Goal: Task Accomplishment & Management: Manage account settings

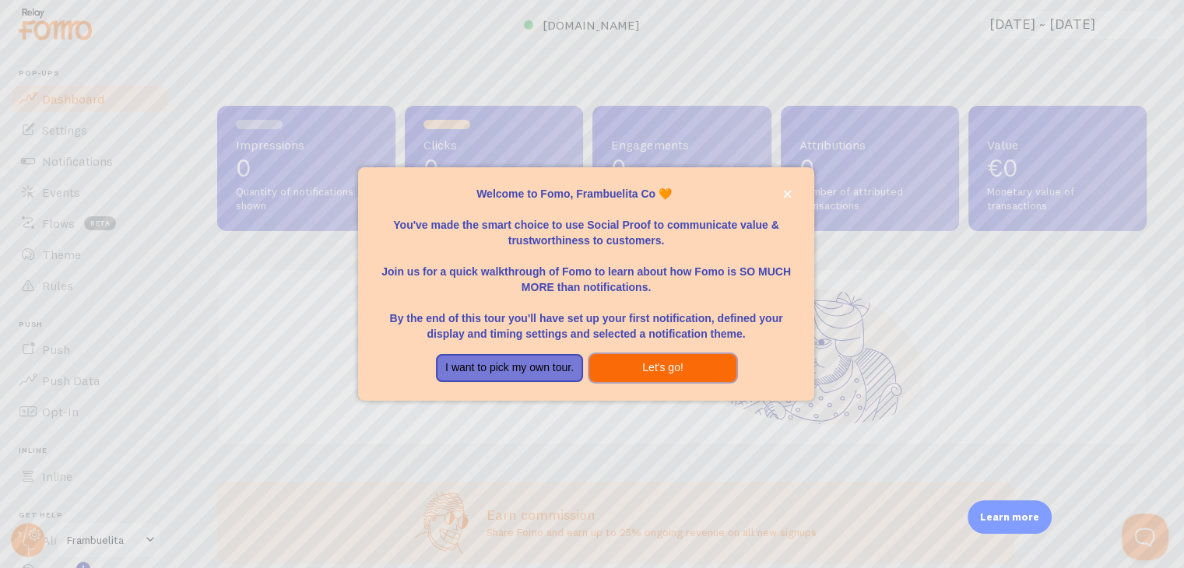
click at [695, 370] on button "Let's go!" at bounding box center [662, 368] width 147 height 28
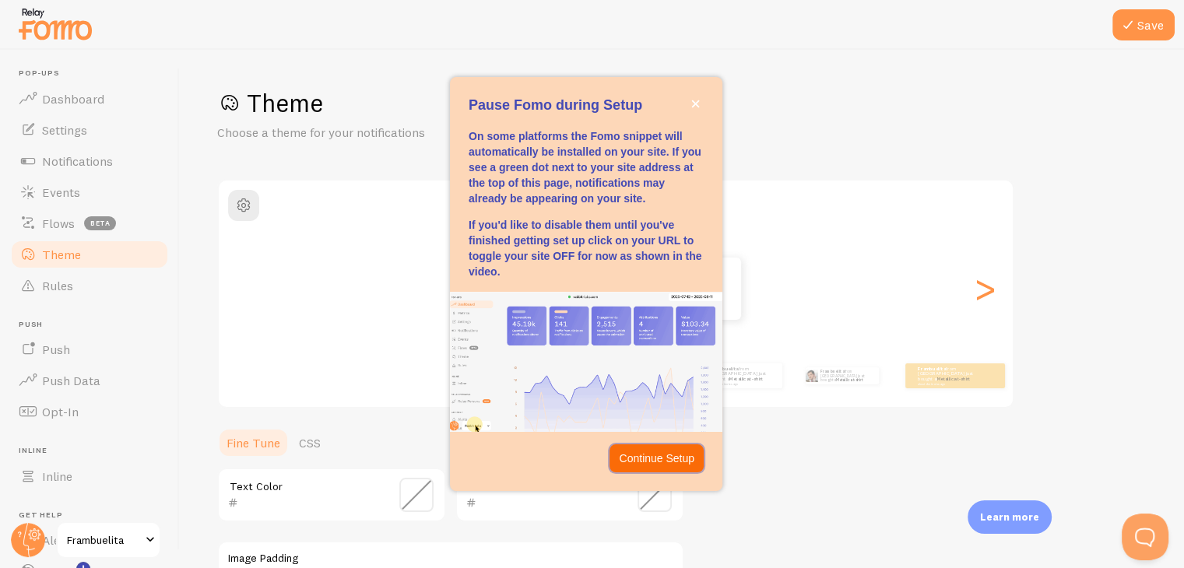
click at [688, 466] on p "Continue Setup" at bounding box center [657, 459] width 76 height 16
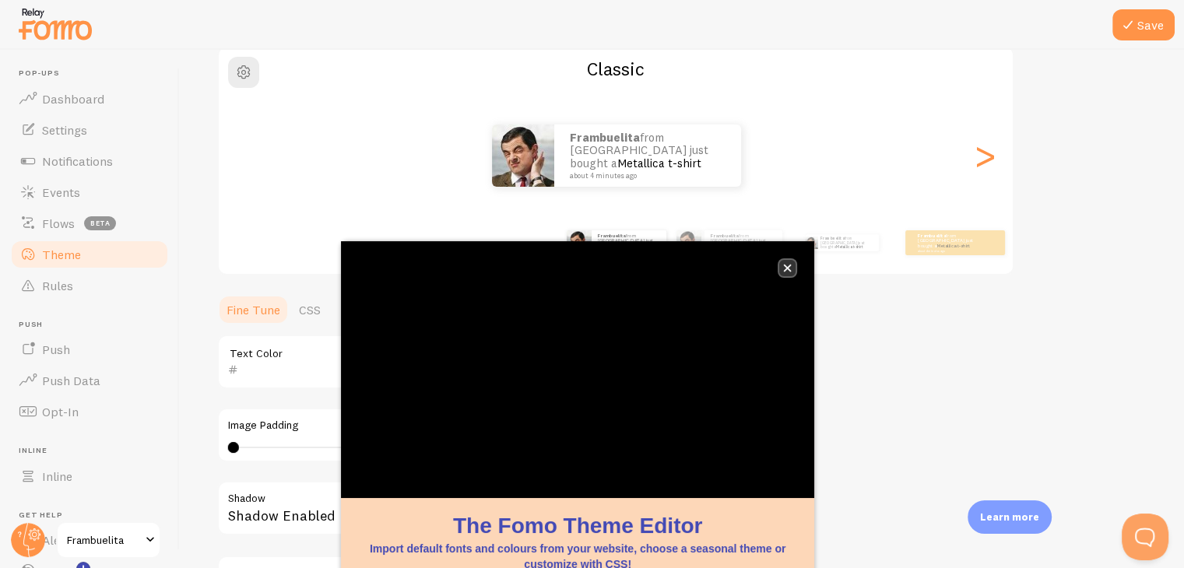
click at [786, 271] on icon "close," at bounding box center [787, 268] width 9 height 9
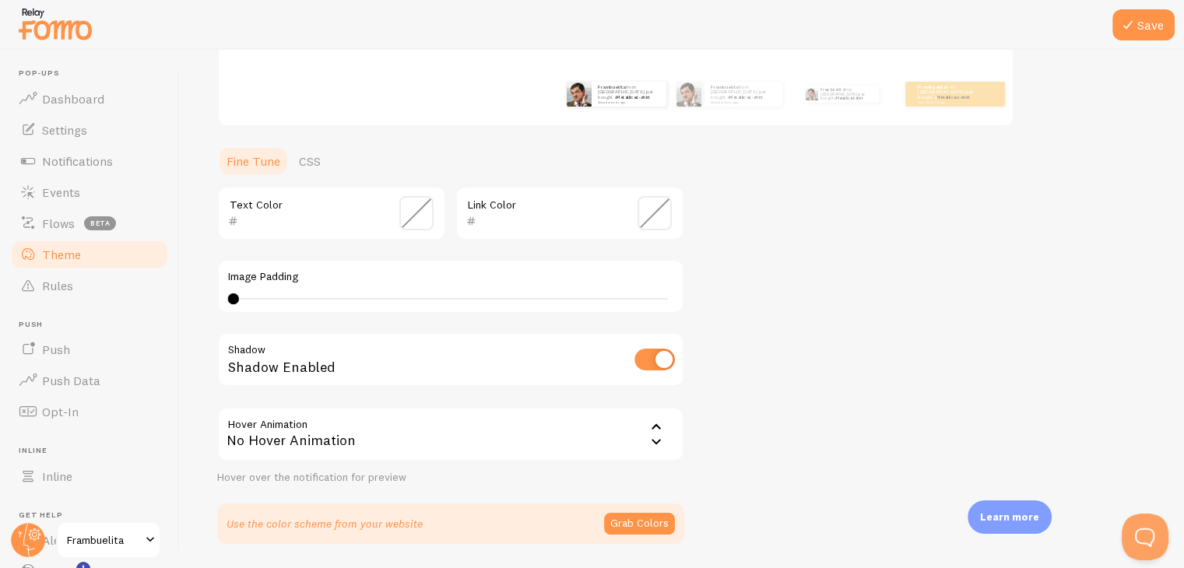
scroll to position [331, 0]
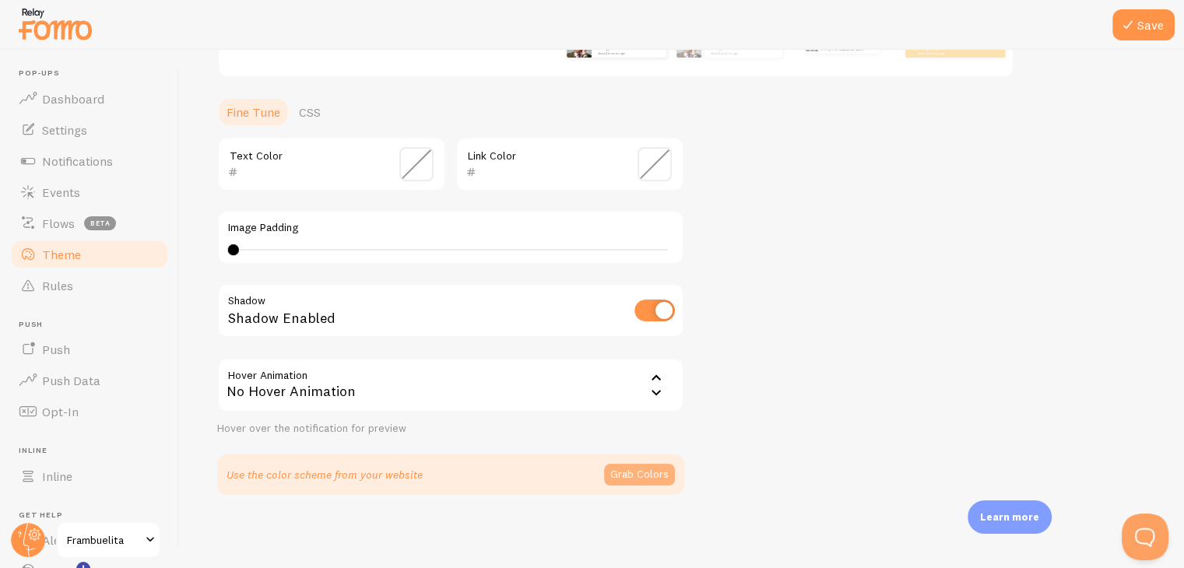
click at [645, 472] on button "Grab Colors" at bounding box center [639, 475] width 71 height 22
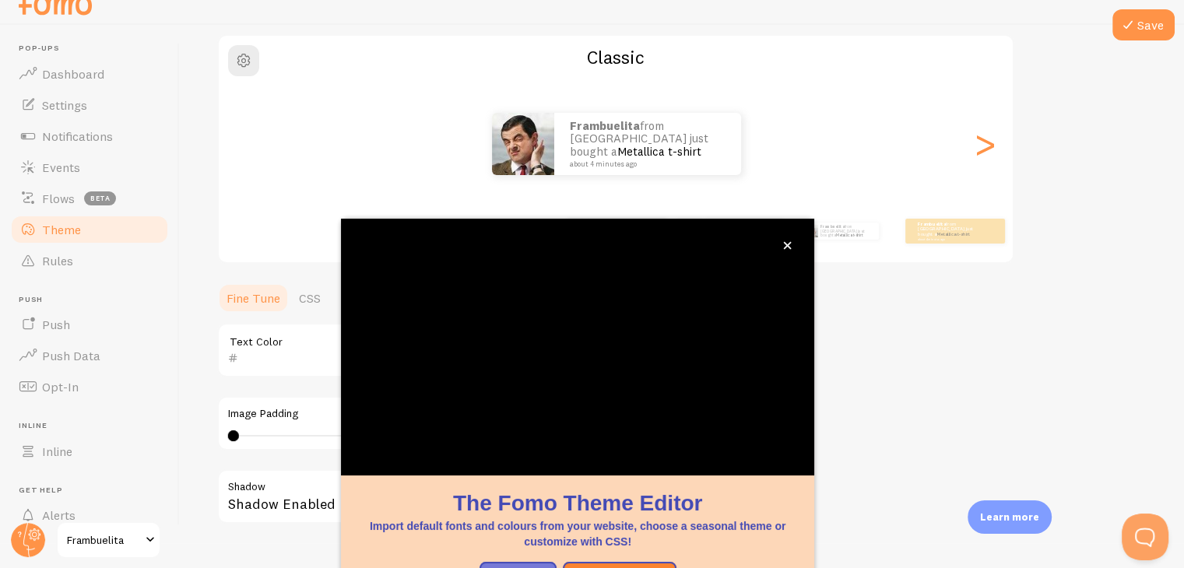
scroll to position [133, 0]
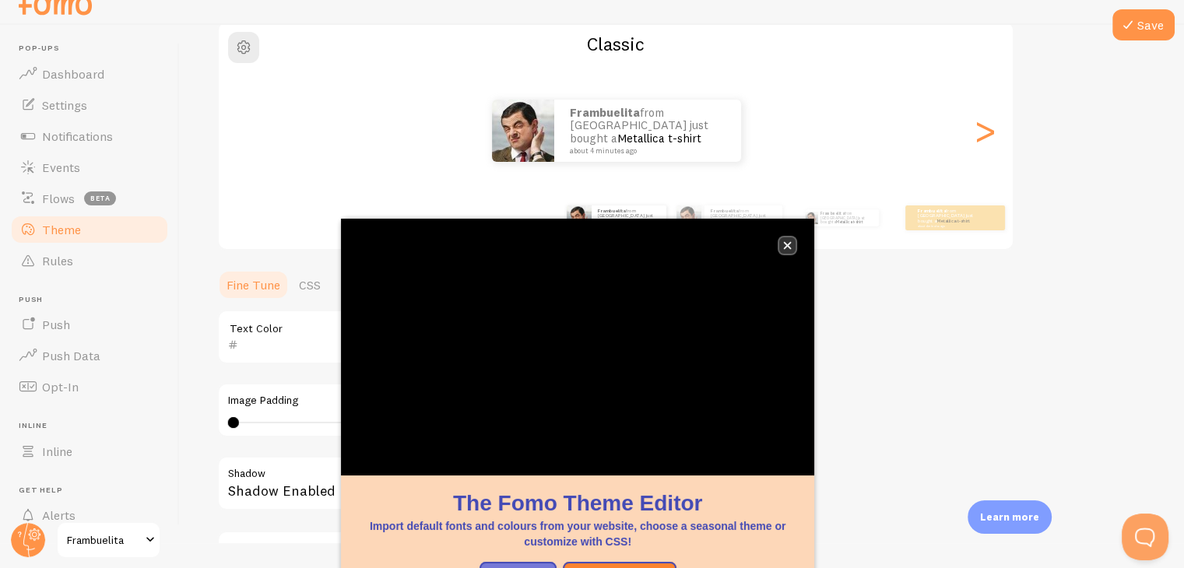
click at [786, 250] on button "close," at bounding box center [787, 245] width 16 height 16
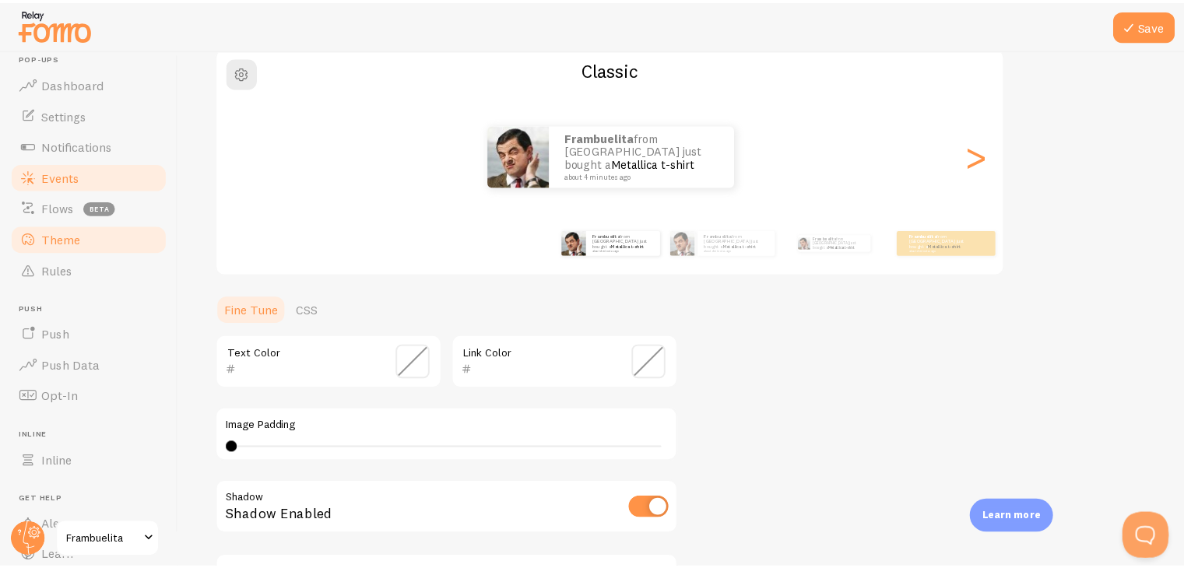
scroll to position [0, 0]
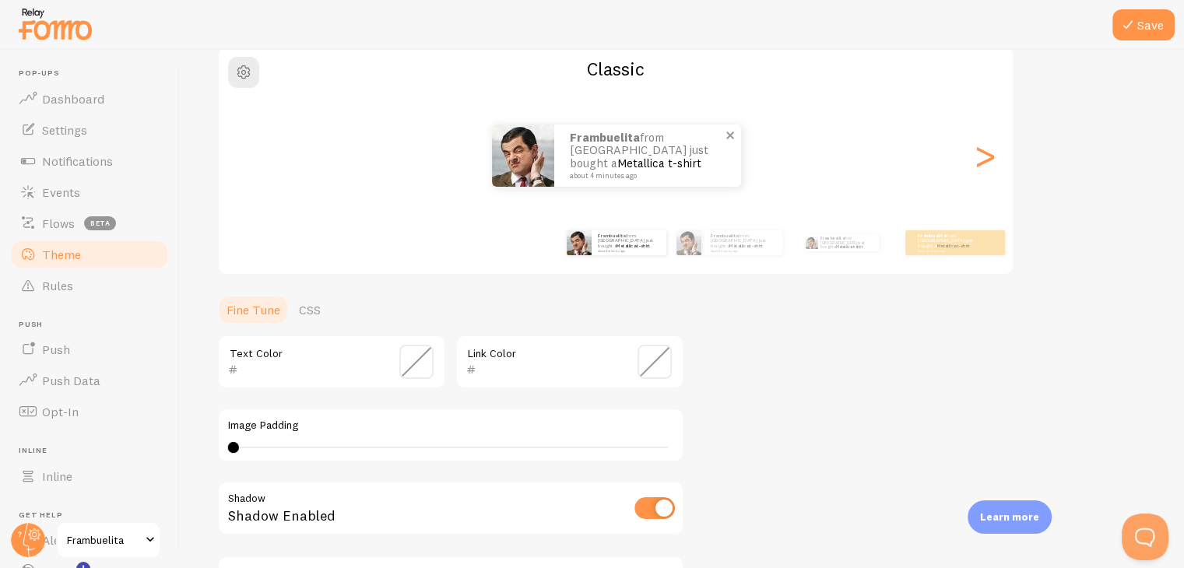
click at [631, 160] on link "Metallica t-shirt" at bounding box center [659, 163] width 84 height 15
click at [717, 249] on small "about 4 minutes ago" at bounding box center [743, 250] width 64 height 3
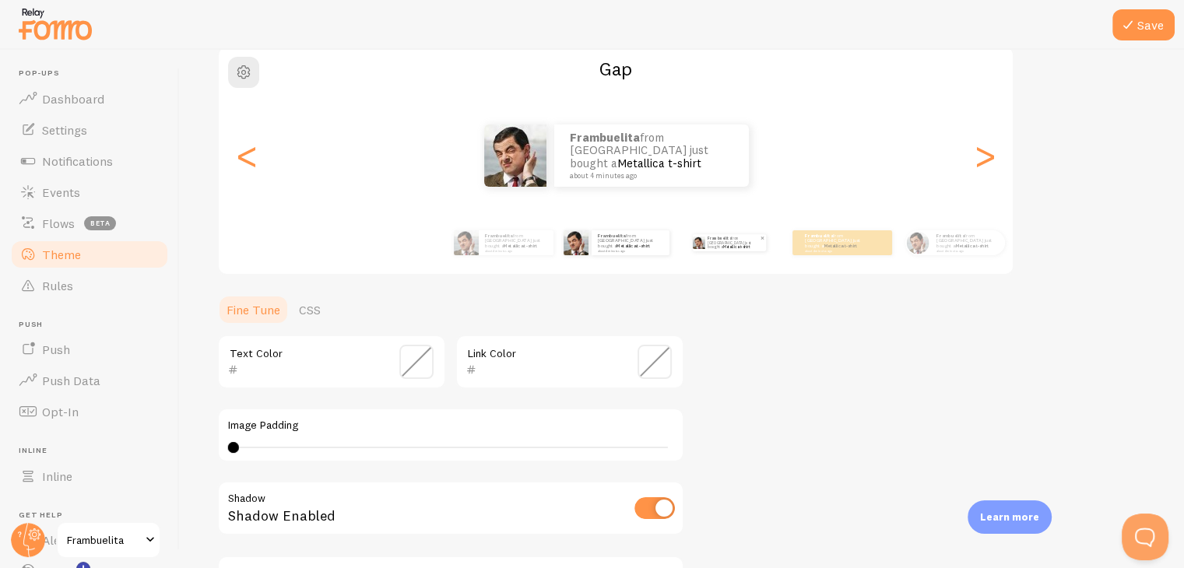
click at [733, 247] on p "Frambuelita from [GEOGRAPHIC_DATA] just bought a Metallica t-shirt about 4 minu…" at bounding box center [734, 242] width 52 height 17
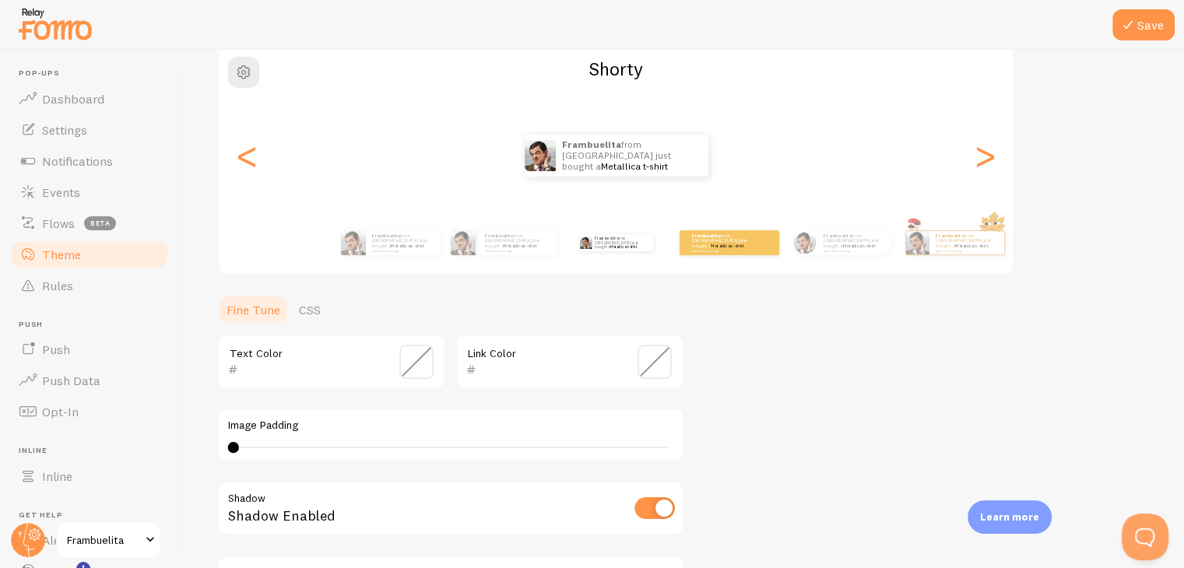
click at [748, 255] on div "Frambuelita from [GEOGRAPHIC_DATA] just bought a Metallica t-shirt about 4 minu…" at bounding box center [729, 243] width 100 height 44
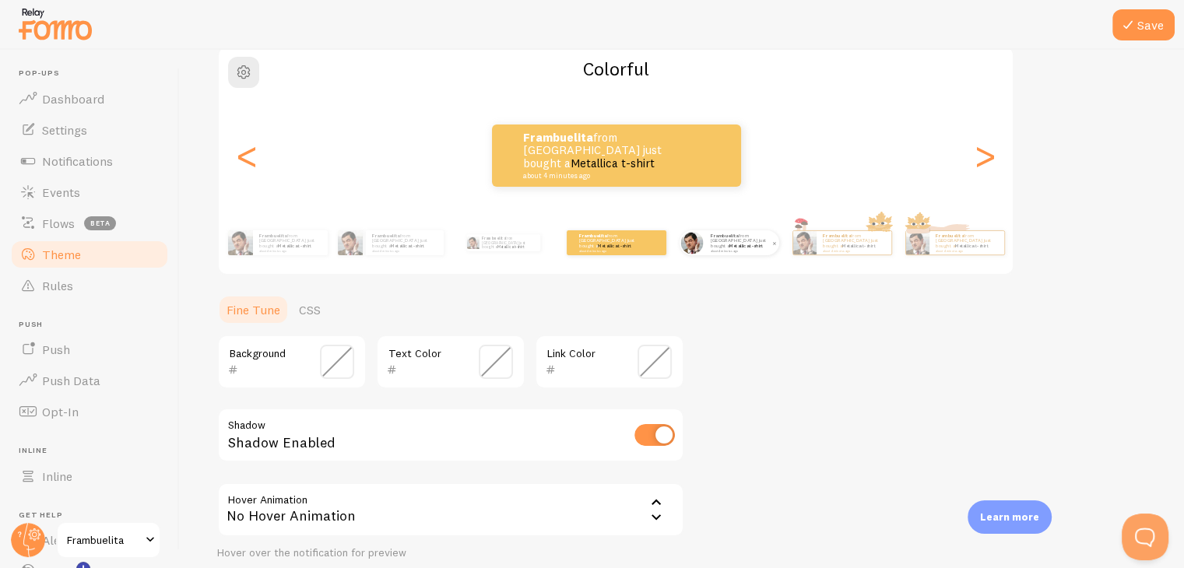
click at [756, 254] on div "Frambuelita from [GEOGRAPHIC_DATA] just bought a Metallica t-shirt about 4 minu…" at bounding box center [742, 242] width 75 height 25
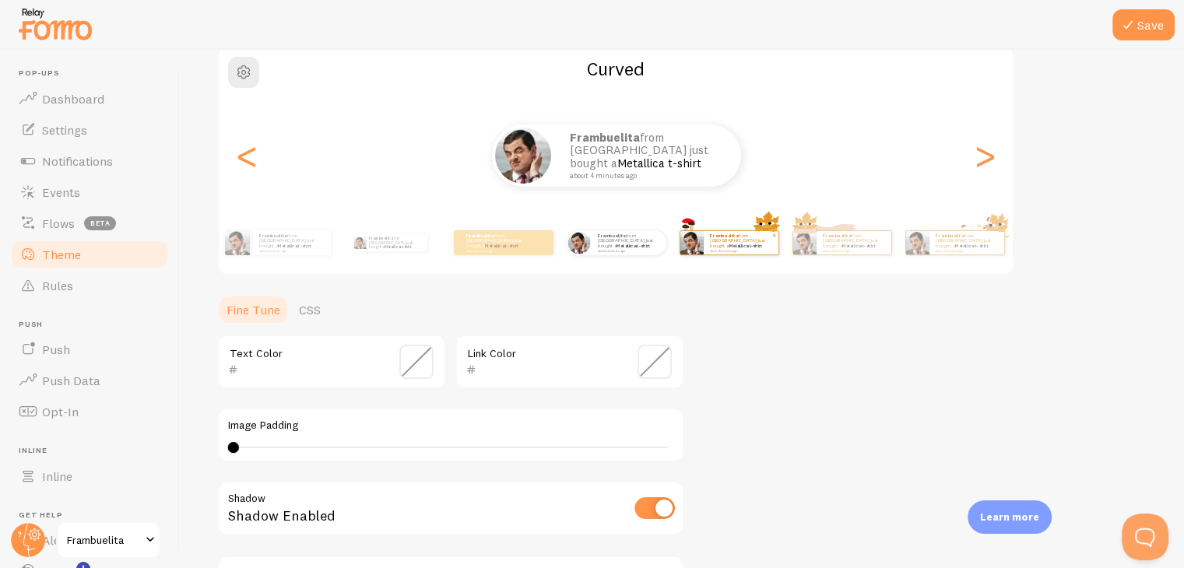
click at [737, 249] on small "about 4 minutes ago" at bounding box center [740, 250] width 61 height 3
type input "0"
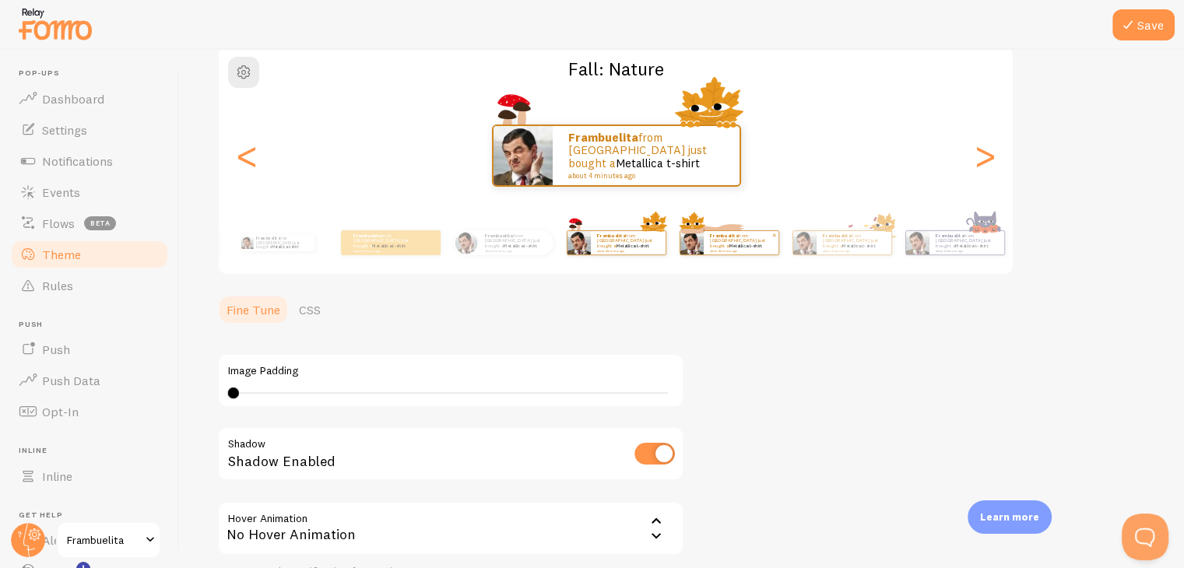
click at [752, 249] on small "about 4 minutes ago" at bounding box center [740, 250] width 61 height 3
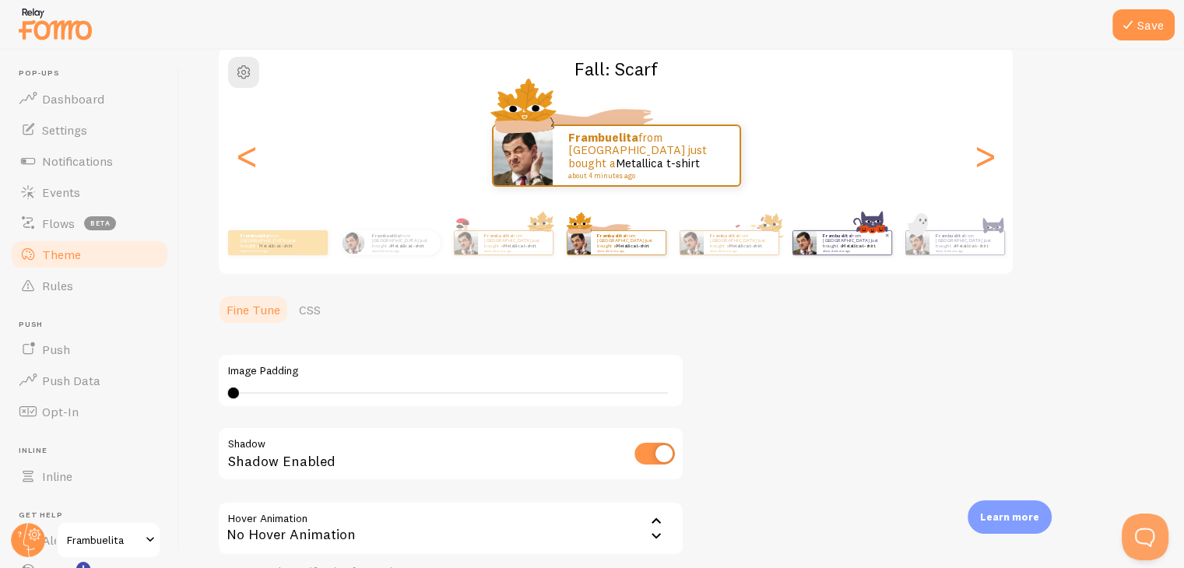
click at [810, 252] on img at bounding box center [804, 242] width 23 height 23
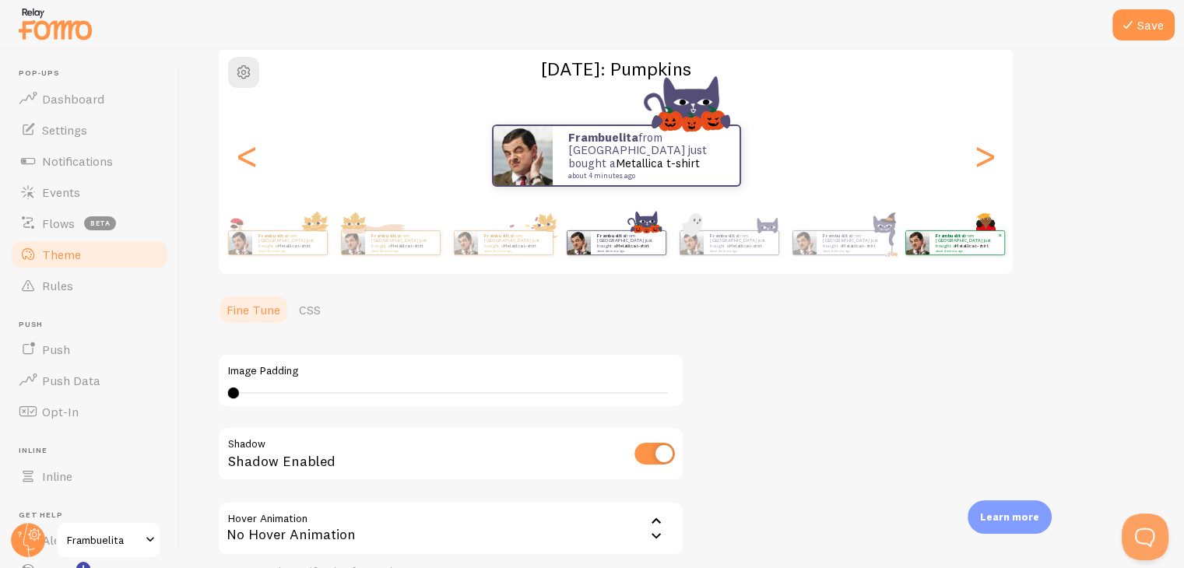
click at [946, 241] on p "Frambuelita from [GEOGRAPHIC_DATA] just bought a Metallica t-shirt about 4 minu…" at bounding box center [967, 242] width 62 height 19
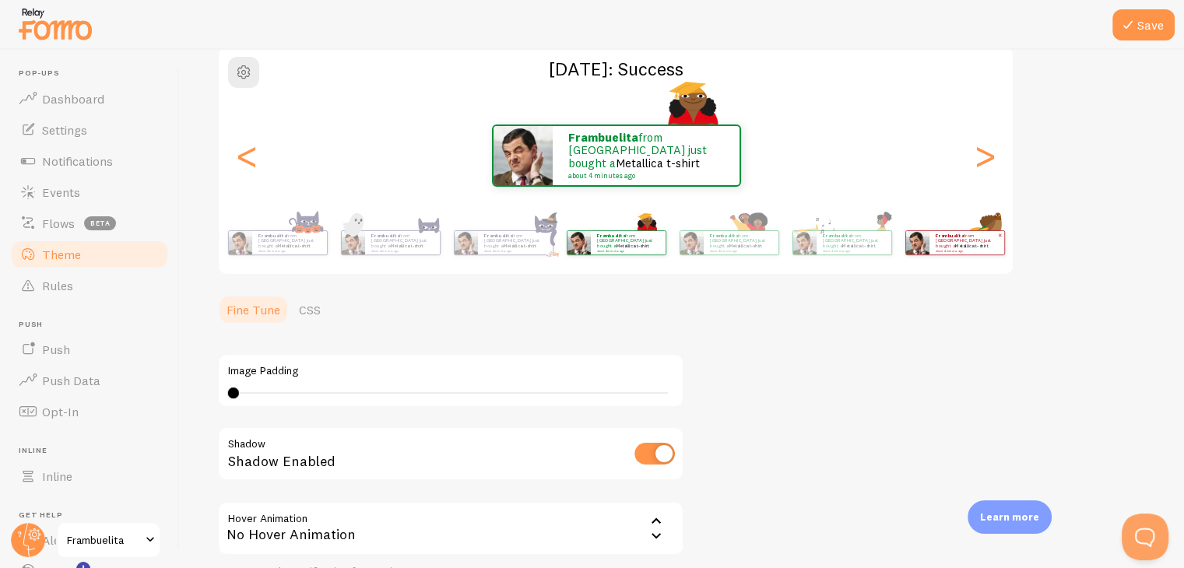
click at [928, 251] on img at bounding box center [917, 242] width 23 height 23
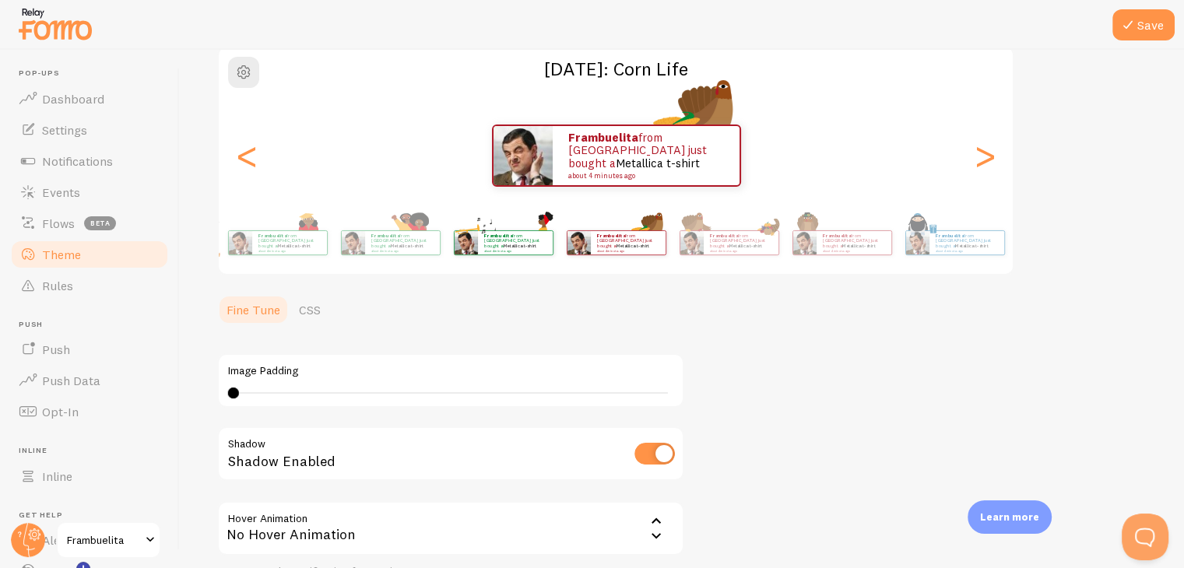
click at [540, 255] on div "Frambuelita from [GEOGRAPHIC_DATA] just bought a Metallica t-shirt about 4 minu…" at bounding box center [503, 243] width 100 height 44
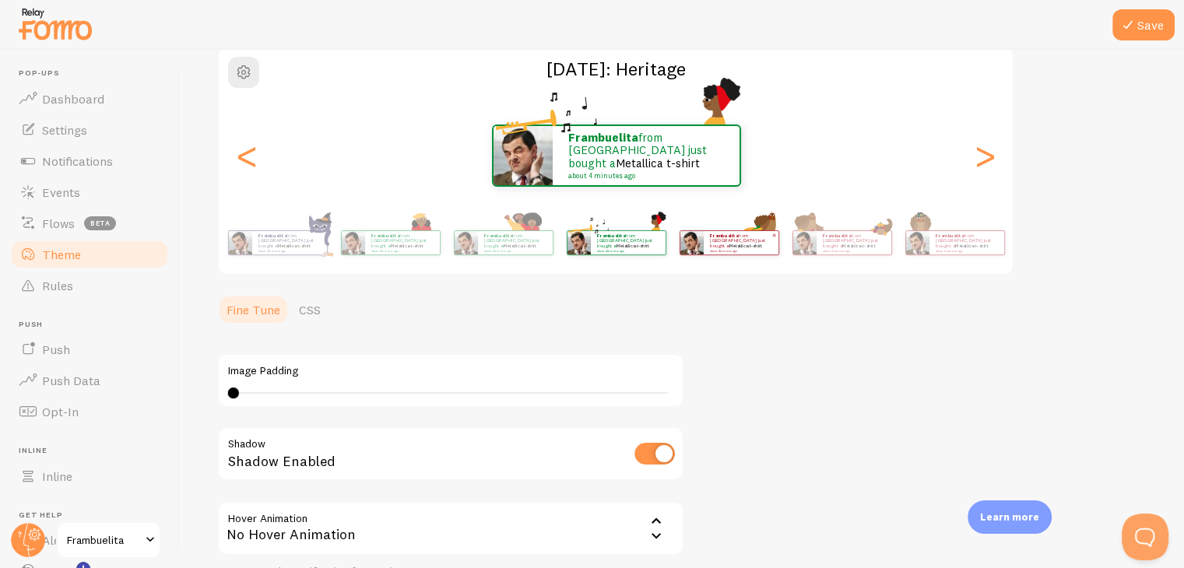
click at [744, 244] on link "Metallica t-shirt" at bounding box center [745, 246] width 33 height 6
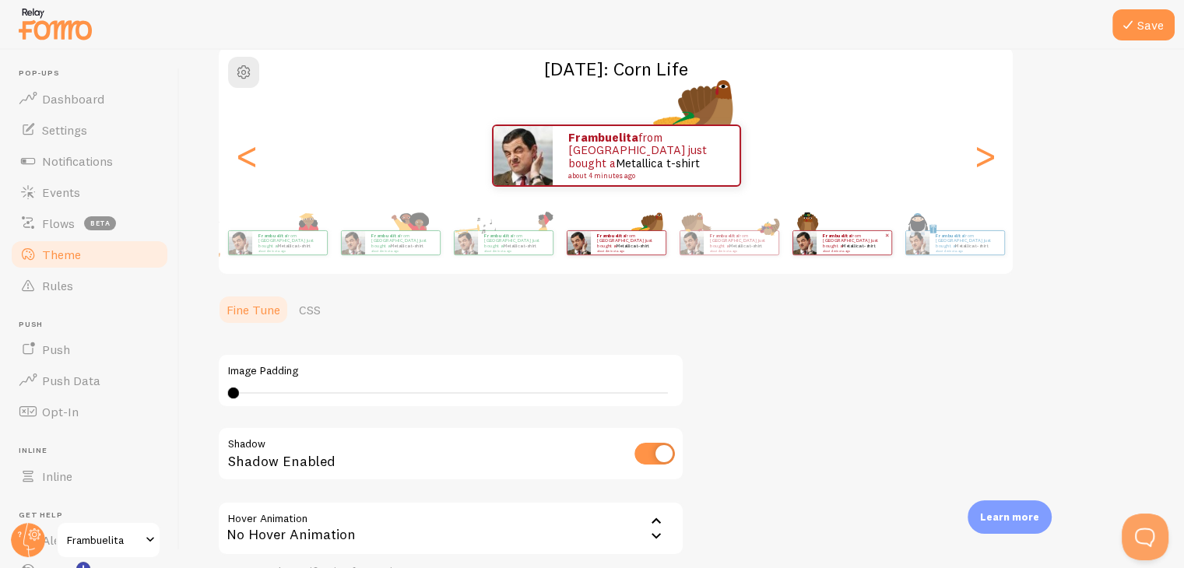
click at [804, 246] on img at bounding box center [804, 242] width 23 height 23
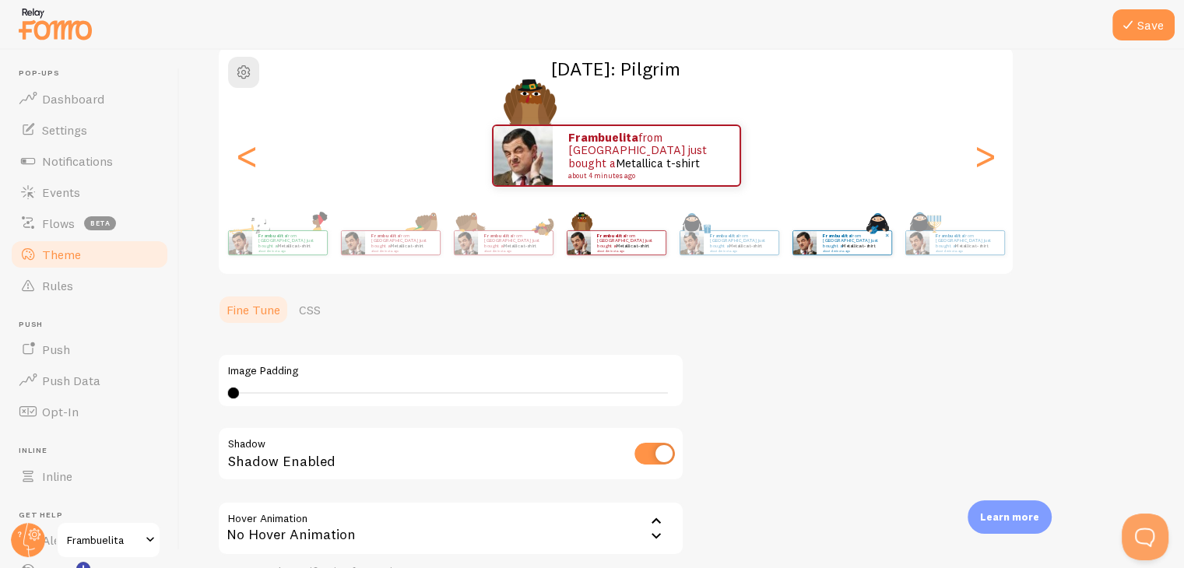
click at [835, 249] on small "about 4 minutes ago" at bounding box center [853, 250] width 61 height 3
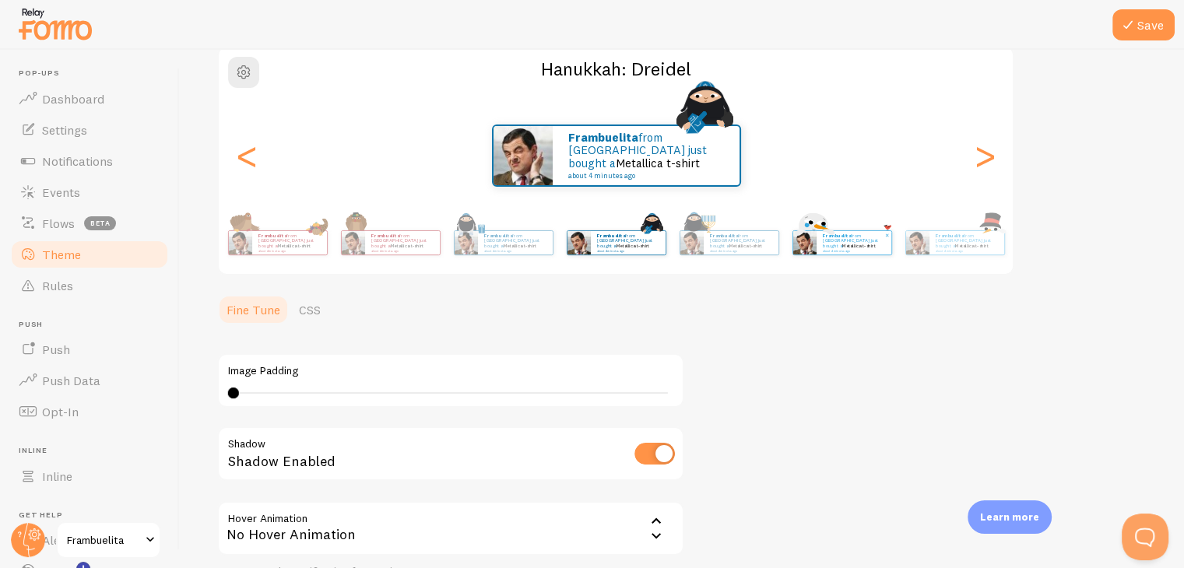
click at [877, 250] on div "Frambuelita from Spain just bought a Metallica t-shirt about 4 minutes ago" at bounding box center [854, 242] width 75 height 23
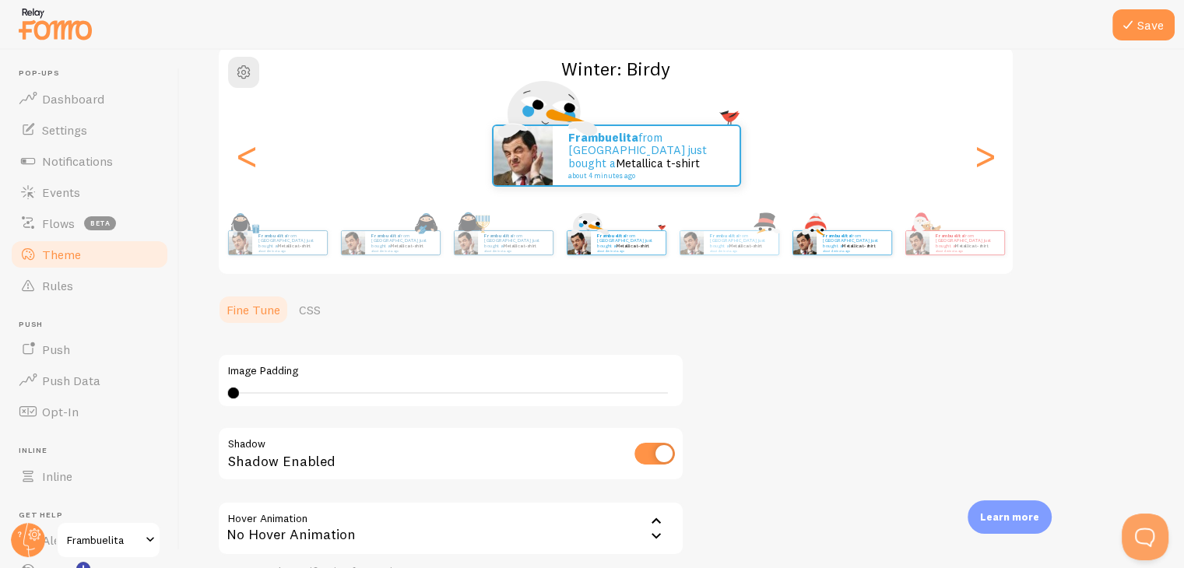
click at [877, 255] on div "Frambuelita from Spain just bought a Metallica t-shirt about 4 minutes ago" at bounding box center [842, 243] width 100 height 44
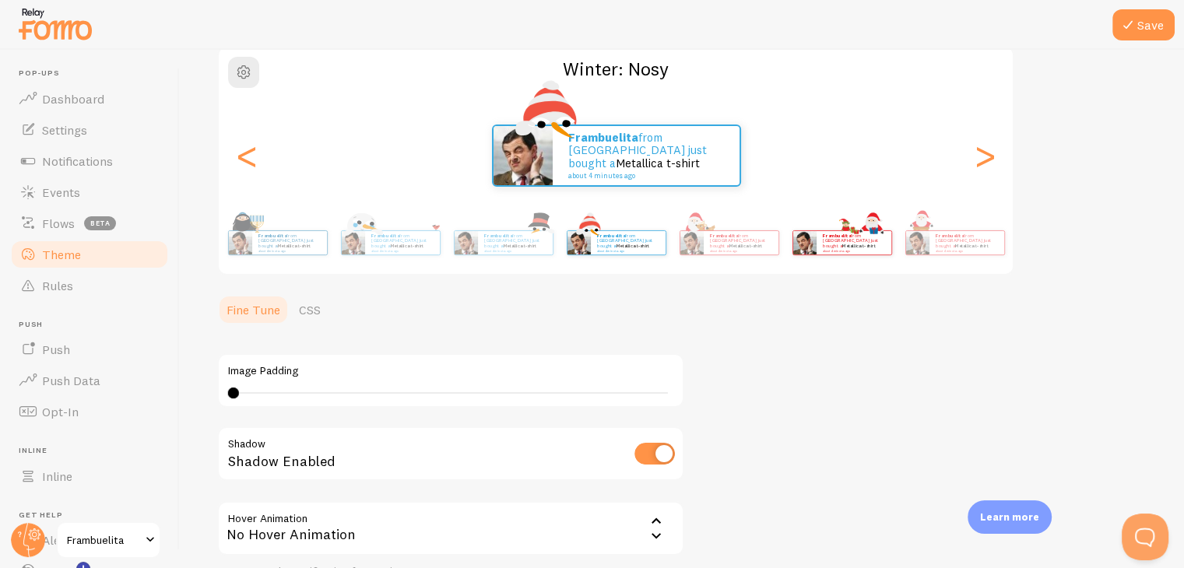
click at [857, 259] on div "Frambuelita from Spain just bought a Metallica t-shirt about 4 minutes ago" at bounding box center [842, 243] width 100 height 44
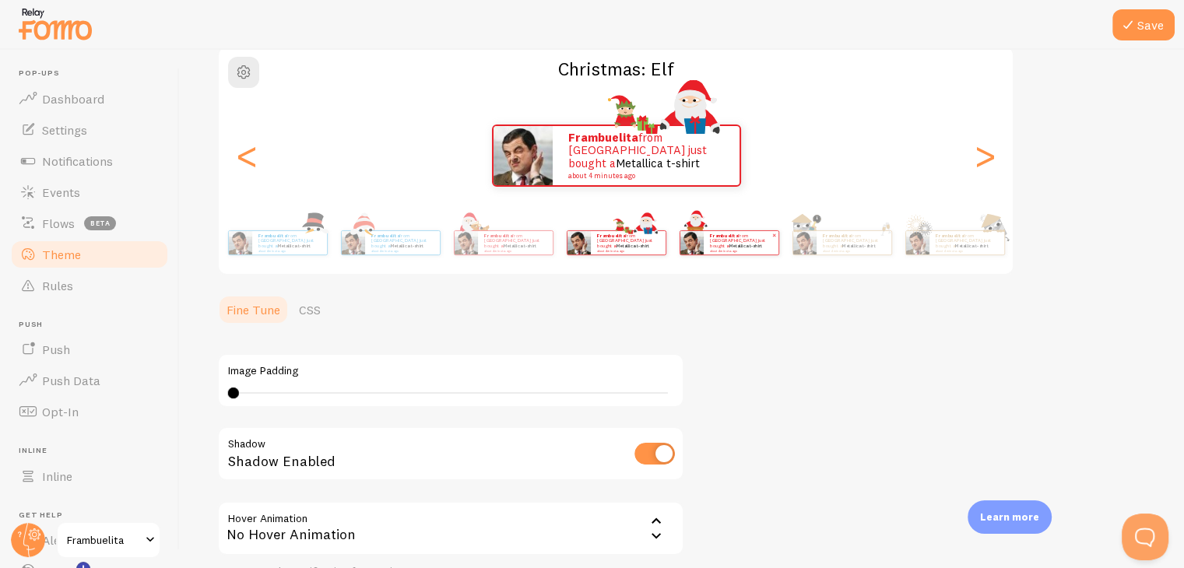
click at [741, 234] on p "Frambuelita from Spain just bought a Metallica t-shirt about 4 minutes ago" at bounding box center [741, 242] width 62 height 19
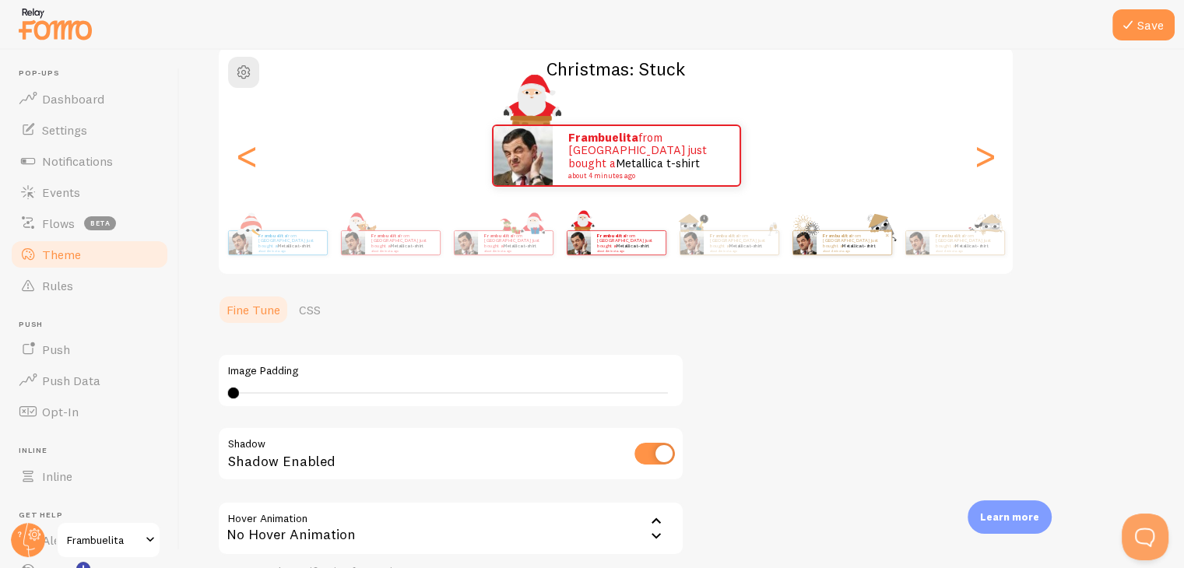
click at [872, 249] on small "about 4 minutes ago" at bounding box center [853, 250] width 61 height 3
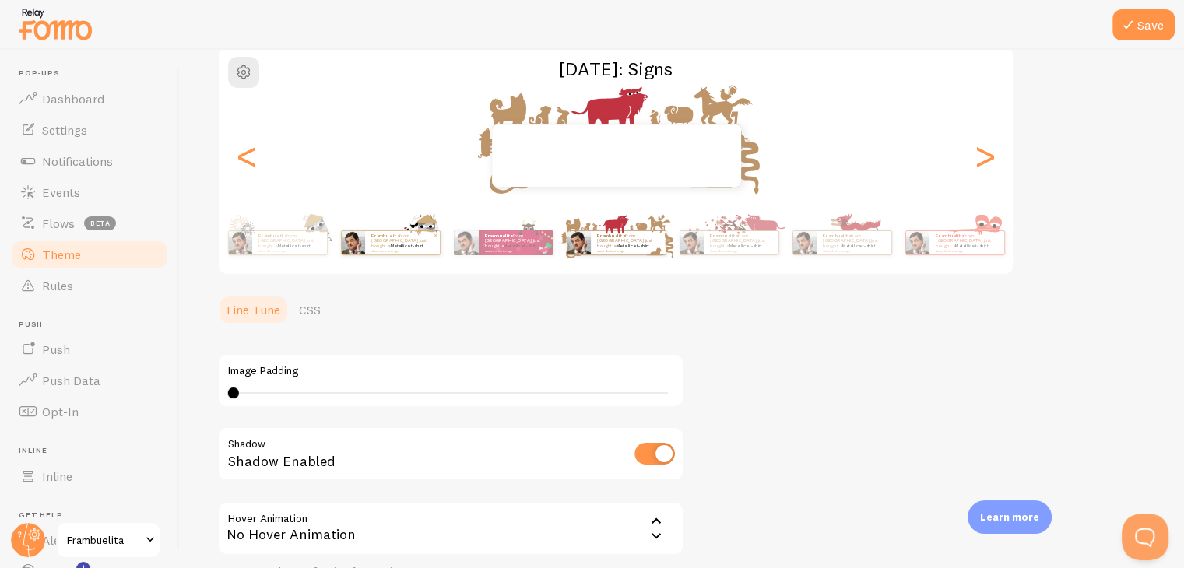
click at [934, 253] on div "Frambuelita from Spain just bought a Metallica t-shirt about 4 minutes ago" at bounding box center [967, 242] width 75 height 23
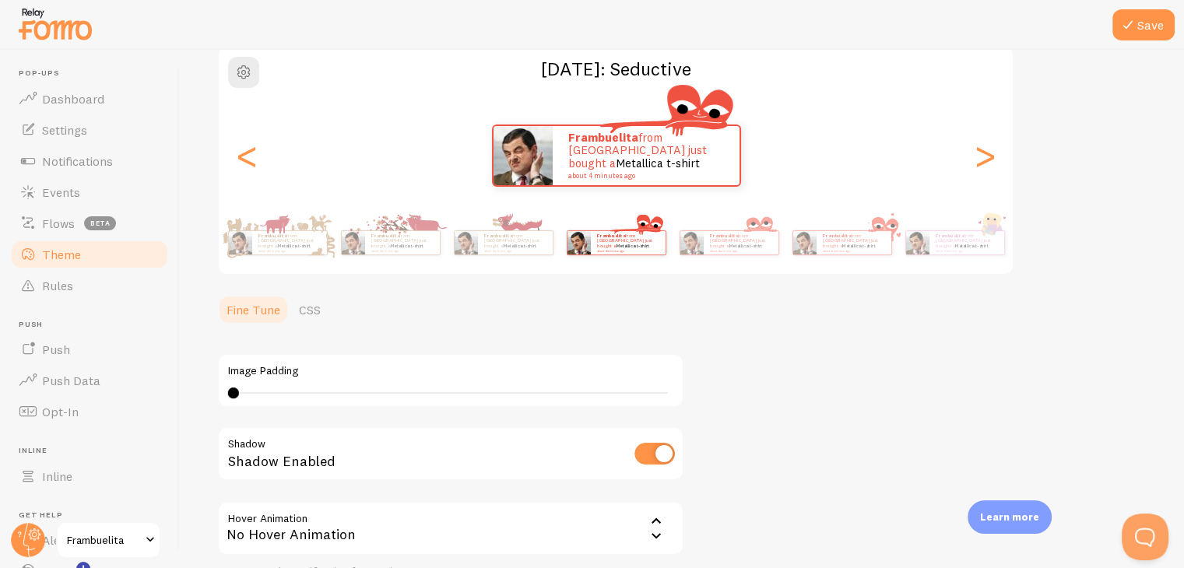
click at [934, 253] on div "Frambuelita from Spain just bought a Metallica t-shirt about 4 minutes ago" at bounding box center [956, 242] width 100 height 25
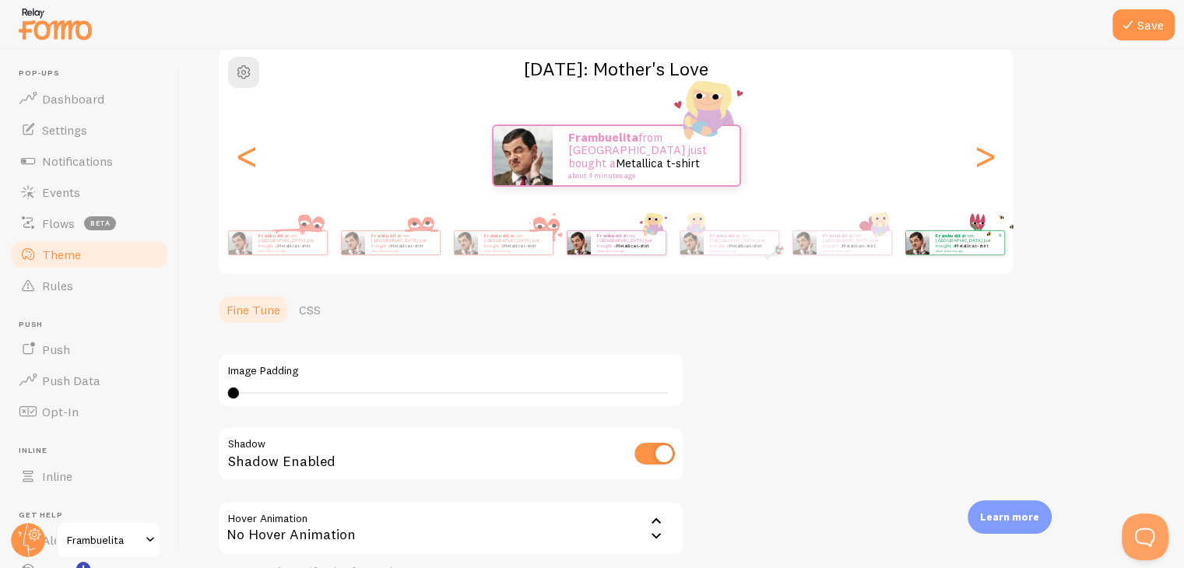
click at [953, 249] on small "about 4 minutes ago" at bounding box center [966, 250] width 61 height 3
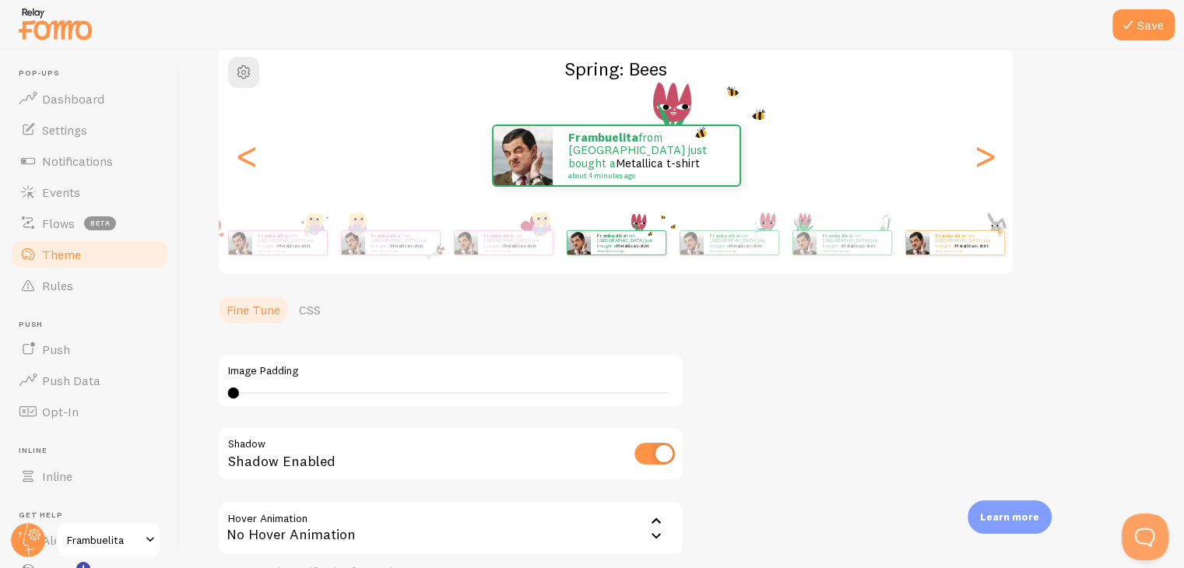
click at [972, 250] on div "Frambuelita from Spain just bought a Metallica t-shirt about 4 minutes ago" at bounding box center [967, 242] width 75 height 23
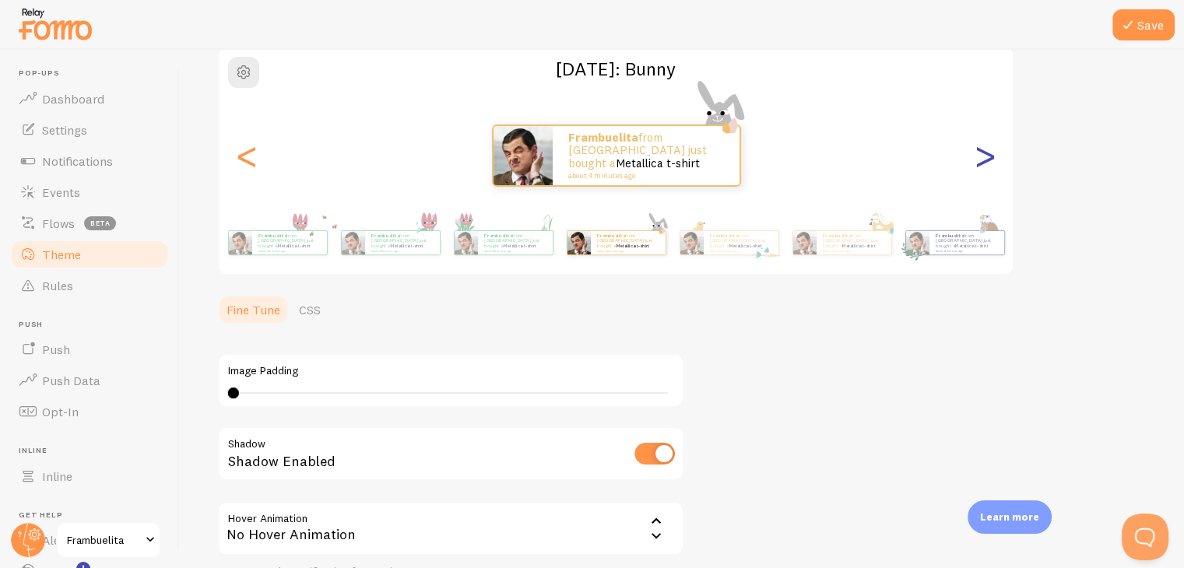
click at [987, 175] on div ">" at bounding box center [985, 156] width 19 height 112
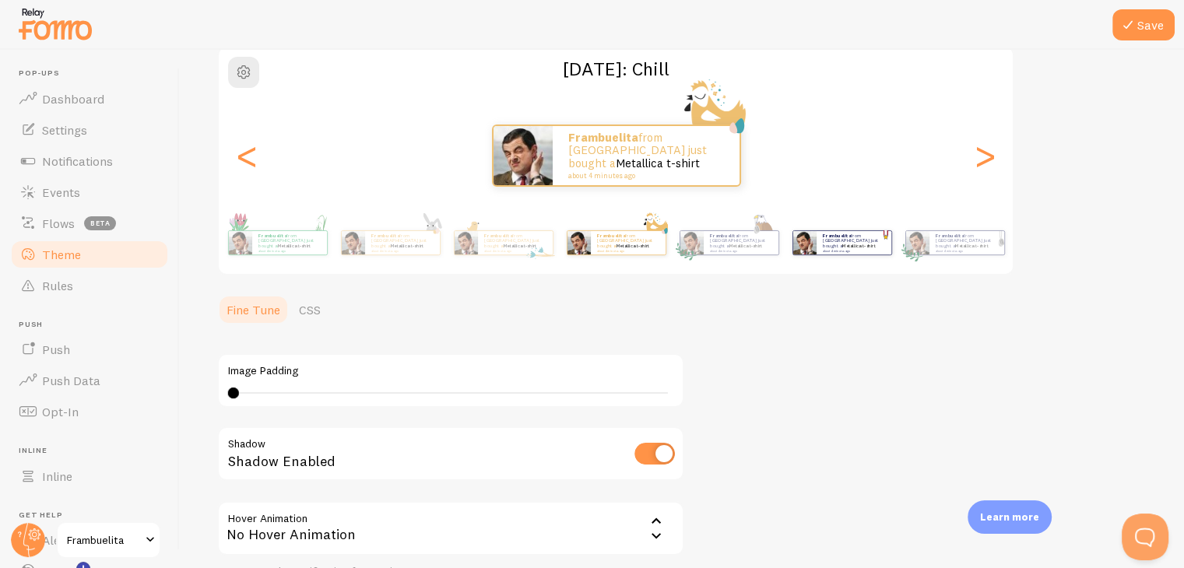
click at [853, 255] on div "Frambuelita from Spain just bought a Metallica t-shirt about 4 minutes ago" at bounding box center [842, 243] width 100 height 44
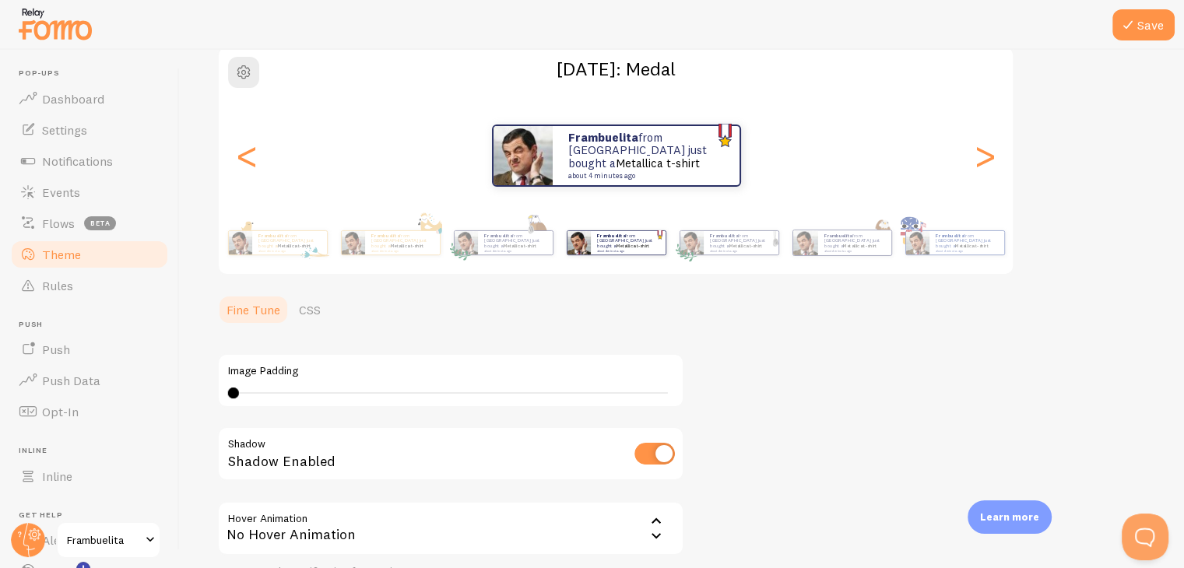
click at [896, 256] on div "Frambuelita from Spain just bought a Metallica t-shirt about 4 minutes ago Fram…" at bounding box center [616, 243] width 894 height 62
click at [993, 159] on div ">" at bounding box center [985, 156] width 19 height 112
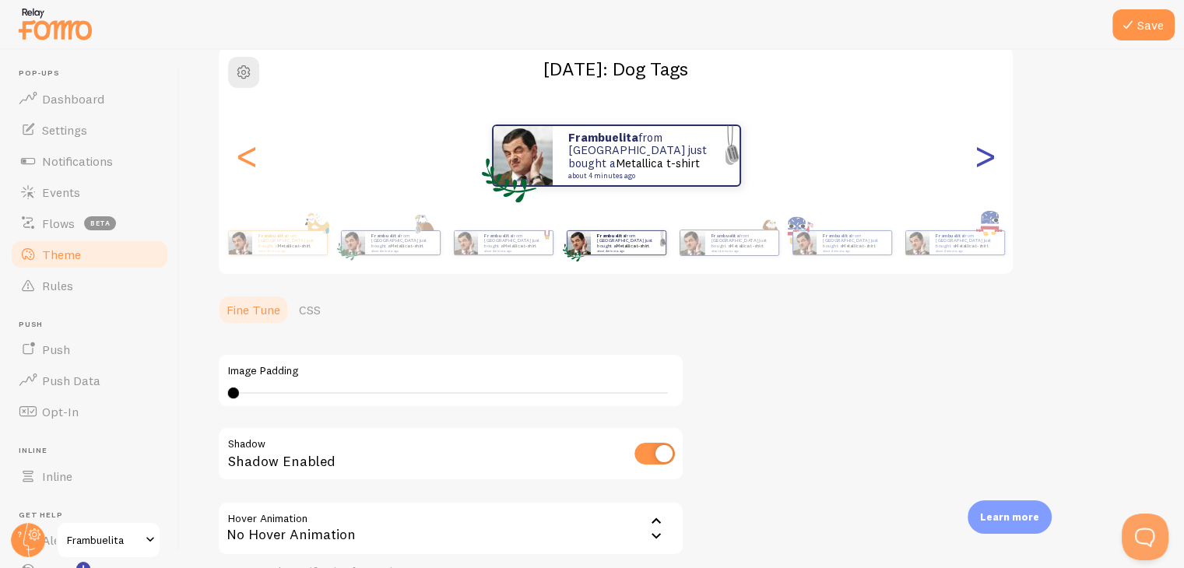
click at [993, 159] on div ">" at bounding box center [985, 156] width 19 height 112
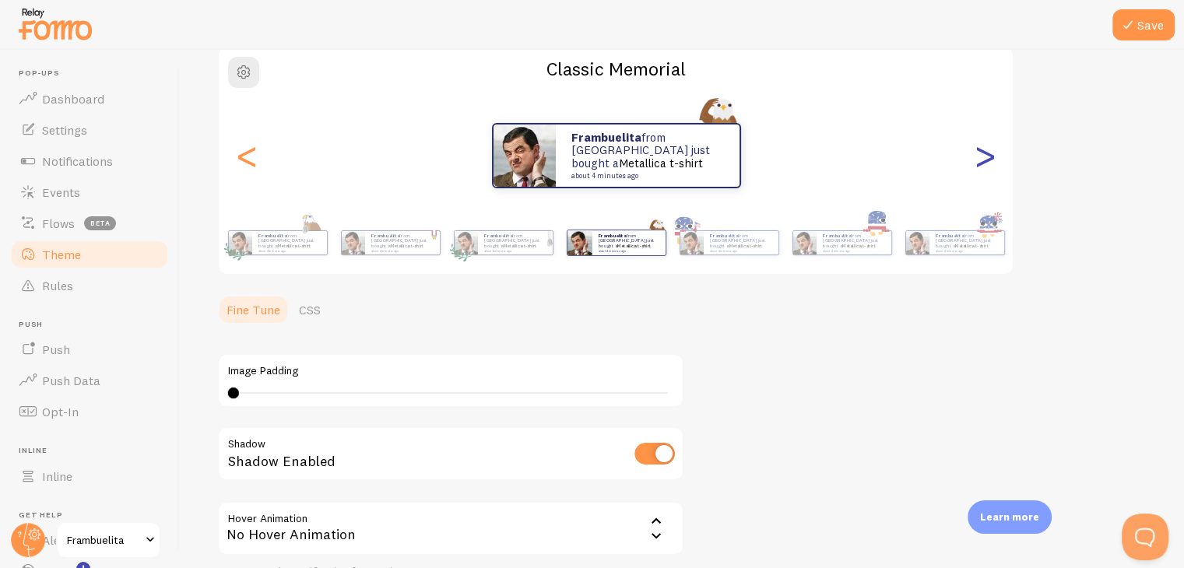
click at [993, 159] on div ">" at bounding box center [985, 156] width 19 height 112
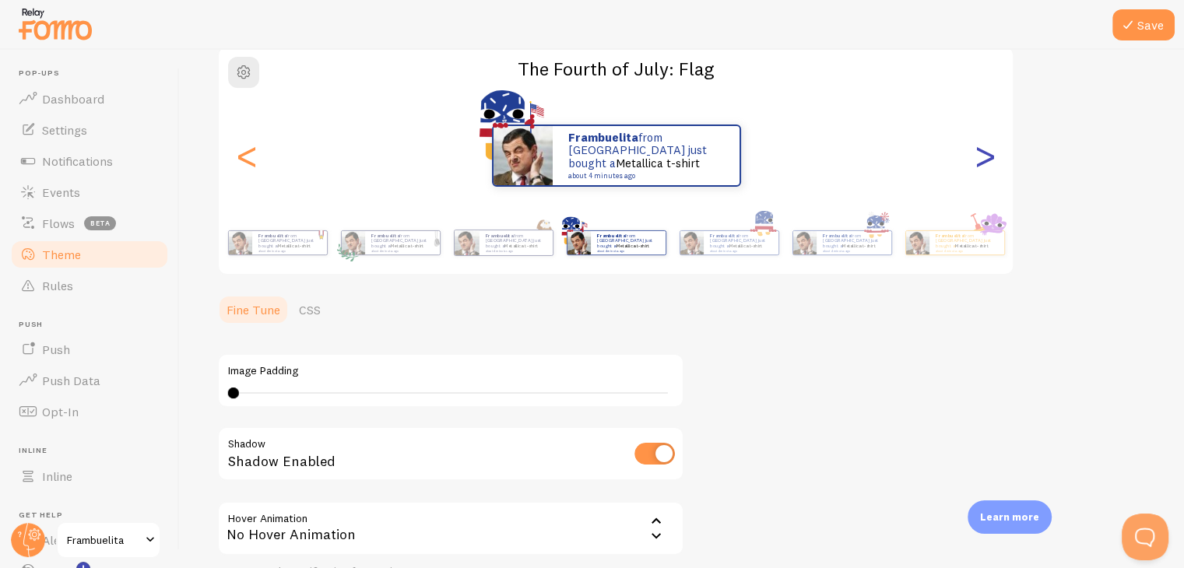
click at [993, 159] on div ">" at bounding box center [985, 156] width 19 height 112
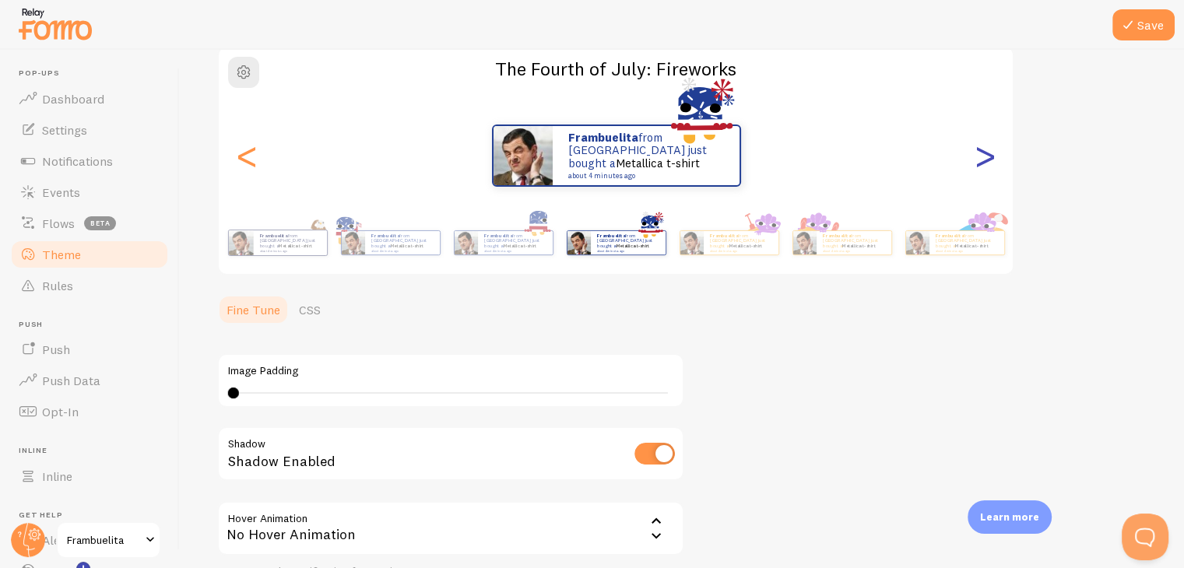
click at [993, 159] on div ">" at bounding box center [985, 156] width 19 height 112
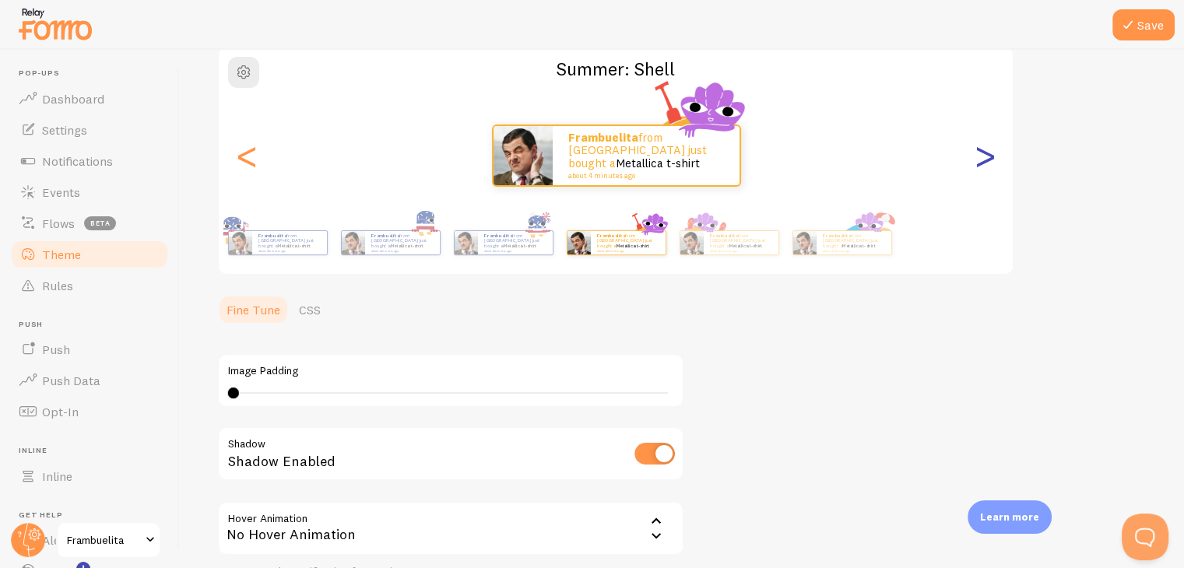
click at [993, 159] on div ">" at bounding box center [985, 156] width 19 height 112
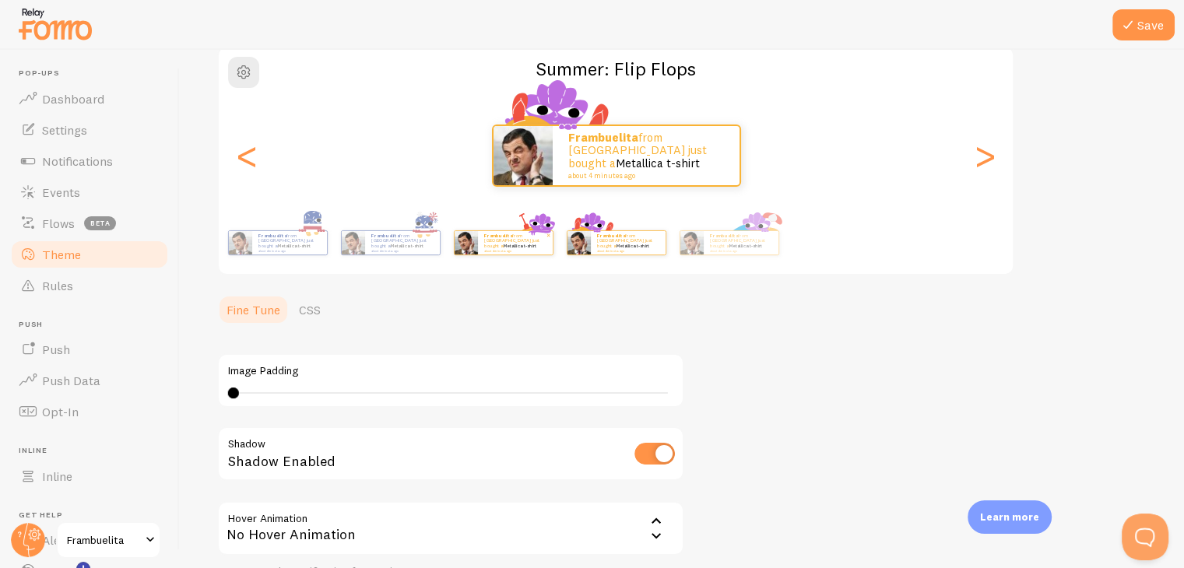
click at [526, 254] on div "Frambuelita from Spain just bought a Metallica t-shirt about 4 minutes ago" at bounding box center [504, 242] width 100 height 25
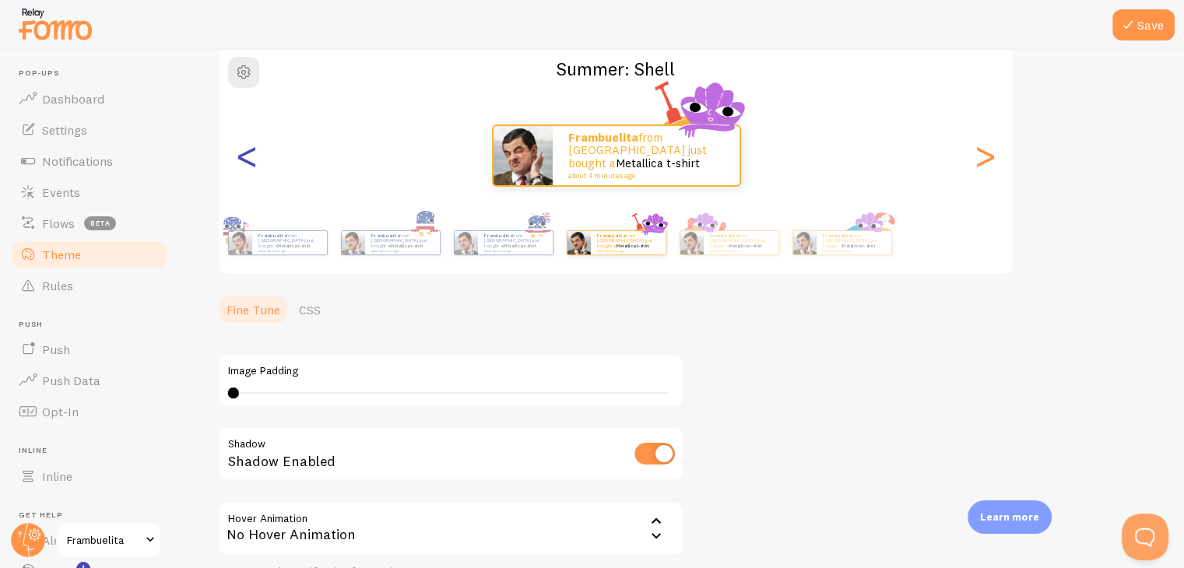
click at [252, 171] on div "<" at bounding box center [246, 156] width 19 height 112
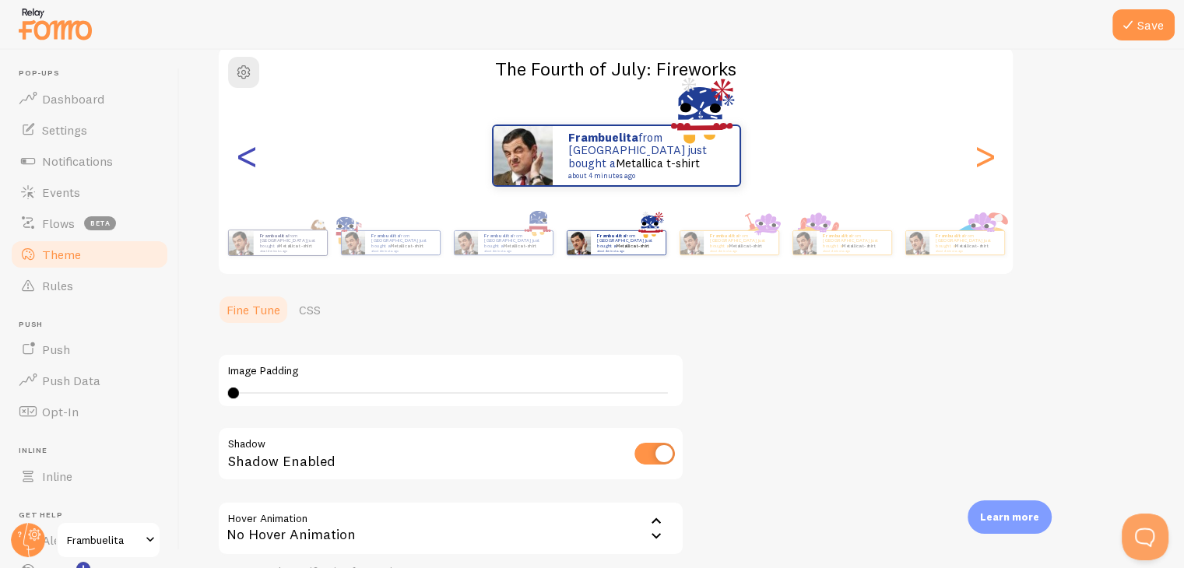
click at [252, 171] on div "<" at bounding box center [246, 156] width 19 height 112
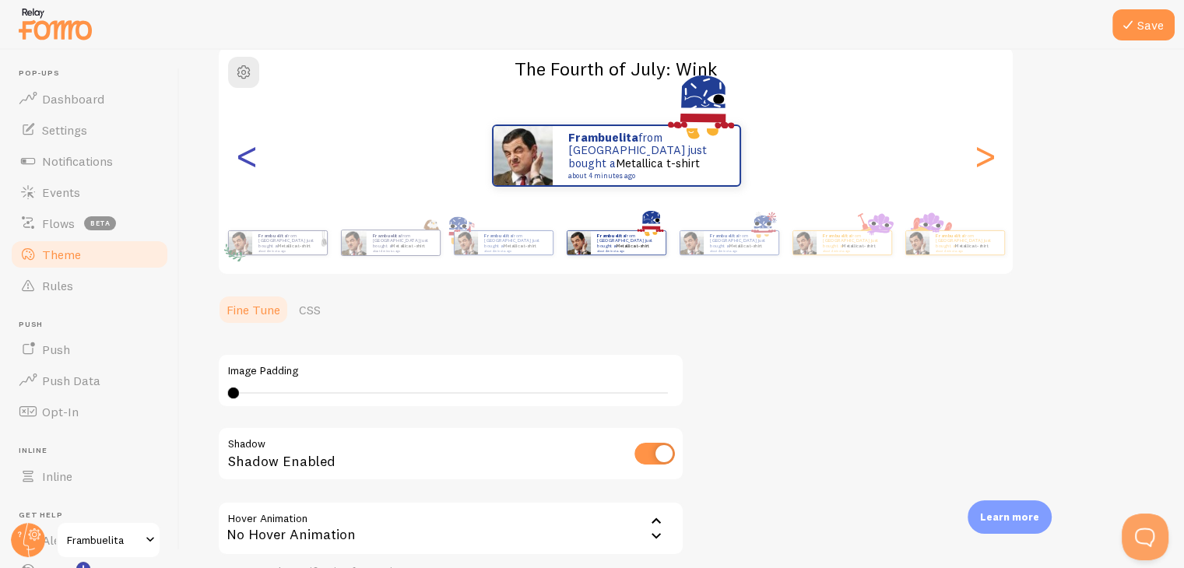
click at [252, 171] on div "<" at bounding box center [246, 156] width 19 height 112
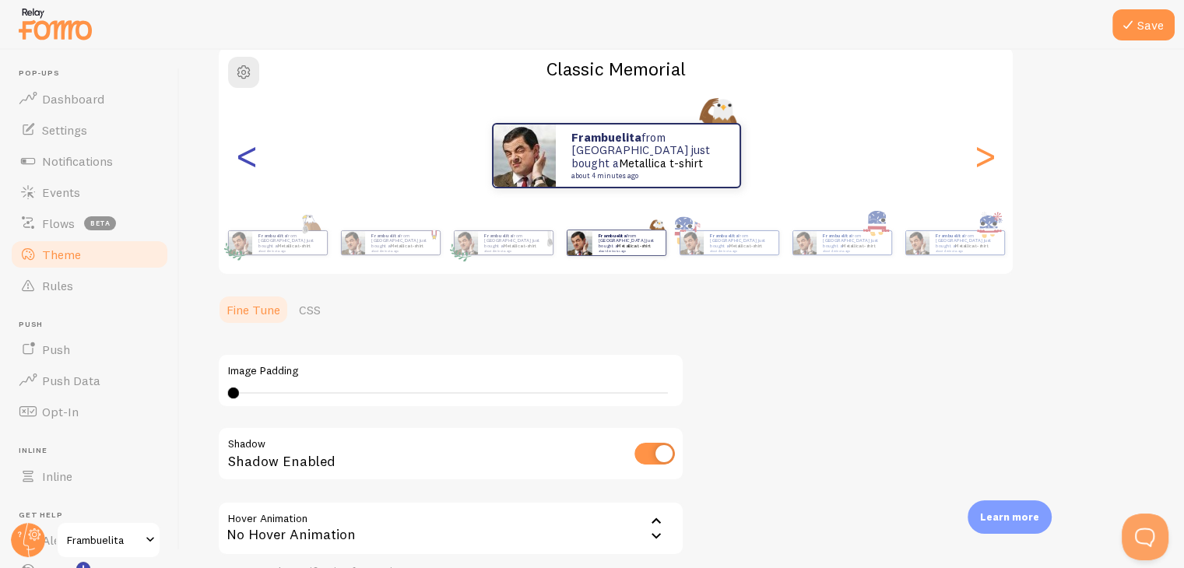
click at [252, 171] on div "<" at bounding box center [246, 156] width 19 height 112
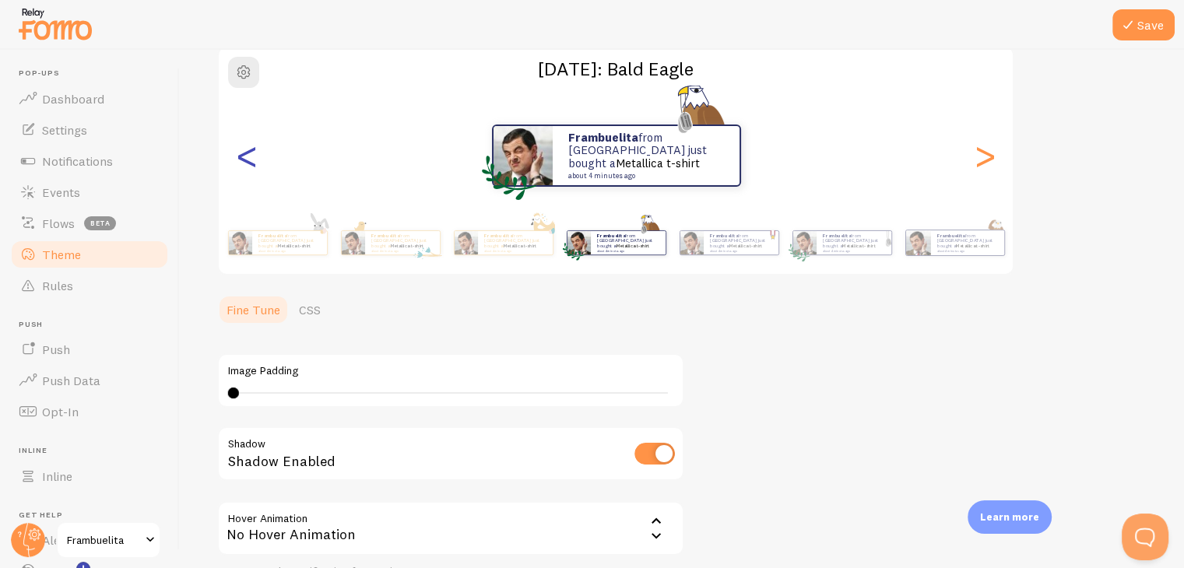
click at [252, 171] on div "<" at bounding box center [246, 156] width 19 height 112
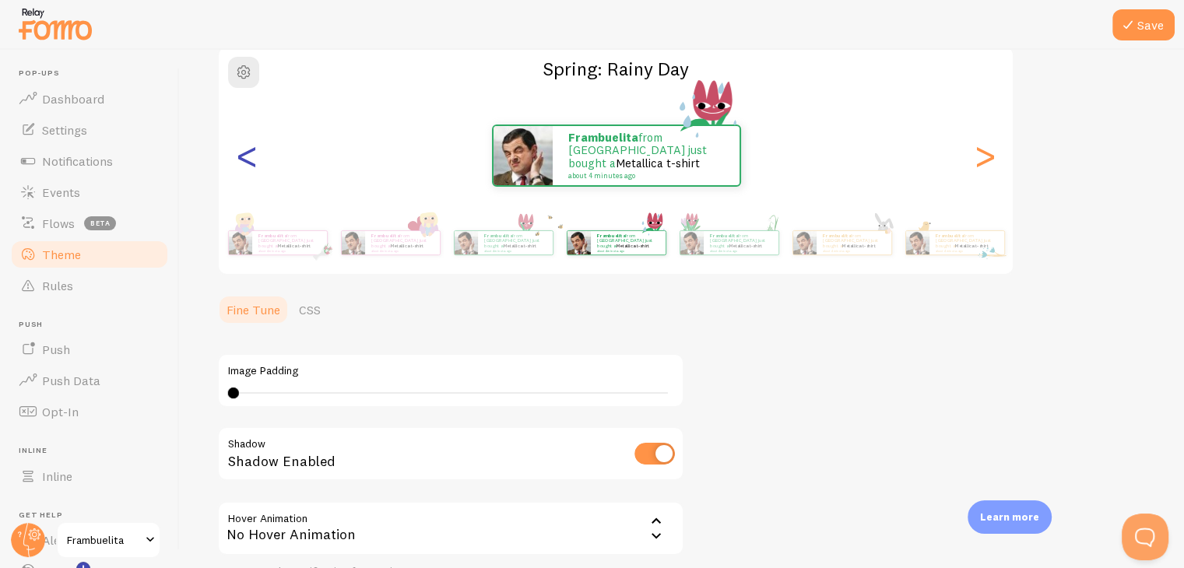
click at [252, 171] on div "<" at bounding box center [246, 156] width 19 height 112
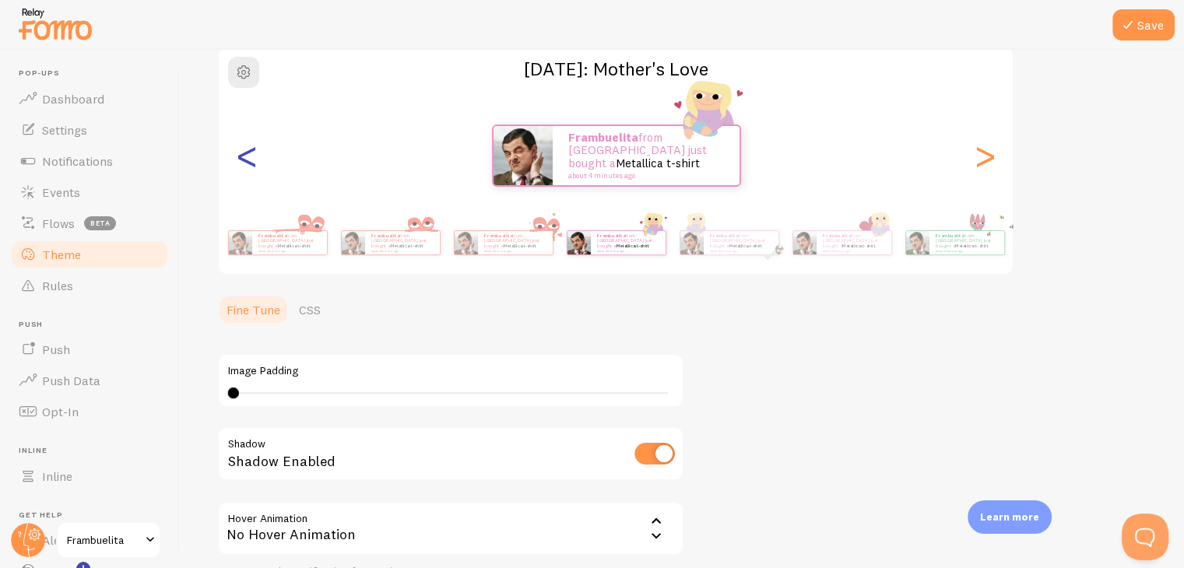
click at [252, 171] on div "<" at bounding box center [246, 156] width 19 height 112
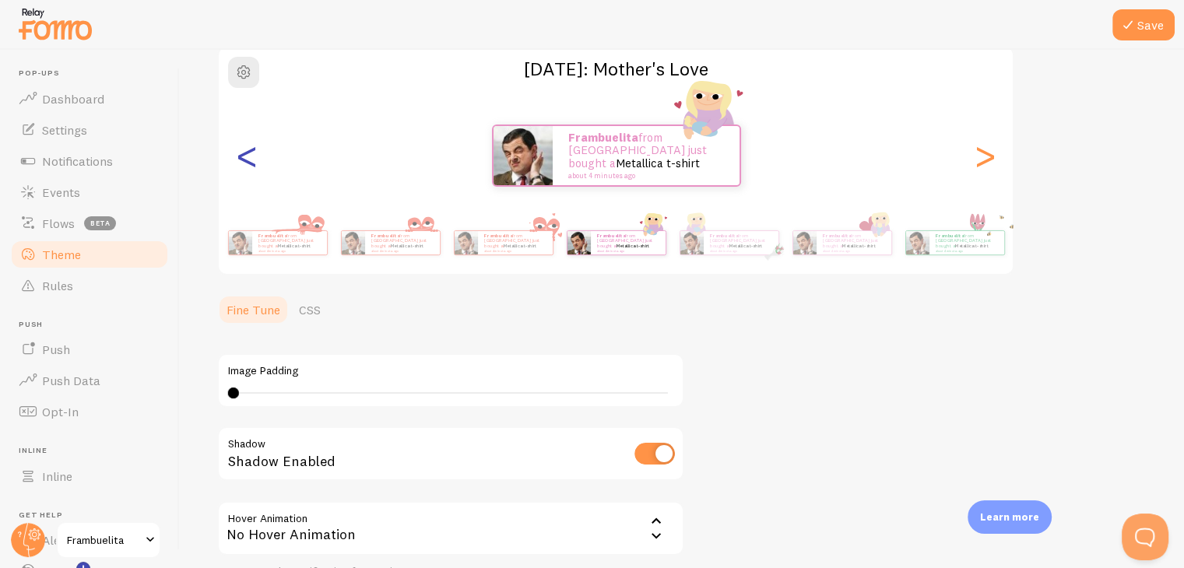
click at [252, 171] on div "<" at bounding box center [246, 156] width 19 height 112
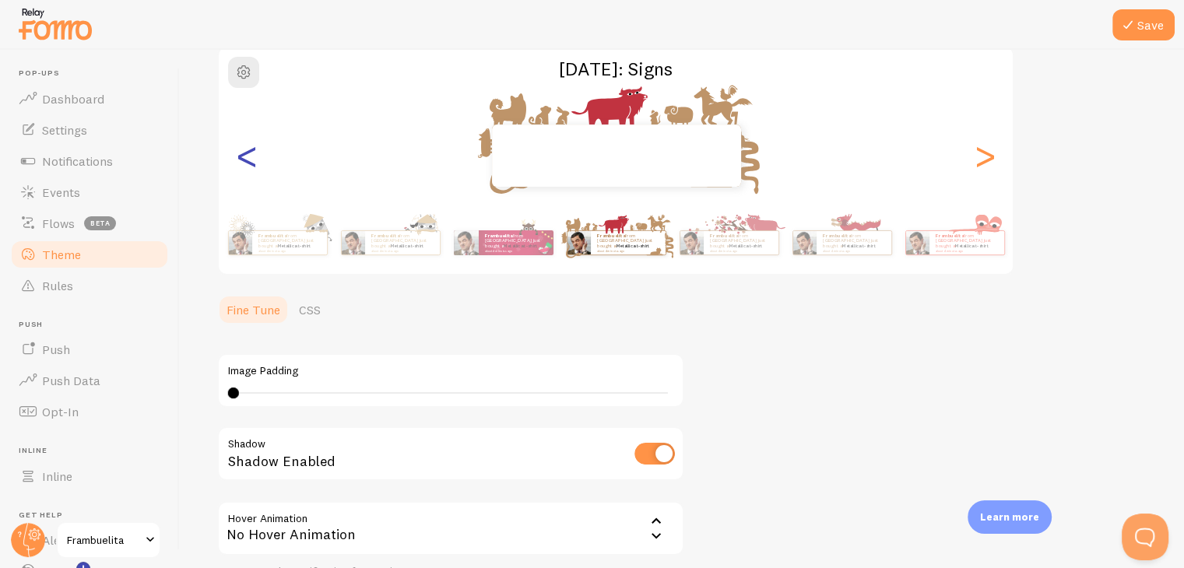
click at [252, 171] on div "<" at bounding box center [246, 156] width 19 height 112
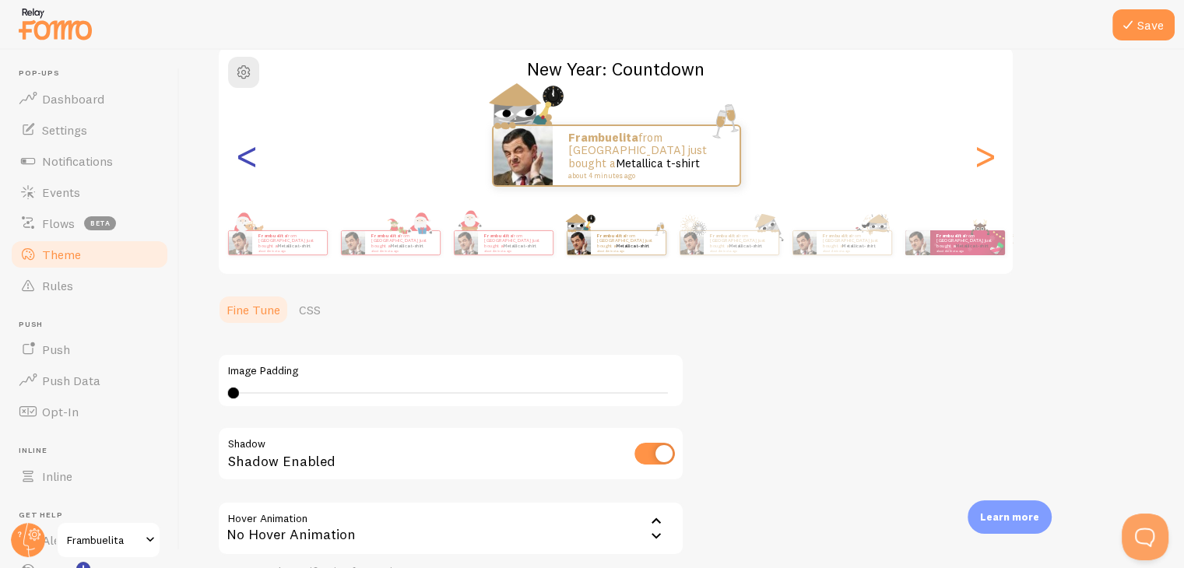
click at [253, 171] on div "<" at bounding box center [246, 156] width 19 height 112
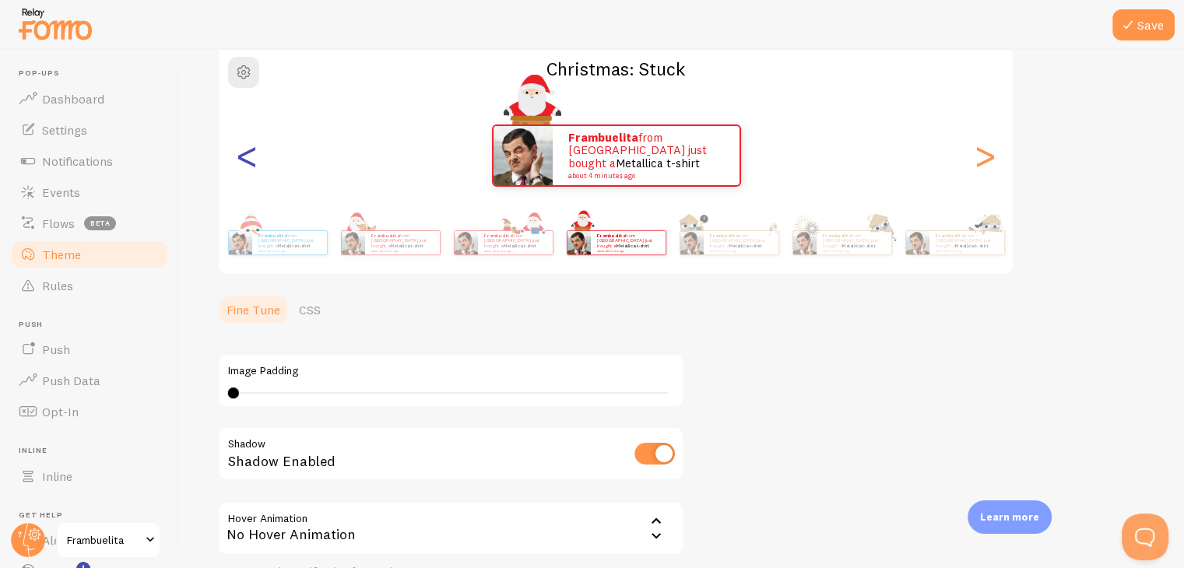
click at [253, 171] on div "<" at bounding box center [246, 156] width 19 height 112
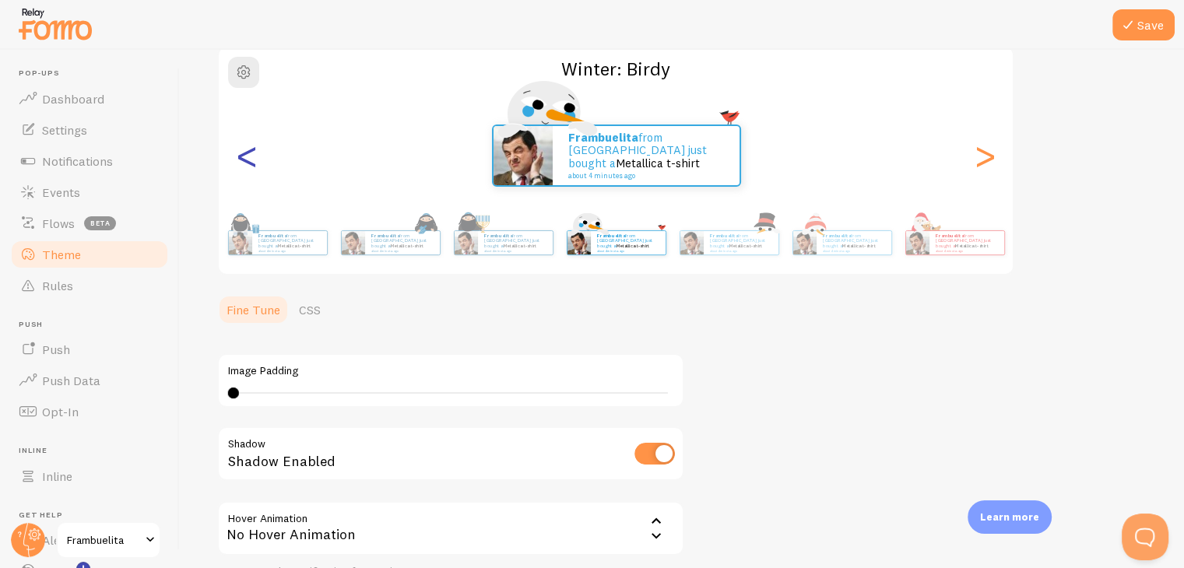
click at [253, 171] on div "<" at bounding box center [246, 156] width 19 height 112
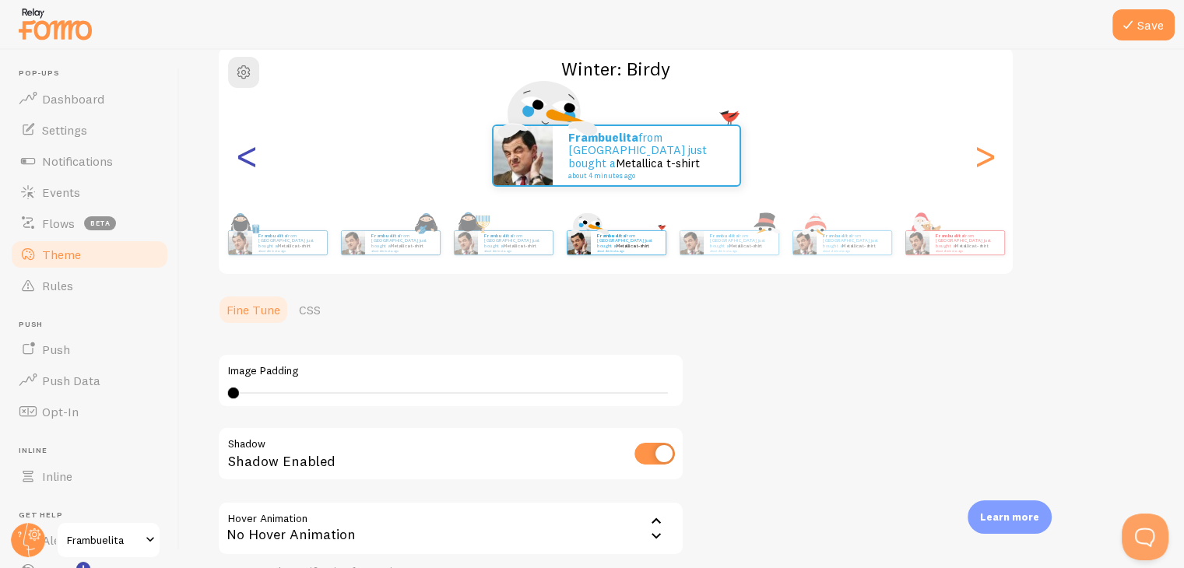
click at [253, 171] on div "<" at bounding box center [246, 156] width 19 height 112
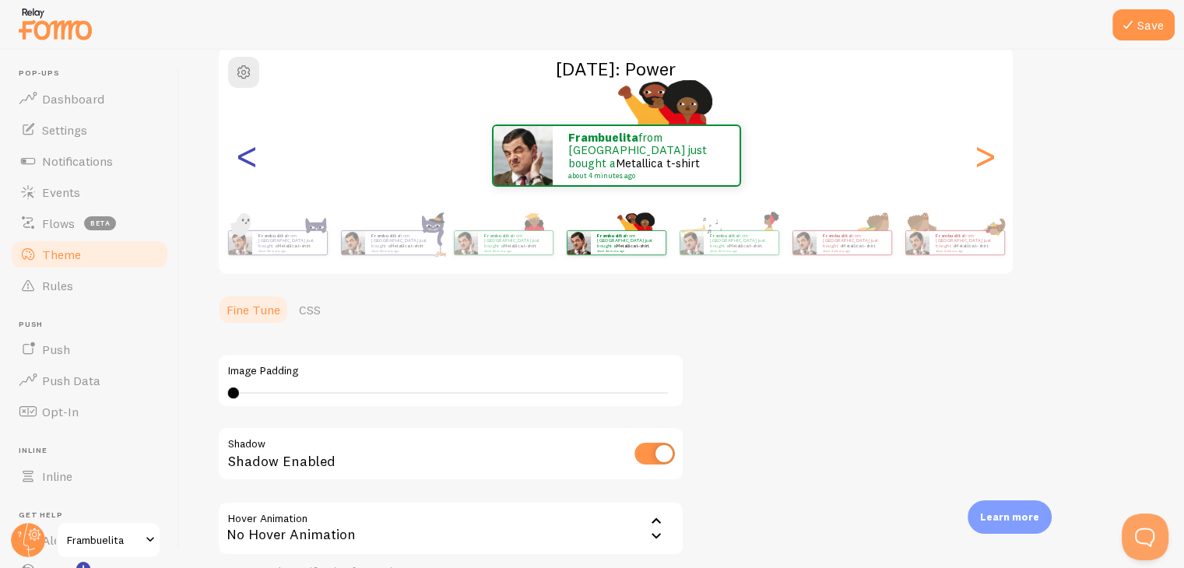
click at [253, 171] on div "<" at bounding box center [246, 156] width 19 height 112
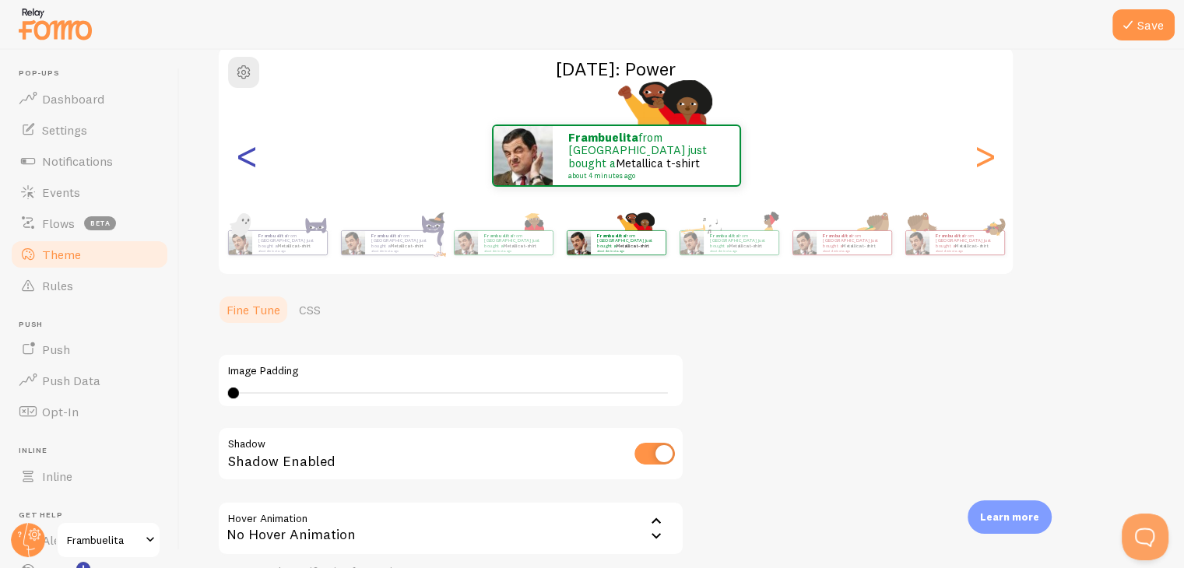
click at [253, 171] on div "<" at bounding box center [246, 156] width 19 height 112
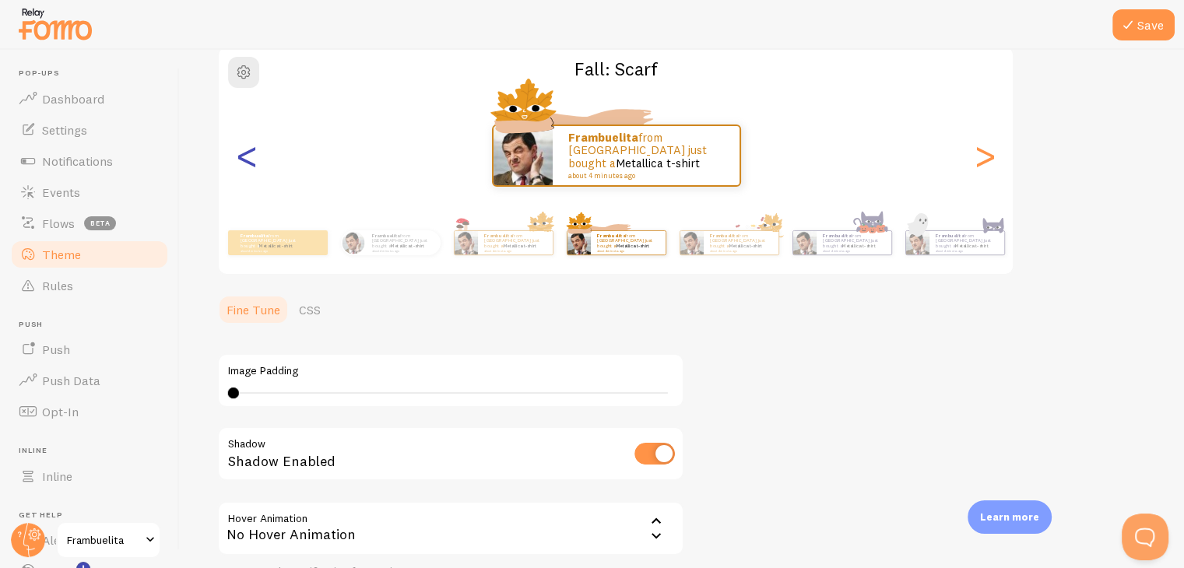
click at [242, 167] on div "<" at bounding box center [246, 156] width 19 height 112
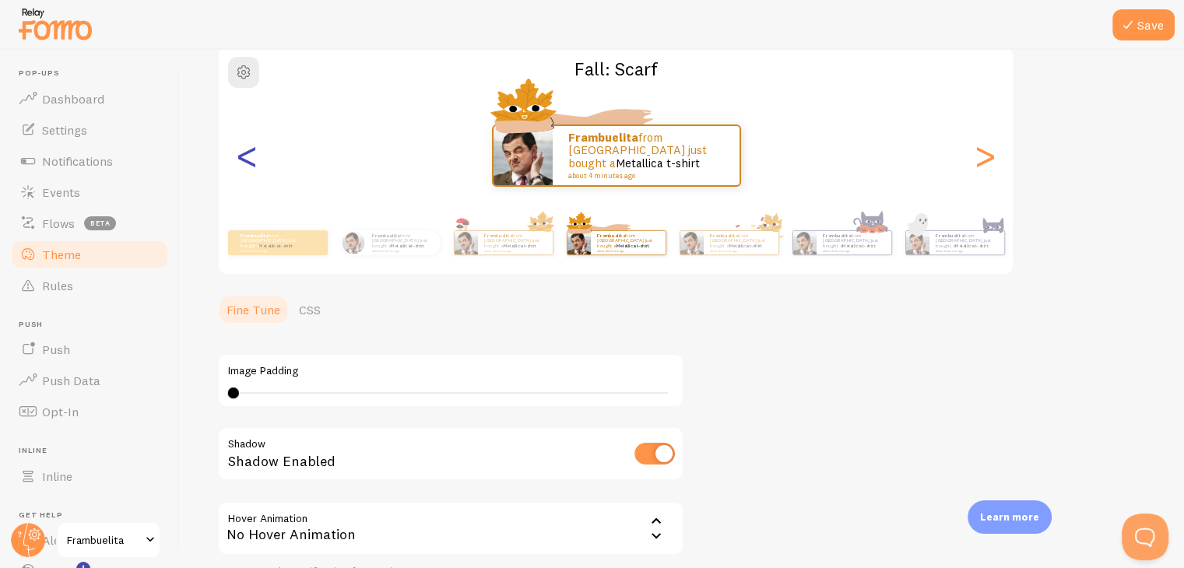
click at [242, 167] on div "<" at bounding box center [246, 156] width 19 height 112
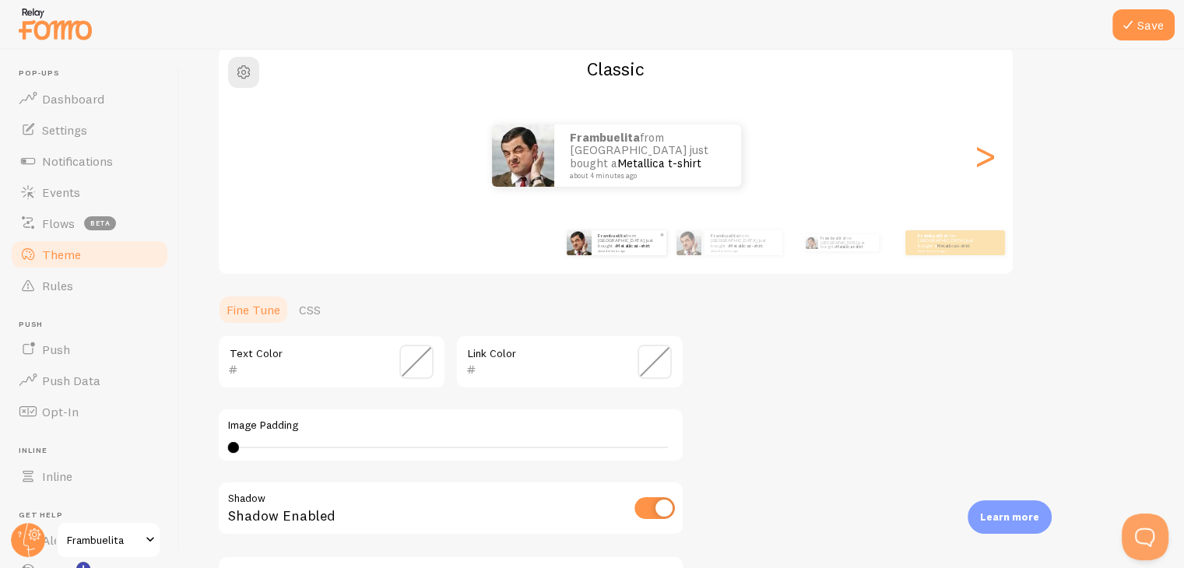
click at [621, 254] on div "Frambuelita from Spain just bought a Metallica t-shirt about 4 minutes ago" at bounding box center [629, 242] width 75 height 25
click at [701, 261] on div "Frambuelita from Spain just bought a Metallica t-shirt about 4 minutes ago" at bounding box center [729, 243] width 100 height 44
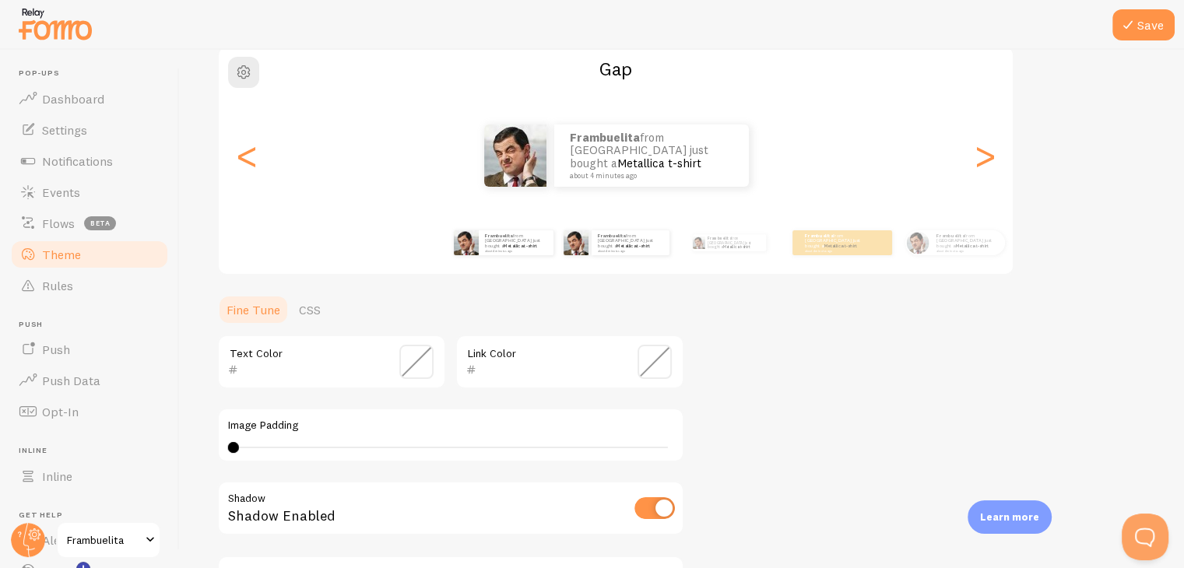
click at [536, 259] on div "Frambuelita from Spain just bought a Metallica t-shirt about 4 minutes ago" at bounding box center [503, 243] width 100 height 44
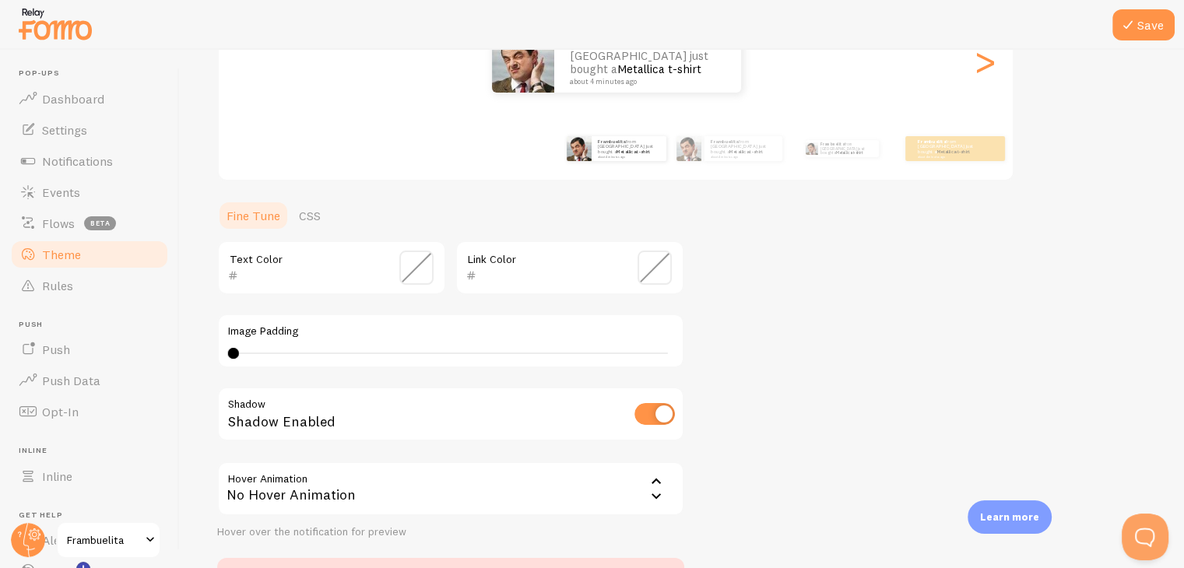
scroll to position [242, 0]
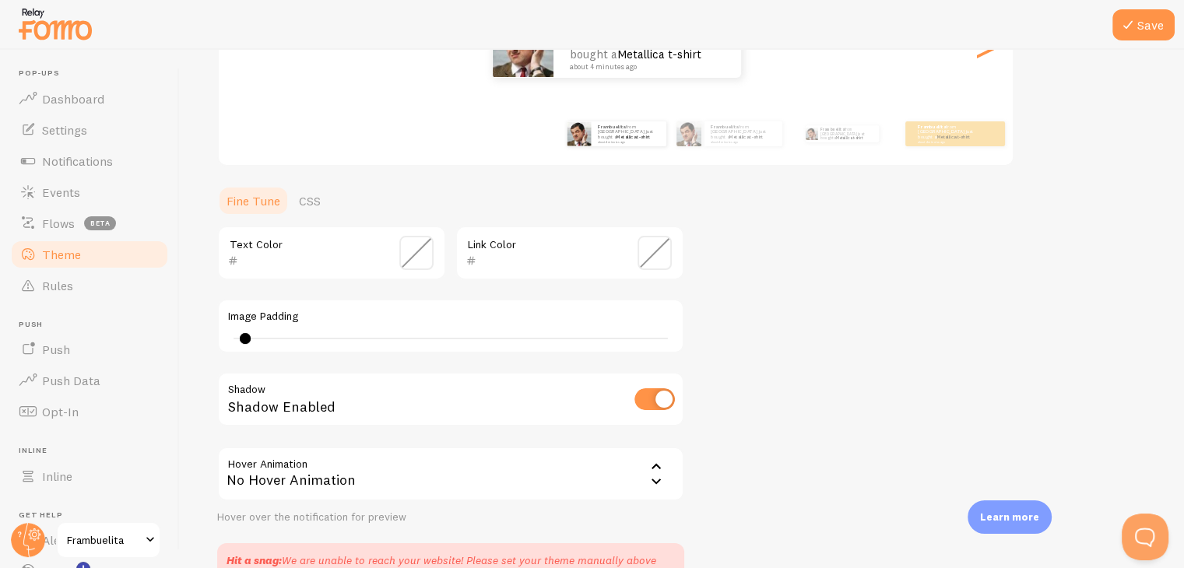
type input "0"
click at [236, 343] on div at bounding box center [236, 338] width 11 height 11
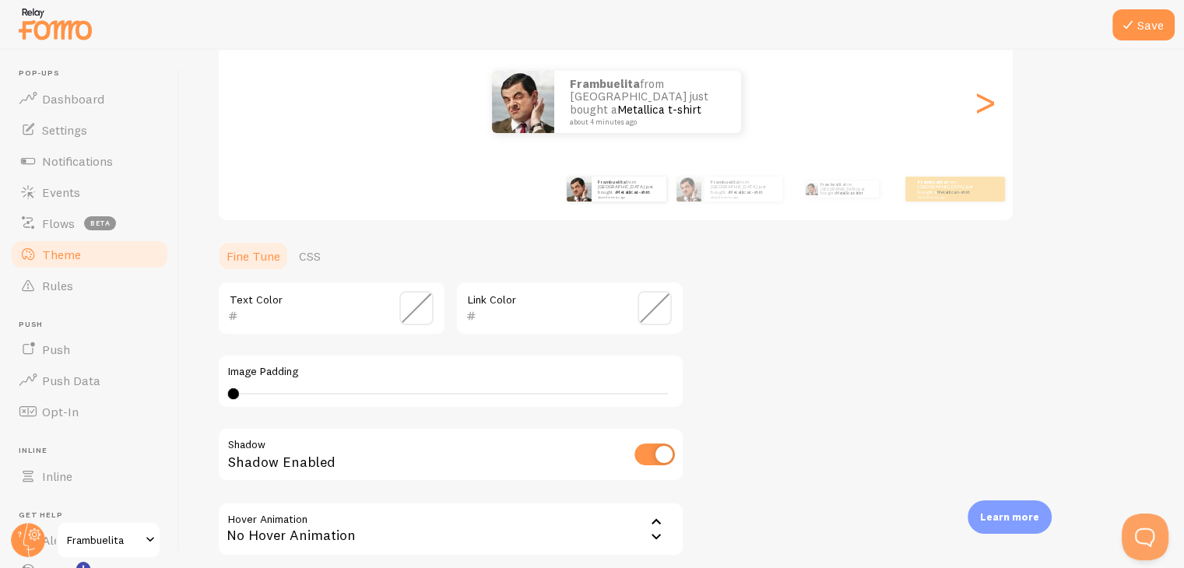
scroll to position [188, 0]
click at [505, 300] on div "Link Color" at bounding box center [570, 307] width 229 height 55
click at [646, 305] on span at bounding box center [655, 307] width 34 height 34
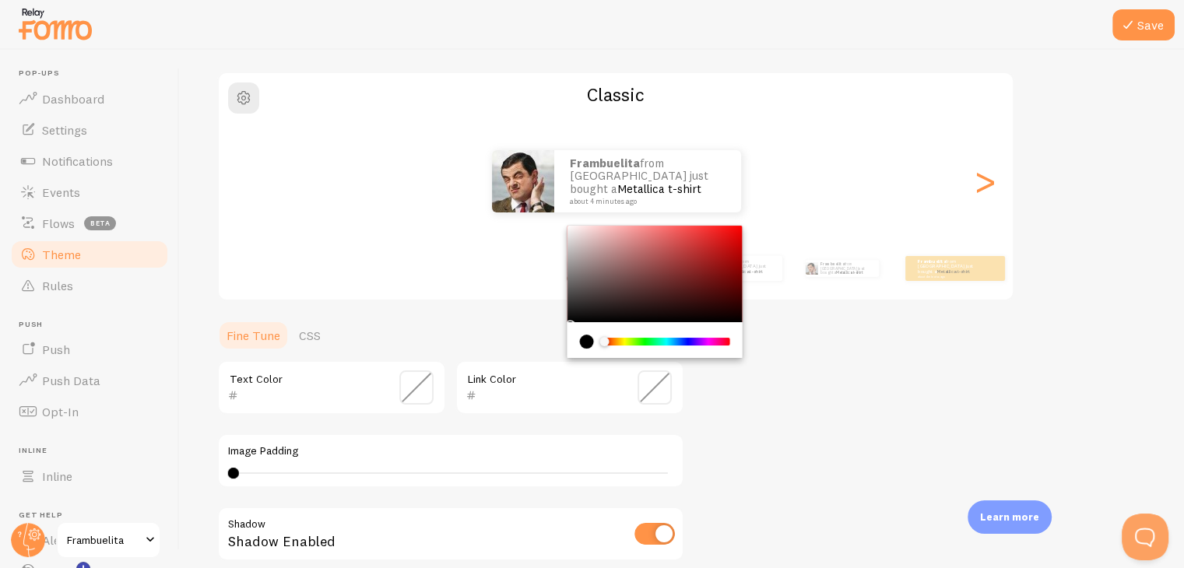
scroll to position [104, 0]
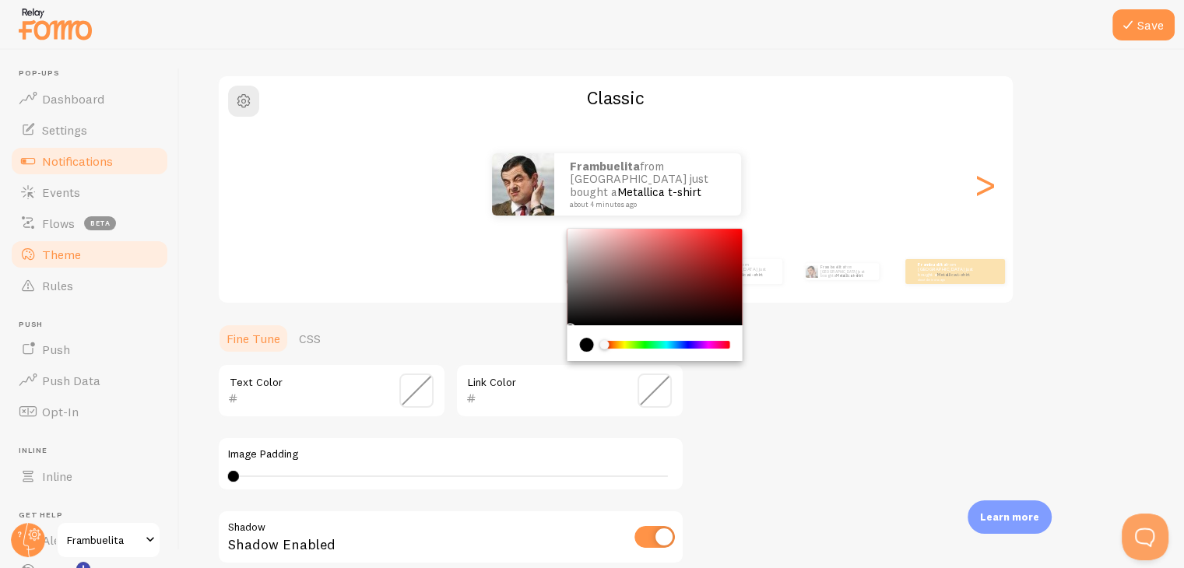
click at [115, 146] on link "Notifications" at bounding box center [89, 161] width 160 height 31
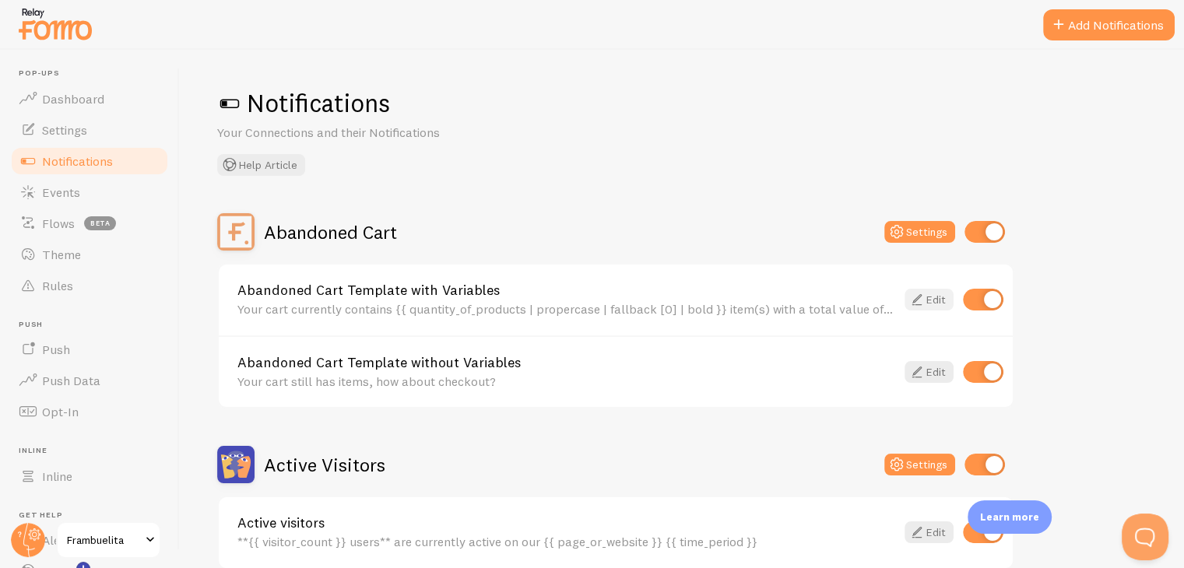
click at [931, 304] on link "Edit" at bounding box center [929, 300] width 49 height 22
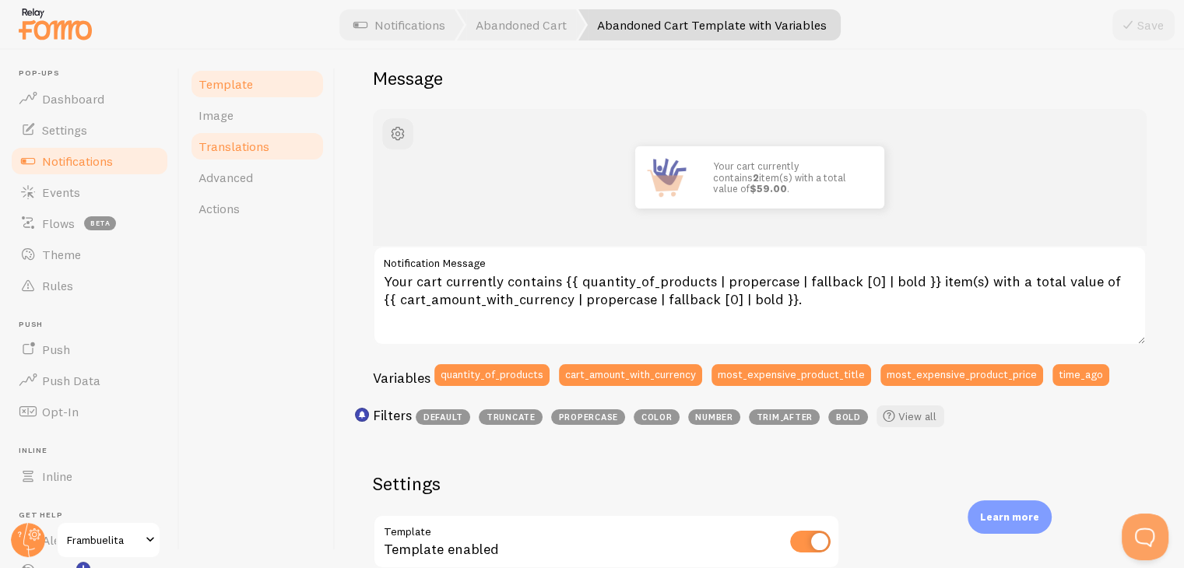
scroll to position [131, 0]
click at [308, 142] on link "Translations" at bounding box center [257, 146] width 136 height 31
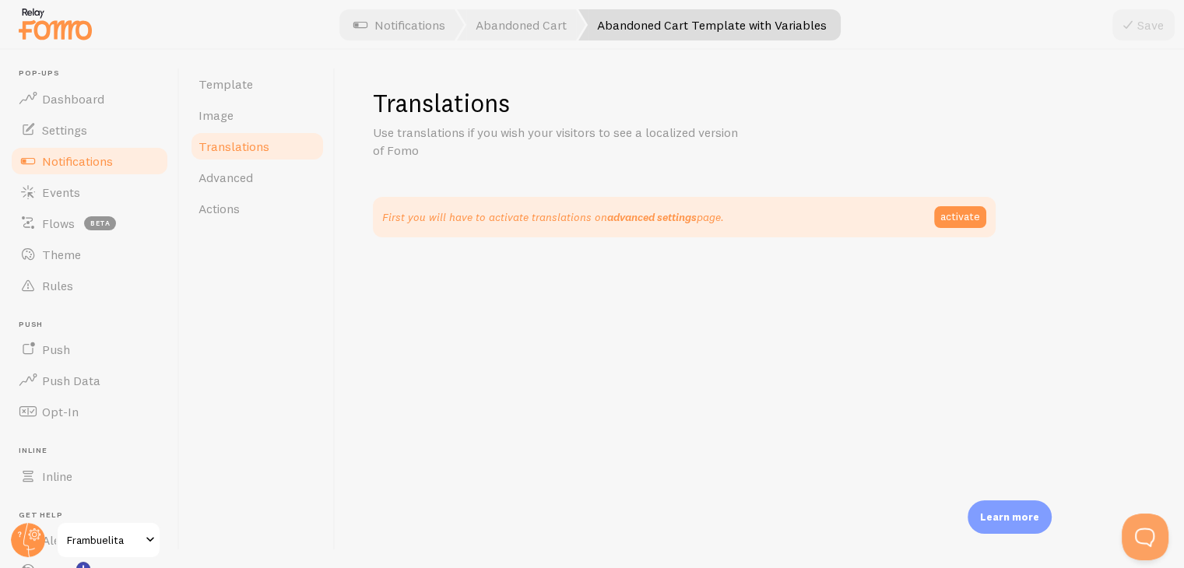
click at [668, 221] on link "advanced settings" at bounding box center [652, 217] width 90 height 14
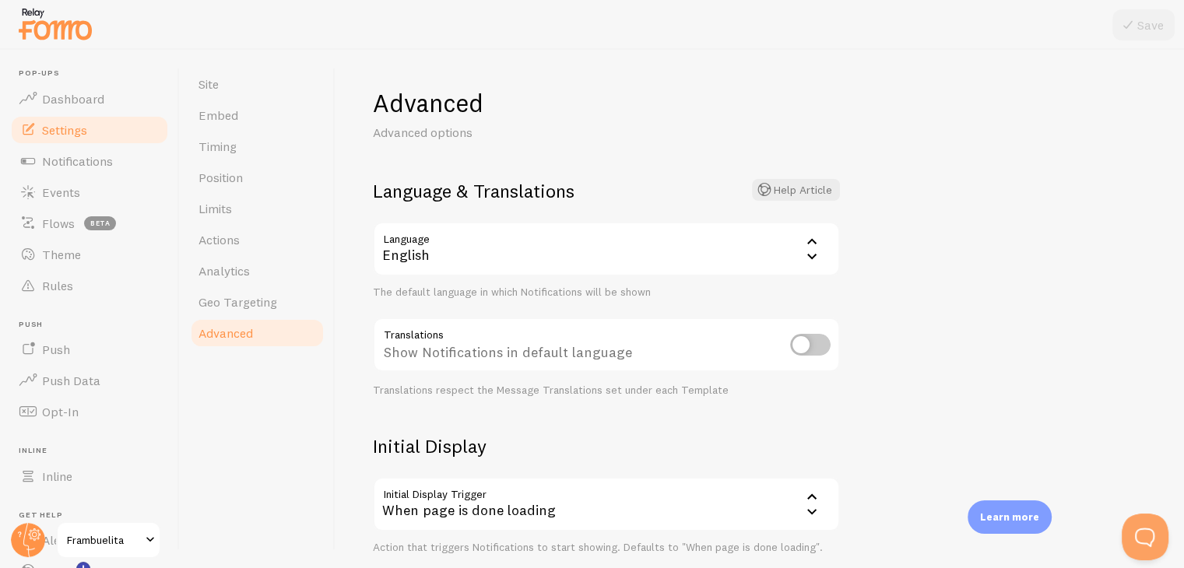
click at [813, 257] on icon at bounding box center [811, 256] width 9 height 5
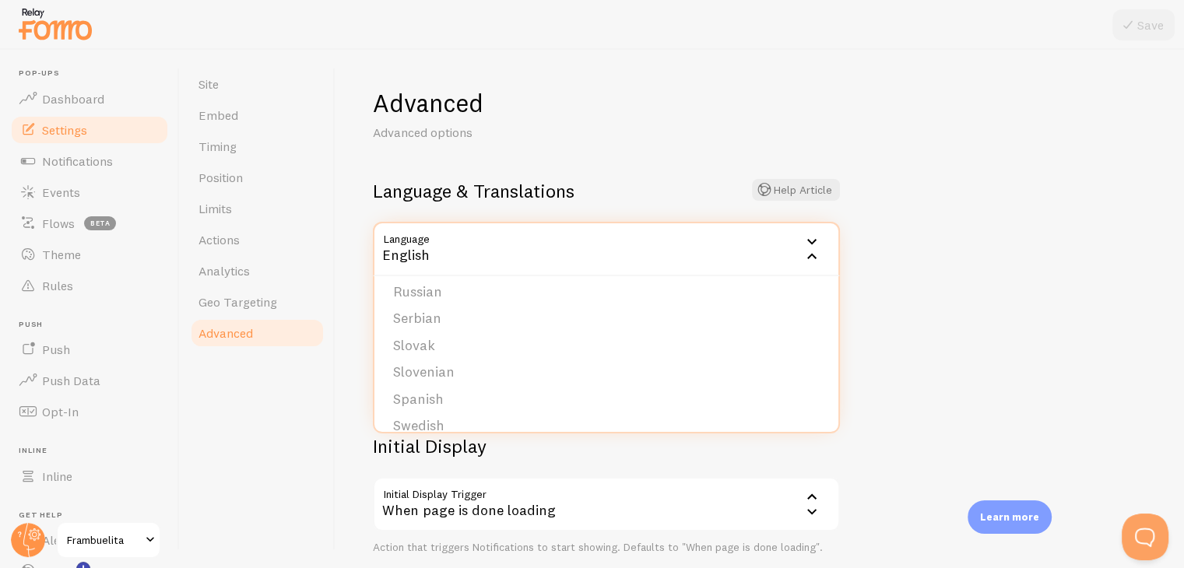
scroll to position [600, 0]
click at [696, 399] on li "Spanish" at bounding box center [607, 398] width 464 height 27
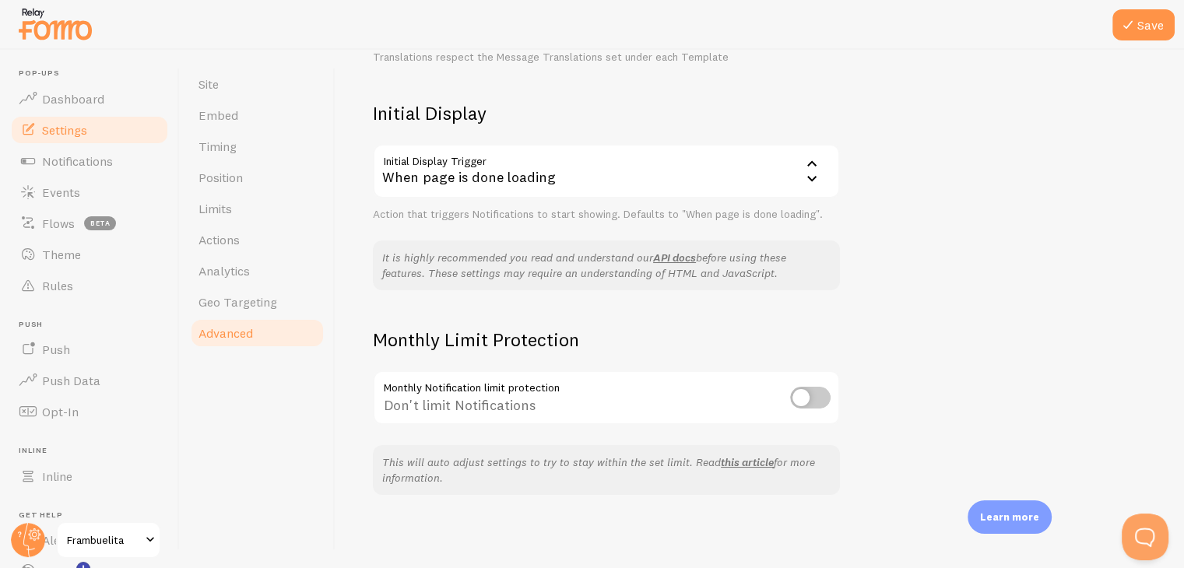
scroll to position [0, 0]
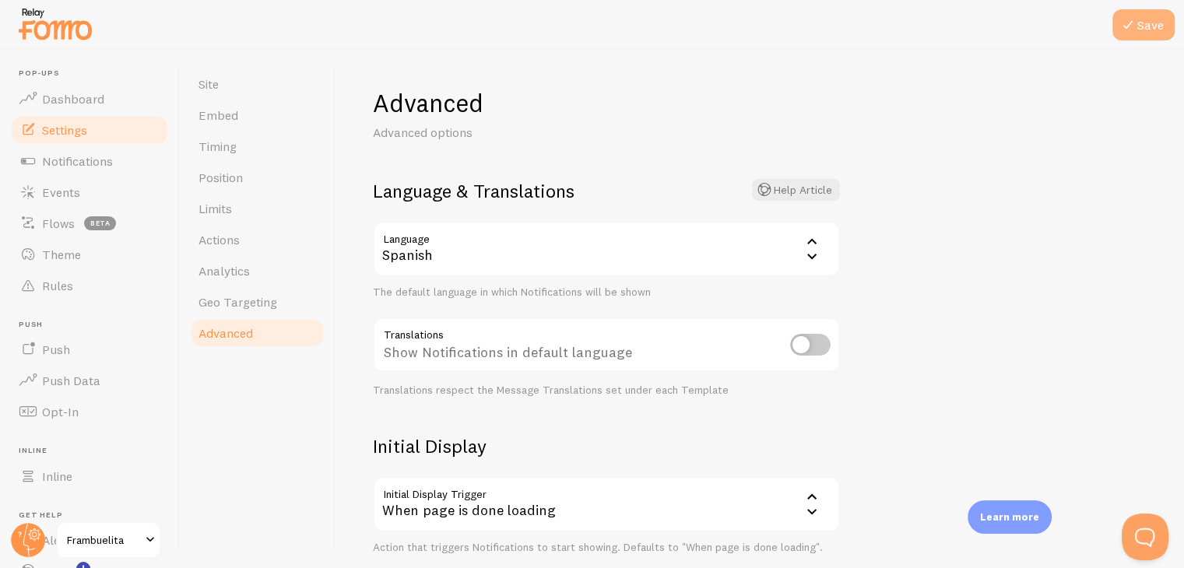
click at [1128, 30] on icon at bounding box center [1128, 25] width 19 height 19
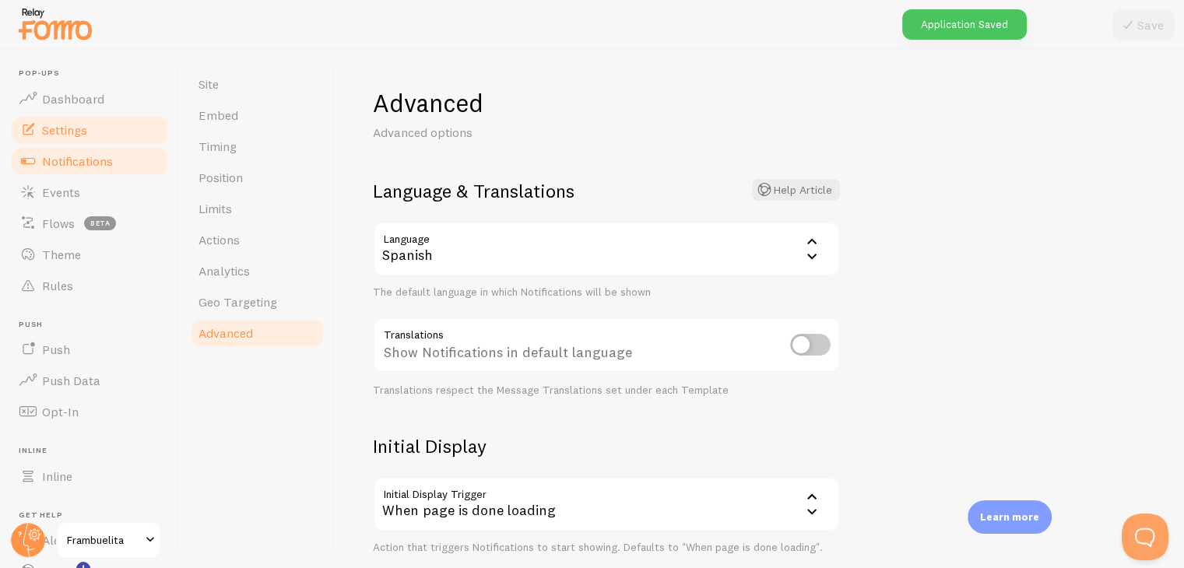
click at [93, 160] on span "Notifications" at bounding box center [77, 161] width 71 height 16
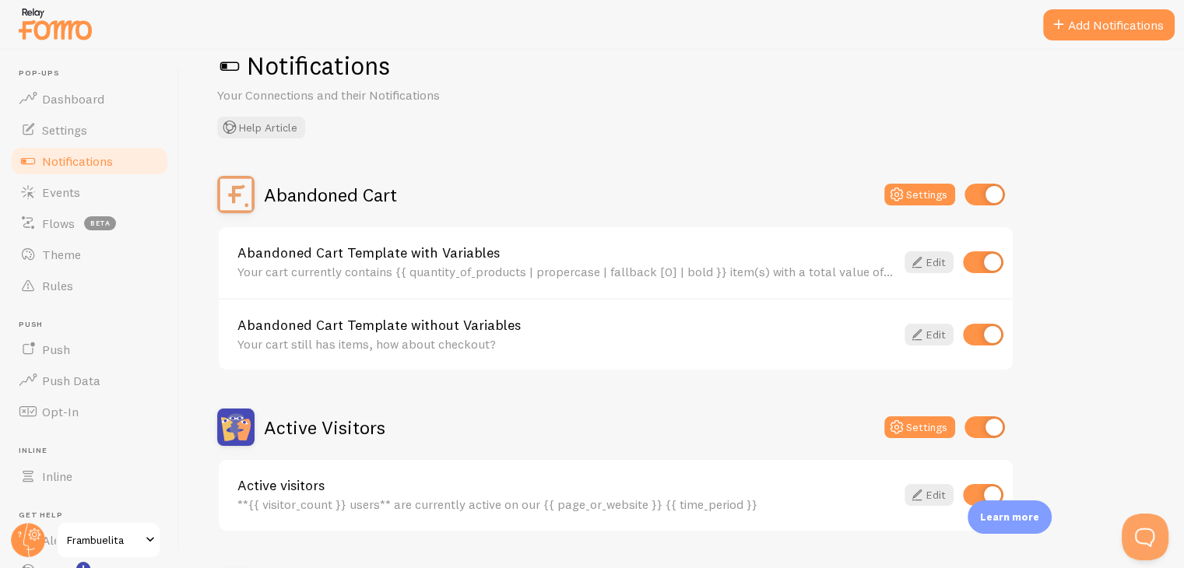
scroll to position [40, 0]
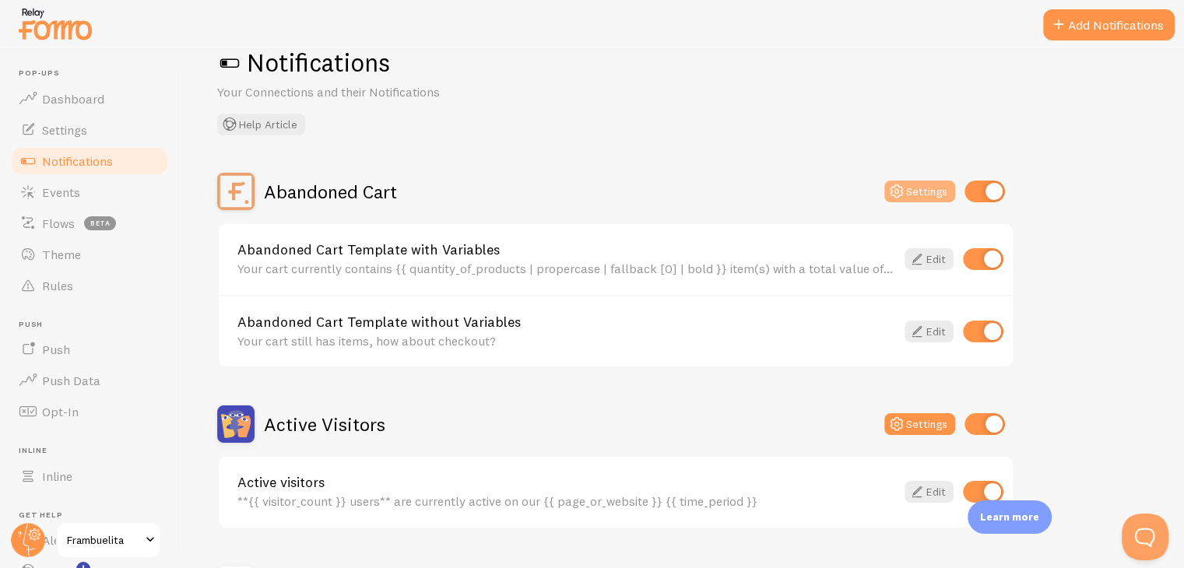
click at [917, 191] on button "Settings" at bounding box center [920, 192] width 71 height 22
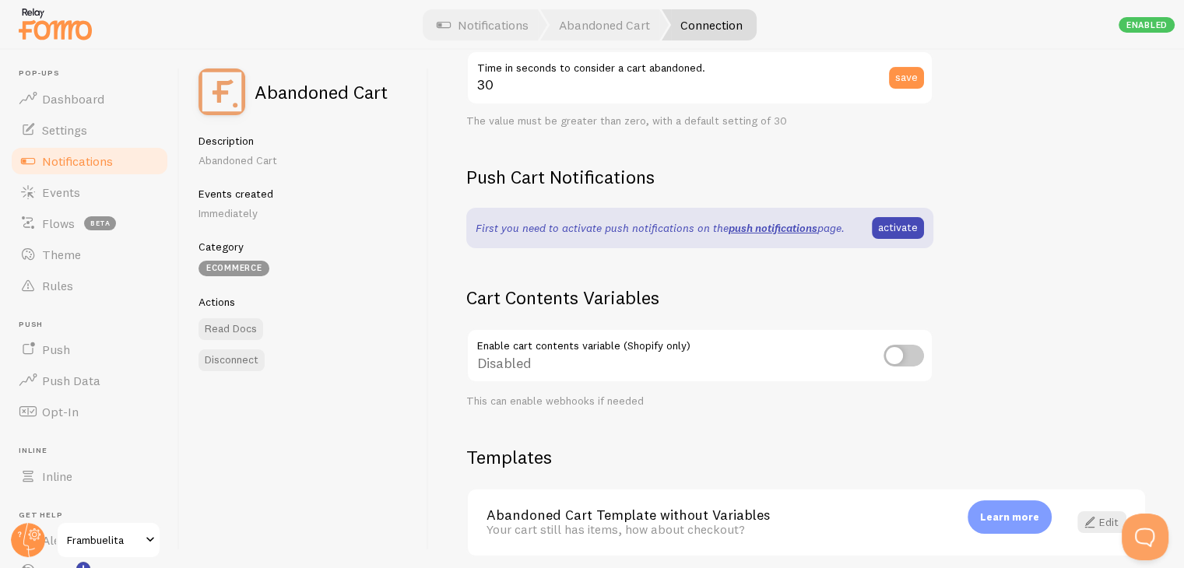
scroll to position [431, 0]
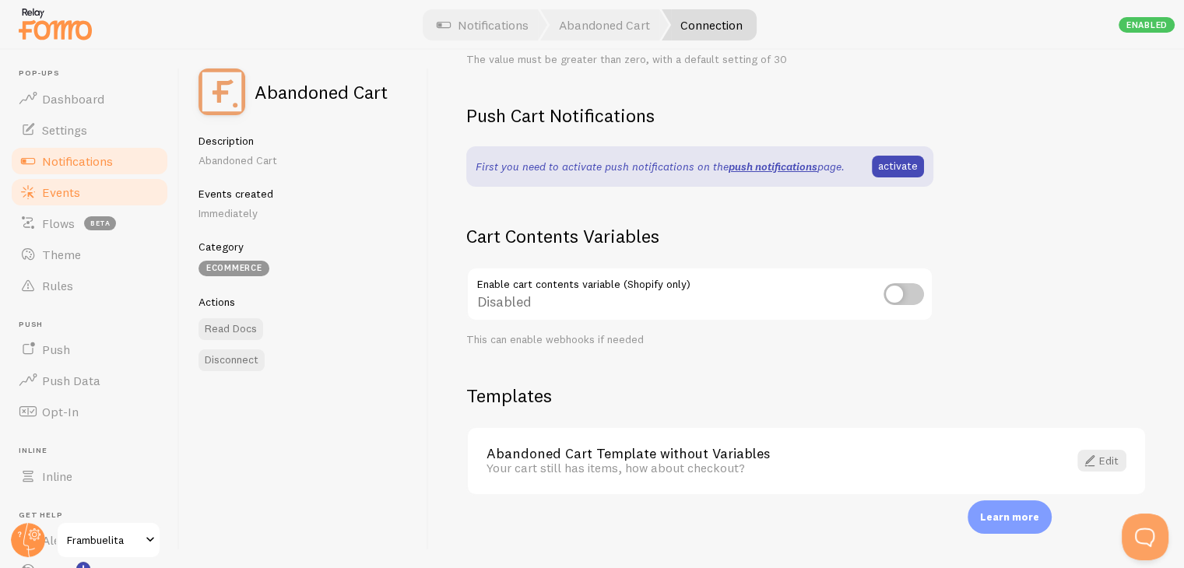
click at [62, 188] on span "Events" at bounding box center [61, 193] width 38 height 16
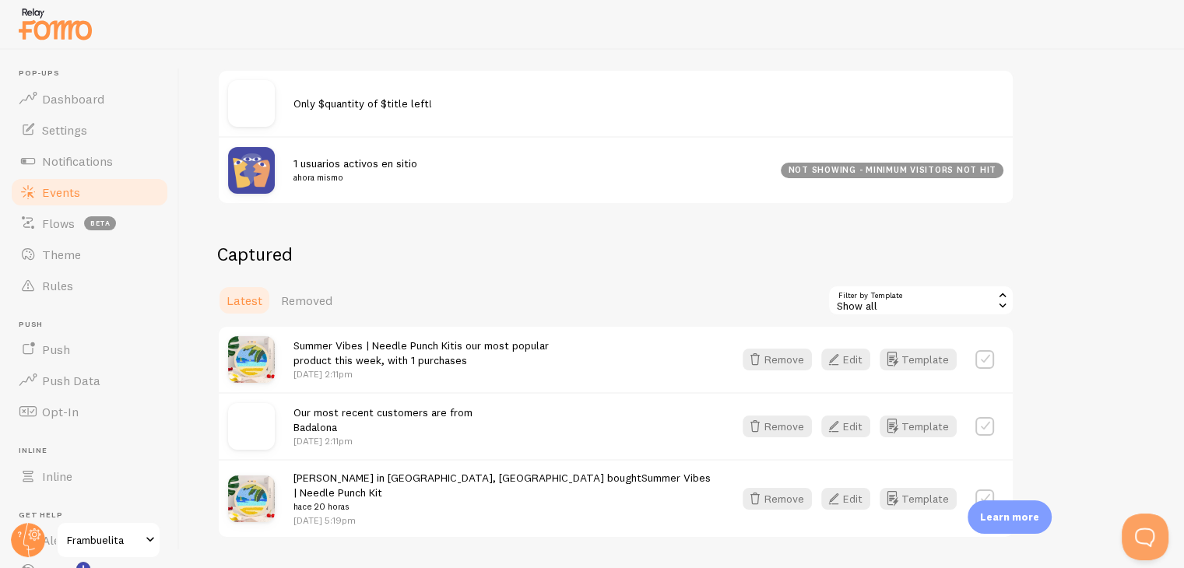
scroll to position [237, 0]
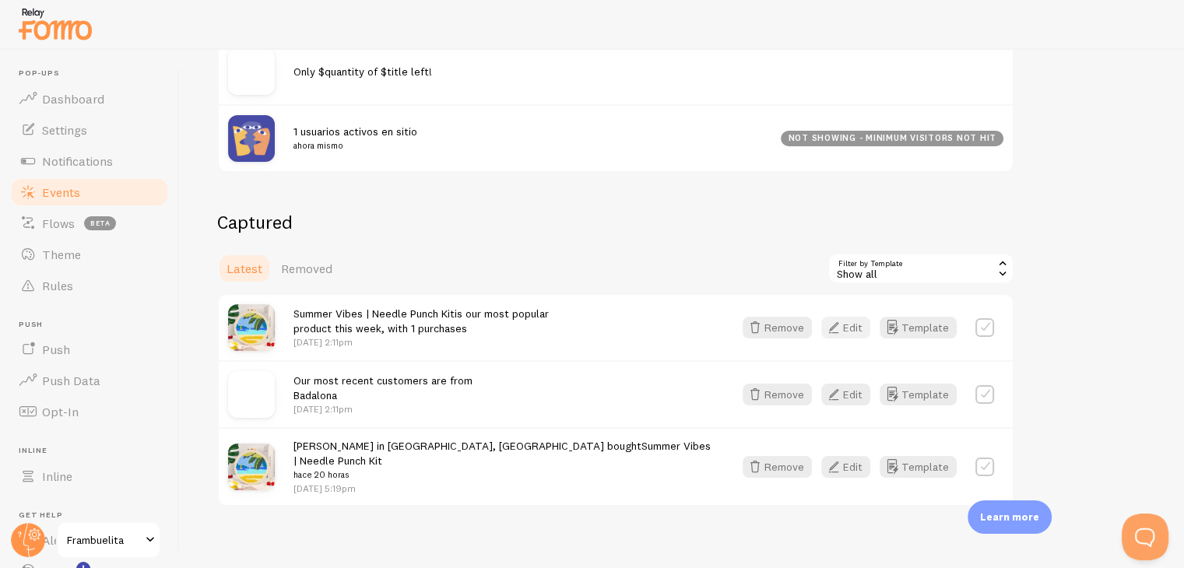
click at [857, 328] on button "Edit" at bounding box center [845, 328] width 49 height 22
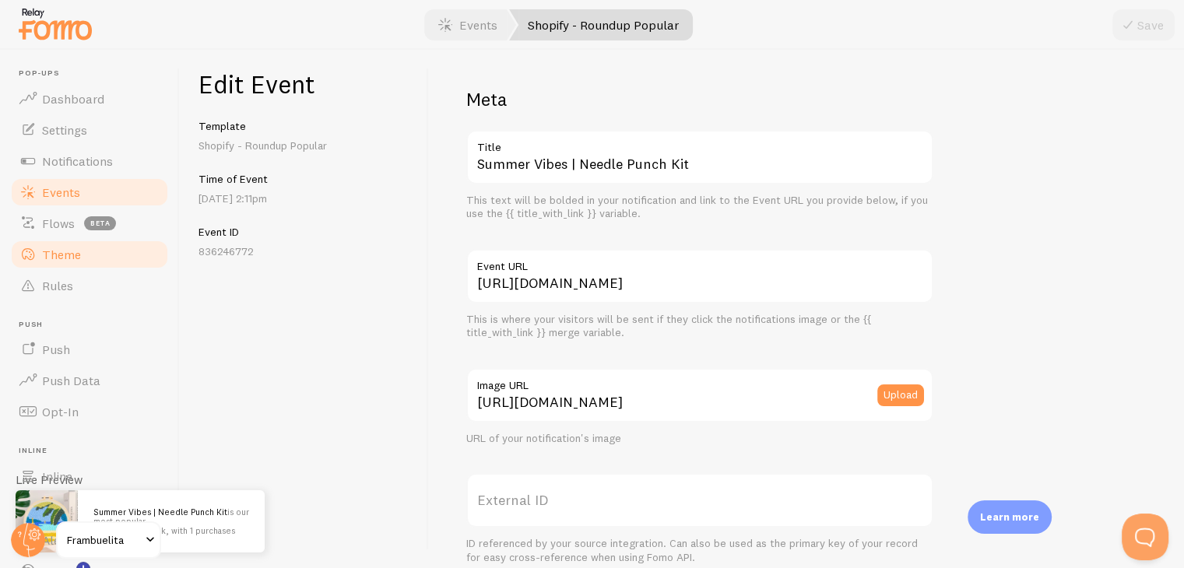
click at [70, 268] on link "Theme" at bounding box center [89, 254] width 160 height 31
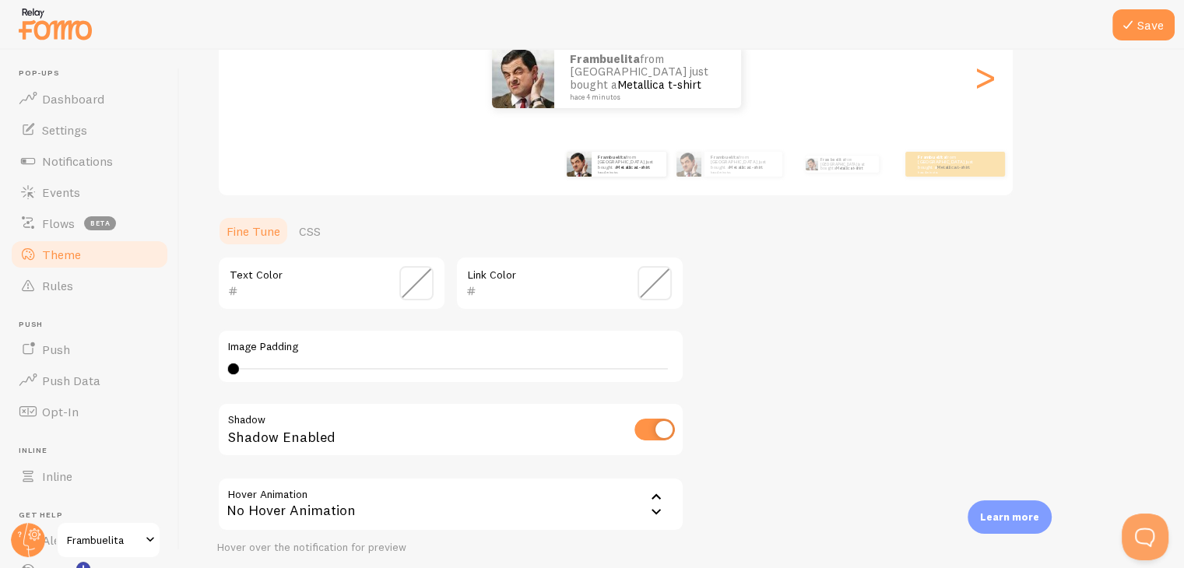
scroll to position [212, 0]
click at [656, 302] on div "Link Color" at bounding box center [570, 283] width 229 height 55
click at [650, 277] on span at bounding box center [655, 283] width 34 height 34
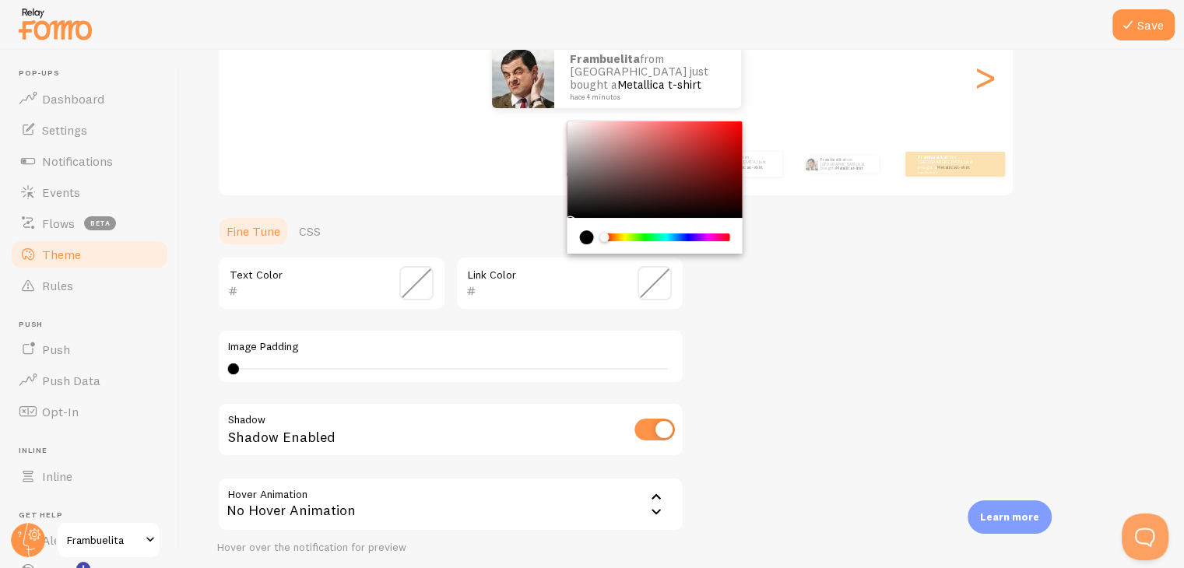
click at [603, 139] on div "Chrome color picker" at bounding box center [655, 169] width 175 height 97
click at [520, 288] on input "CDA3A3" at bounding box center [548, 291] width 142 height 19
paste input "b03052"
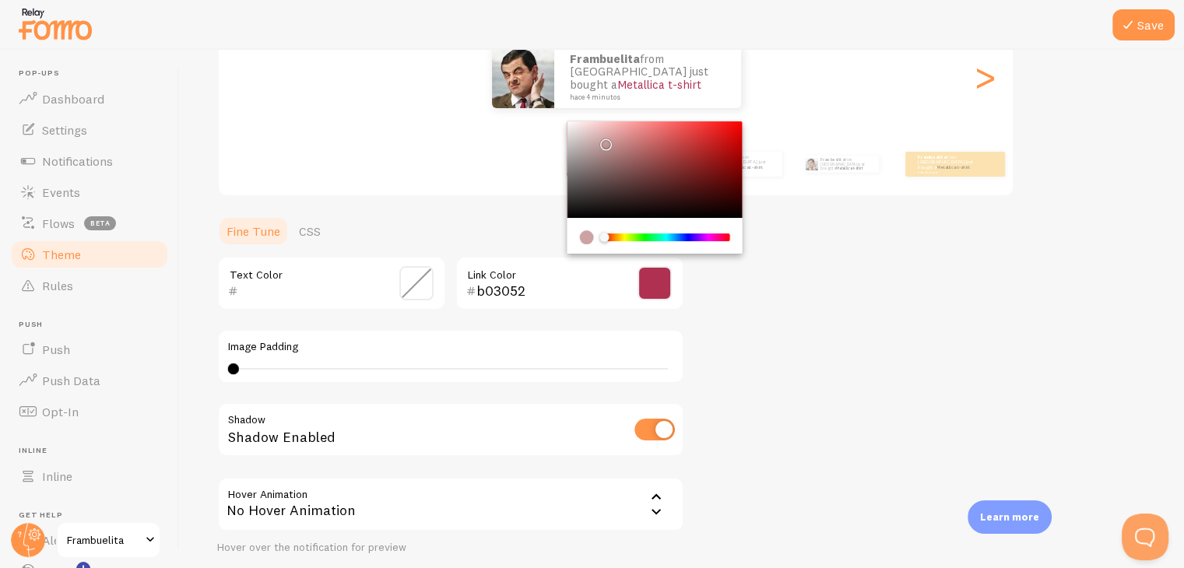
type input "b03052"
click at [811, 329] on div "Theme Choose a theme for your notifications Classic Frambuelita from Spain just…" at bounding box center [682, 244] width 930 height 739
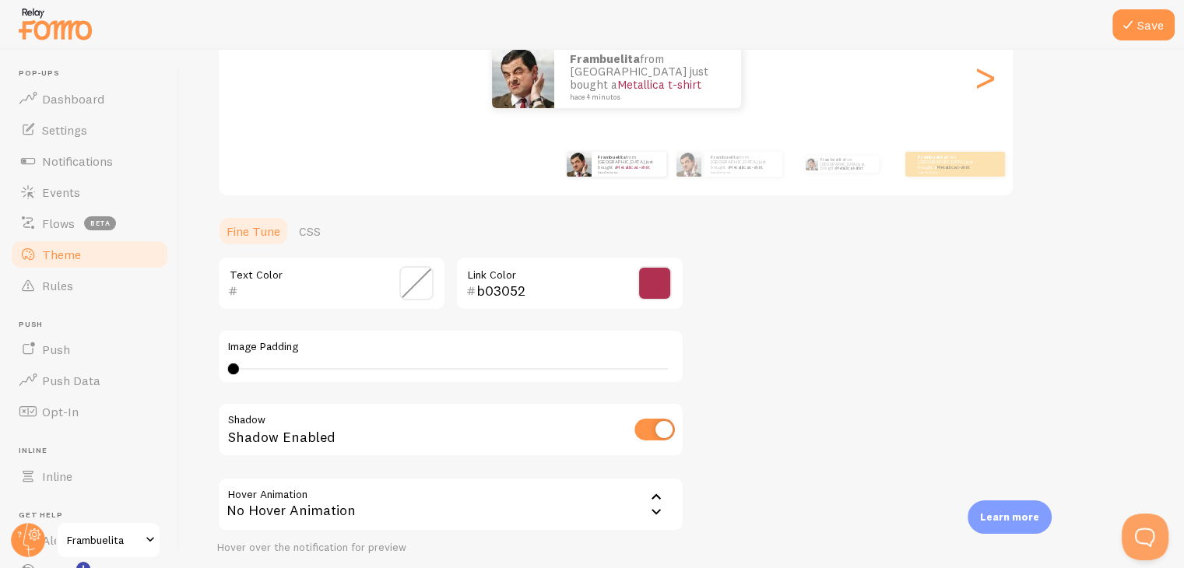
click at [811, 329] on div "Theme Choose a theme for your notifications Classic Frambuelita from Spain just…" at bounding box center [682, 244] width 930 height 739
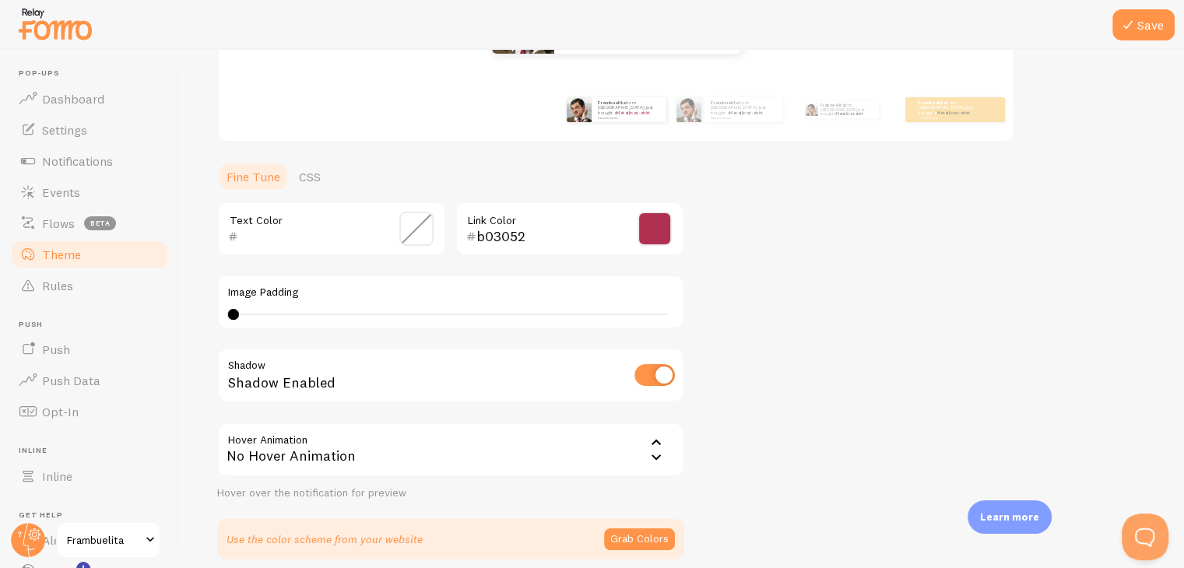
scroll to position [267, 0]
drag, startPoint x: 233, startPoint y: 312, endPoint x: 248, endPoint y: 312, distance: 15.6
click at [248, 312] on div at bounding box center [249, 313] width 11 height 11
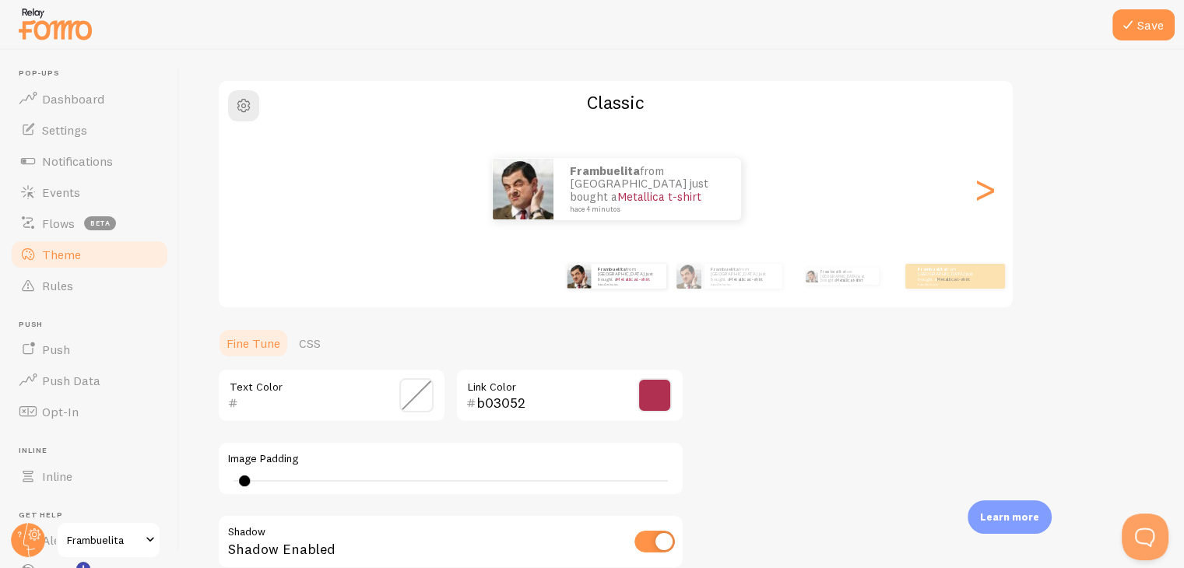
scroll to position [100, 0]
type input "0"
drag, startPoint x: 245, startPoint y: 480, endPoint x: 229, endPoint y: 482, distance: 16.4
click at [229, 482] on div at bounding box center [233, 481] width 11 height 11
click at [751, 278] on link "Metallica t-shirt" at bounding box center [746, 279] width 33 height 6
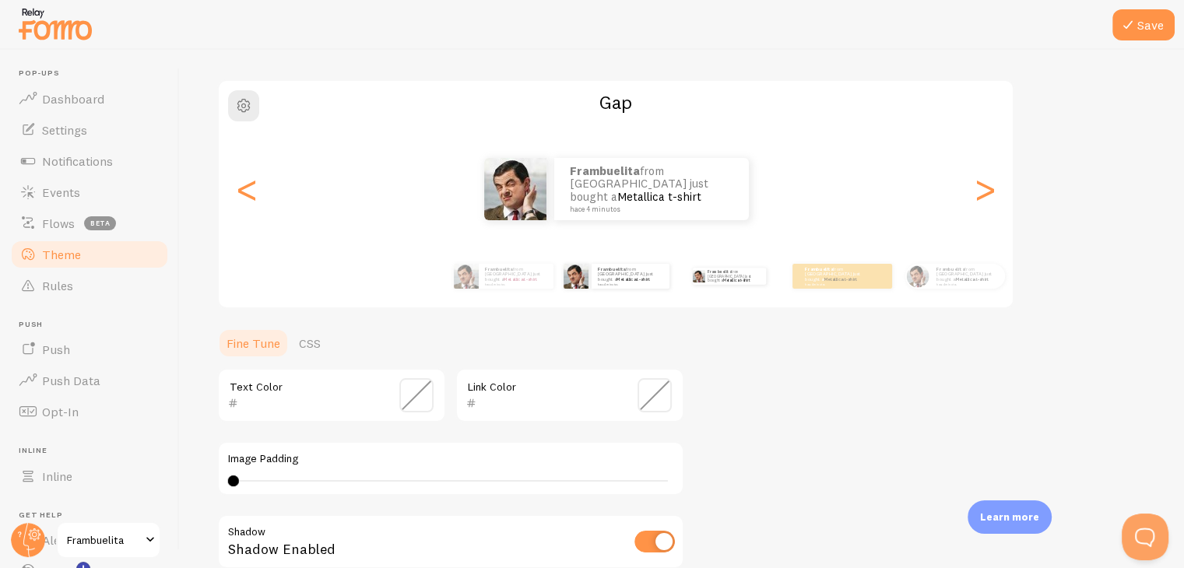
click at [726, 287] on div "Frambuelita from Spain just bought a Metallica t-shirt hace 4 minutos" at bounding box center [729, 277] width 100 height 44
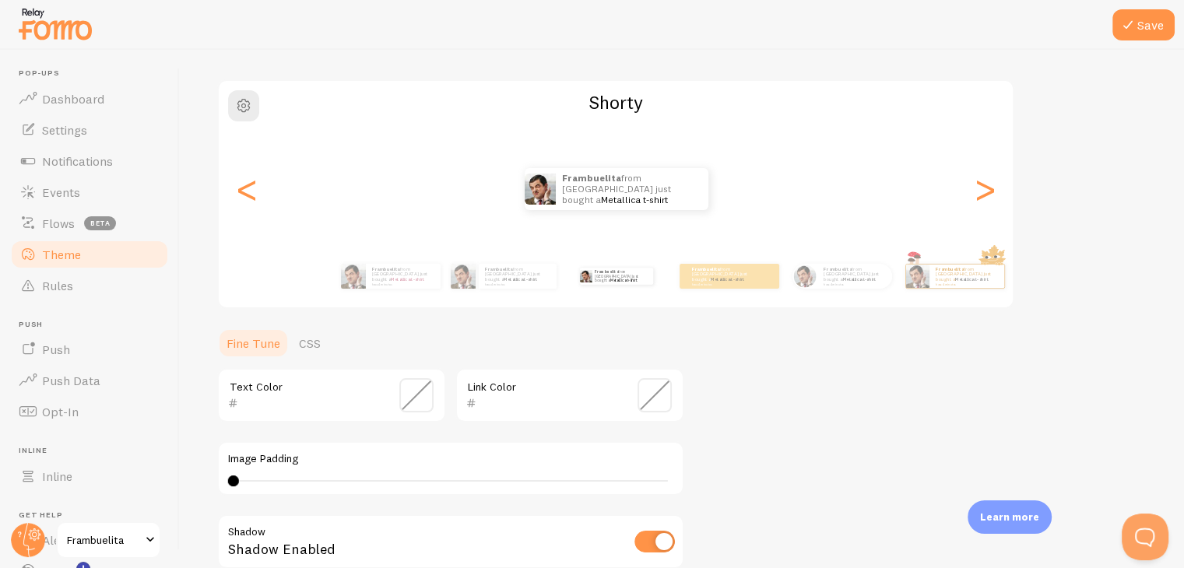
click at [726, 287] on div "Frambuelita from Spain just bought a Metallica t-shirt hace 4 minutos" at bounding box center [730, 276] width 100 height 25
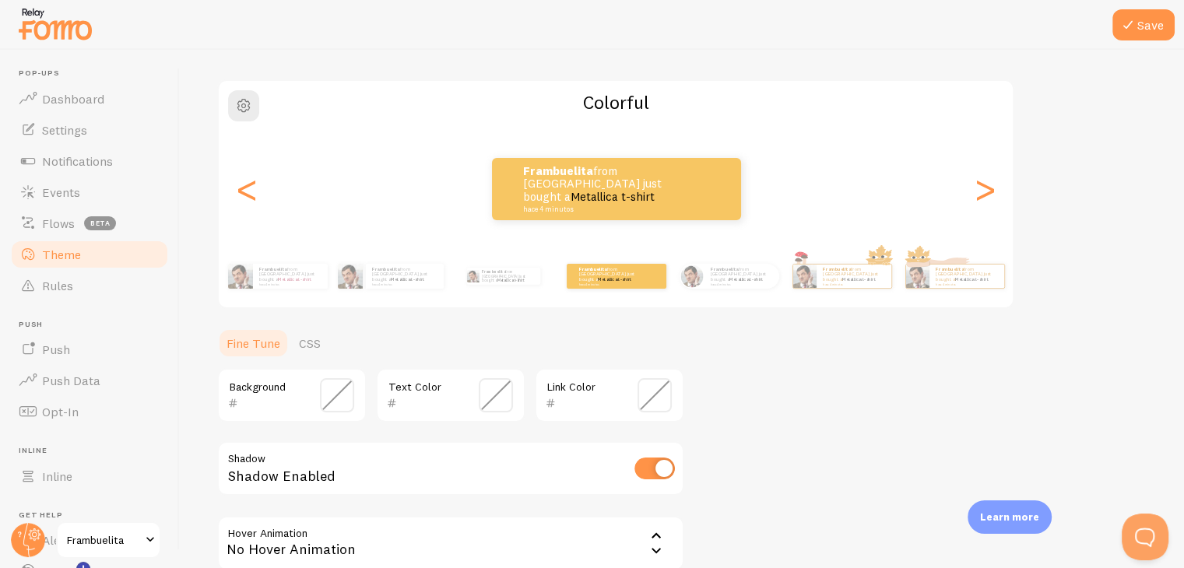
click at [333, 407] on span at bounding box center [337, 395] width 34 height 34
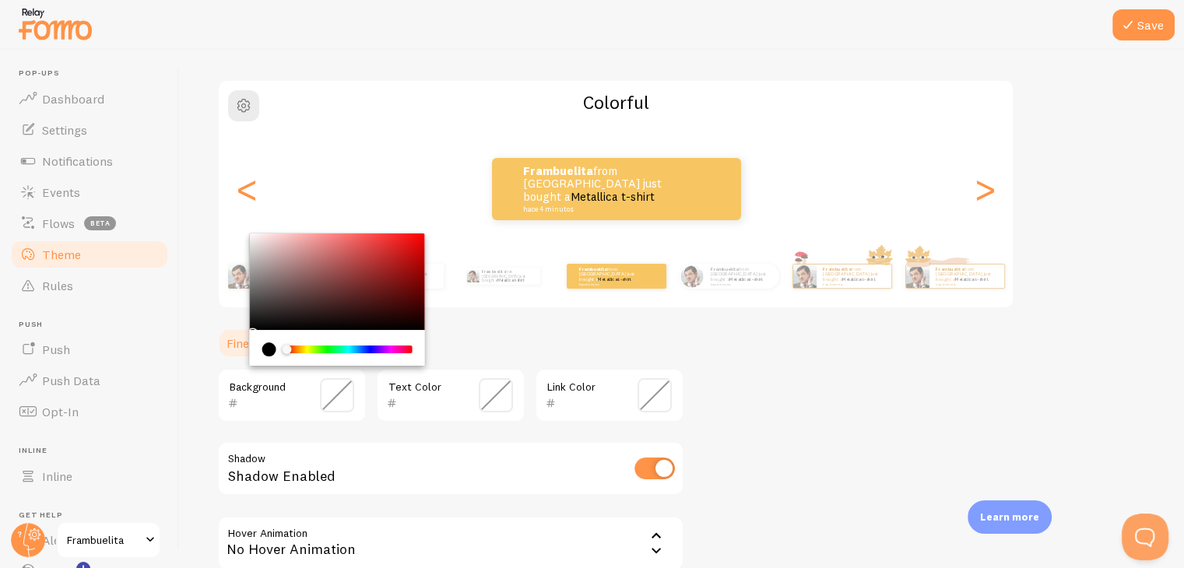
click at [273, 399] on input "text" at bounding box center [269, 403] width 63 height 19
paste input "b03052"
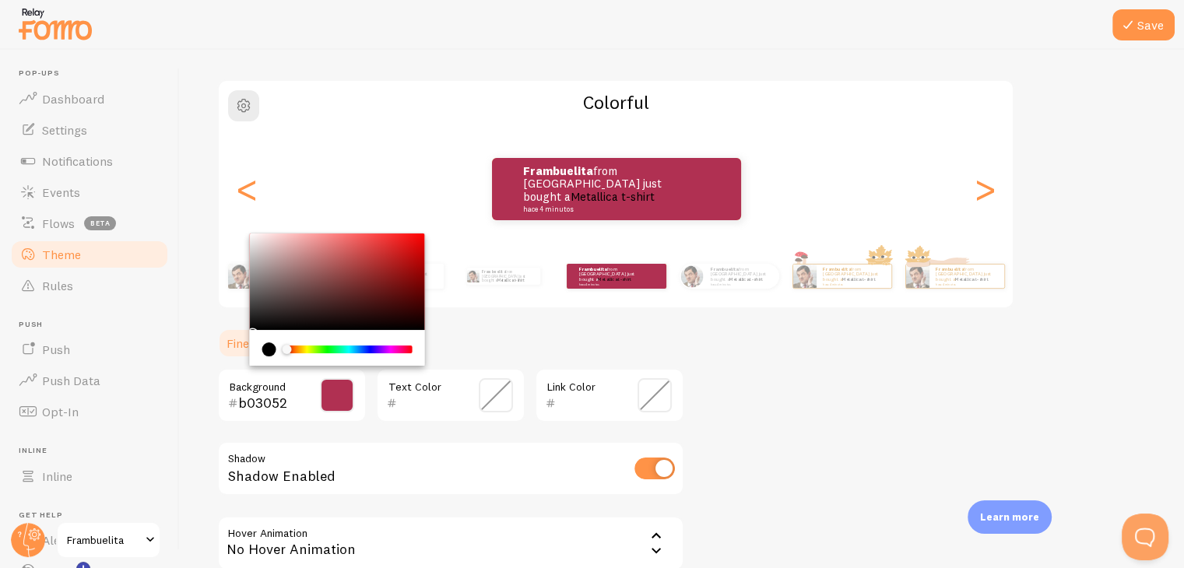
type input "b03052"
click at [642, 404] on span at bounding box center [655, 395] width 34 height 34
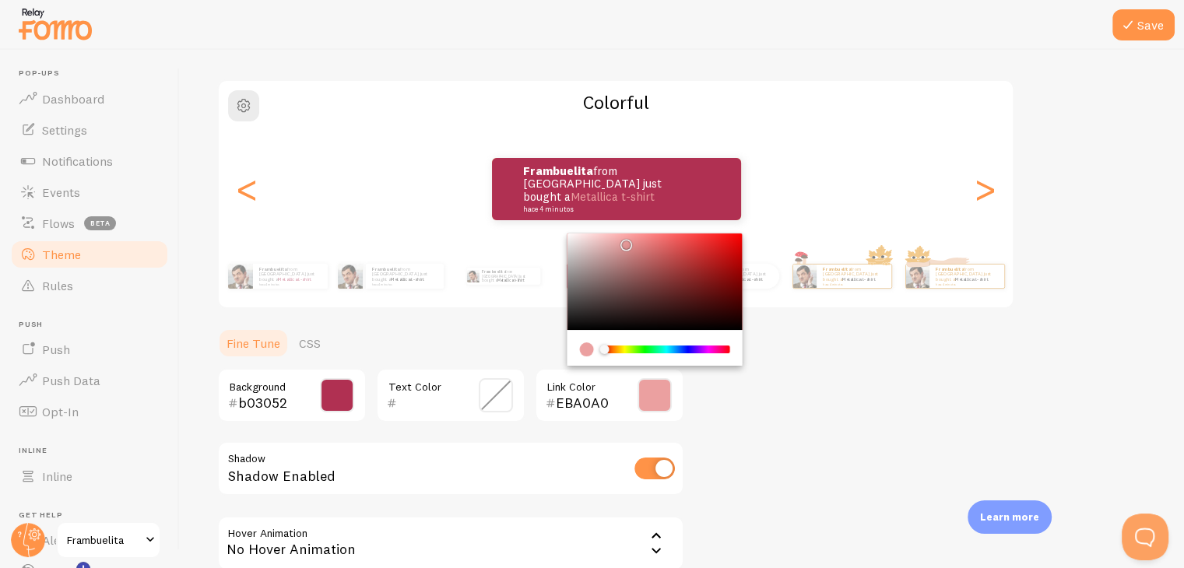
drag, startPoint x: 608, startPoint y: 253, endPoint x: 624, endPoint y: 241, distance: 19.9
click at [624, 241] on div "Chrome color picker" at bounding box center [626, 245] width 9 height 9
click at [795, 307] on div "Colorful Frambuelita from Spain just bought a Metallica t-shirt hace 4 minutos …" at bounding box center [615, 194] width 797 height 230
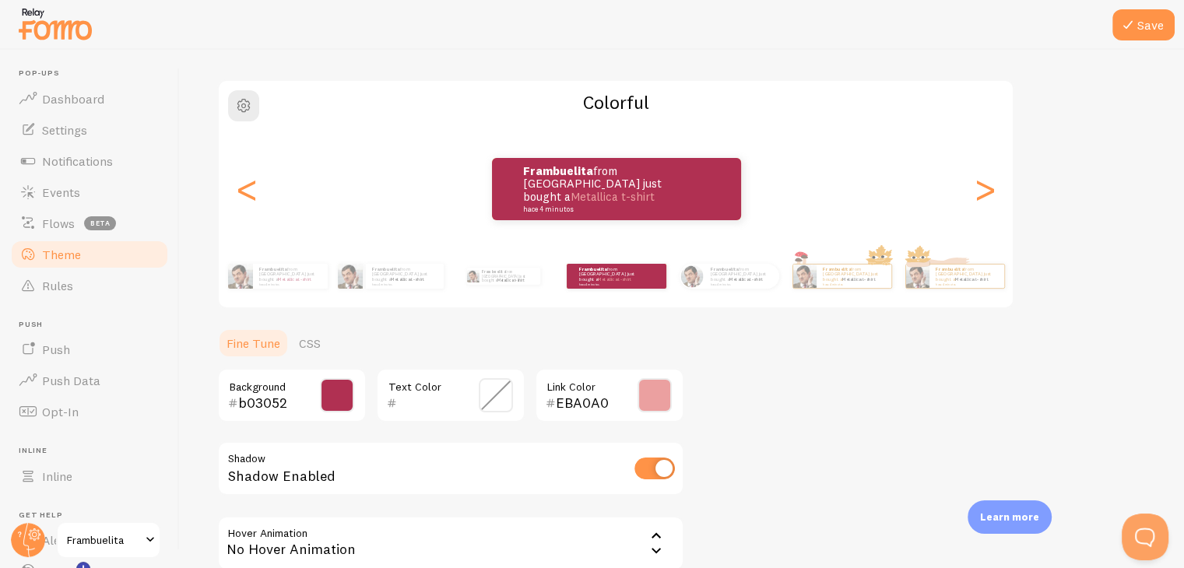
click at [657, 395] on span at bounding box center [655, 395] width 34 height 34
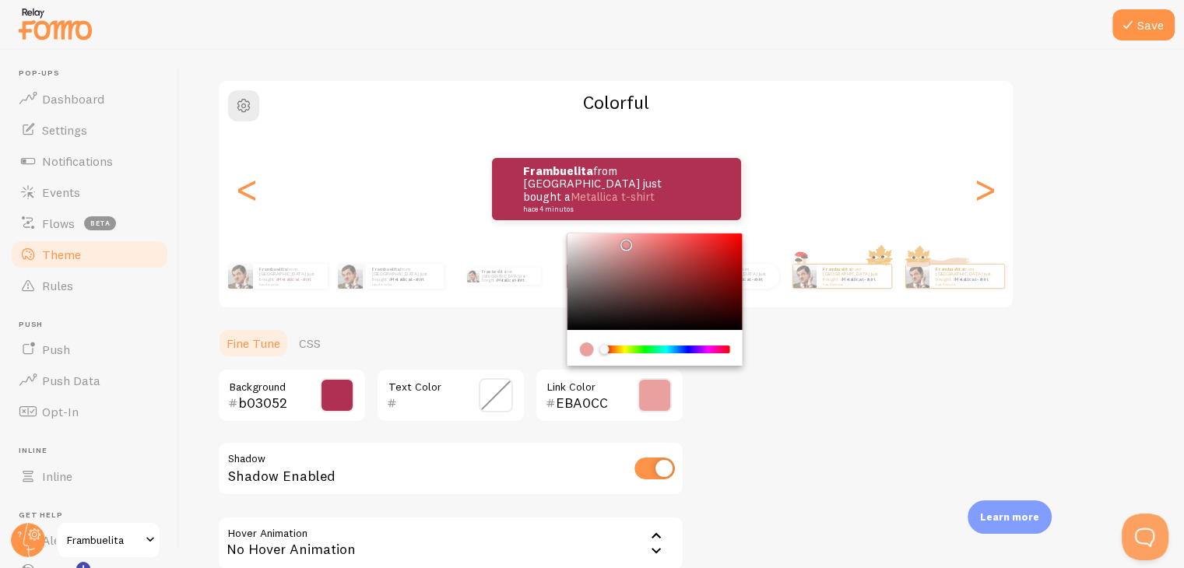
click at [716, 350] on div "Chrome color picker" at bounding box center [667, 350] width 124 height 8
drag, startPoint x: 716, startPoint y: 350, endPoint x: 736, endPoint y: 347, distance: 19.6
click at [736, 347] on div "Chrome color picker" at bounding box center [733, 351] width 9 height 10
type input "FBD5D5"
drag, startPoint x: 626, startPoint y: 244, endPoint x: 594, endPoint y: 234, distance: 33.5
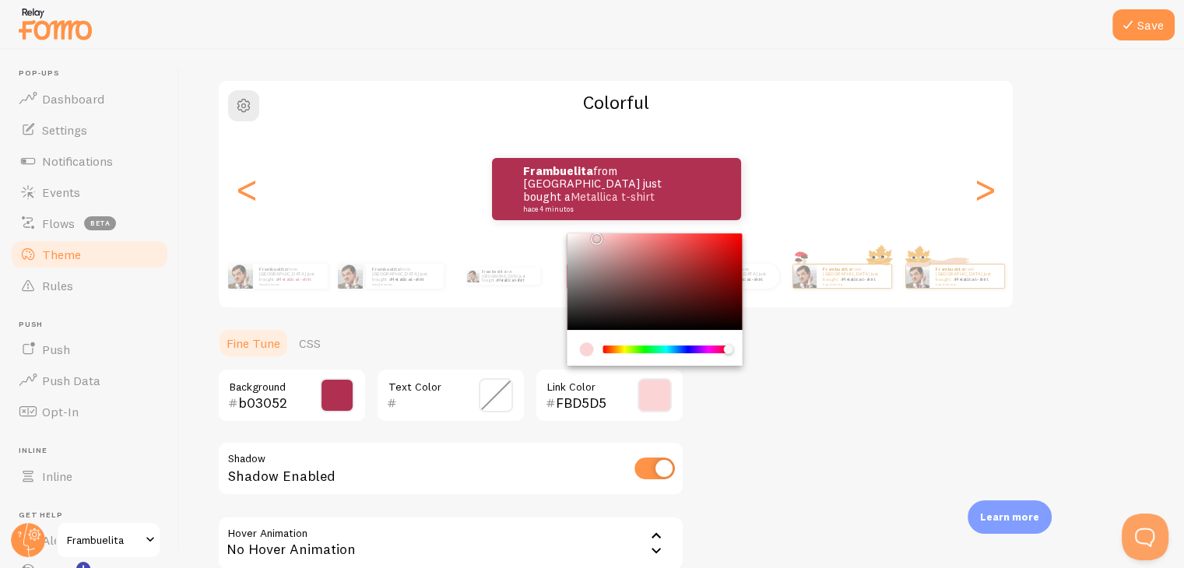
click at [594, 234] on div "Chrome color picker" at bounding box center [597, 238] width 9 height 9
click at [818, 452] on div "Theme Choose a theme for your notifications Colorful Frambuelita from Spain jus…" at bounding box center [682, 321] width 930 height 666
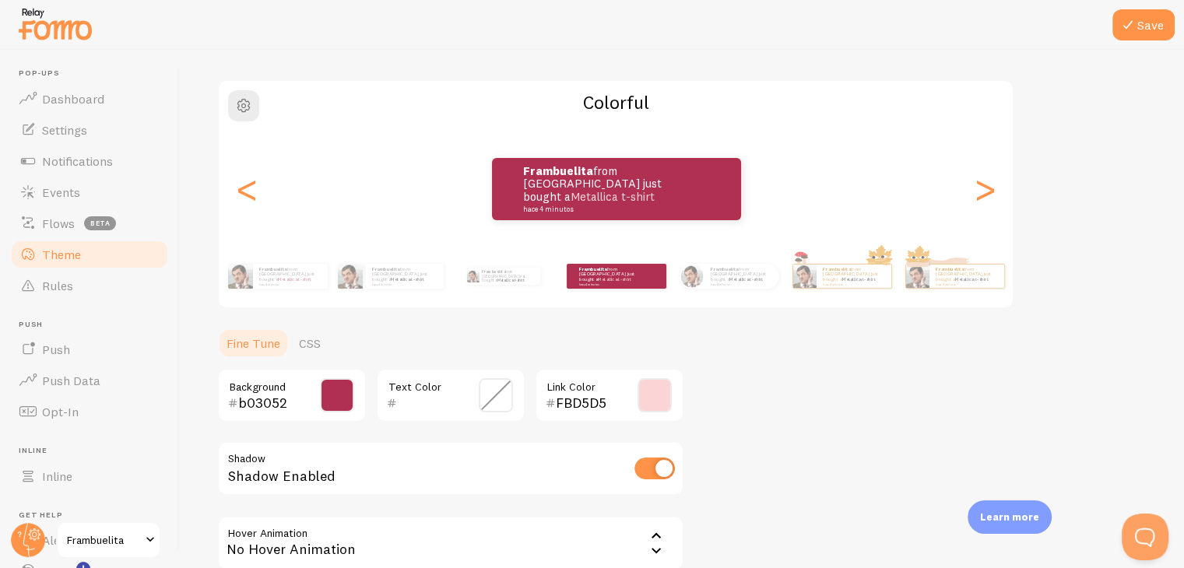
click at [651, 470] on input "checkbox" at bounding box center [655, 469] width 40 height 22
click at [664, 471] on input "checkbox" at bounding box center [655, 469] width 40 height 22
checkbox input "true"
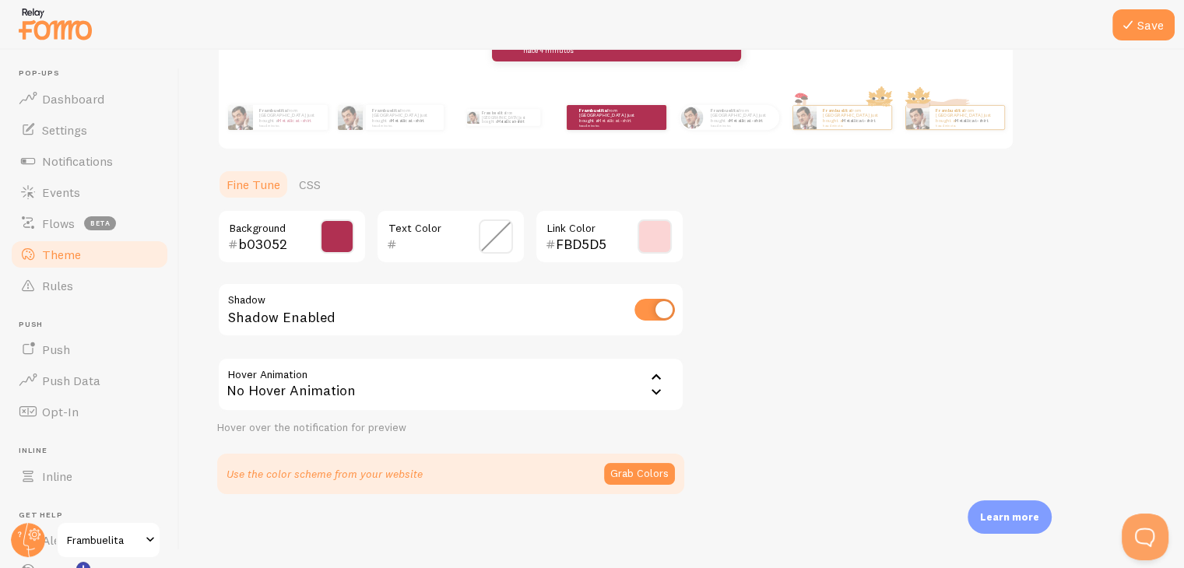
scroll to position [0, 0]
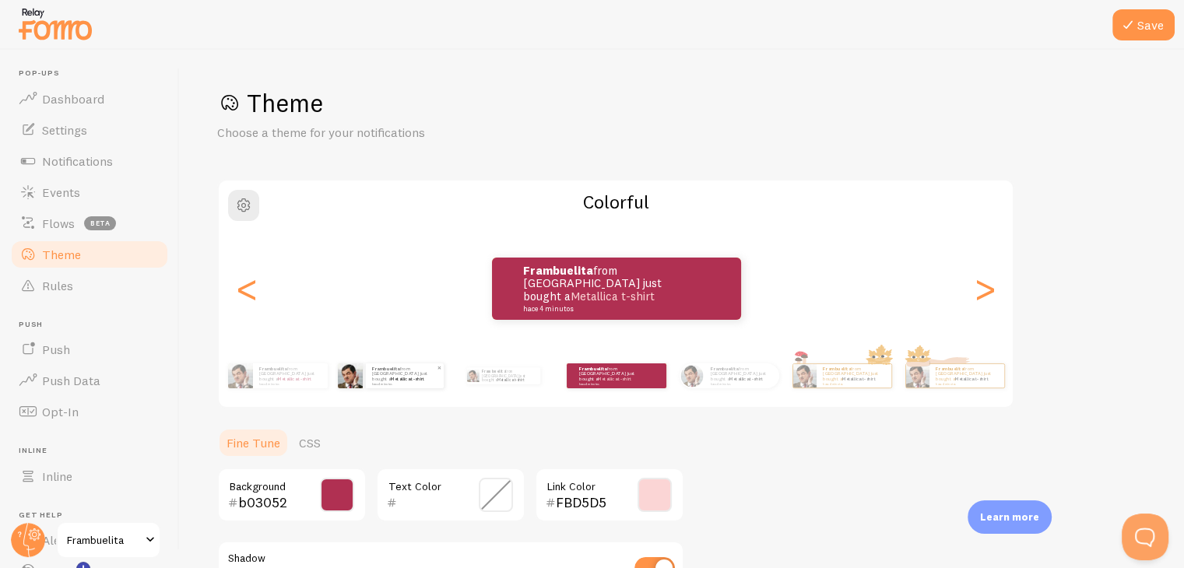
click at [413, 382] on small "hace 4 minutos" at bounding box center [404, 383] width 64 height 3
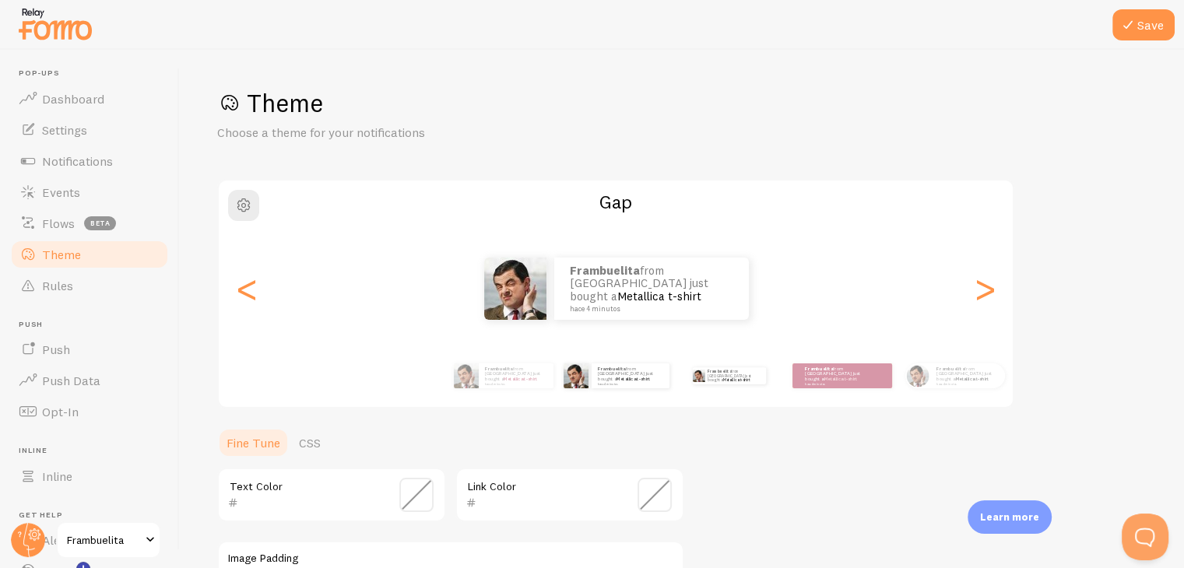
click at [708, 387] on div "Frambuelita from Spain just bought a Metallica t-shirt hace 4 minutos" at bounding box center [729, 376] width 100 height 44
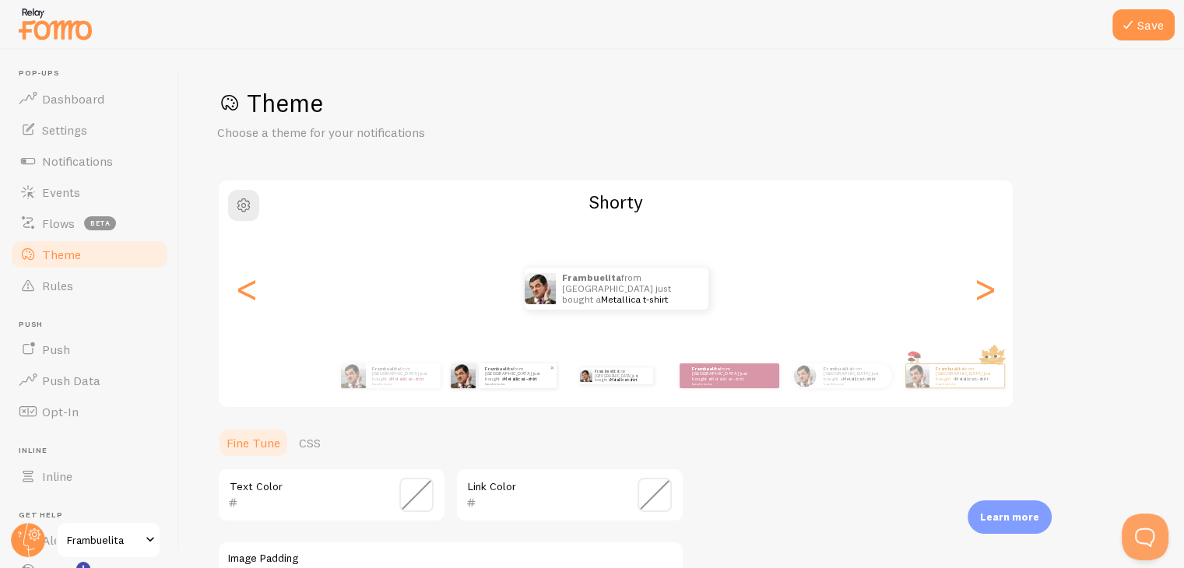
click at [496, 370] on strong "Frambuelita" at bounding box center [499, 369] width 28 height 6
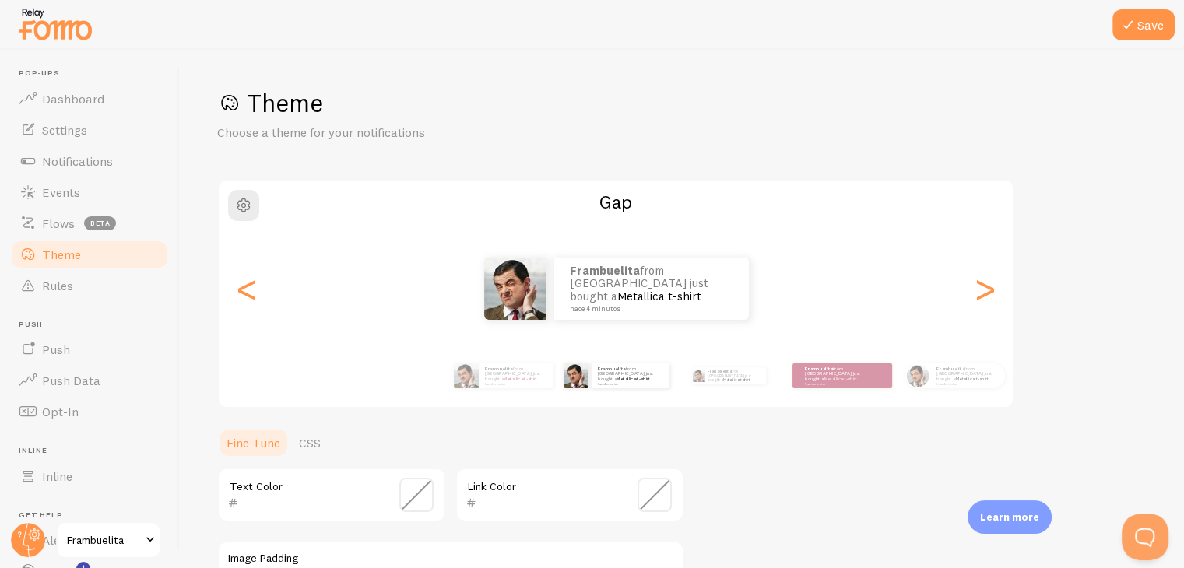
click at [656, 487] on span at bounding box center [655, 495] width 34 height 34
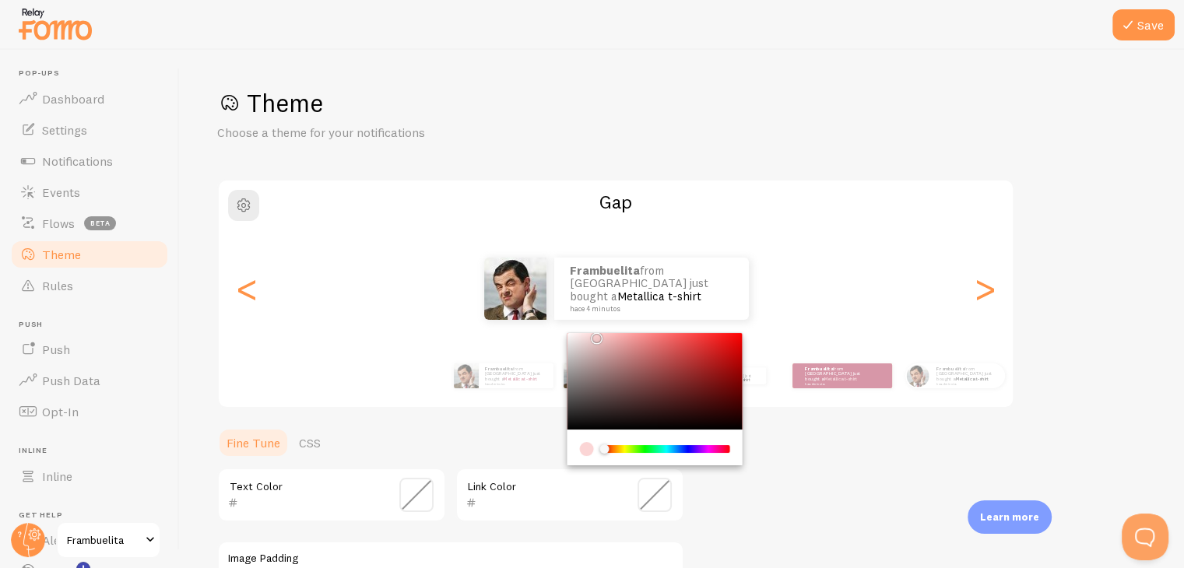
click at [521, 501] on input "text" at bounding box center [548, 503] width 142 height 19
paste input "b03052"
type input "b03052"
click at [719, 524] on div "Theme Choose a theme for your notifications Gap Frambuelita from Spain just bou…" at bounding box center [682, 456] width 930 height 739
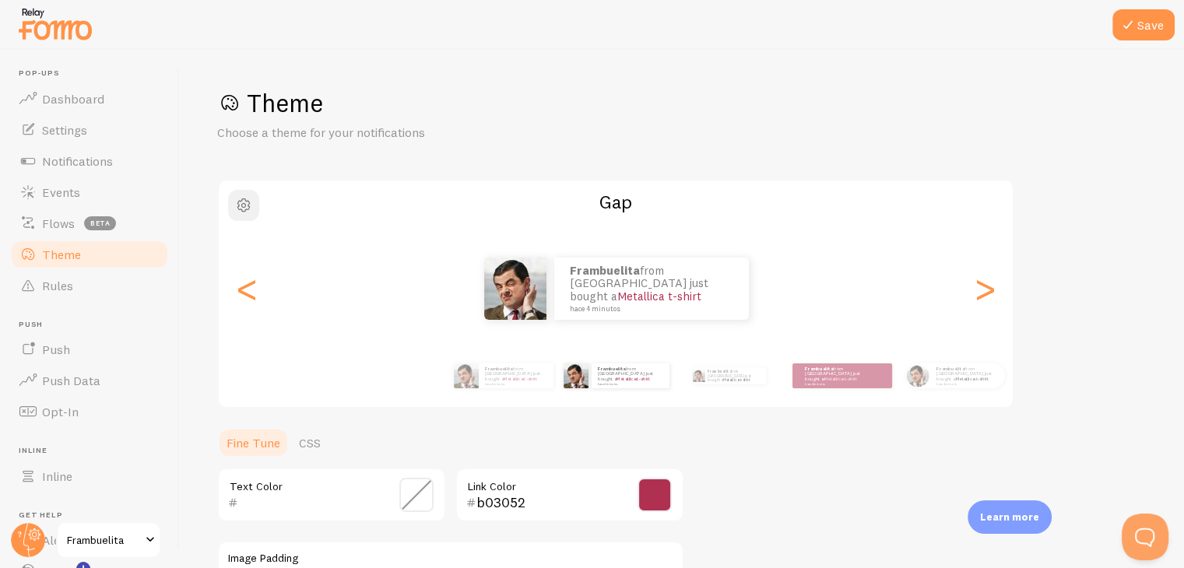
click at [248, 211] on span "button" at bounding box center [243, 205] width 19 height 19
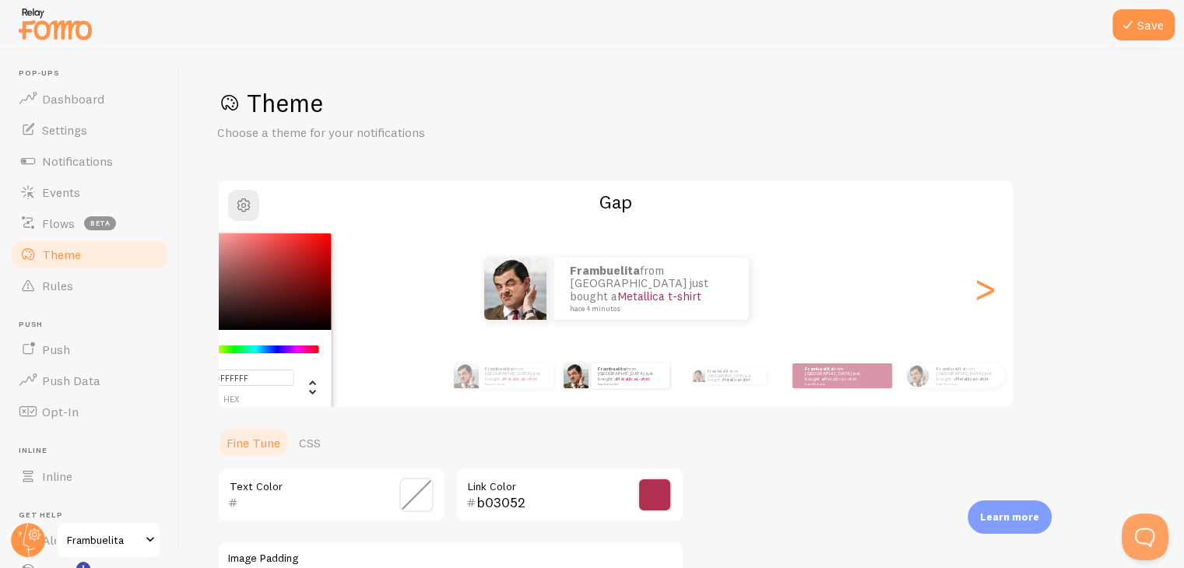
click at [407, 164] on div "Theme Choose a theme for your notifications #FFFFFF hex 255 r 255 g 255 b 0 h 0…" at bounding box center [682, 456] width 930 height 739
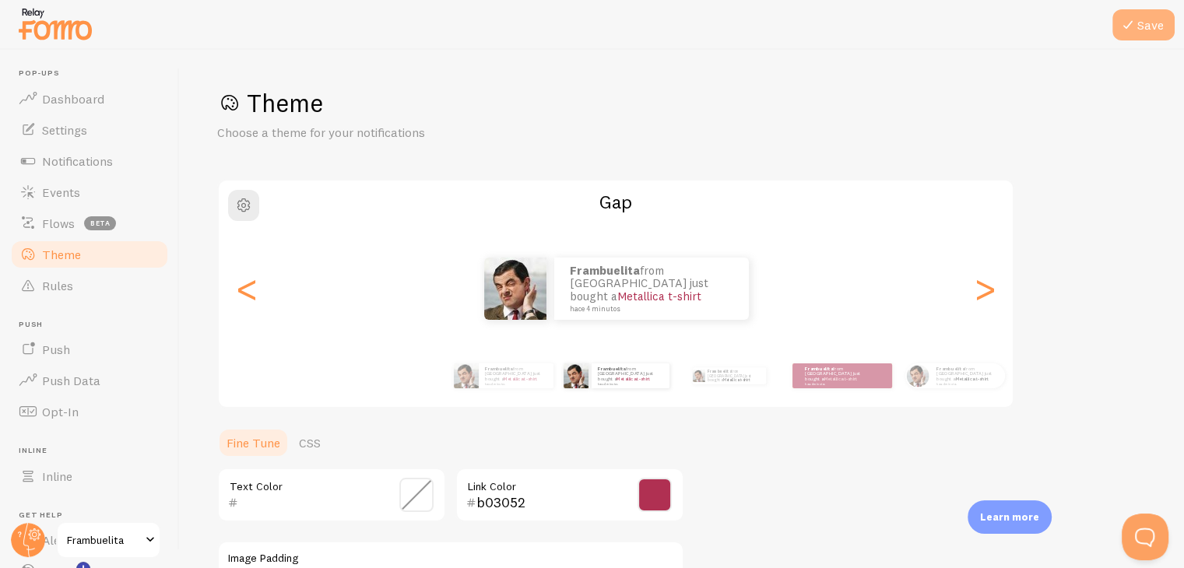
click at [1141, 13] on button "Save" at bounding box center [1144, 24] width 62 height 31
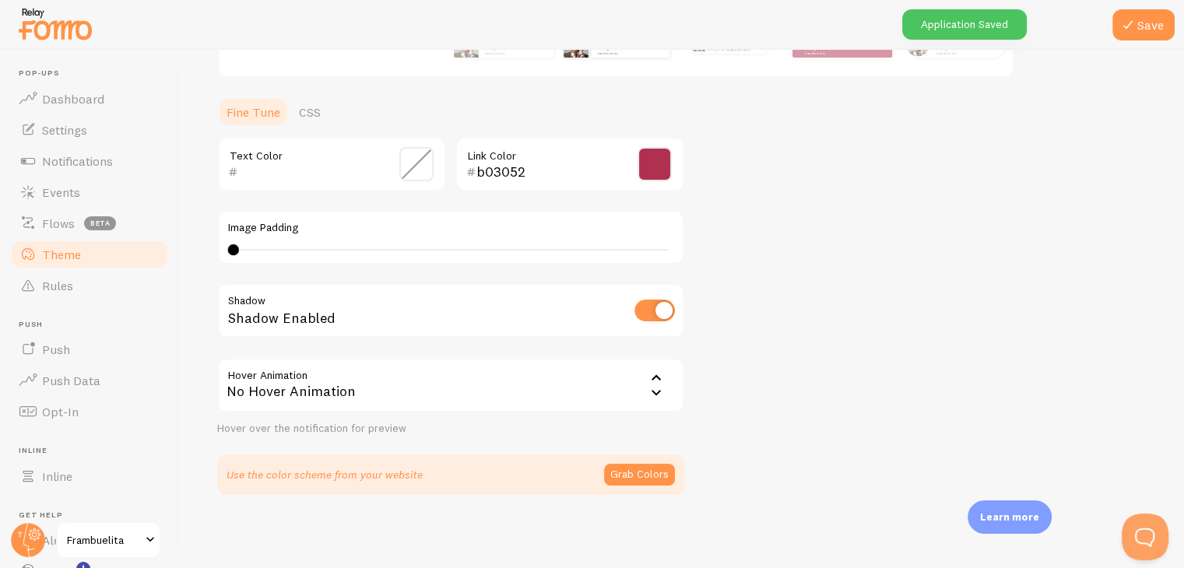
scroll to position [17, 0]
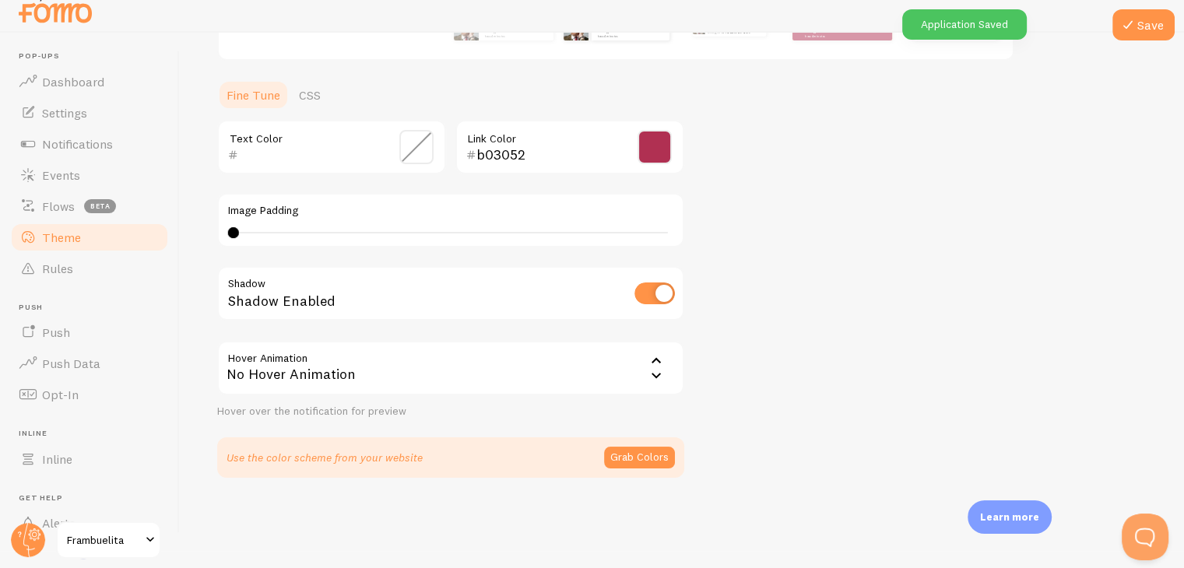
click at [410, 381] on div "No Hover Animation" at bounding box center [450, 368] width 467 height 55
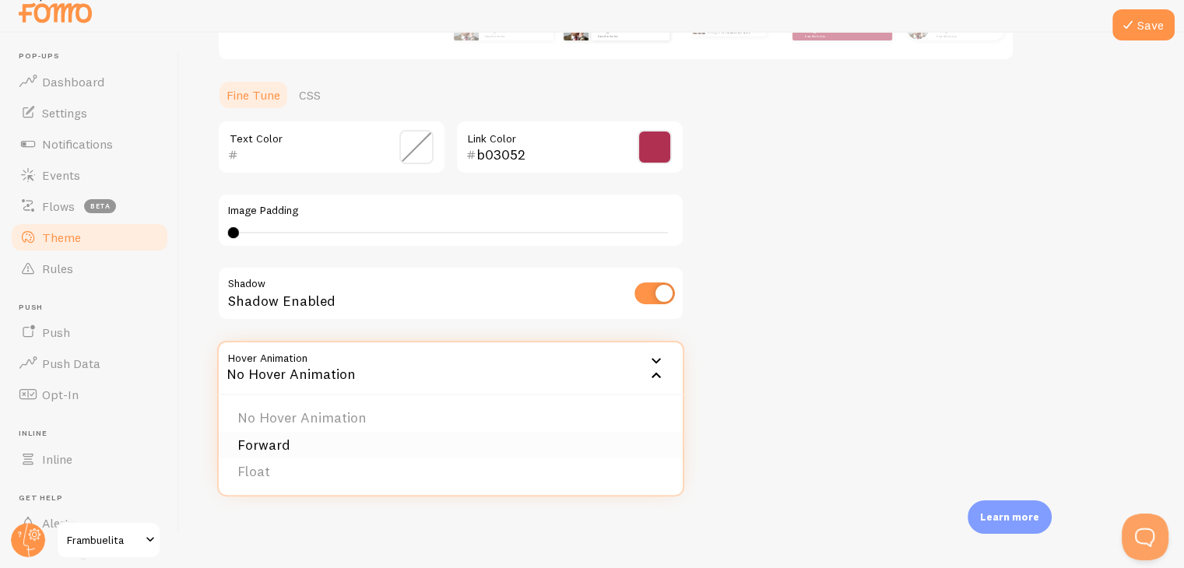
click at [387, 445] on li "Forward" at bounding box center [451, 445] width 464 height 27
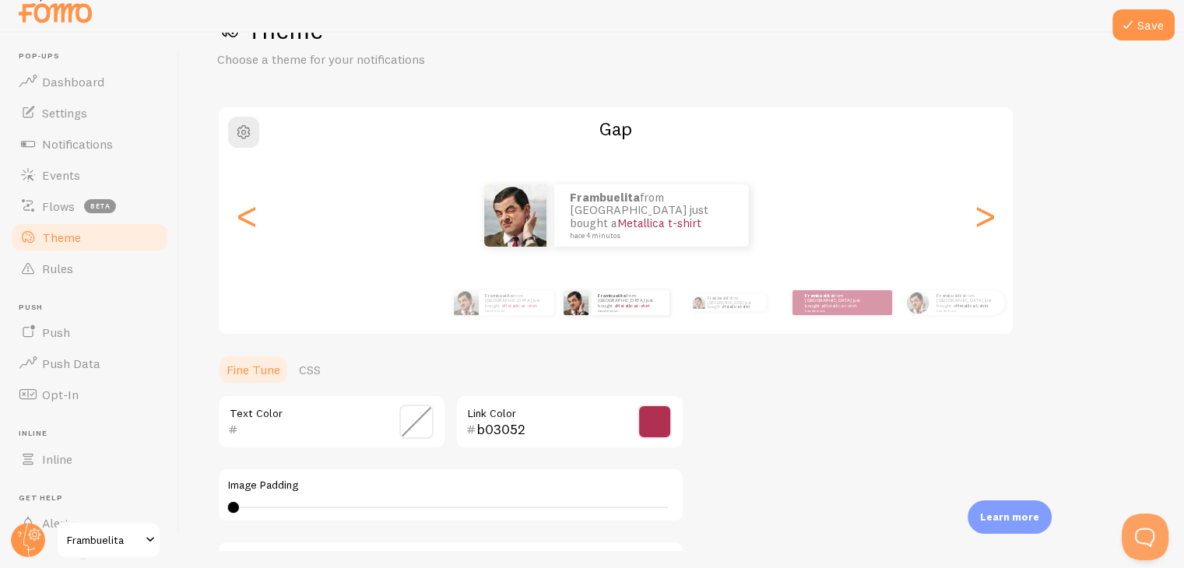
scroll to position [331, 0]
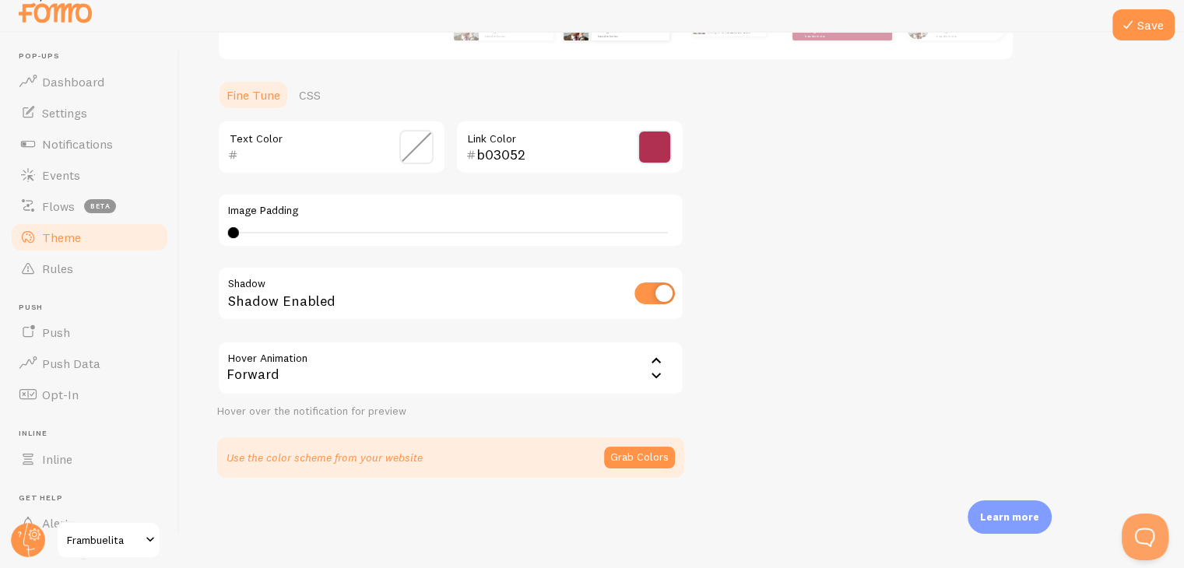
click at [383, 377] on div "Forward" at bounding box center [450, 368] width 467 height 55
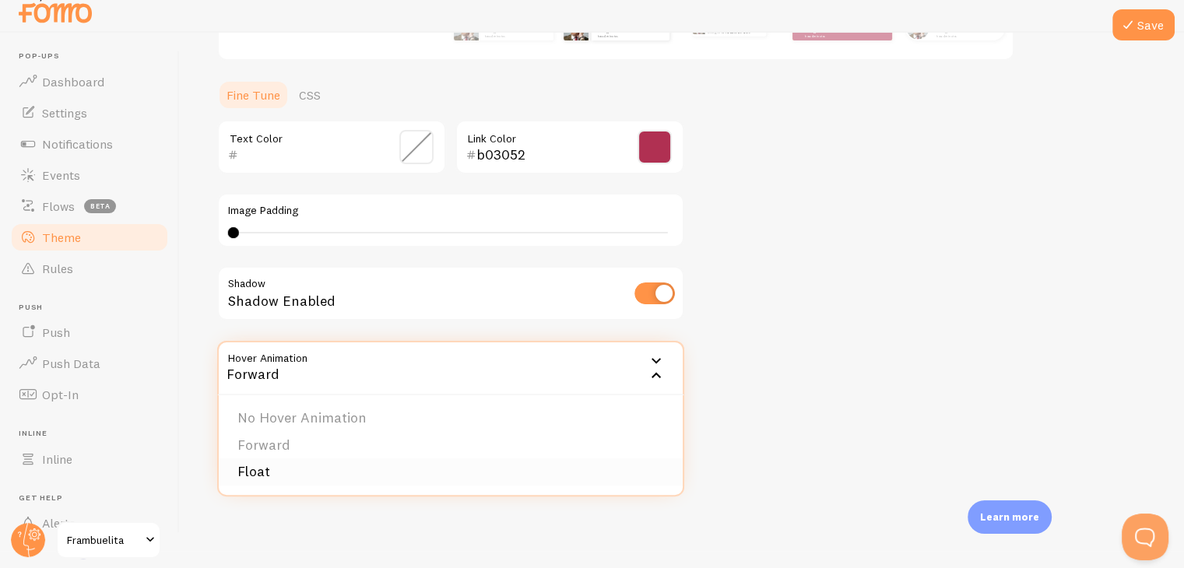
click at [369, 465] on li "Float" at bounding box center [451, 472] width 464 height 27
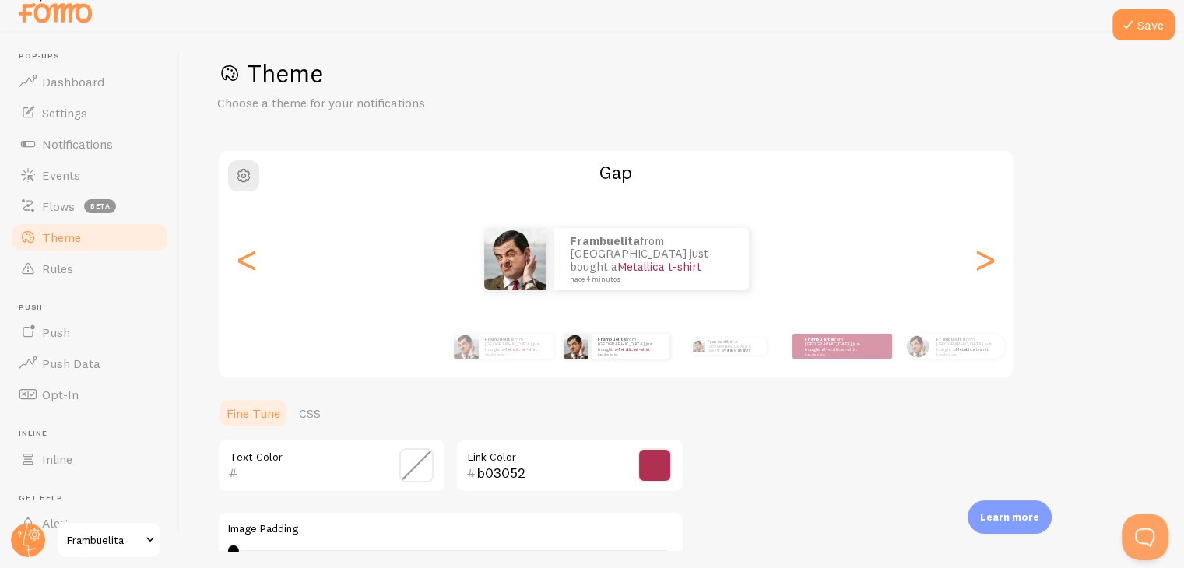
scroll to position [0, 0]
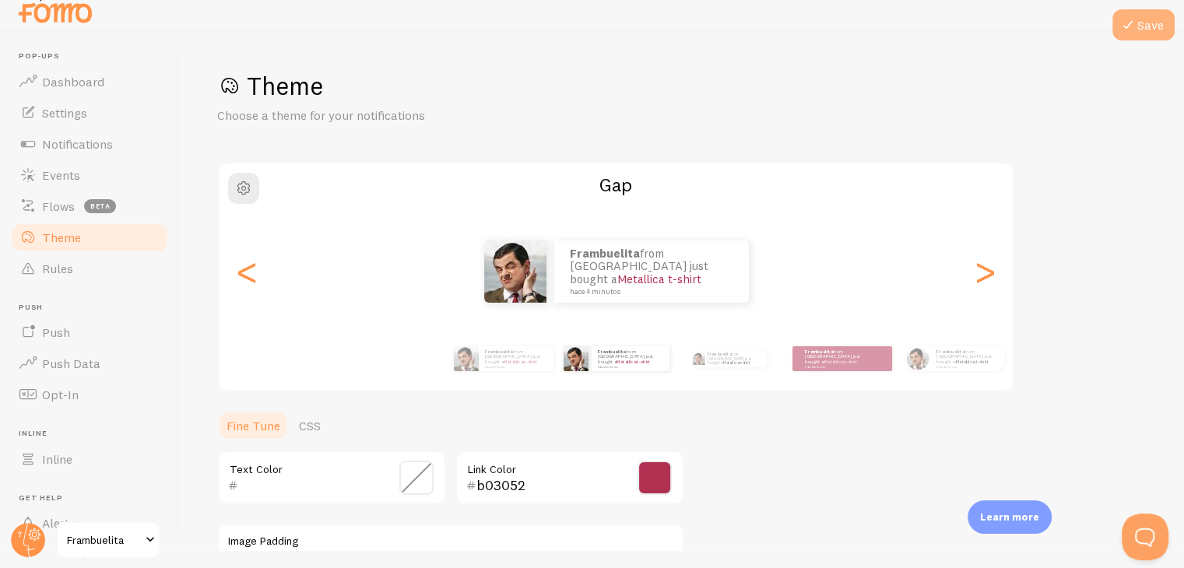
click at [1129, 19] on icon at bounding box center [1128, 25] width 19 height 19
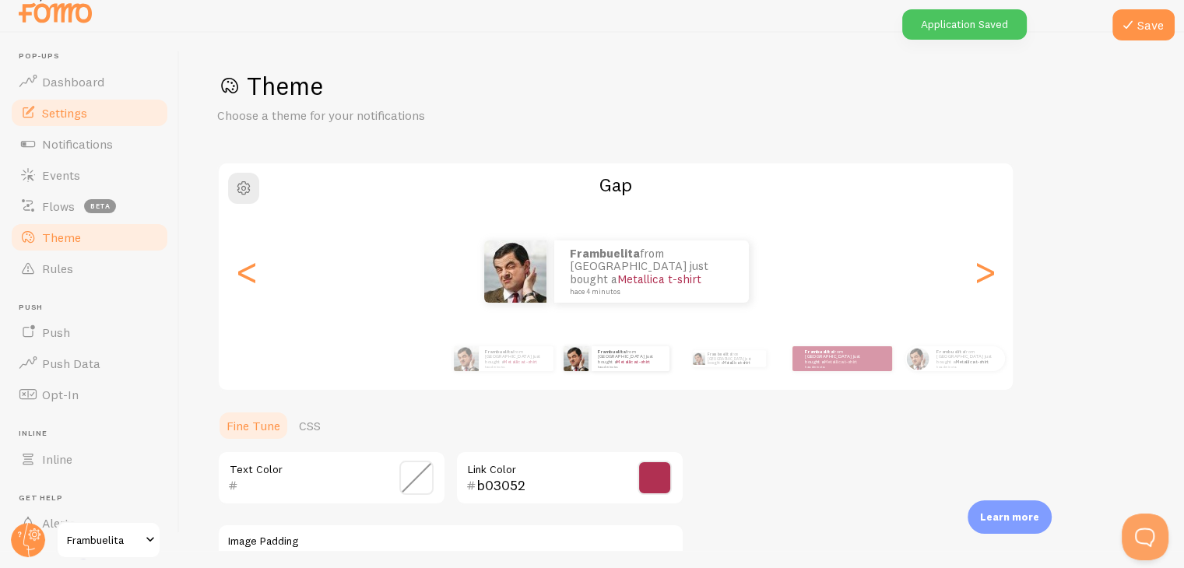
click at [69, 115] on span "Settings" at bounding box center [64, 113] width 45 height 16
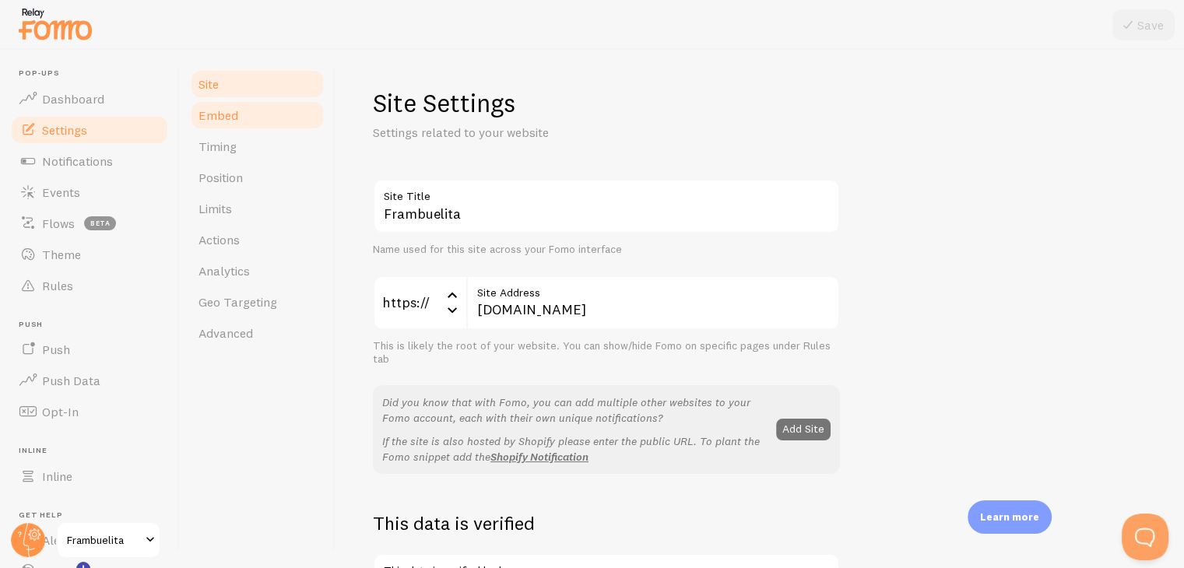
click at [281, 119] on link "Embed" at bounding box center [257, 115] width 136 height 31
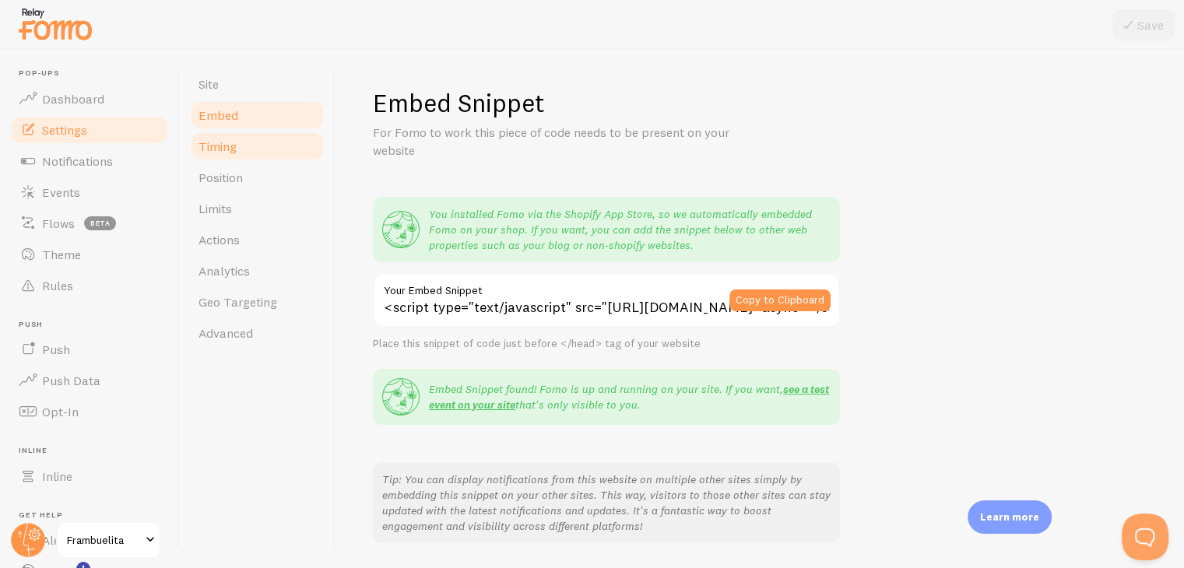
click at [283, 156] on link "Timing" at bounding box center [257, 146] width 136 height 31
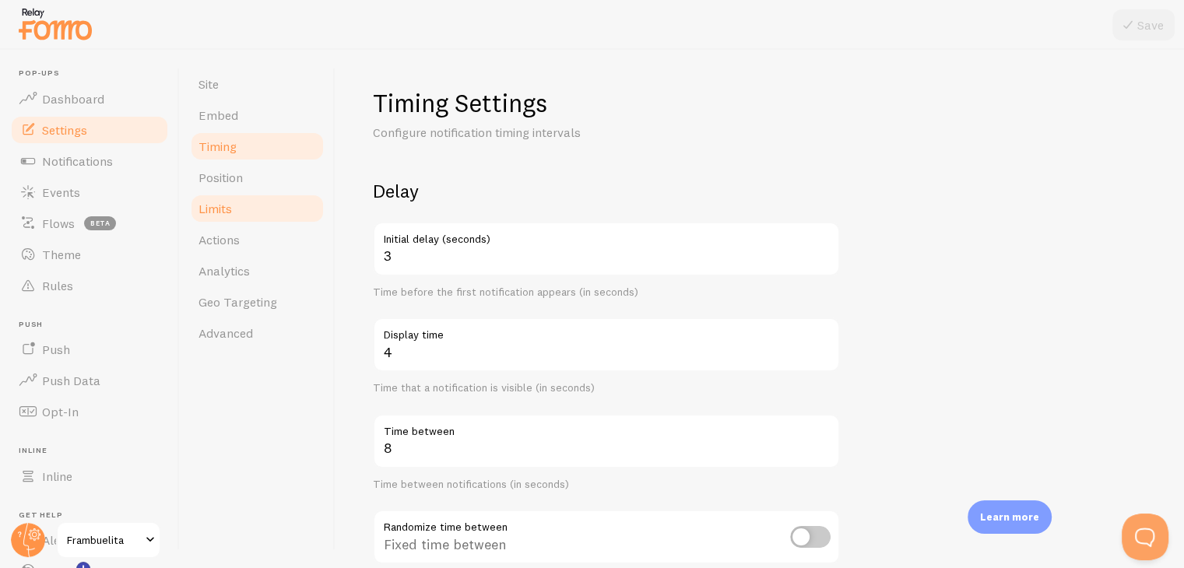
click at [277, 199] on link "Limits" at bounding box center [257, 208] width 136 height 31
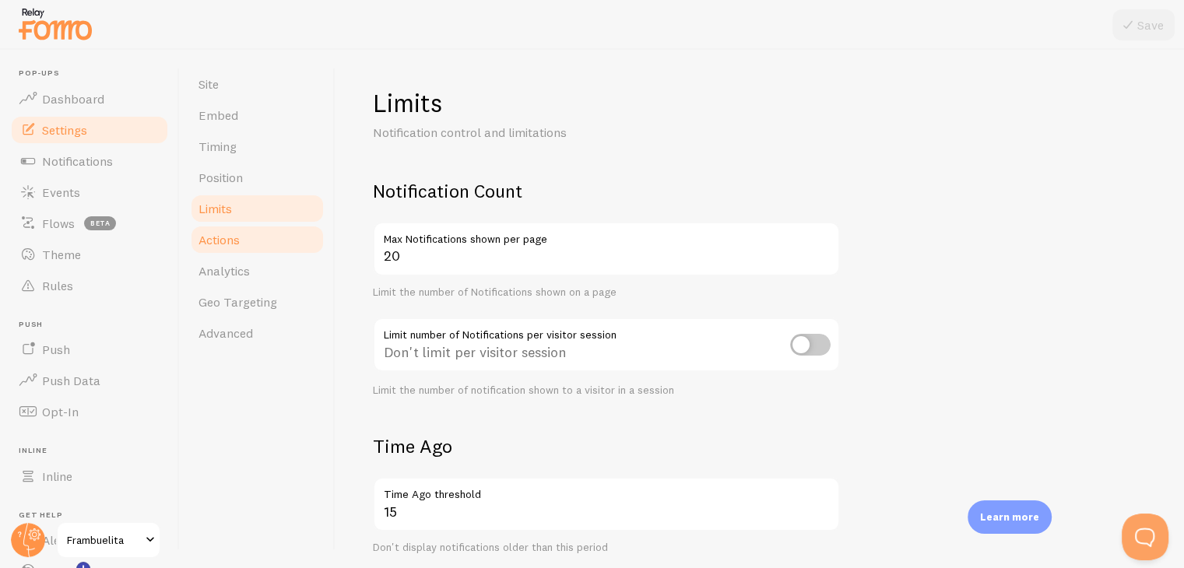
click at [268, 237] on link "Actions" at bounding box center [257, 239] width 136 height 31
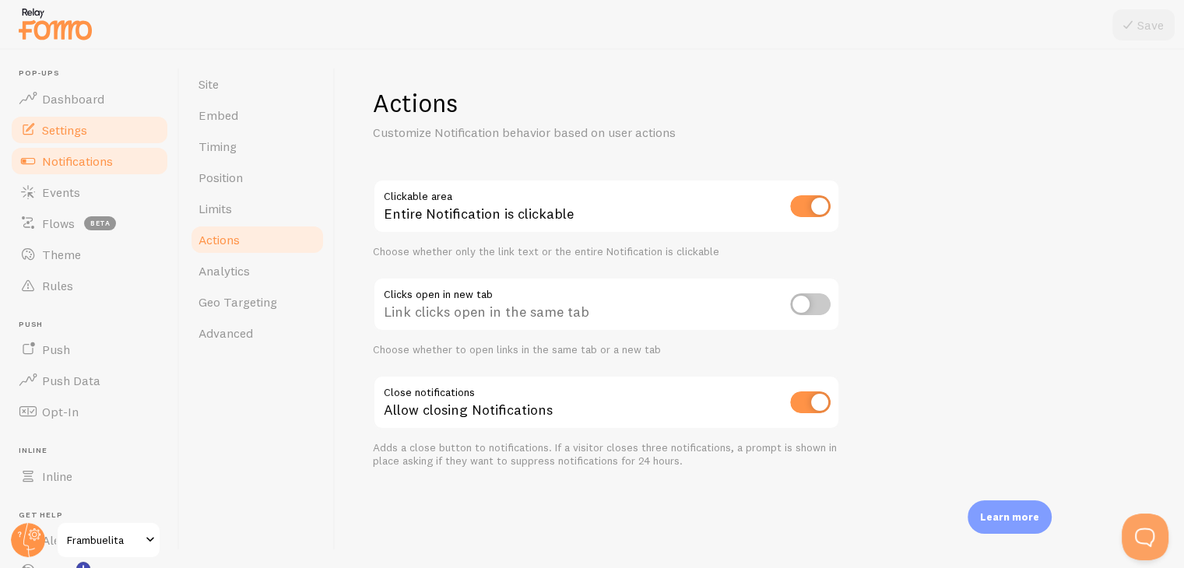
click at [107, 164] on span "Notifications" at bounding box center [77, 161] width 71 height 16
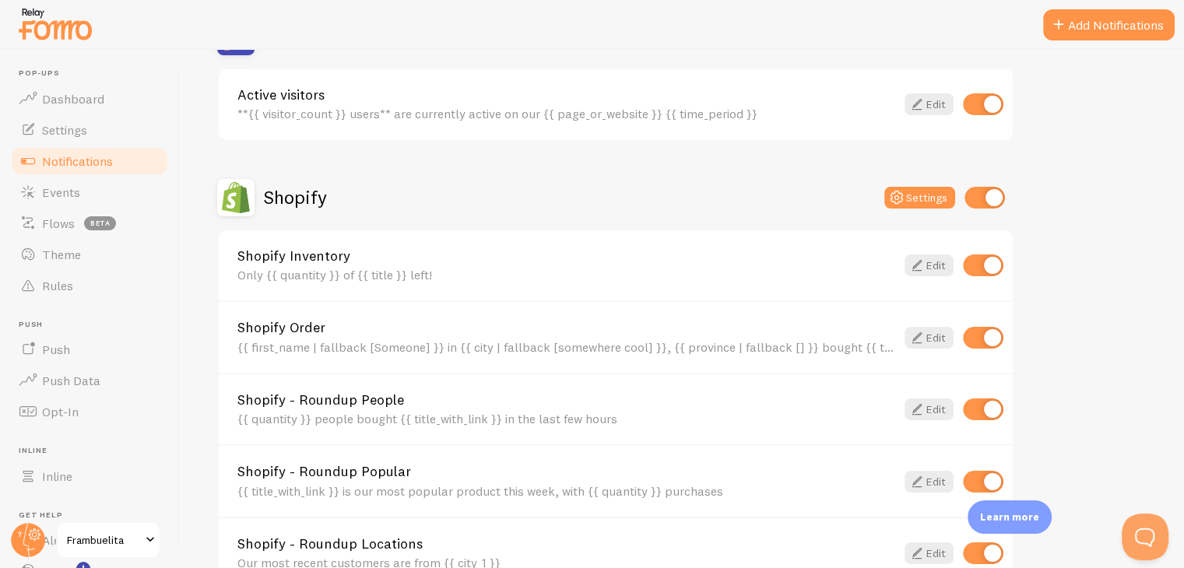
scroll to position [430, 0]
click at [978, 273] on div "Shopify Inventory Only {{ quantity }} of {{ title }} left! Edit" at bounding box center [616, 264] width 794 height 71
click at [976, 268] on input "checkbox" at bounding box center [983, 264] width 40 height 22
checkbox input "false"
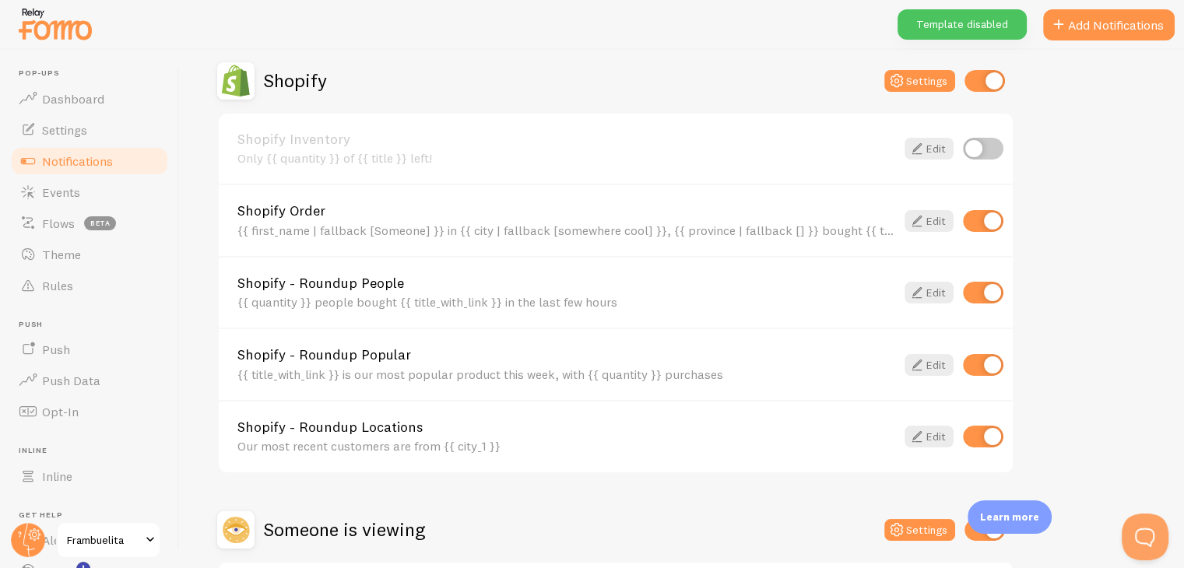
scroll to position [545, 0]
click at [938, 224] on link "Edit" at bounding box center [929, 221] width 49 height 22
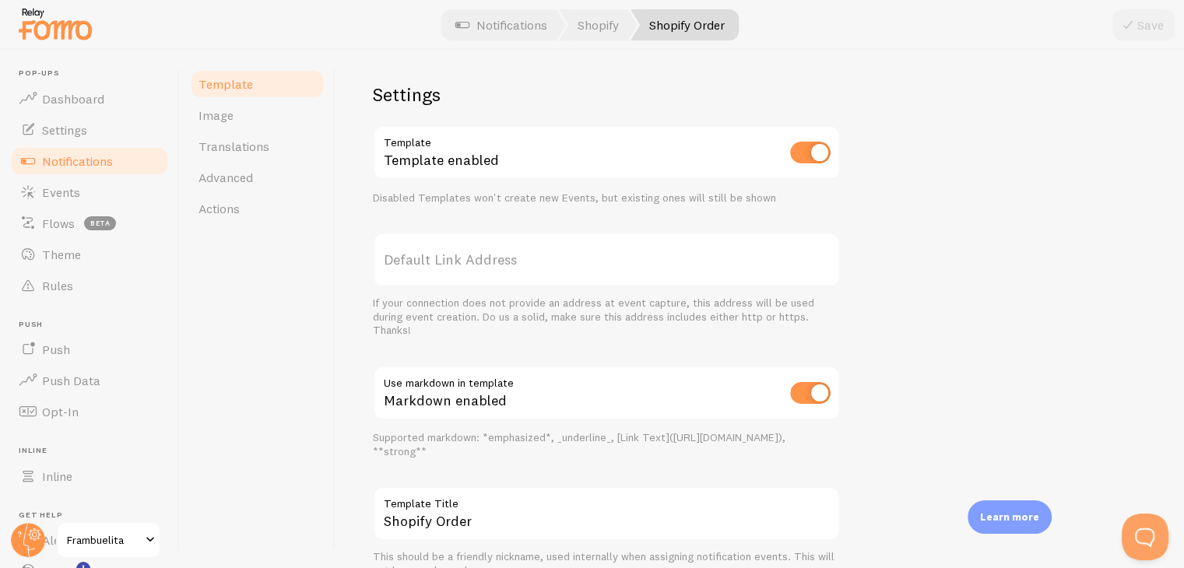
scroll to position [551, 0]
click at [298, 148] on link "Translations" at bounding box center [257, 146] width 136 height 31
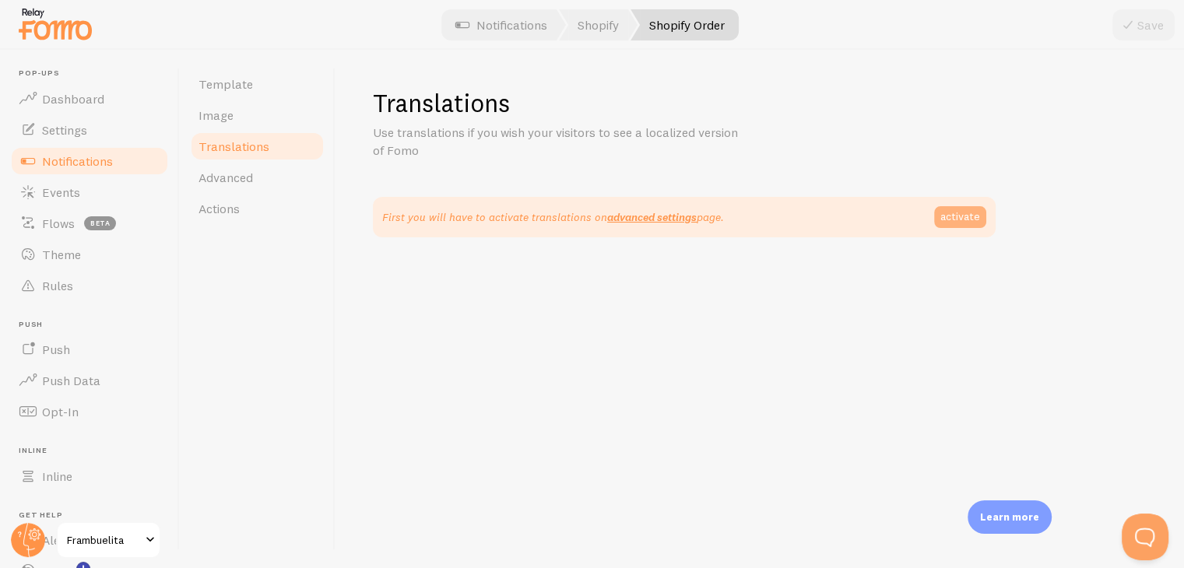
click at [960, 219] on link "activate" at bounding box center [960, 217] width 52 height 22
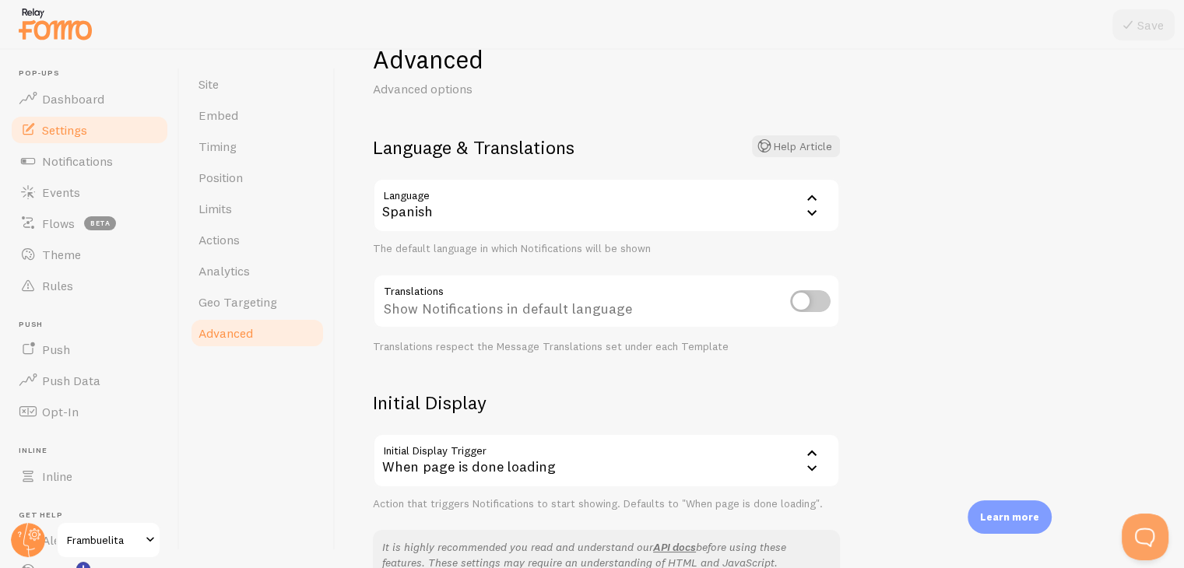
scroll to position [61, 0]
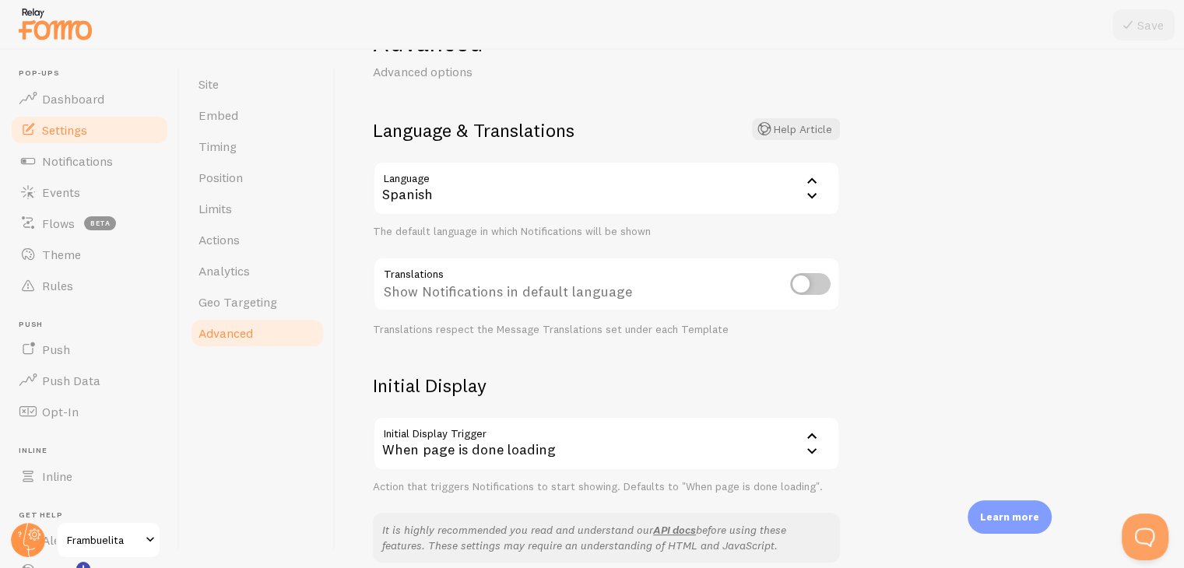
click at [818, 292] on input "checkbox" at bounding box center [810, 284] width 40 height 22
checkbox input "true"
click at [1144, 26] on button "Save" at bounding box center [1144, 24] width 62 height 31
click at [102, 347] on link "Push" at bounding box center [89, 349] width 160 height 31
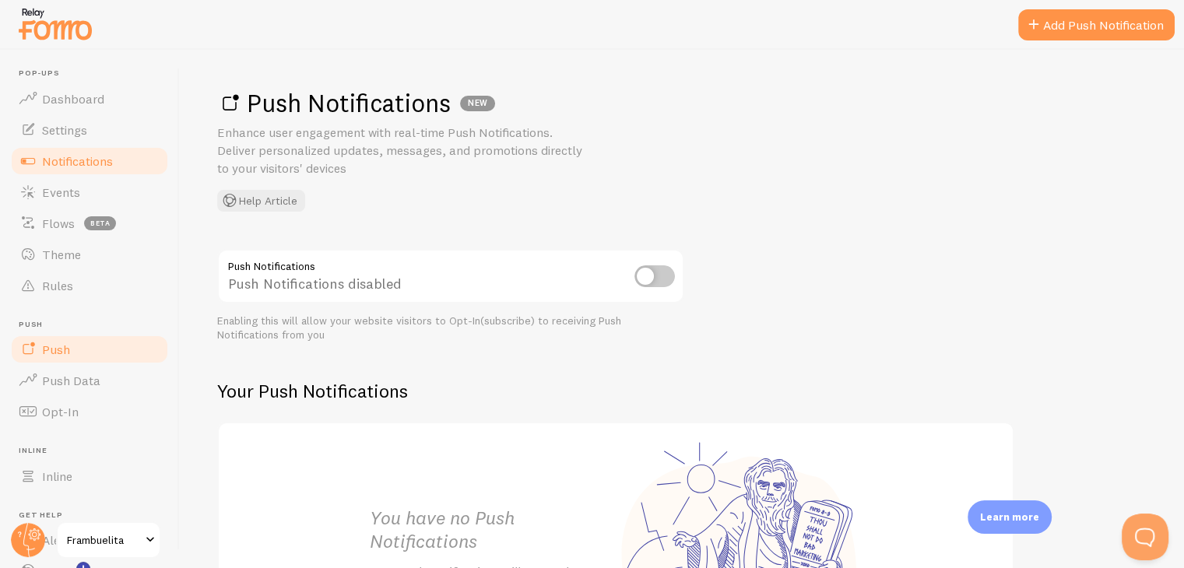
click at [79, 172] on link "Notifications" at bounding box center [89, 161] width 160 height 31
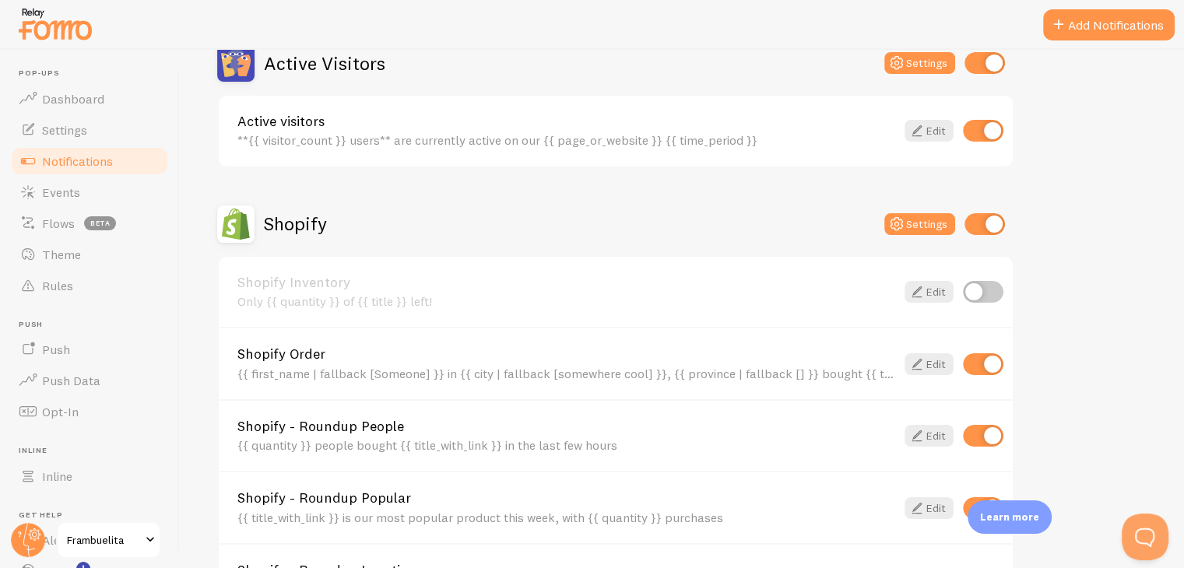
scroll to position [682, 0]
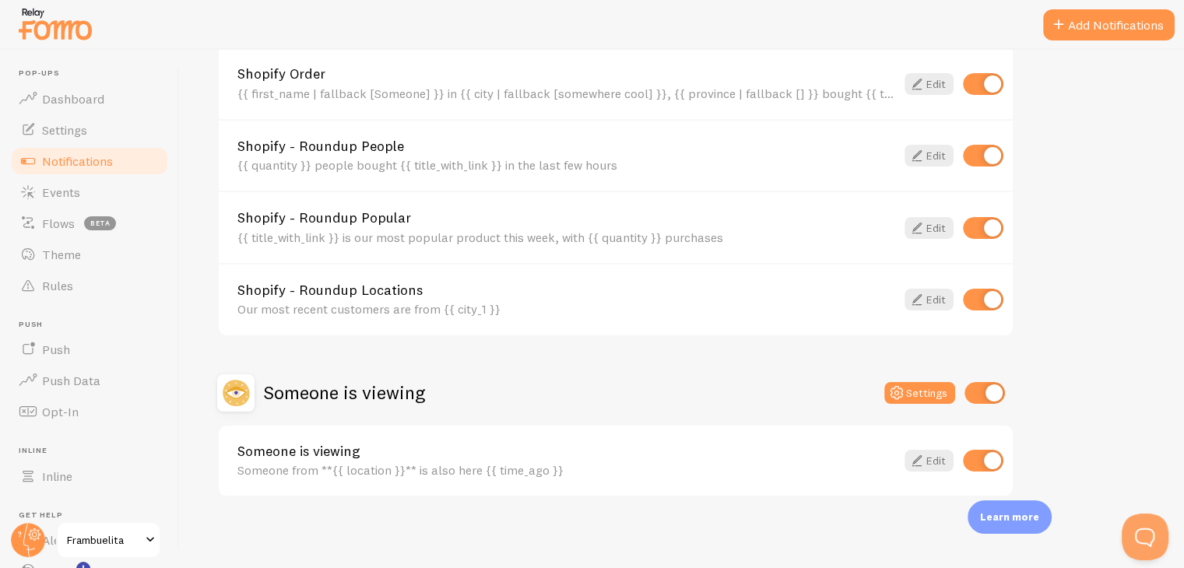
click at [979, 300] on input "checkbox" at bounding box center [983, 300] width 40 height 22
checkbox input "false"
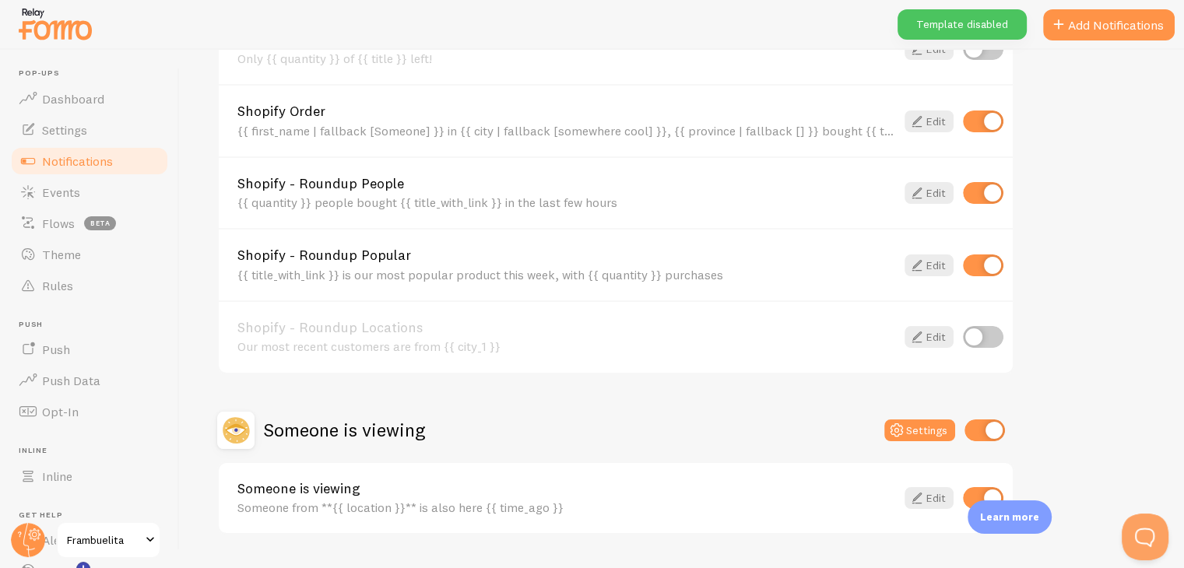
scroll to position [645, 0]
click at [978, 266] on input "checkbox" at bounding box center [983, 266] width 40 height 22
checkbox input "false"
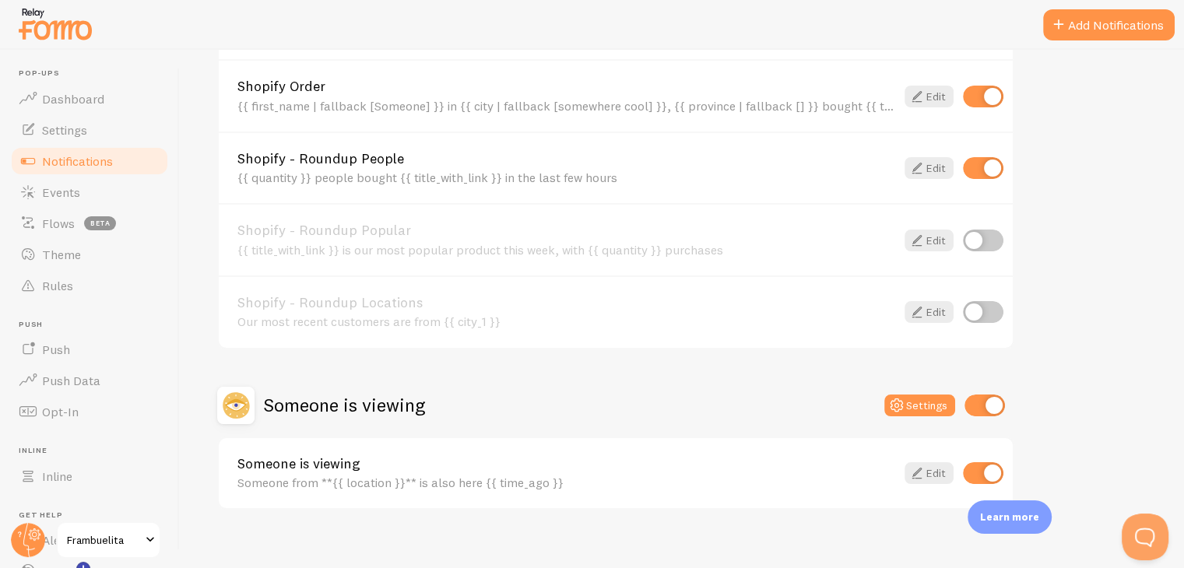
scroll to position [670, 0]
click at [938, 470] on link "Edit" at bounding box center [929, 474] width 49 height 22
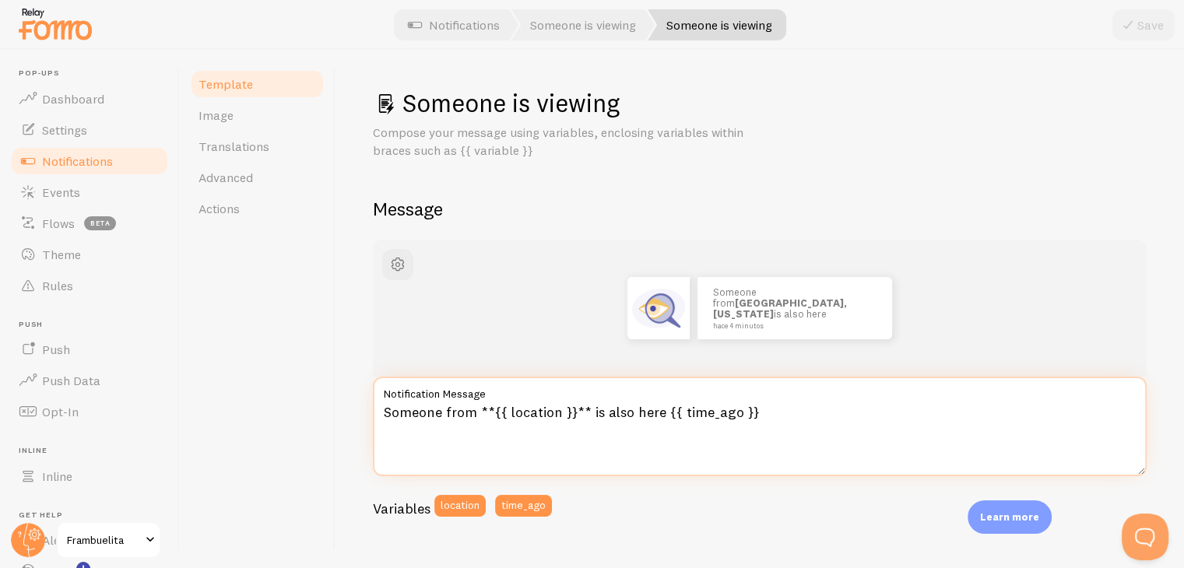
drag, startPoint x: 471, startPoint y: 412, endPoint x: 374, endPoint y: 408, distance: 97.4
click at [374, 408] on textarea "Someone from **{{ location }}** is also here {{ time_ago }}" at bounding box center [760, 427] width 774 height 100
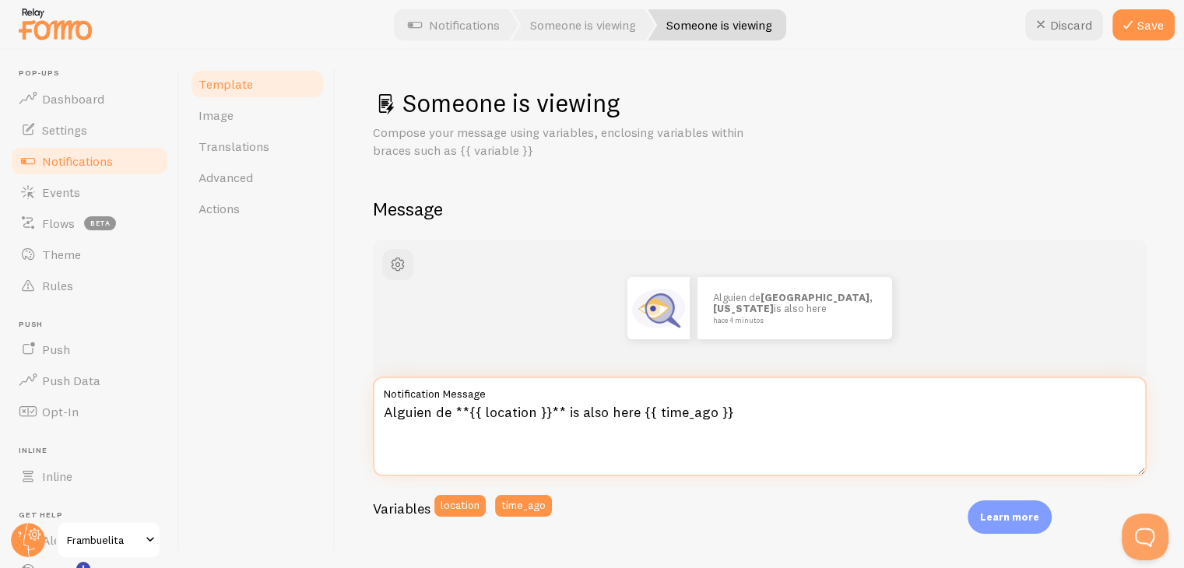
drag, startPoint x: 632, startPoint y: 412, endPoint x: 562, endPoint y: 413, distance: 70.1
click at [562, 413] on textarea "Alguien de **{{ location }}** is also here {{ time_ago }}" at bounding box center [760, 427] width 774 height 100
type textarea "Alguien de **{{ location }}** también está viendo esto {{ time_ago }}"
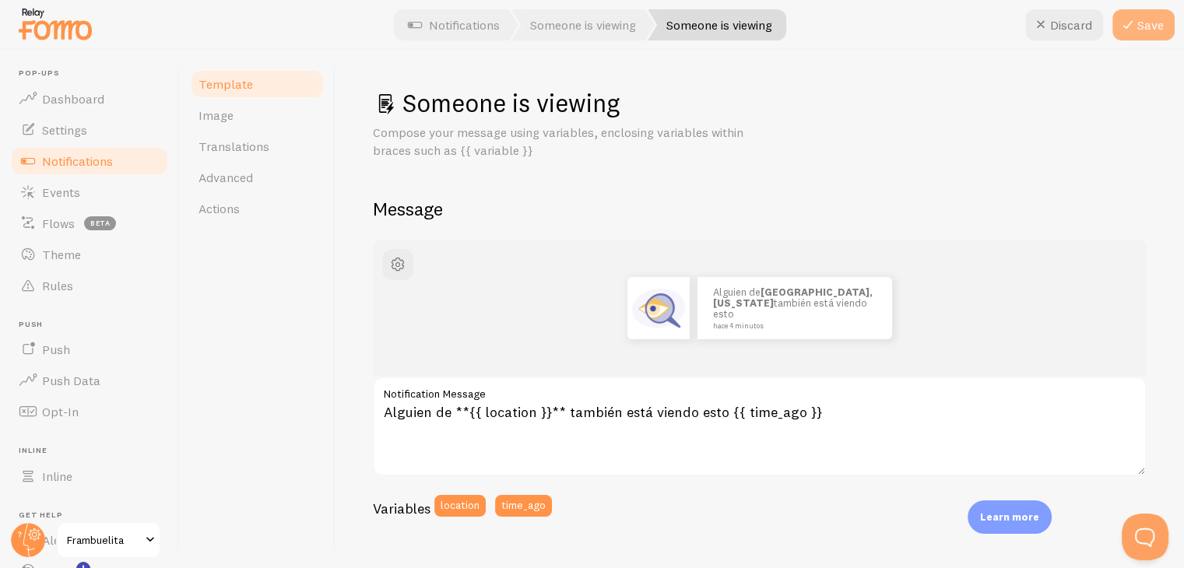
click at [1141, 19] on button "Save" at bounding box center [1144, 24] width 62 height 31
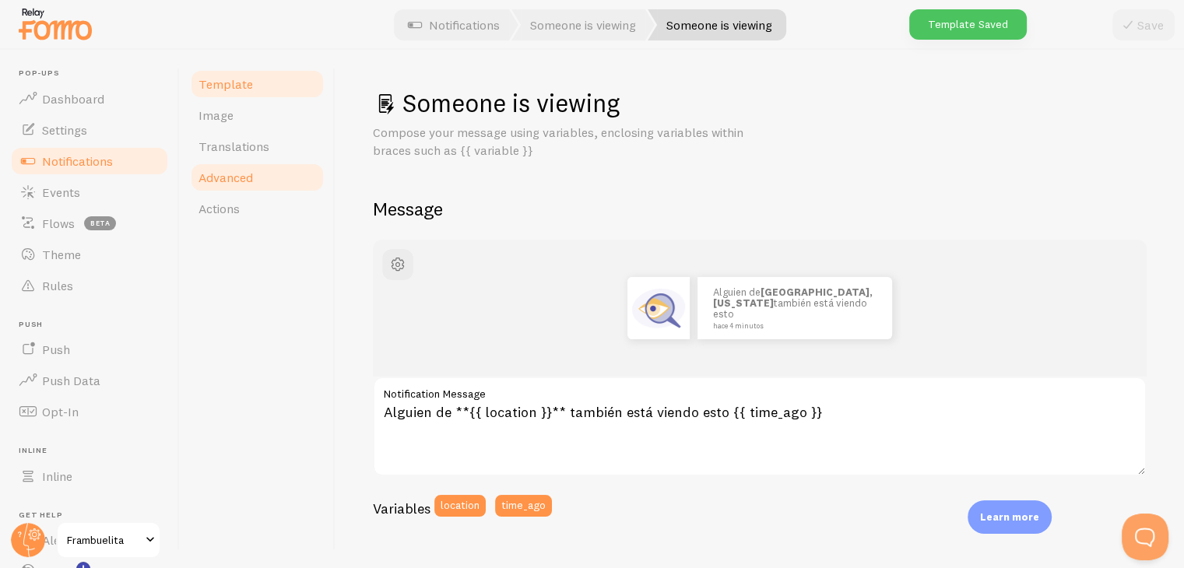
click at [255, 186] on link "Advanced" at bounding box center [257, 177] width 136 height 31
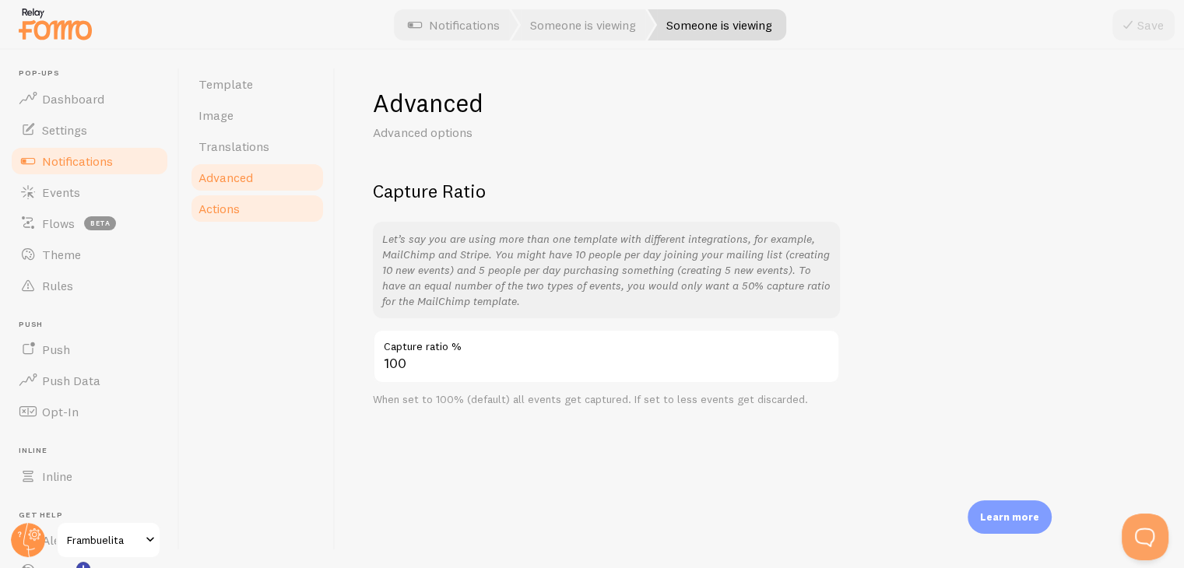
click at [252, 212] on link "Actions" at bounding box center [257, 208] width 136 height 31
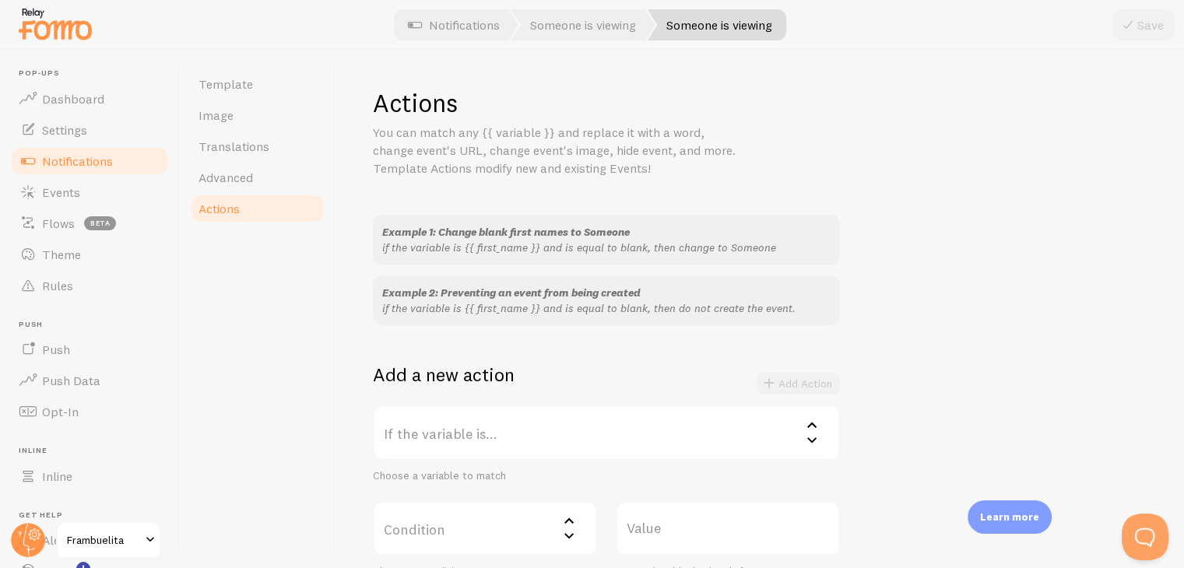
click at [84, 160] on span "Notifications" at bounding box center [77, 161] width 71 height 16
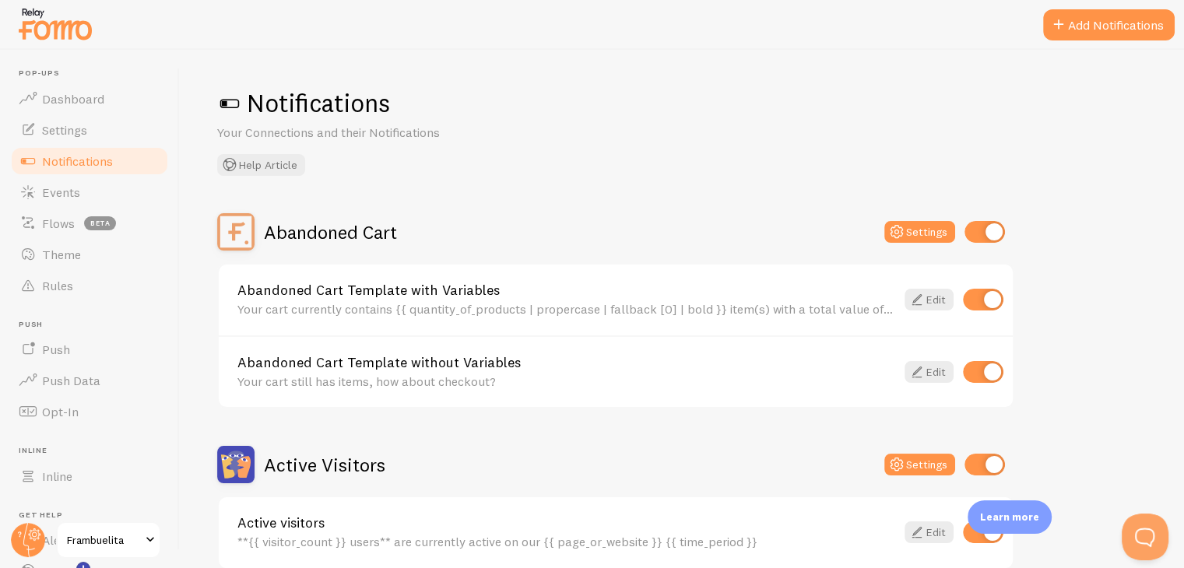
scroll to position [28, 0]
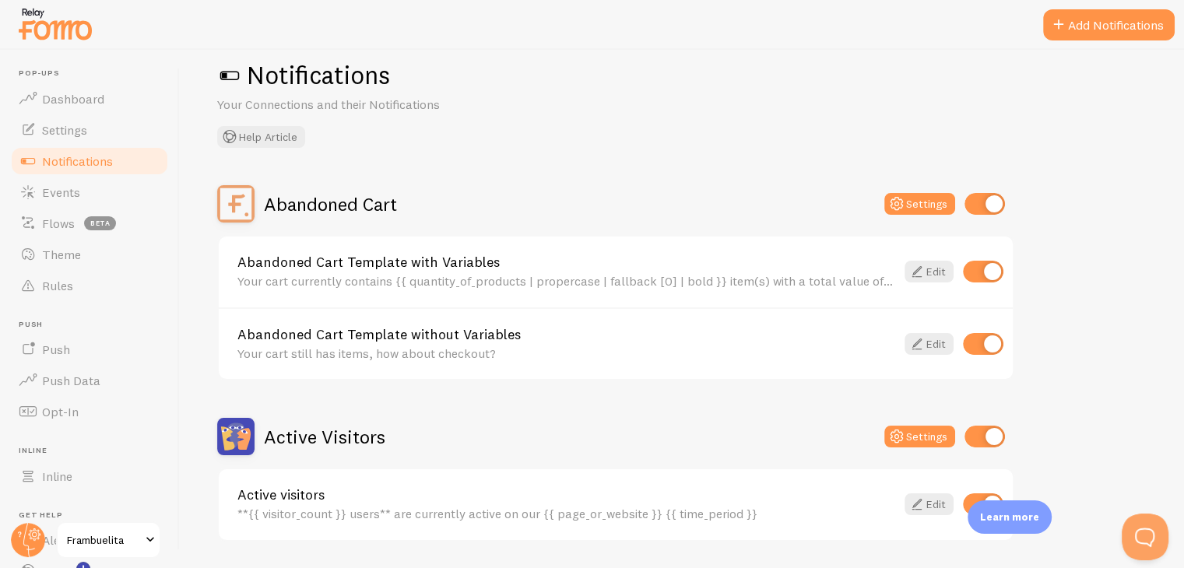
click at [981, 280] on input "checkbox" at bounding box center [983, 272] width 40 height 22
checkbox input "false"
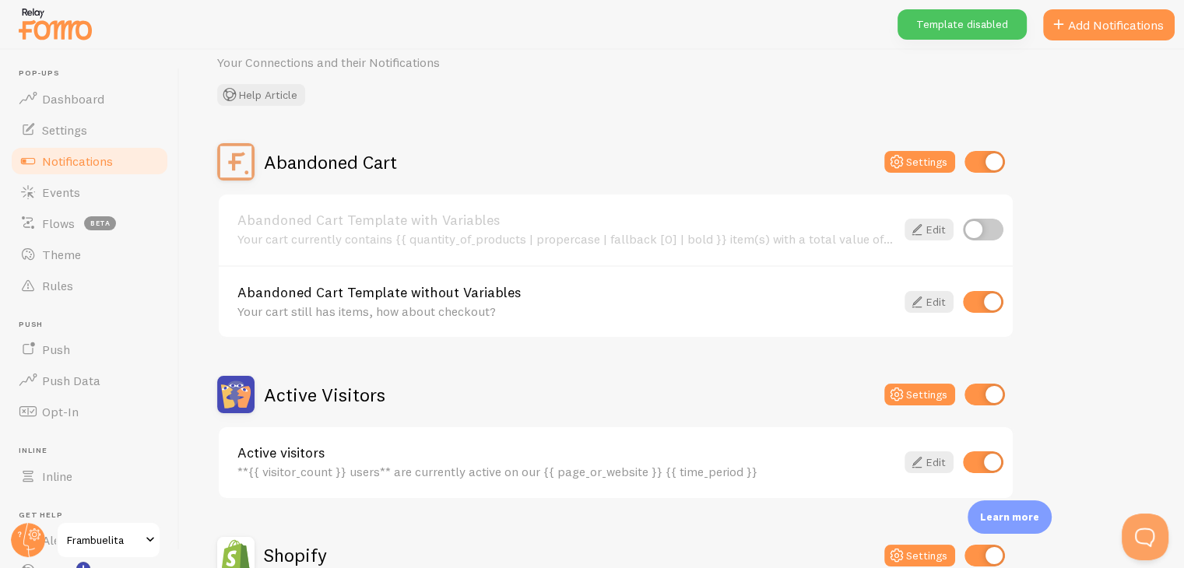
scroll to position [72, 0]
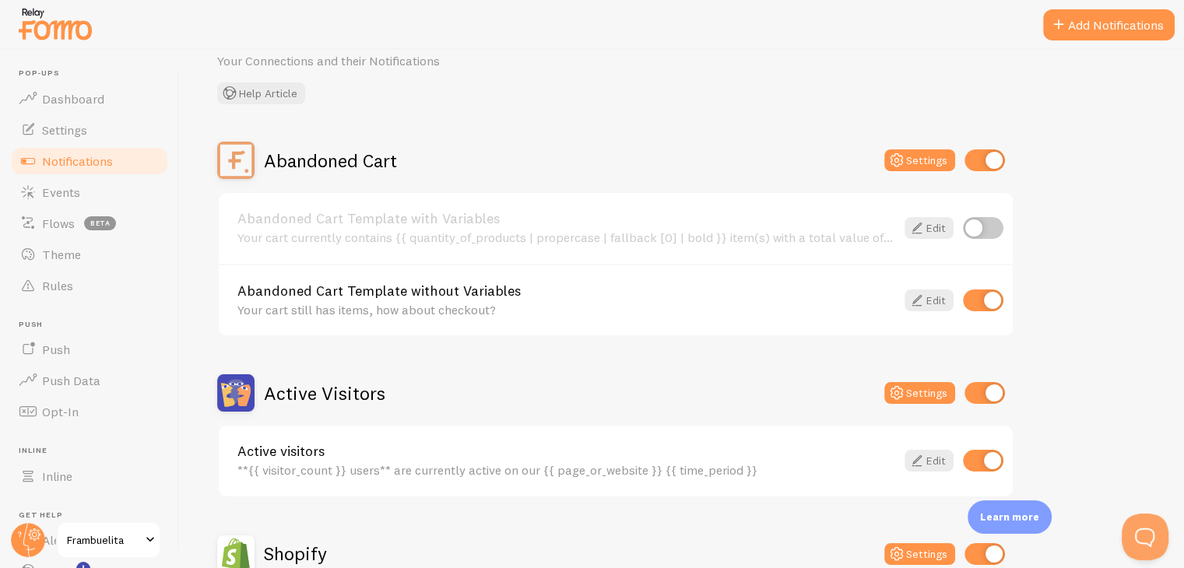
click at [449, 301] on div "Abandoned Cart Template without Variables Your cart still has items, how about …" at bounding box center [566, 300] width 658 height 33
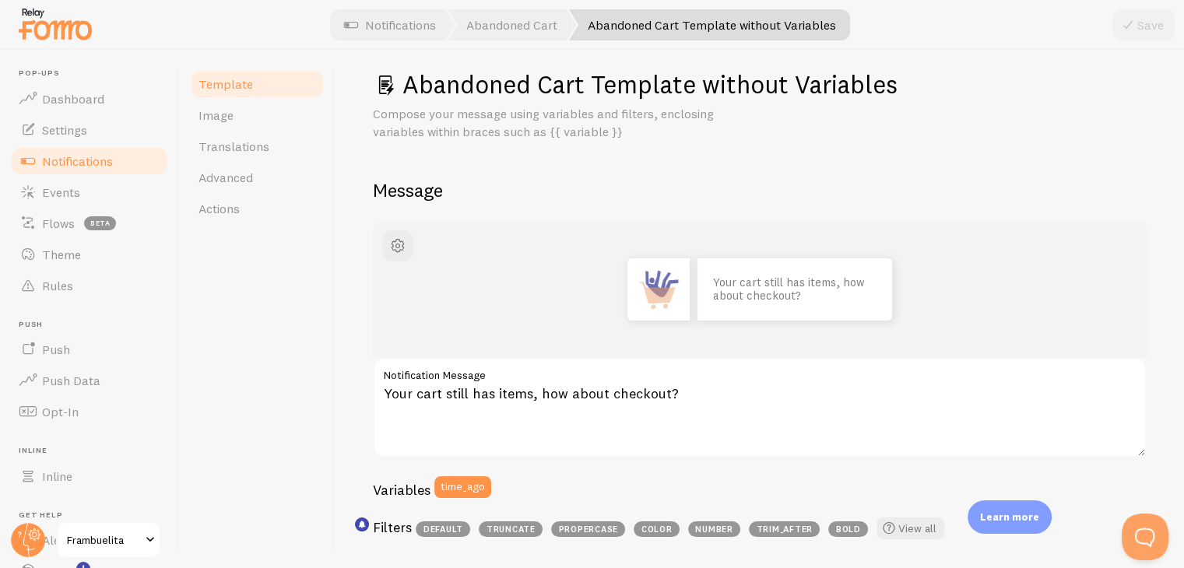
scroll to position [21, 0]
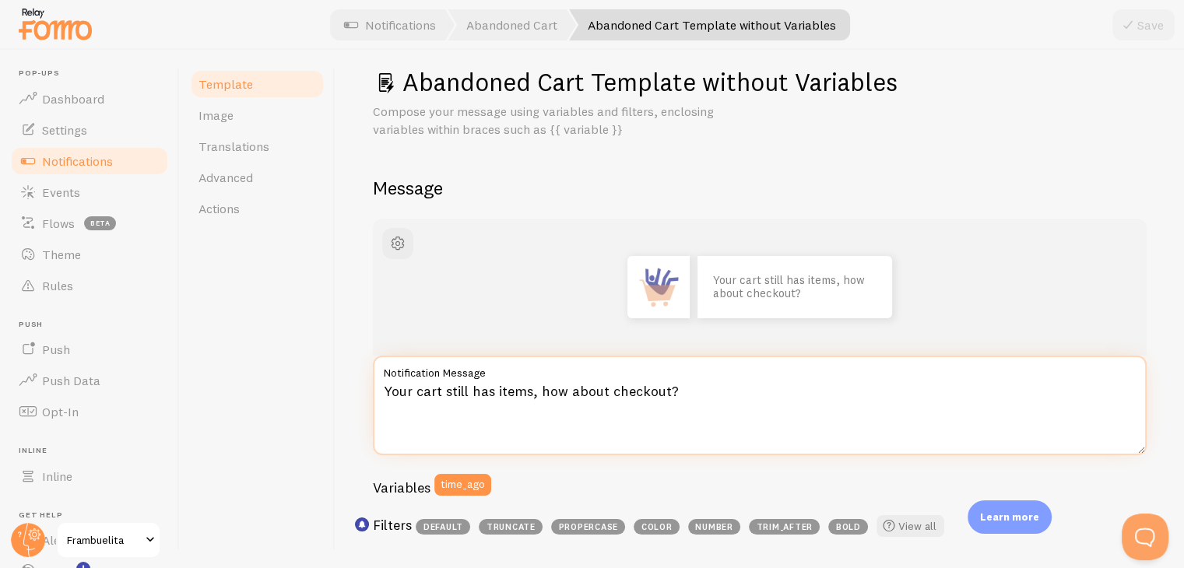
drag, startPoint x: 529, startPoint y: 392, endPoint x: 376, endPoint y: 392, distance: 152.6
click at [376, 392] on textarea "Your cart still has items, how about checkout?" at bounding box center [760, 406] width 774 height 100
drag, startPoint x: 641, startPoint y: 396, endPoint x: 511, endPoint y: 388, distance: 130.3
click at [511, 388] on textarea "Tu carrito tiene kits, how about checkout?" at bounding box center [760, 406] width 774 height 100
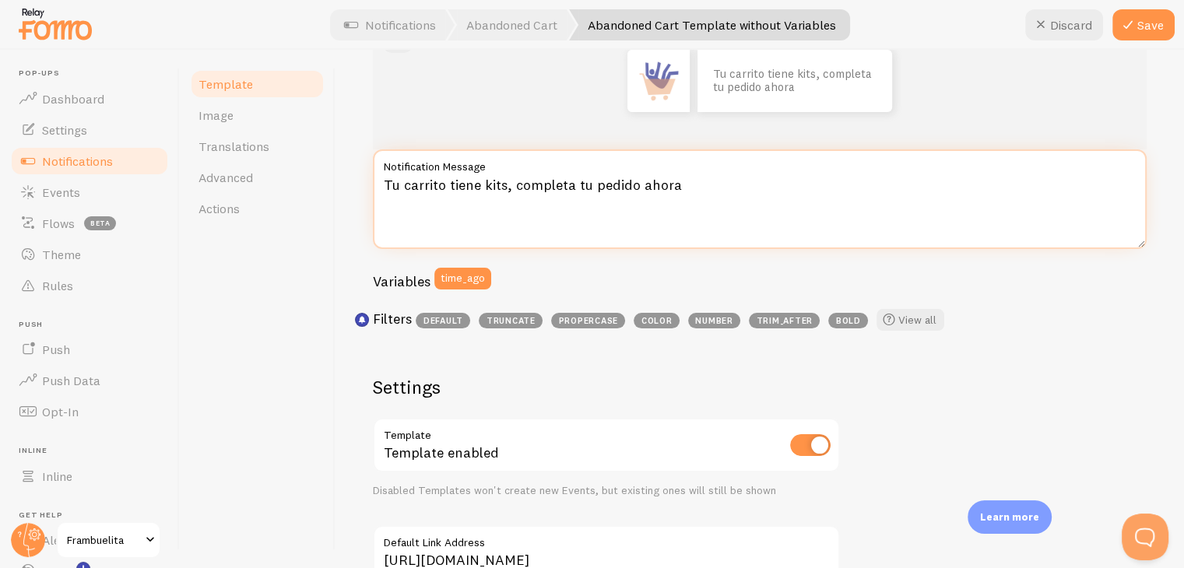
scroll to position [229, 0]
type textarea "Tu carrito tiene kits, completa tu pedido ahora"
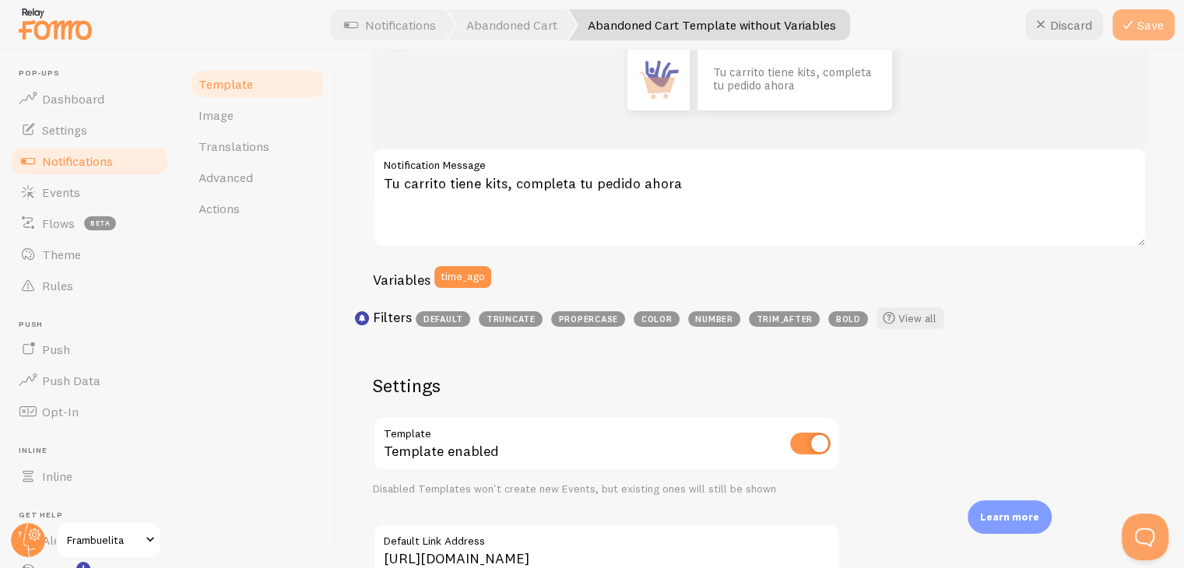
click at [1146, 31] on button "Save" at bounding box center [1144, 24] width 62 height 31
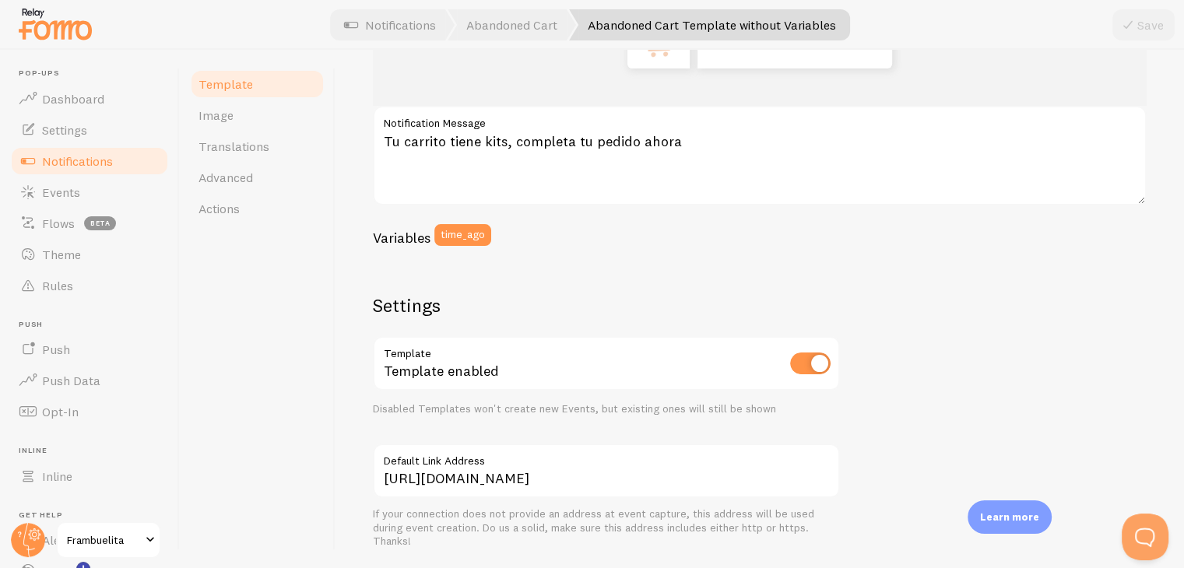
scroll to position [0, 0]
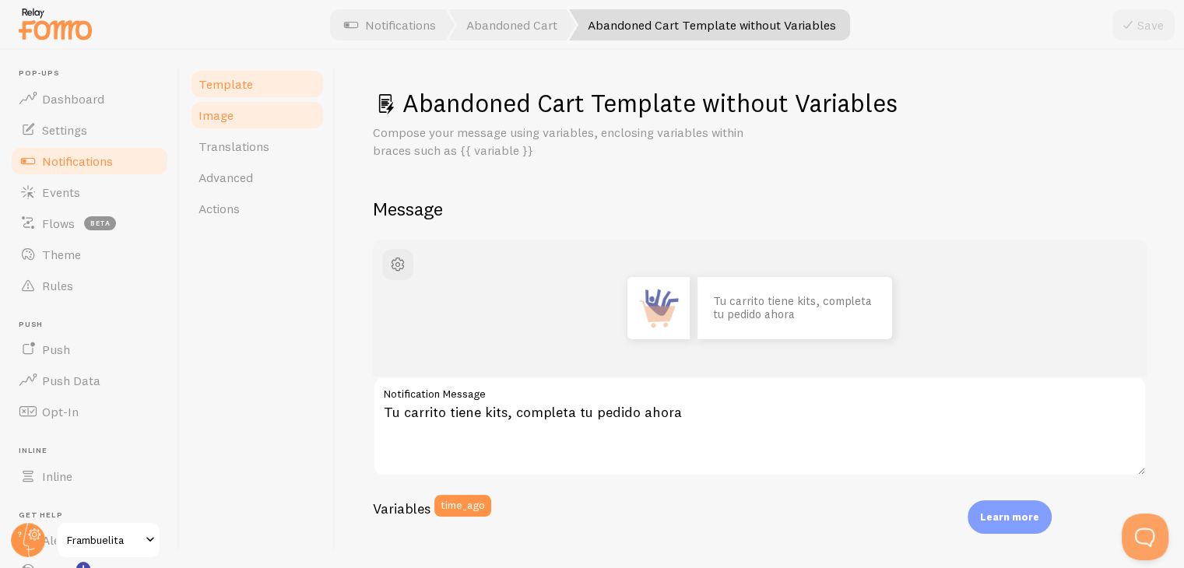
click at [239, 104] on link "Image" at bounding box center [257, 115] width 136 height 31
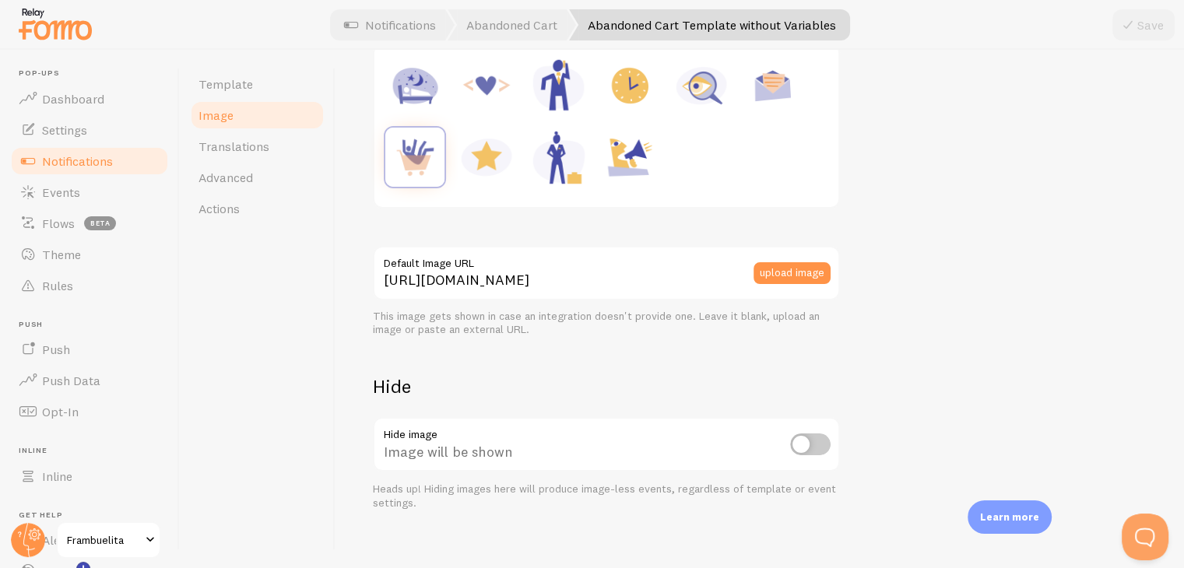
scroll to position [265, 0]
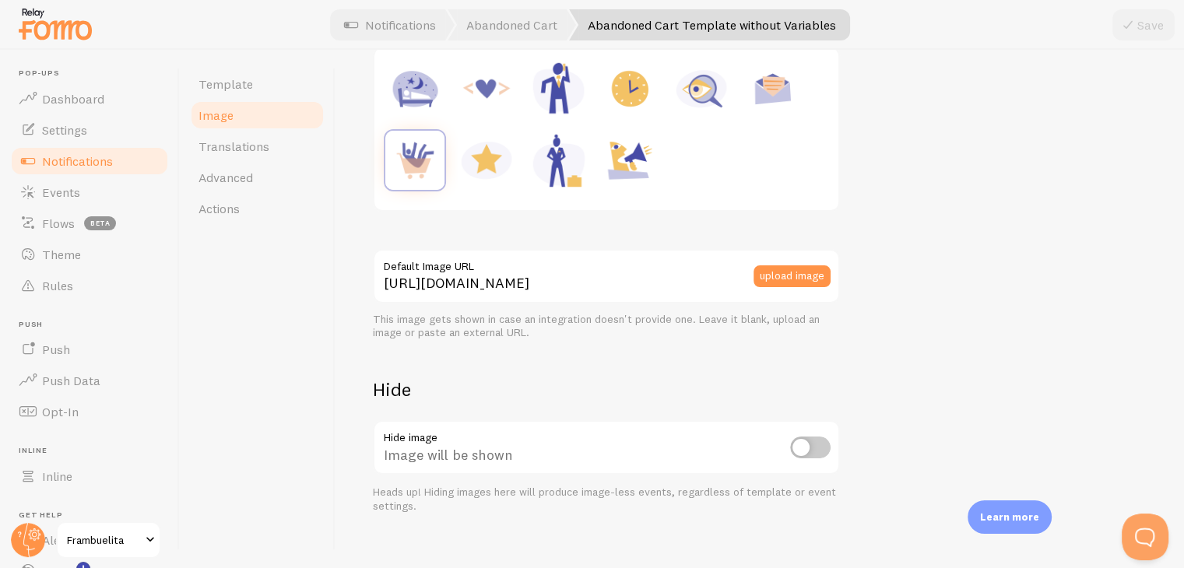
click at [819, 449] on input "checkbox" at bounding box center [810, 448] width 40 height 22
checkbox input "true"
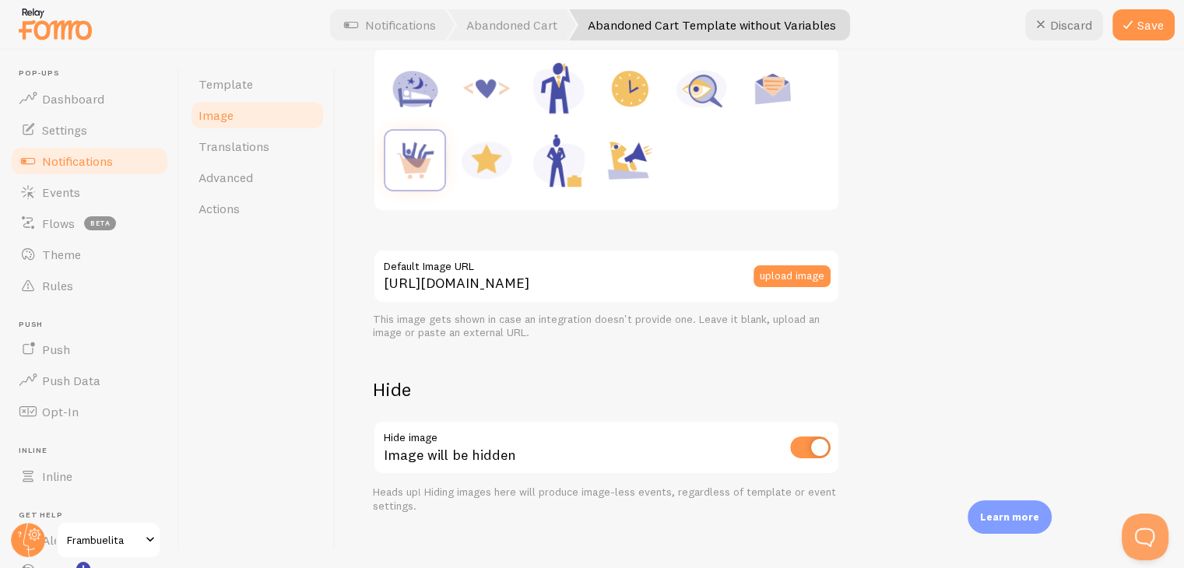
scroll to position [0, 0]
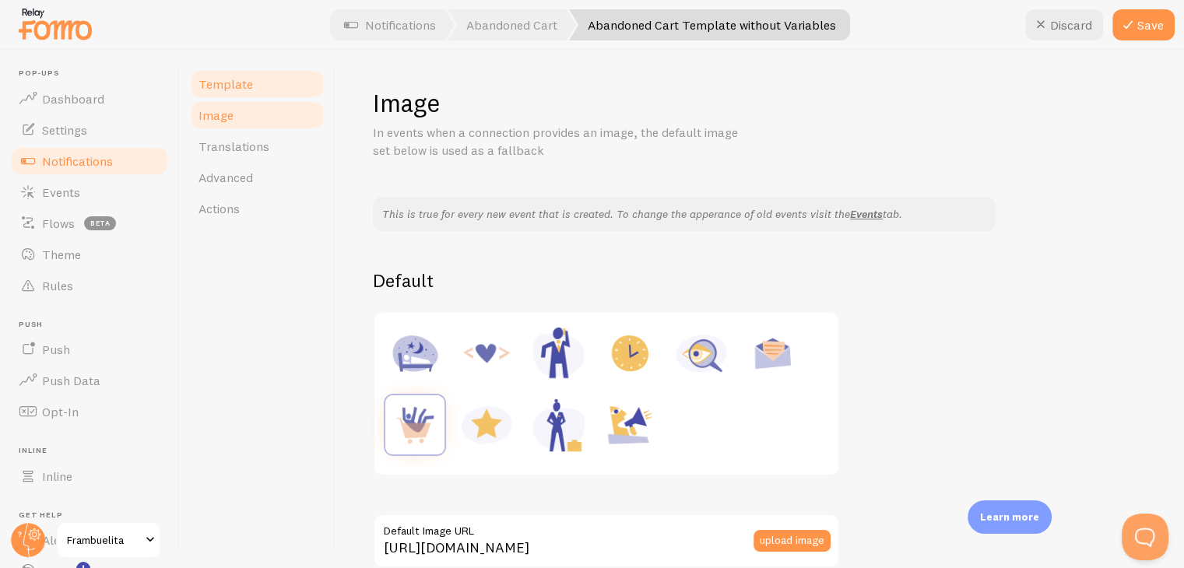
click at [252, 90] on link "Template" at bounding box center [257, 84] width 136 height 31
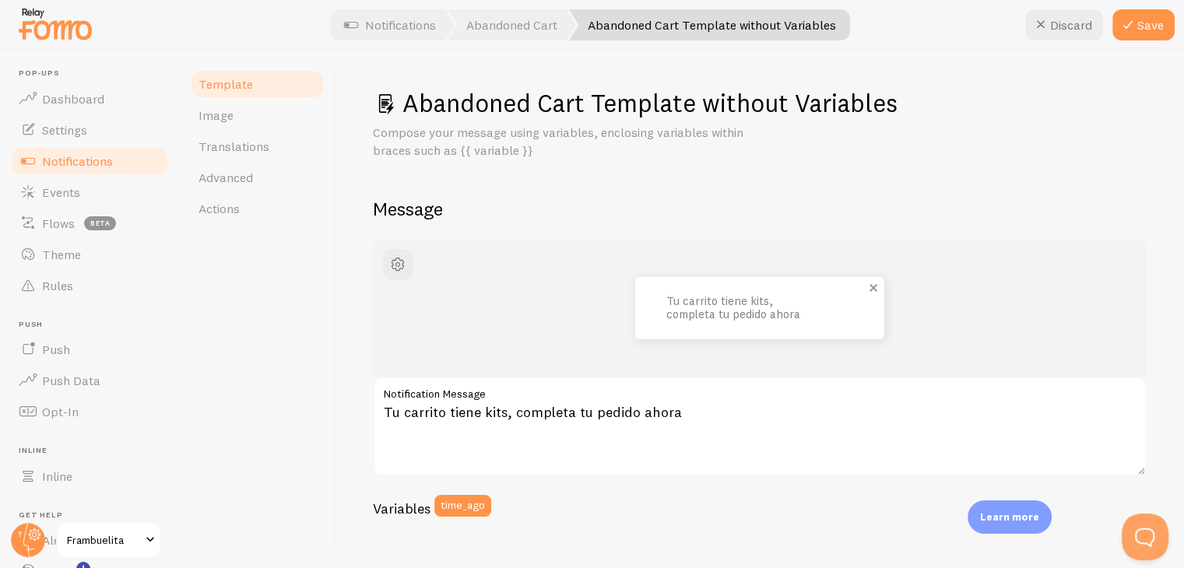
click at [776, 317] on p "Tu carrito tiene kits, completa tu pedido ahora" at bounding box center [745, 308] width 156 height 26
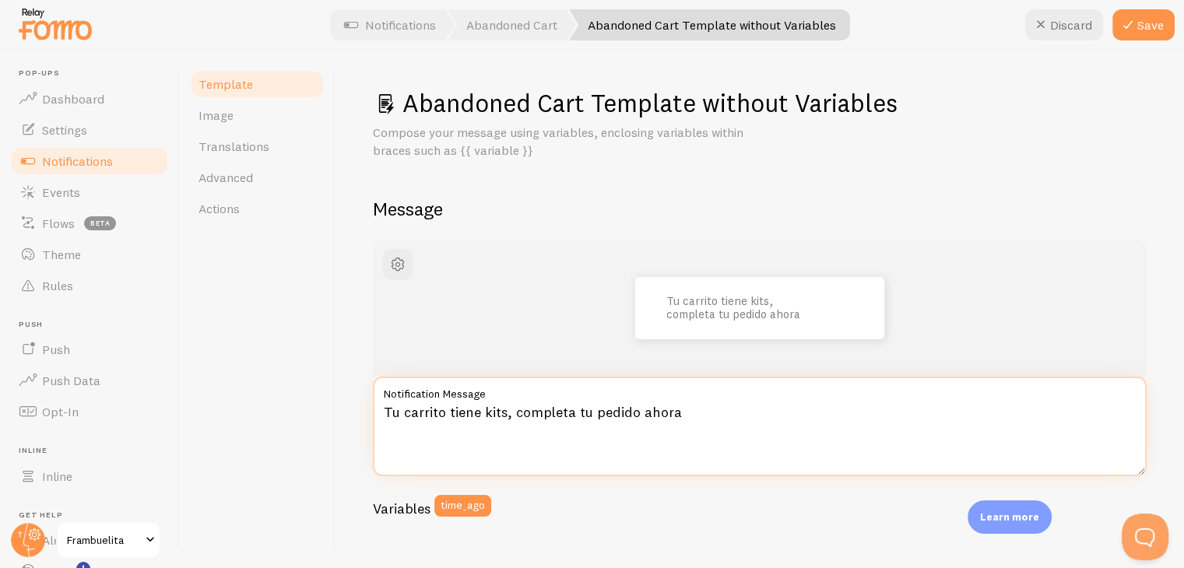
click at [698, 412] on textarea "Tu carrito tiene kits, completa tu pedido ahora" at bounding box center [760, 427] width 774 height 100
type textarea "Tu carrito tiene kits, completa tu pedido ahora antes de que vuelen!"
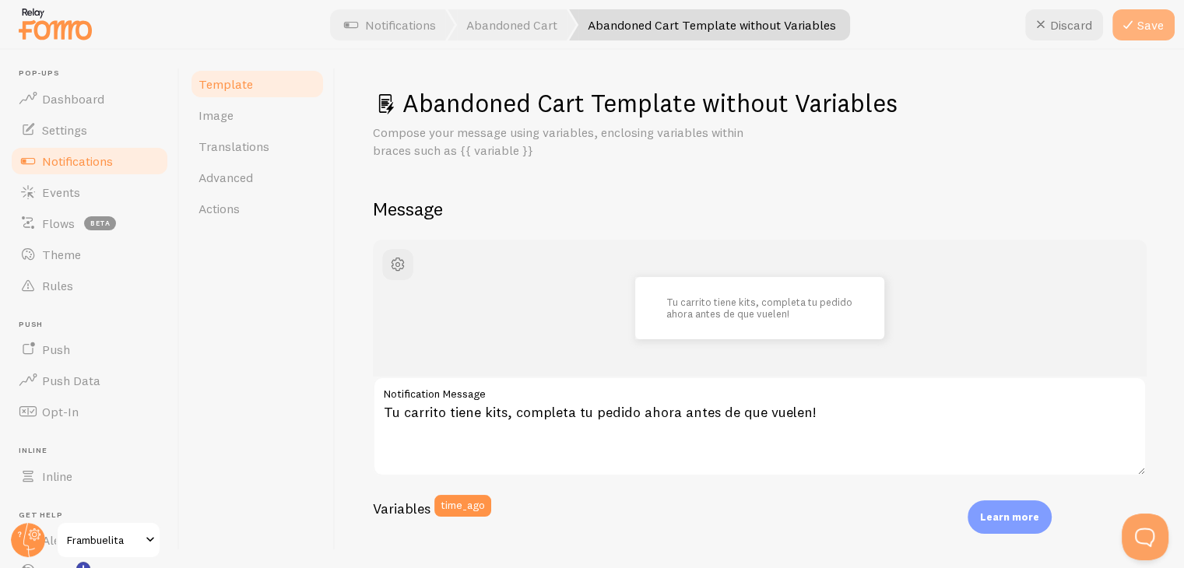
click at [1146, 35] on button "Save" at bounding box center [1144, 24] width 62 height 31
click at [76, 166] on span "Notifications" at bounding box center [77, 161] width 71 height 16
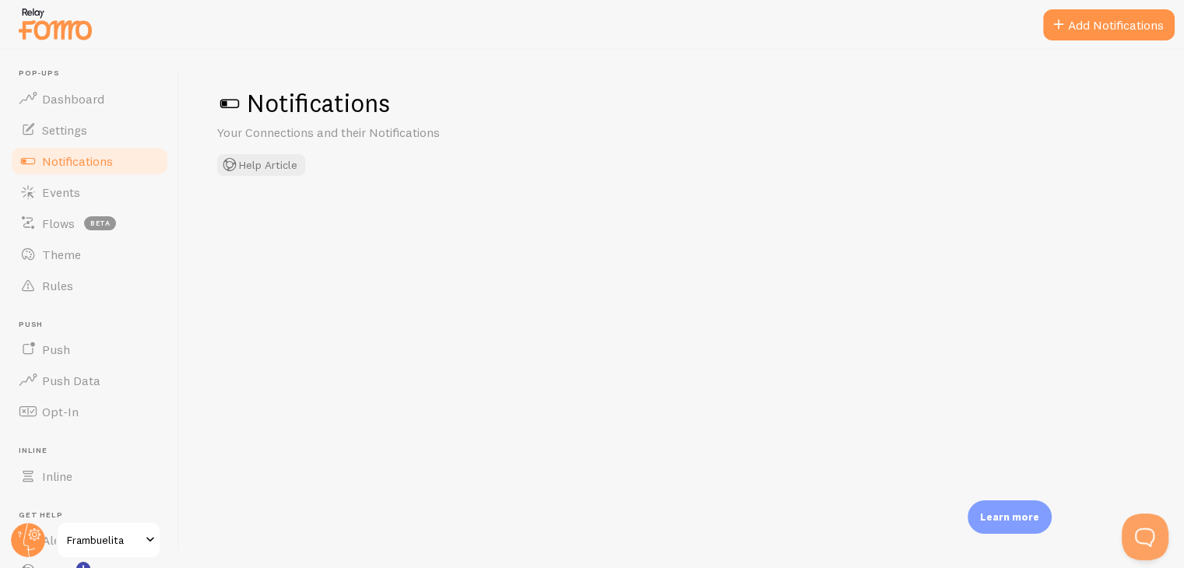
checkbox input "false"
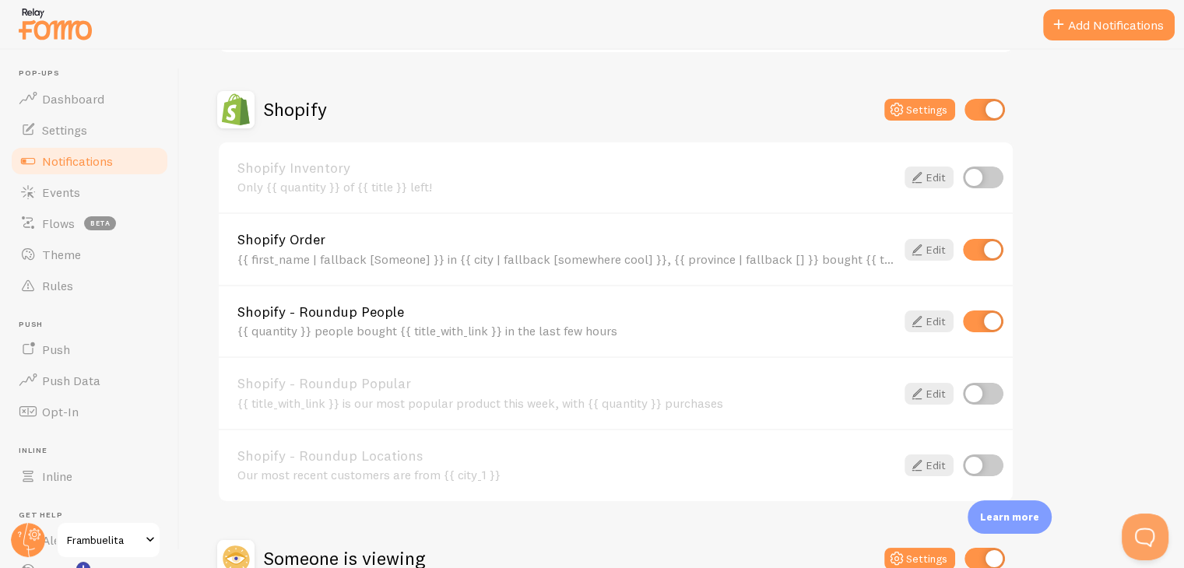
scroll to position [515, 0]
click at [938, 253] on link "Edit" at bounding box center [929, 251] width 49 height 22
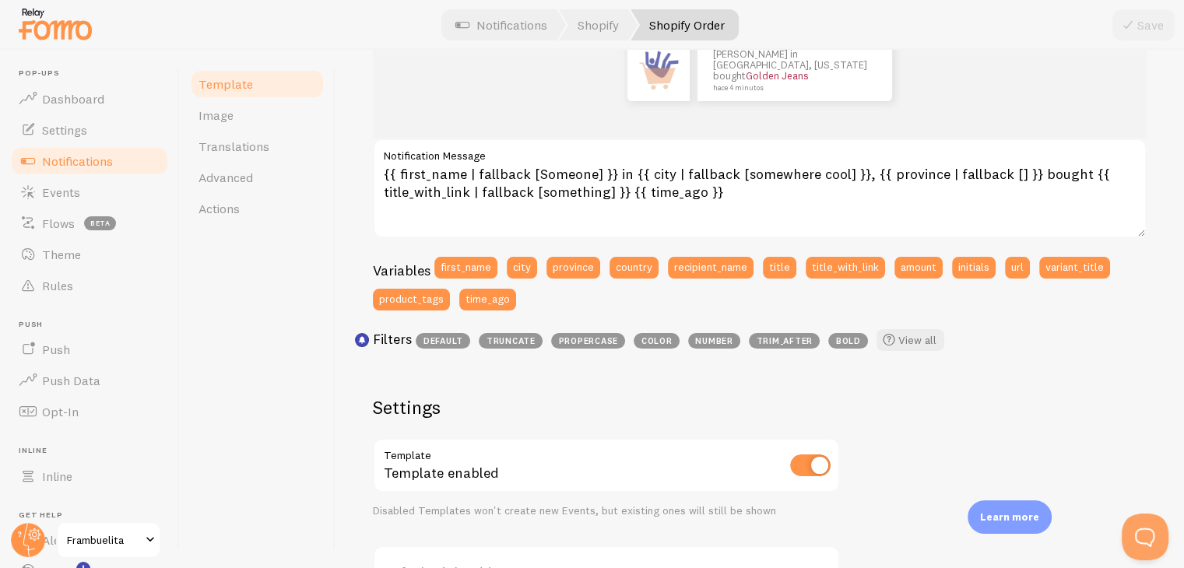
scroll to position [239, 0]
click at [234, 118] on link "Image" at bounding box center [257, 115] width 136 height 31
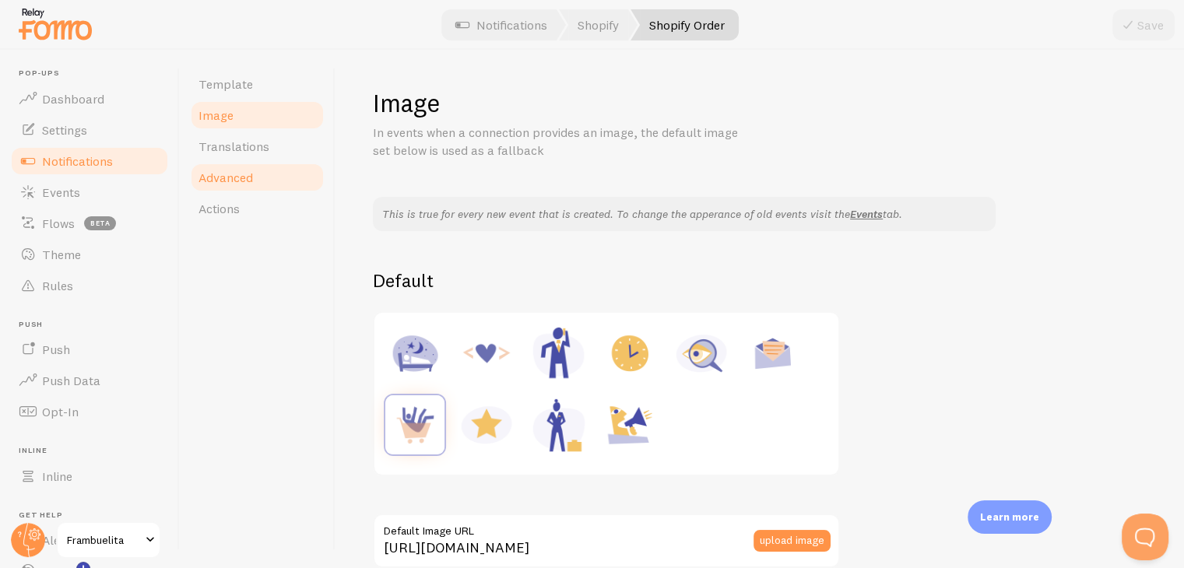
click at [257, 185] on link "Advanced" at bounding box center [257, 177] width 136 height 31
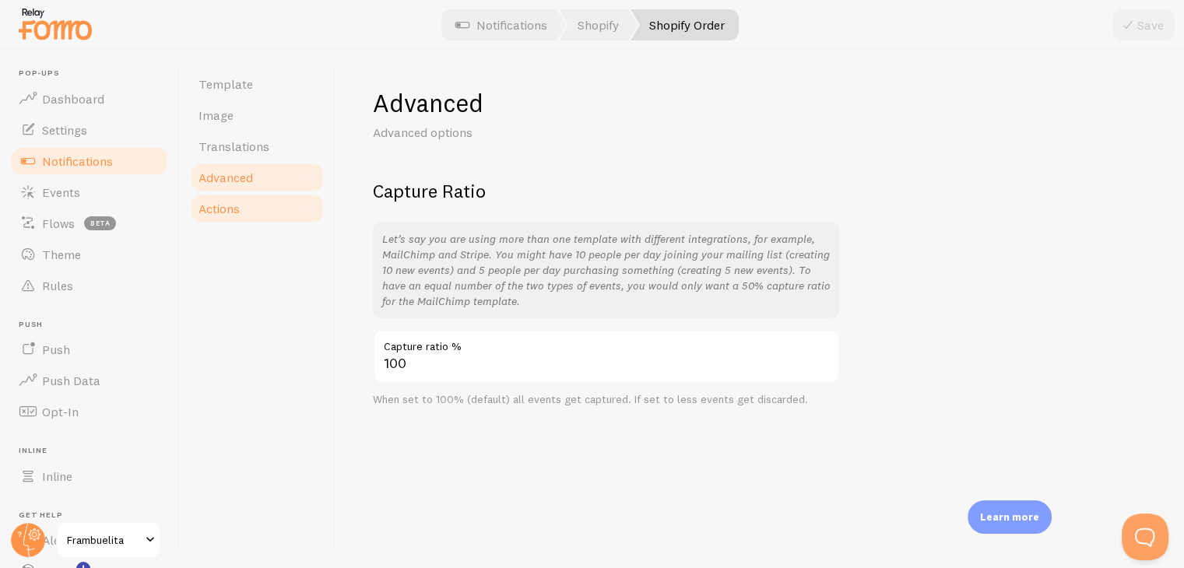
click at [240, 206] on link "Actions" at bounding box center [257, 208] width 136 height 31
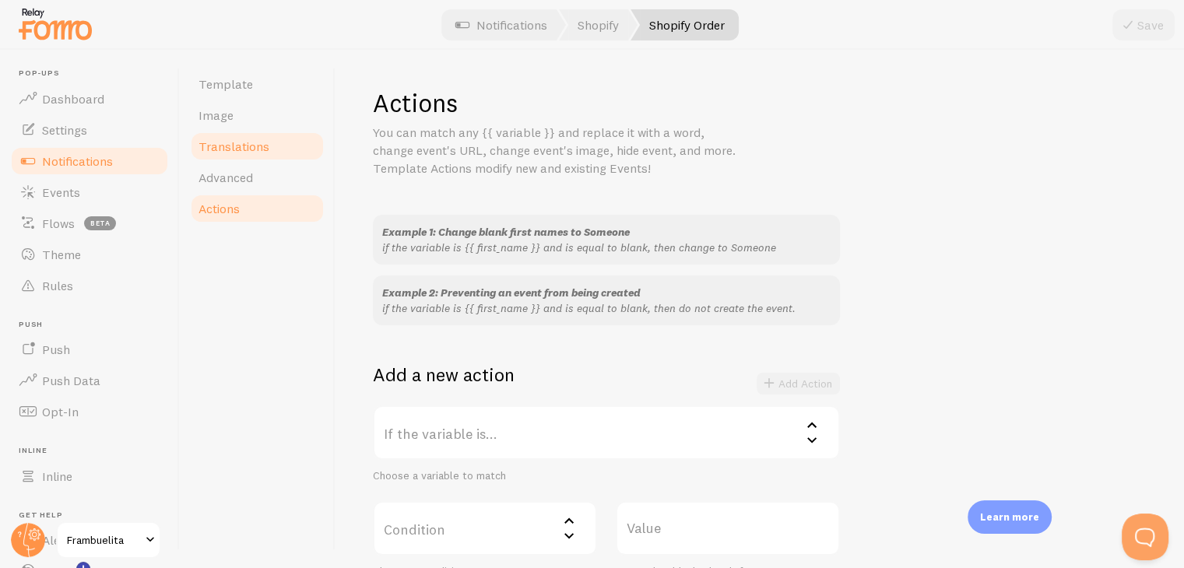
click at [235, 136] on link "Translations" at bounding box center [257, 146] width 136 height 31
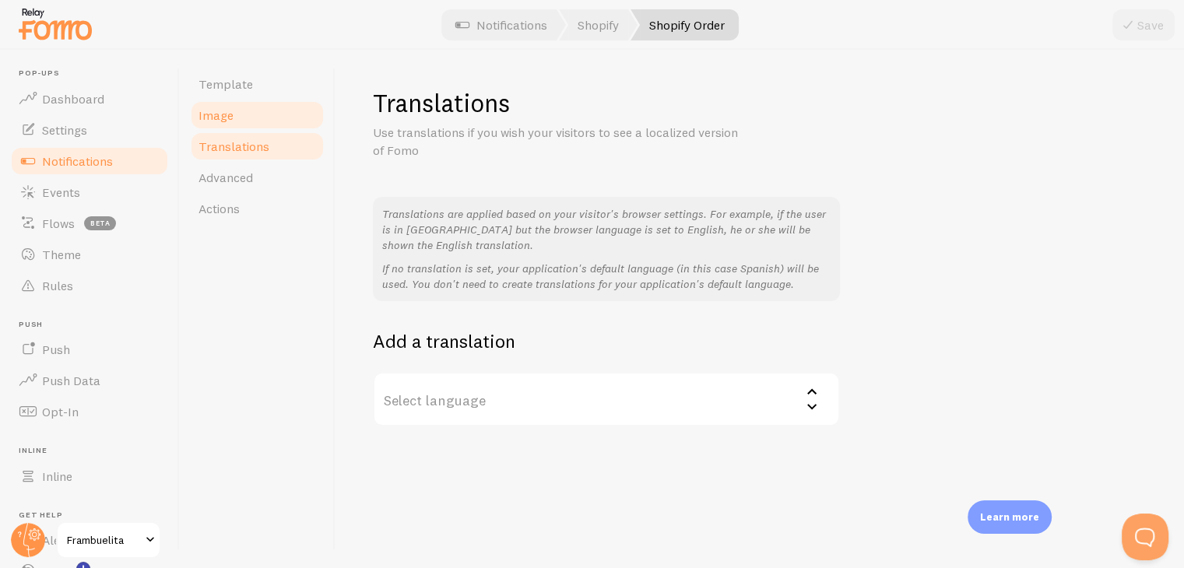
click at [237, 115] on link "Image" at bounding box center [257, 115] width 136 height 31
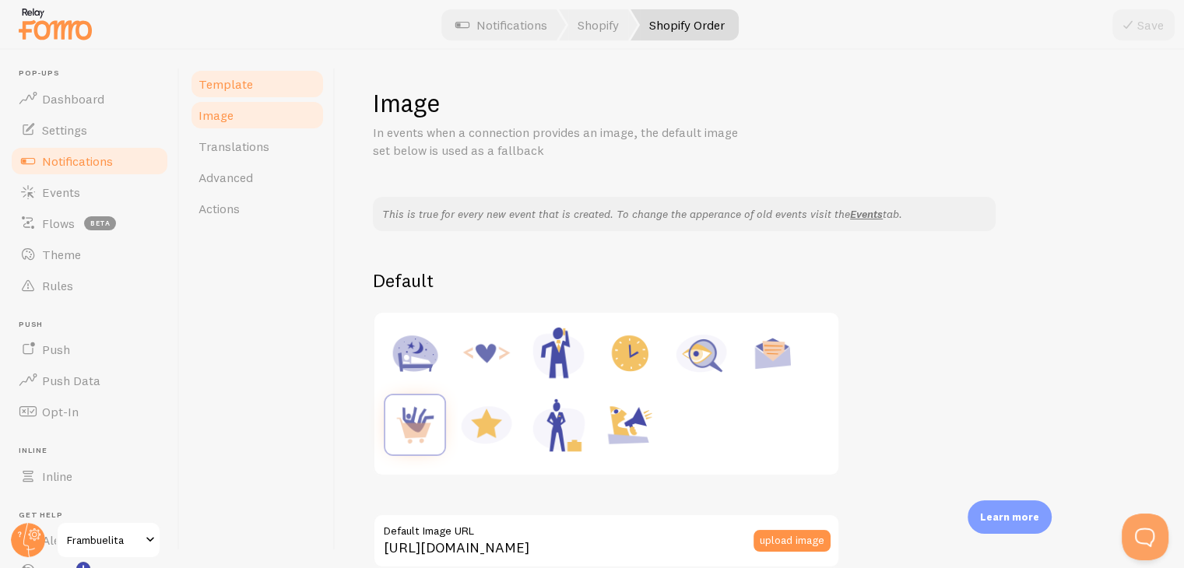
click at [246, 95] on link "Template" at bounding box center [257, 84] width 136 height 31
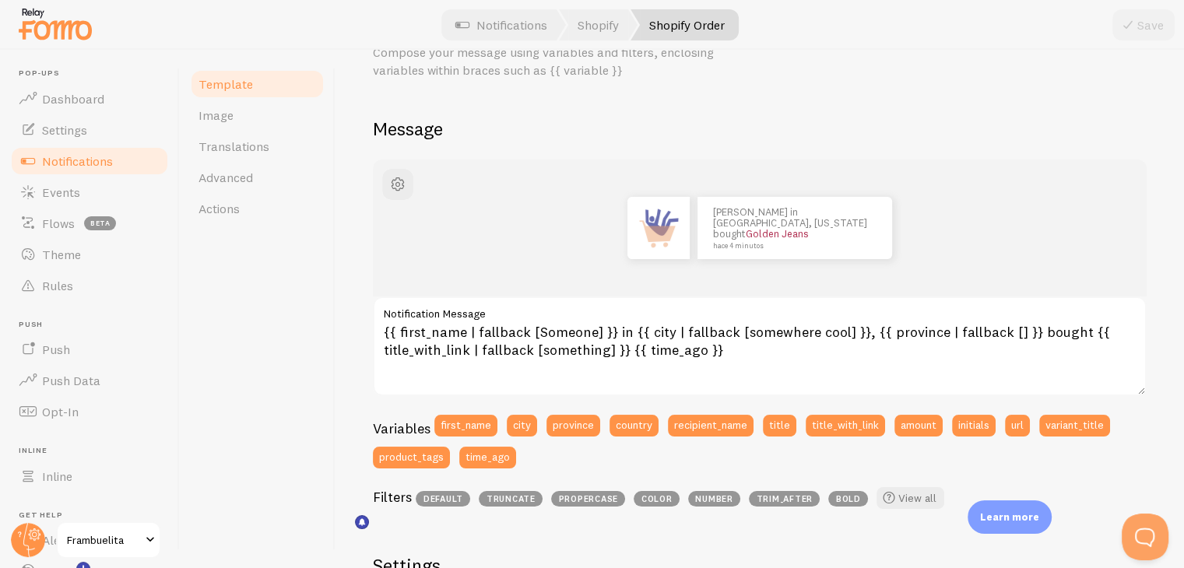
scroll to position [90, 0]
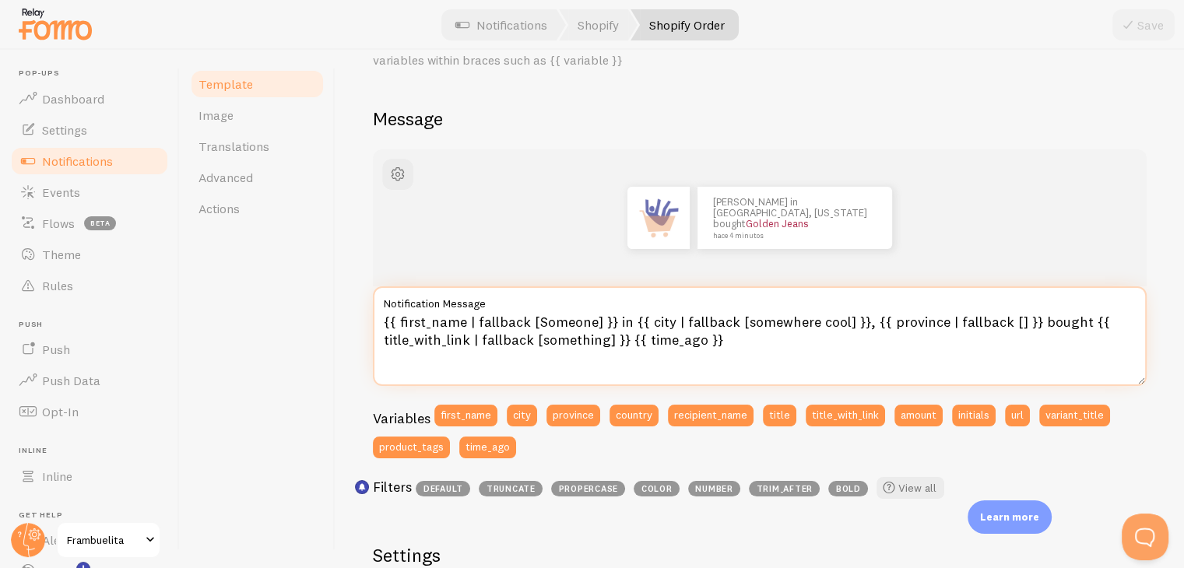
drag, startPoint x: 590, startPoint y: 321, endPoint x: 533, endPoint y: 320, distance: 56.8
click at [533, 320] on textarea "{{ first_name | fallback [Someone] }} in {{ city | fallback [somewhere cool] }}…" at bounding box center [760, 337] width 774 height 100
drag, startPoint x: 610, startPoint y: 318, endPoint x: 603, endPoint y: 320, distance: 7.9
click at [603, 320] on textarea "{{ first_name | fallback [Alguien] }} in {{ city | fallback [somewhere cool] }}…" at bounding box center [760, 337] width 774 height 100
click at [829, 322] on textarea "{{ first_name | fallback [Alguien] }} en {{ city | fallback [somewhere cool] }}…" at bounding box center [760, 337] width 774 height 100
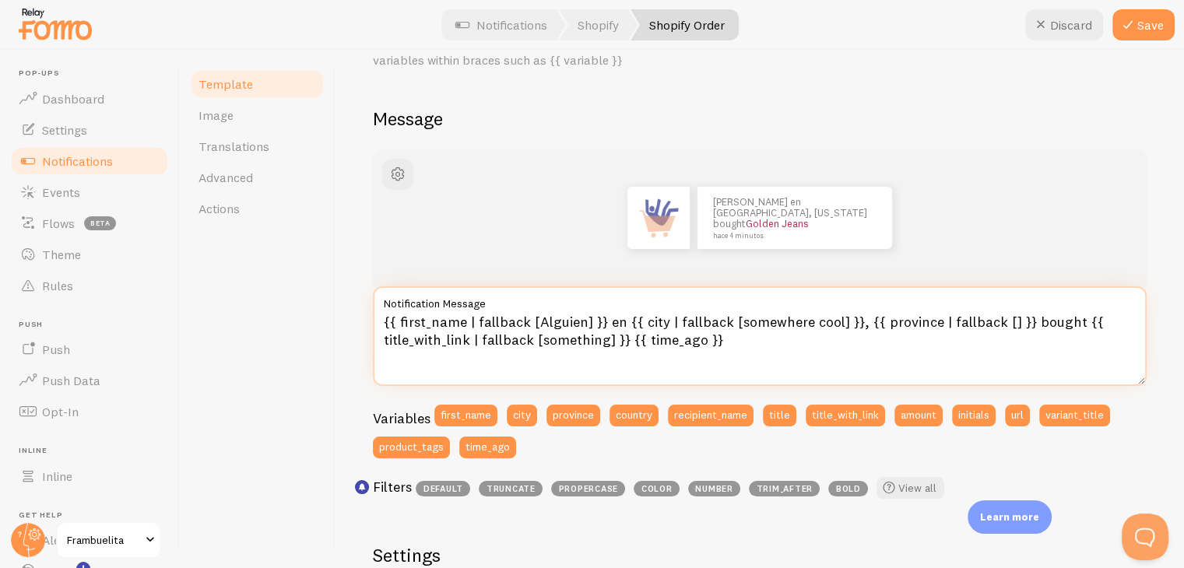
drag, startPoint x: 1020, startPoint y: 322, endPoint x: 1062, endPoint y: 322, distance: 42.0
click at [1062, 322] on textarea "{{ first_name | fallback [Alguien] }} en {{ city | fallback [somewhere cool] }}…" at bounding box center [760, 337] width 774 height 100
drag, startPoint x: 603, startPoint y: 338, endPoint x: 539, endPoint y: 338, distance: 64.6
click at [539, 338] on textarea "{{ first_name | fallback [Alguien] }} en {{ city | fallback [somewhere cool] }}…" at bounding box center [760, 337] width 774 height 100
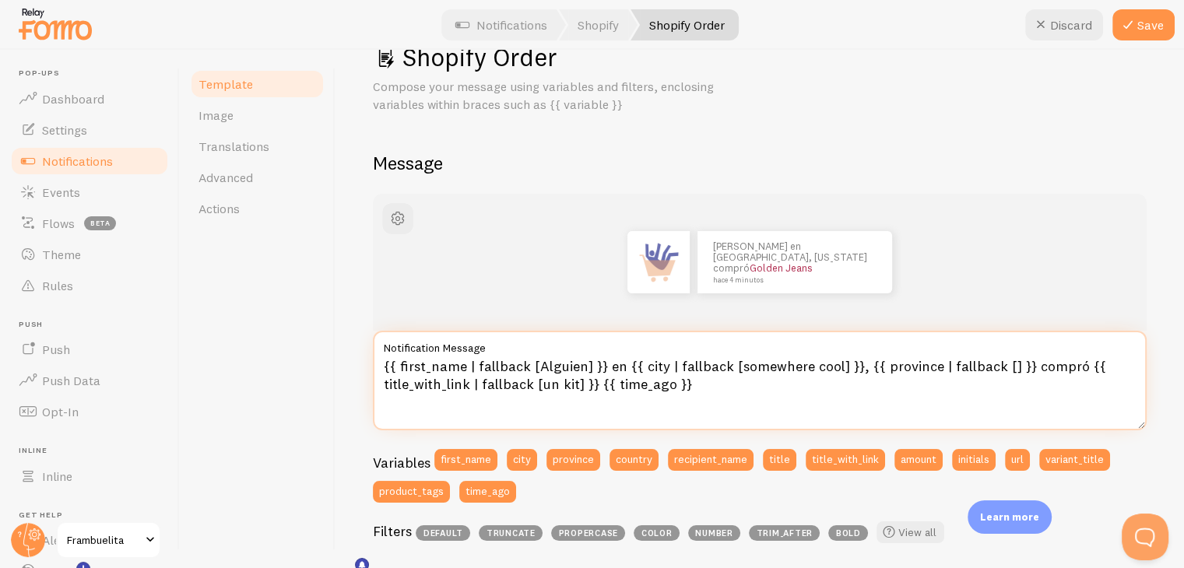
scroll to position [0, 0]
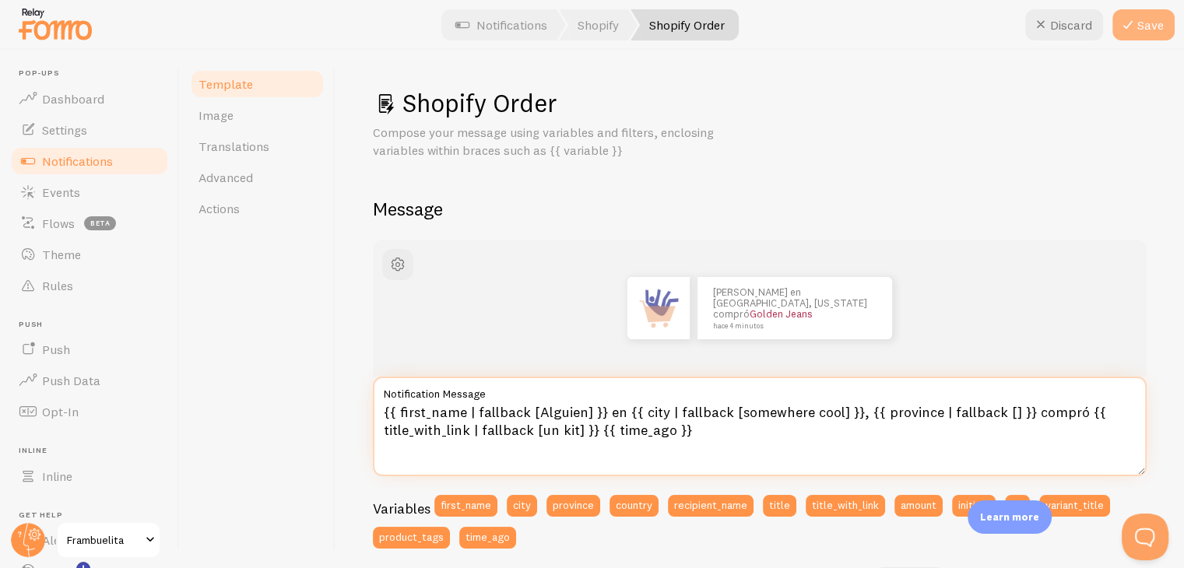
type textarea "{{ first_name | fallback [Alguien] }} en {{ city | fallback [somewhere cool] }}…"
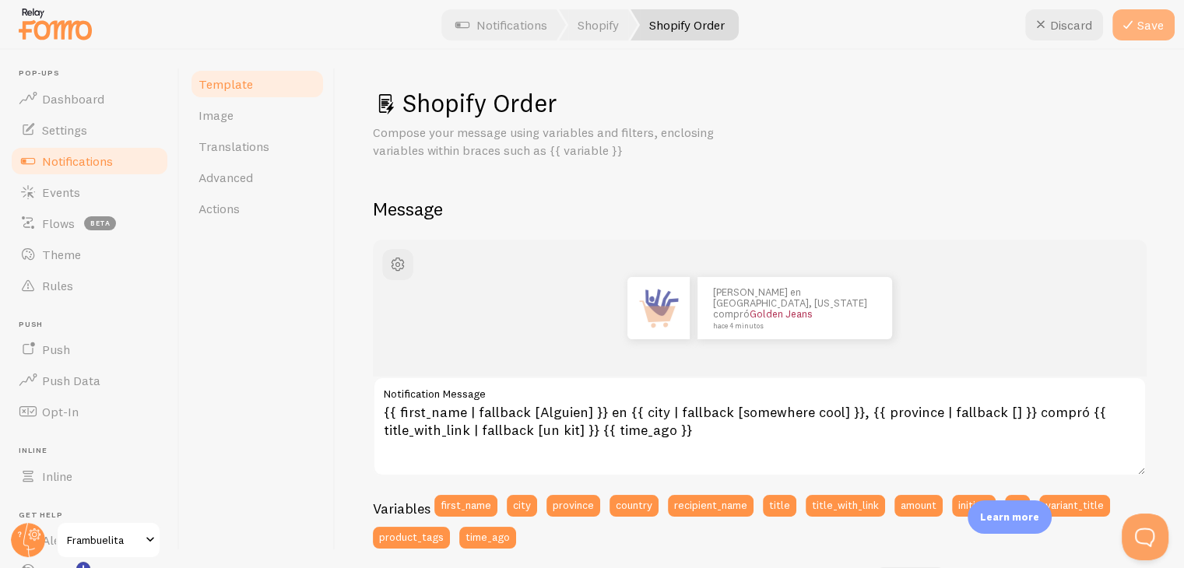
click at [1140, 23] on button "Save" at bounding box center [1144, 24] width 62 height 31
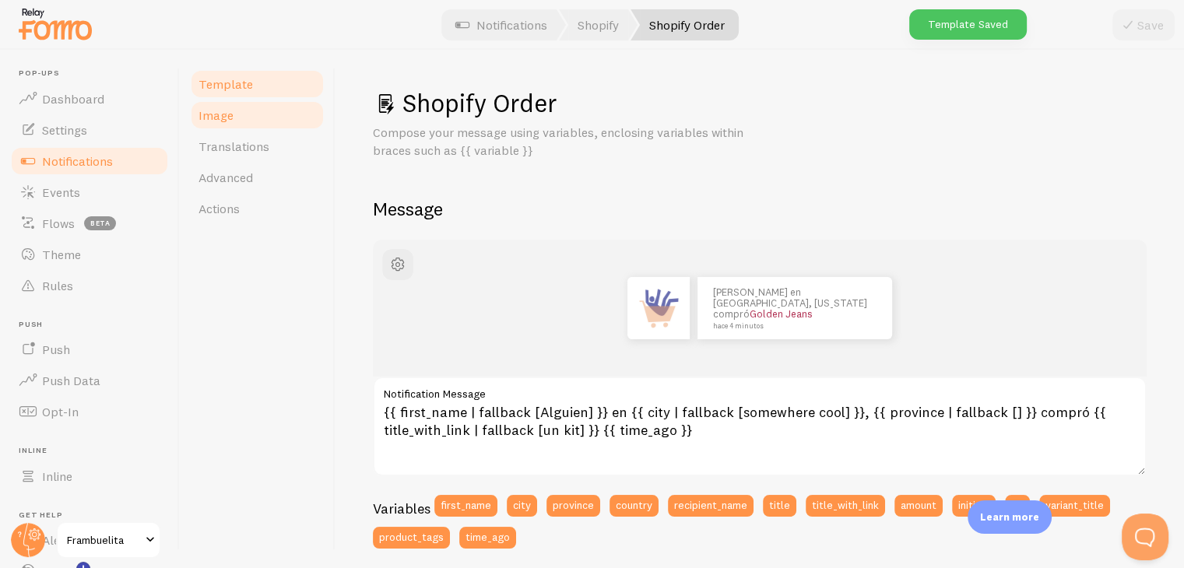
click at [258, 110] on link "Image" at bounding box center [257, 115] width 136 height 31
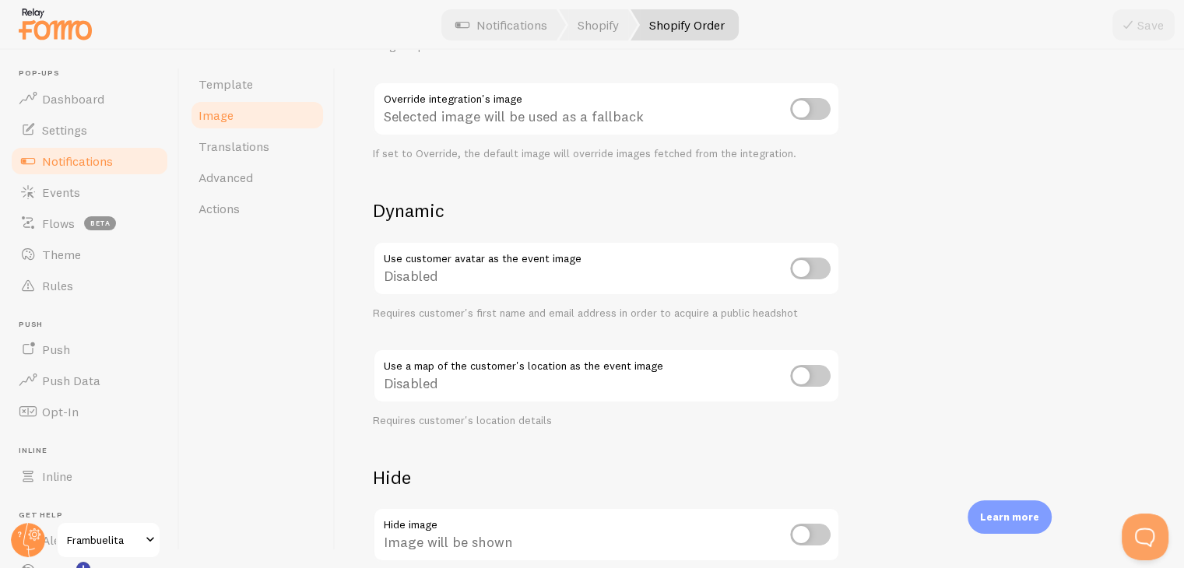
scroll to position [656, 0]
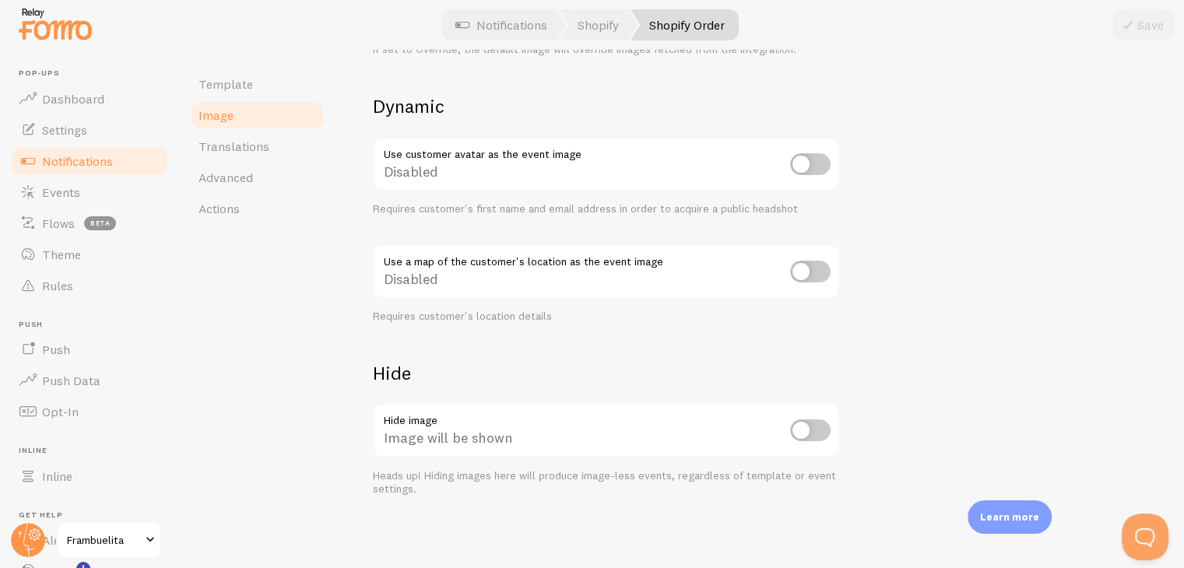
click at [825, 421] on input "checkbox" at bounding box center [810, 431] width 40 height 22
checkbox input "true"
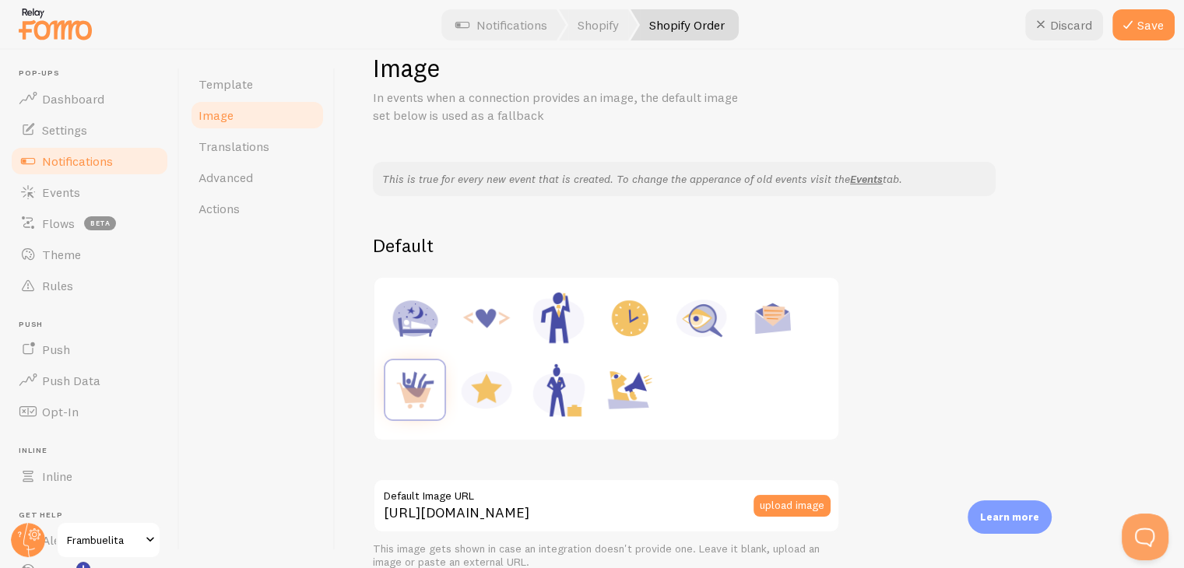
scroll to position [0, 0]
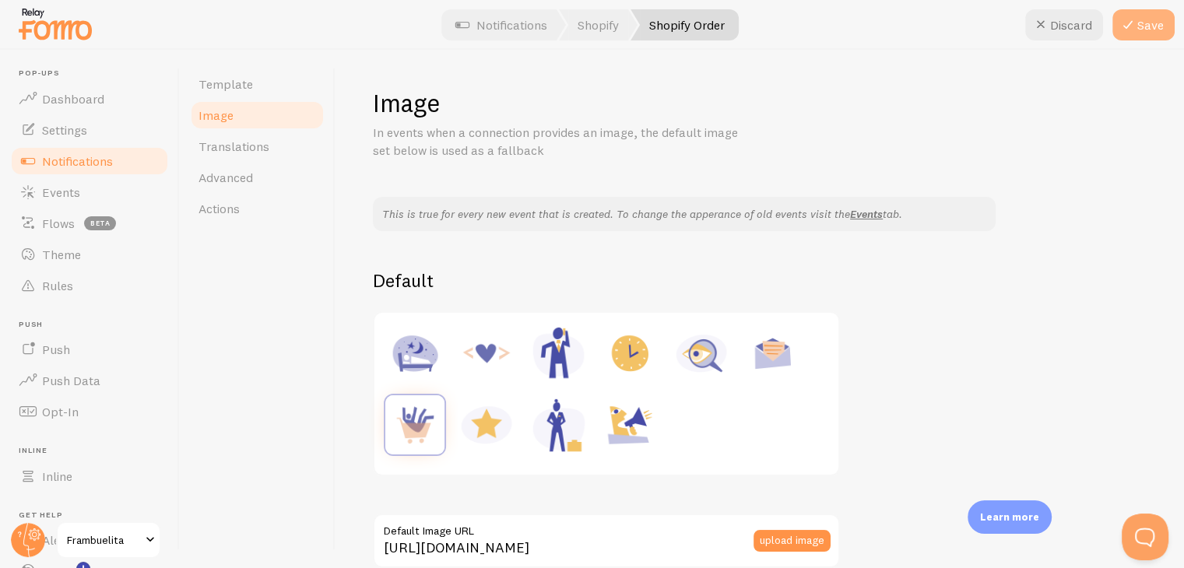
click at [1140, 20] on button "Save" at bounding box center [1144, 24] width 62 height 31
click at [134, 169] on link "Notifications" at bounding box center [89, 161] width 160 height 31
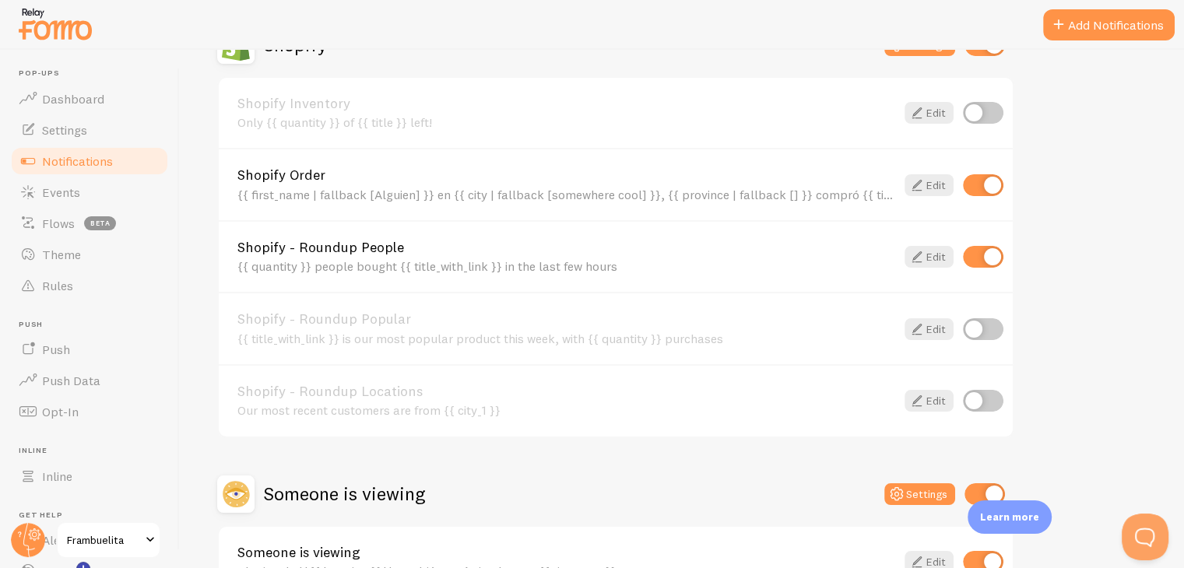
scroll to position [567, 0]
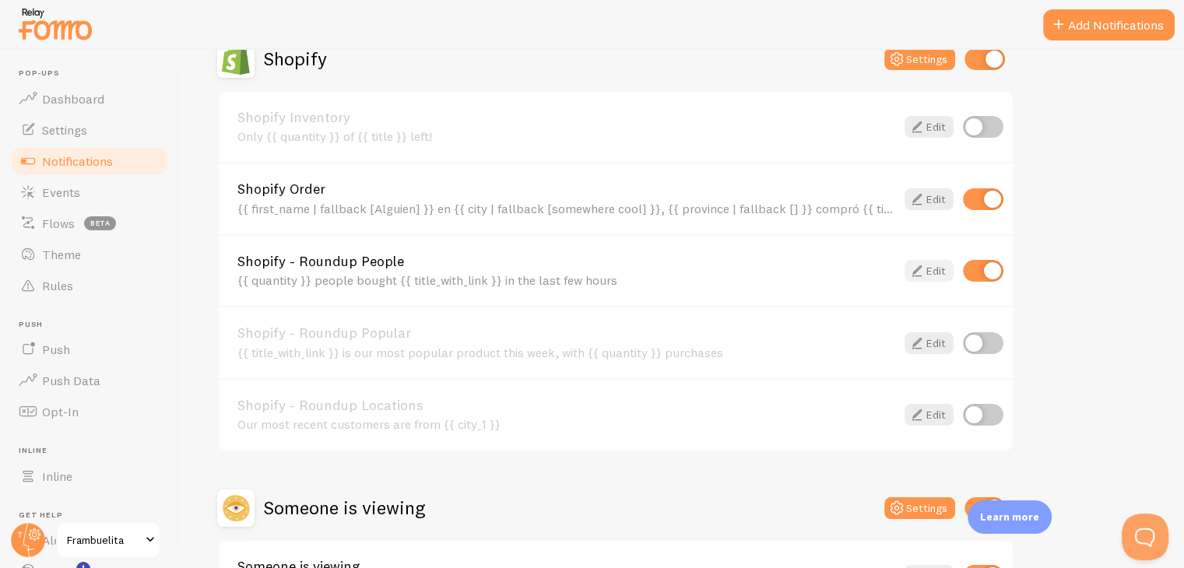
click at [919, 266] on icon at bounding box center [917, 271] width 19 height 19
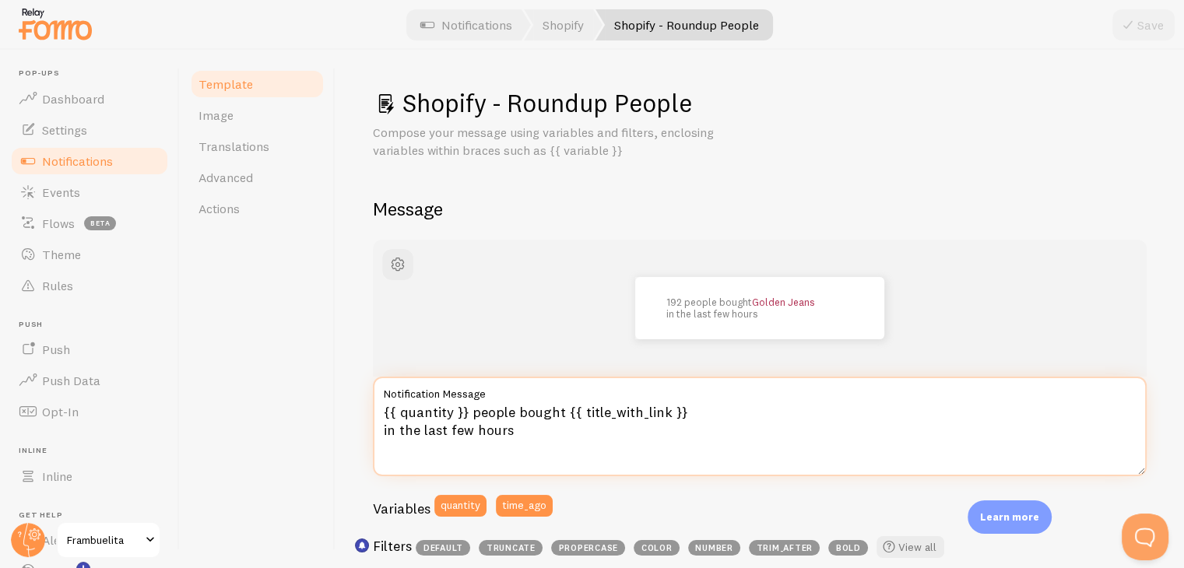
drag, startPoint x: 559, startPoint y: 411, endPoint x: 470, endPoint y: 411, distance: 88.8
click at [470, 411] on textarea "{{ quantity }} people bought {{ title_with_link }} in the last few hours" at bounding box center [760, 427] width 774 height 100
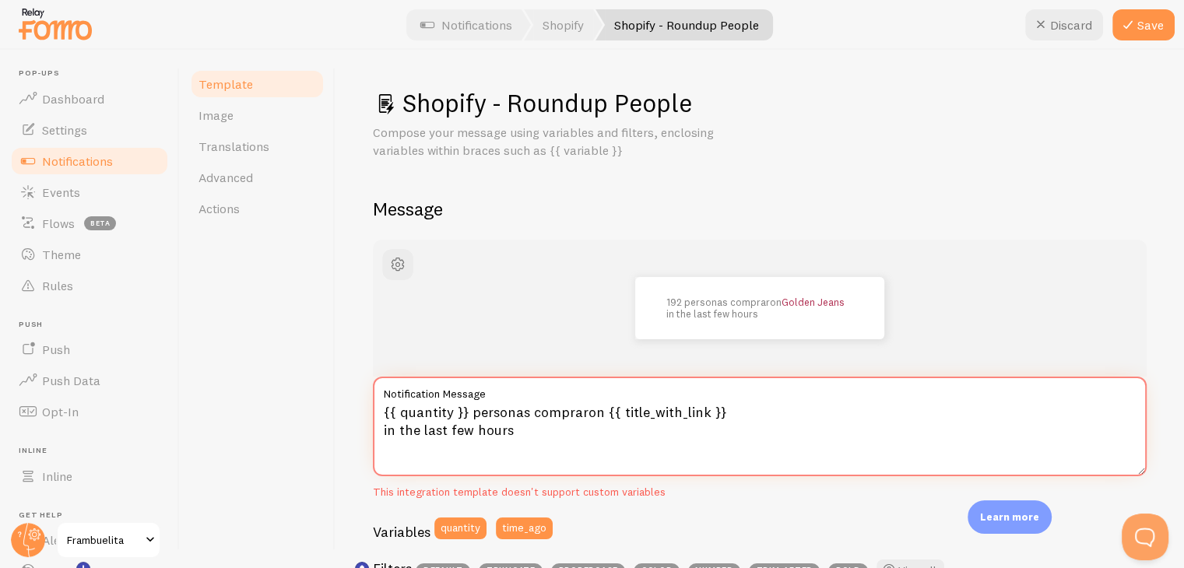
drag, startPoint x: 515, startPoint y: 434, endPoint x: 389, endPoint y: 435, distance: 126.9
click at [389, 435] on textarea "{{ quantity }} personas compraron {{ title_with_link }} in the last few hours" at bounding box center [760, 427] width 774 height 100
click at [1142, 26] on button "Save" at bounding box center [1144, 24] width 62 height 31
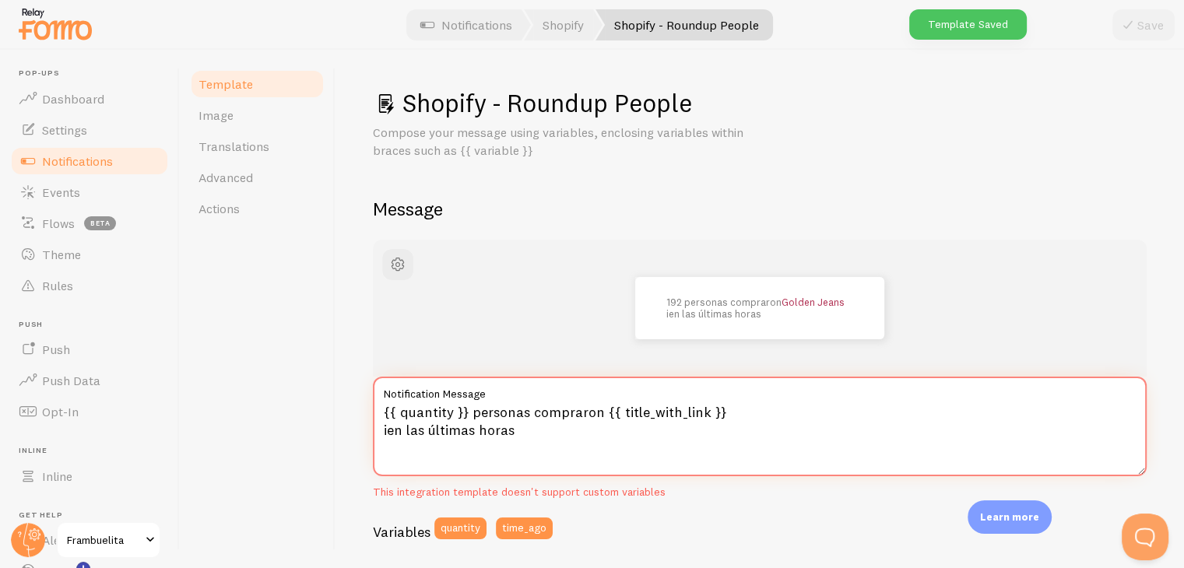
click at [389, 433] on textarea "{{ quantity }} personas compraron {{ title_with_link }} ien las últimas horas" at bounding box center [760, 427] width 774 height 100
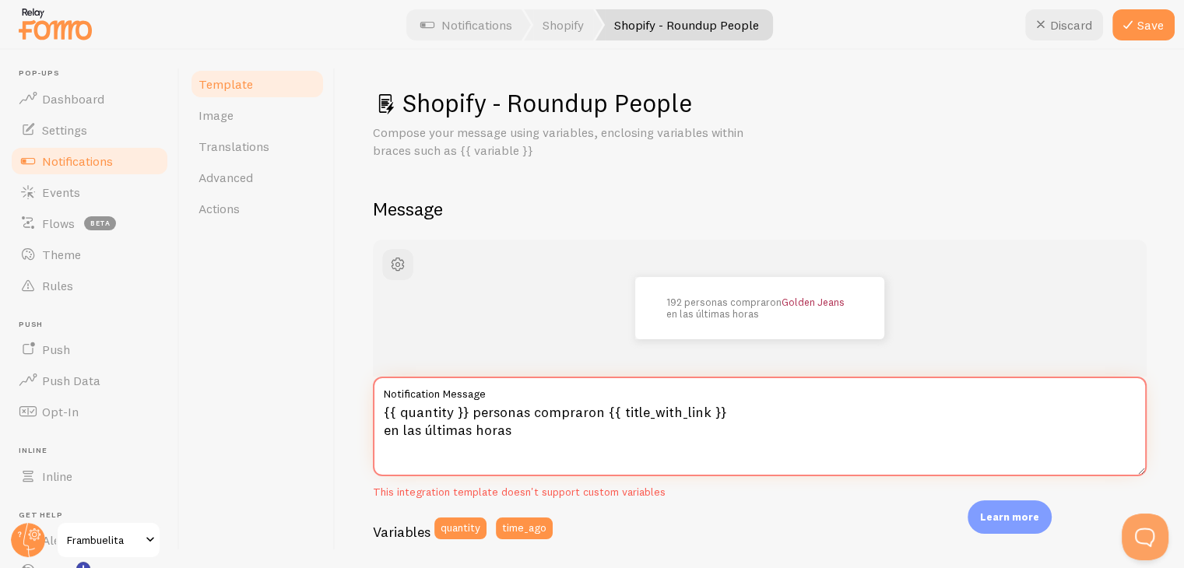
click at [431, 434] on textarea "{{ quantity }} personas compraron {{ title_with_link }} en las últimas horas" at bounding box center [760, 427] width 774 height 100
type textarea "{{ quantity }} personas compraron {{ title_with_link }} en las últimas horas"
click at [903, 272] on div "192 personas compraron Golden Jeans en las últimas horas" at bounding box center [760, 308] width 774 height 137
click at [1149, 29] on button "Save" at bounding box center [1144, 24] width 62 height 31
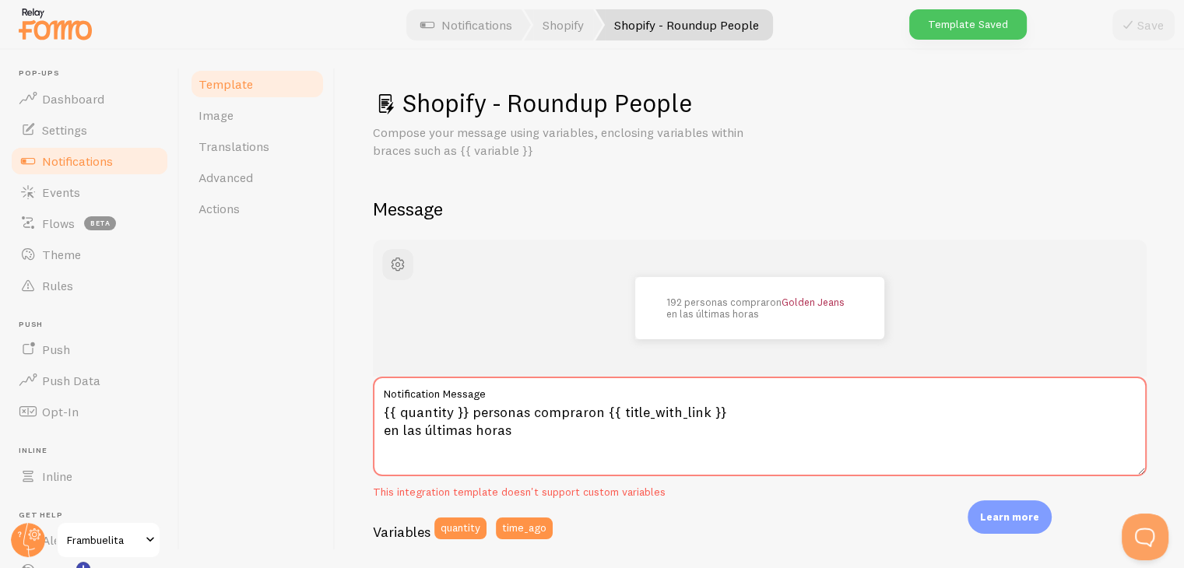
click at [118, 160] on link "Notifications" at bounding box center [89, 161] width 160 height 31
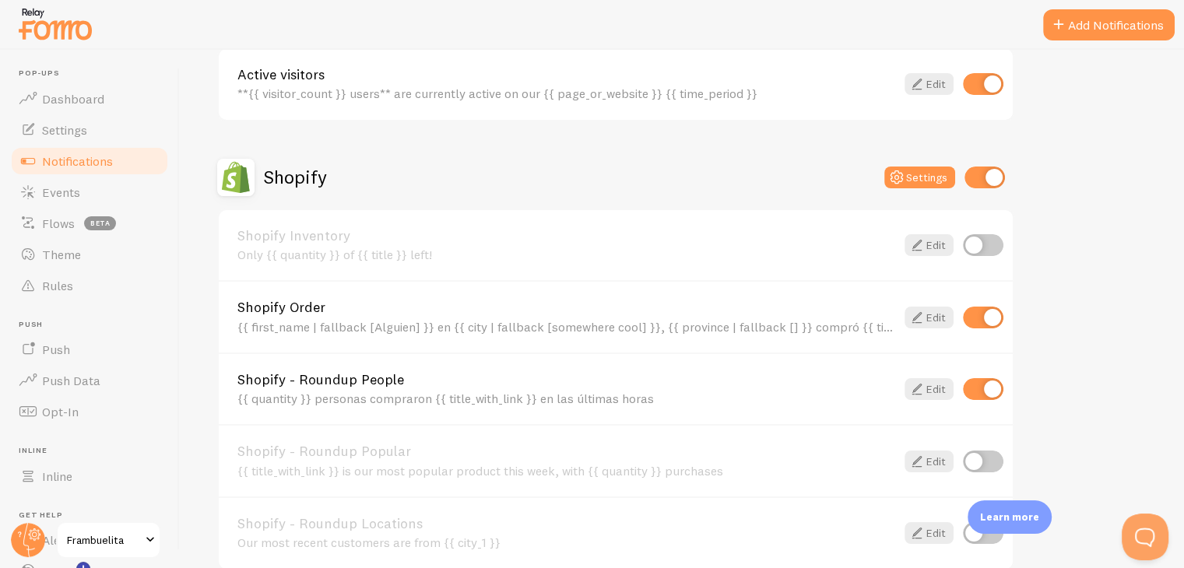
scroll to position [450, 0]
click at [973, 387] on input "checkbox" at bounding box center [983, 388] width 40 height 22
checkbox input "false"
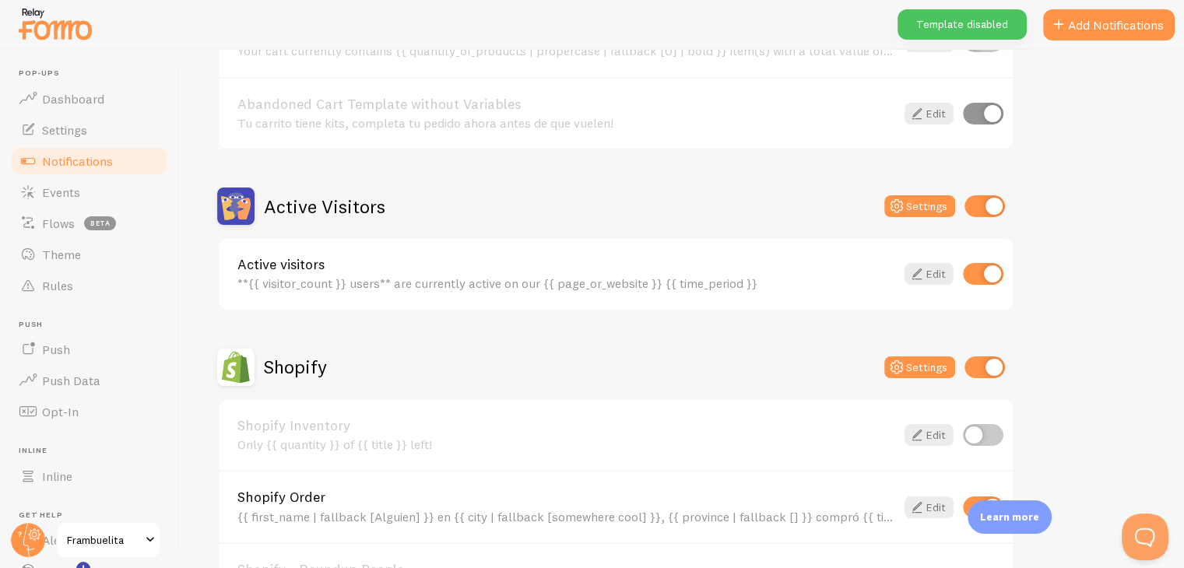
scroll to position [259, 0]
click at [722, 289] on div "**{{ visitor_count }} users** are currently active on our {{ page_or_website }}…" at bounding box center [566, 283] width 658 height 14
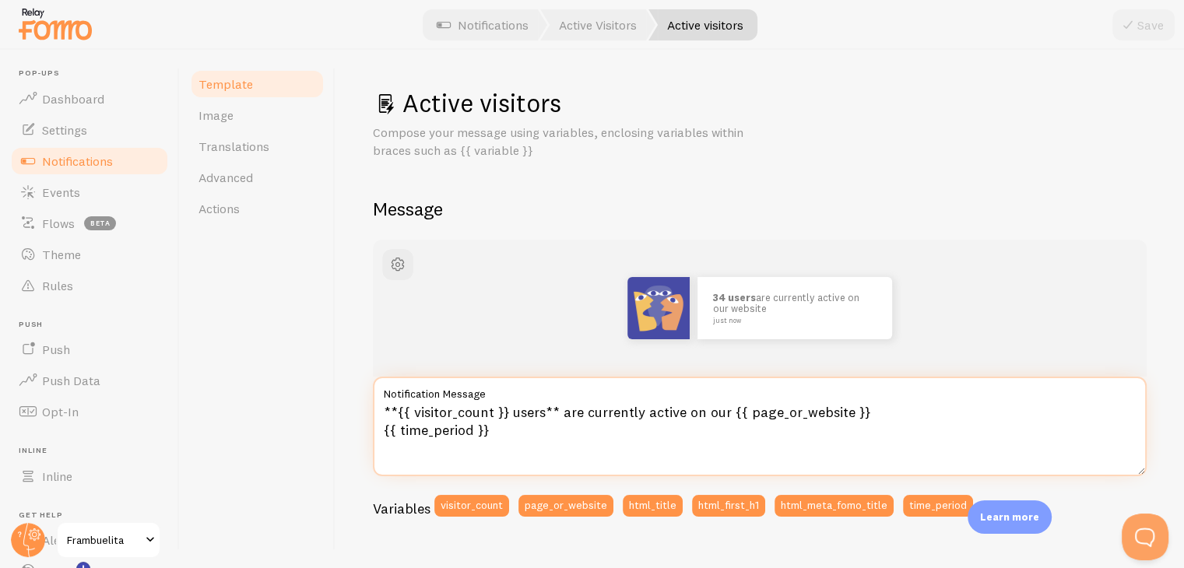
drag, startPoint x: 544, startPoint y: 412, endPoint x: 511, endPoint y: 418, distance: 33.3
click at [511, 418] on textarea "**{{ visitor_count }} users** are currently active on our {{ page_or_website }}…" at bounding box center [760, 427] width 774 height 100
drag, startPoint x: 751, startPoint y: 412, endPoint x: 587, endPoint y: 418, distance: 163.6
click at [587, 418] on textarea "**{{ visitor_count }} visitantes** are currently active on our {{ page_or_websi…" at bounding box center [760, 427] width 774 height 100
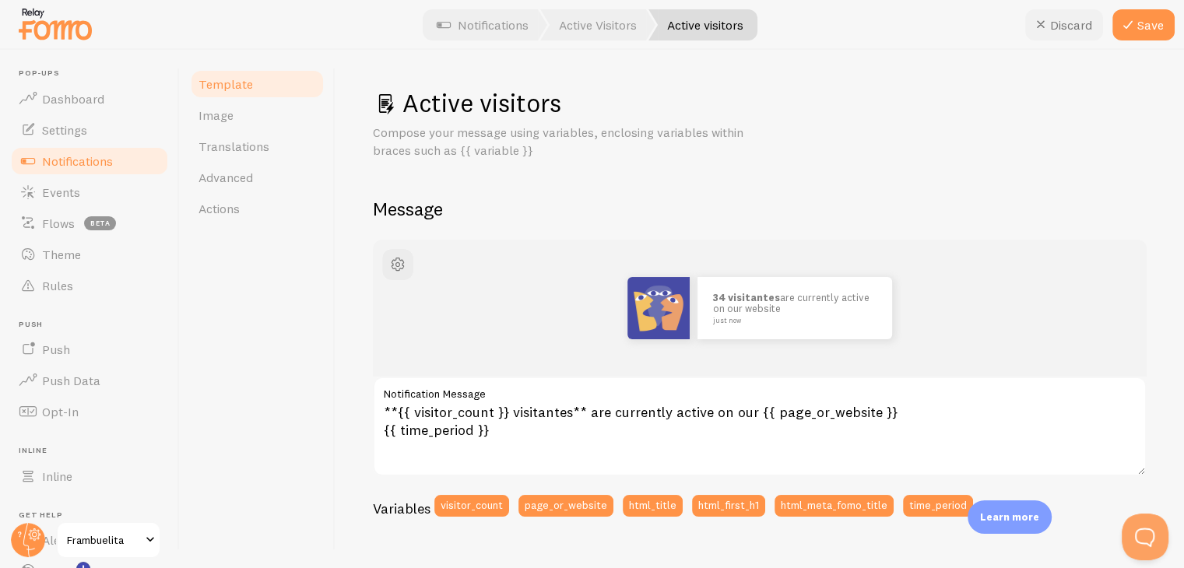
click at [1071, 35] on button "Discard" at bounding box center [1064, 24] width 78 height 31
type textarea "**{{ visitor_count }} users** are currently active on our {{ page_or_website }}…"
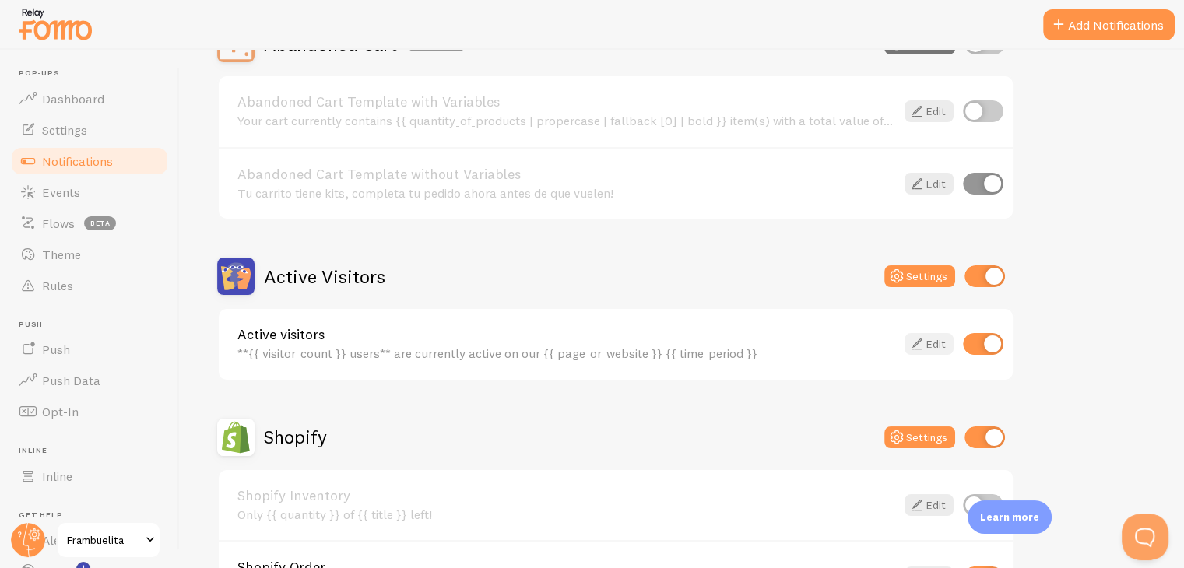
scroll to position [189, 0]
click at [987, 347] on input "checkbox" at bounding box center [983, 343] width 40 height 22
checkbox input "false"
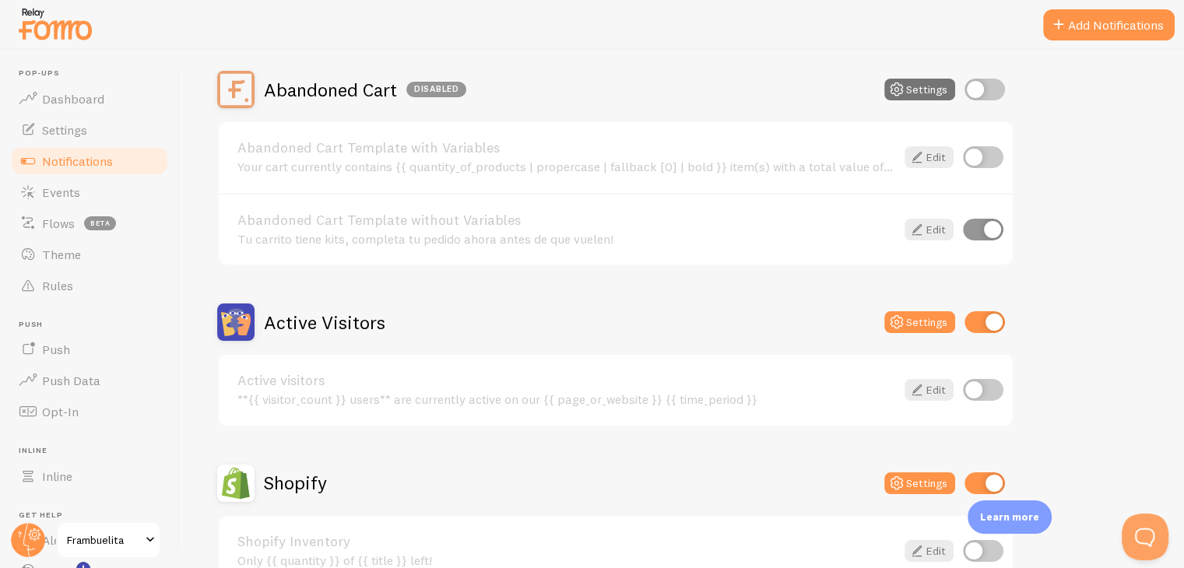
scroll to position [0, 0]
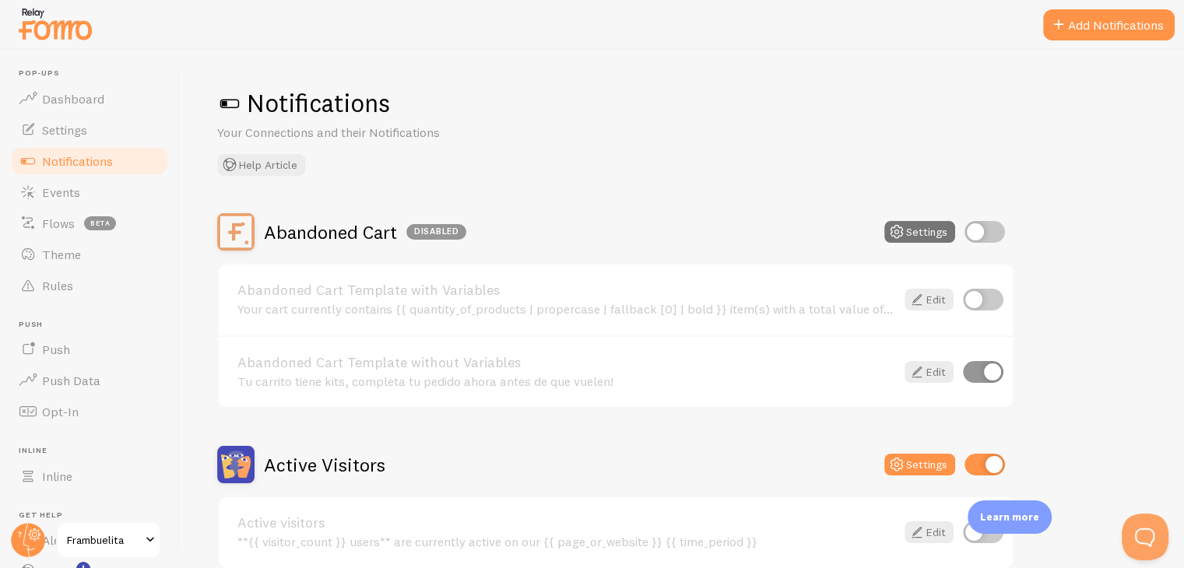
click at [690, 377] on div "Tu carrito tiene kits, completa tu pedido ahora antes de que vuelen!" at bounding box center [566, 382] width 658 height 14
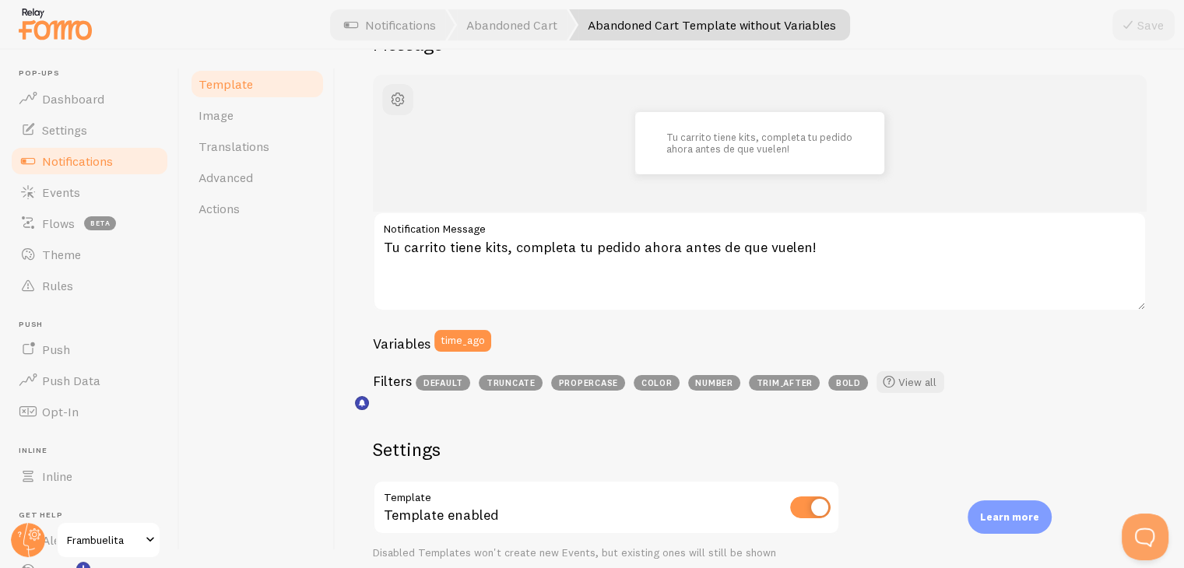
scroll to position [107, 0]
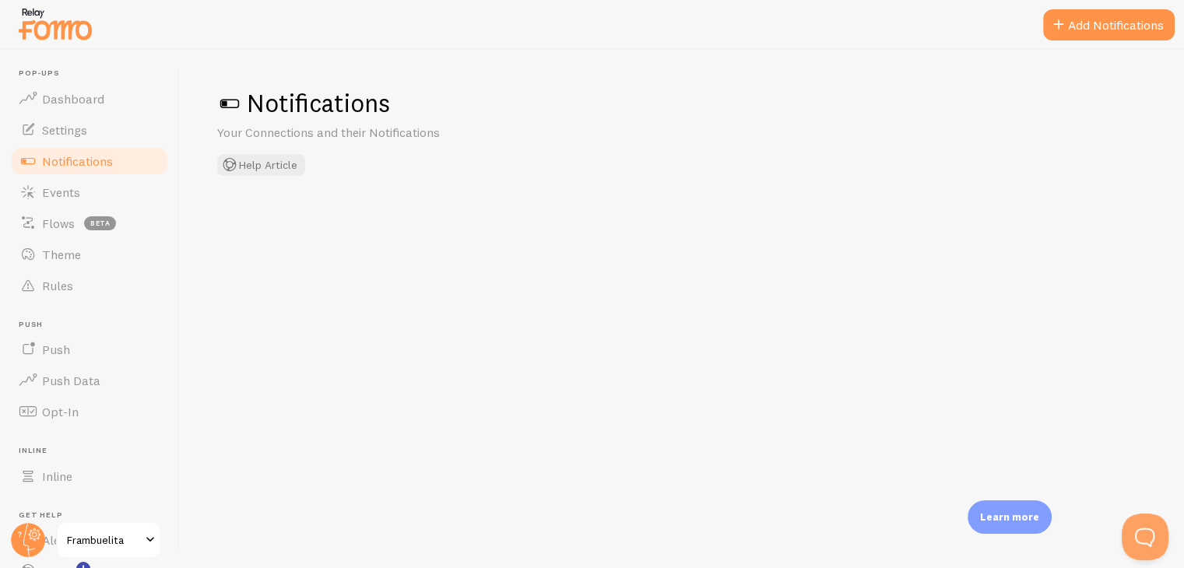
checkbox input "false"
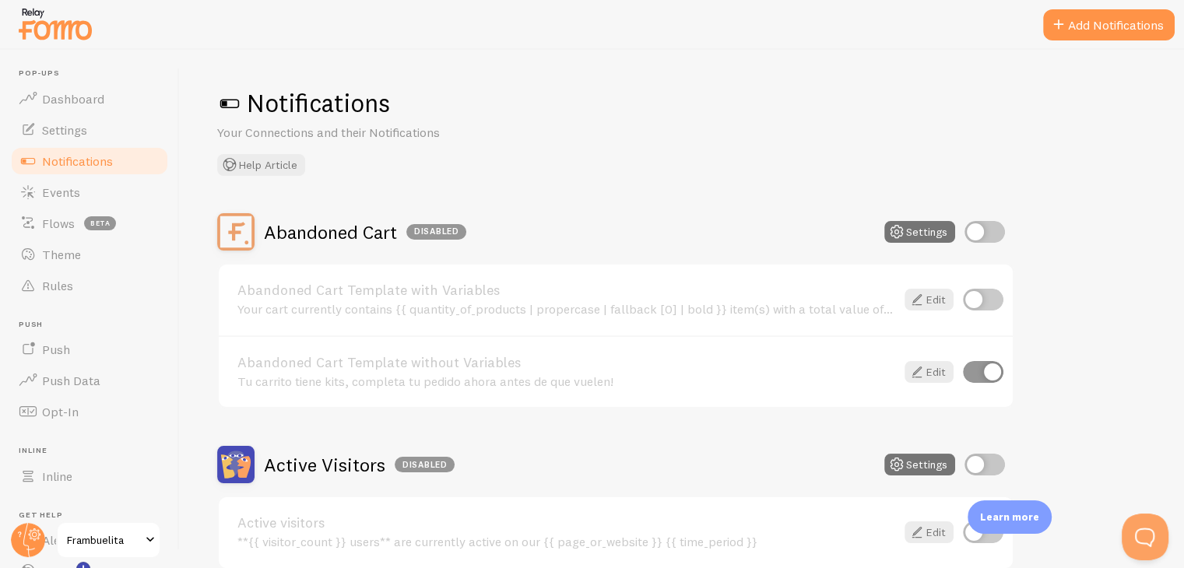
click at [990, 231] on input "checkbox" at bounding box center [985, 232] width 40 height 22
checkbox input "true"
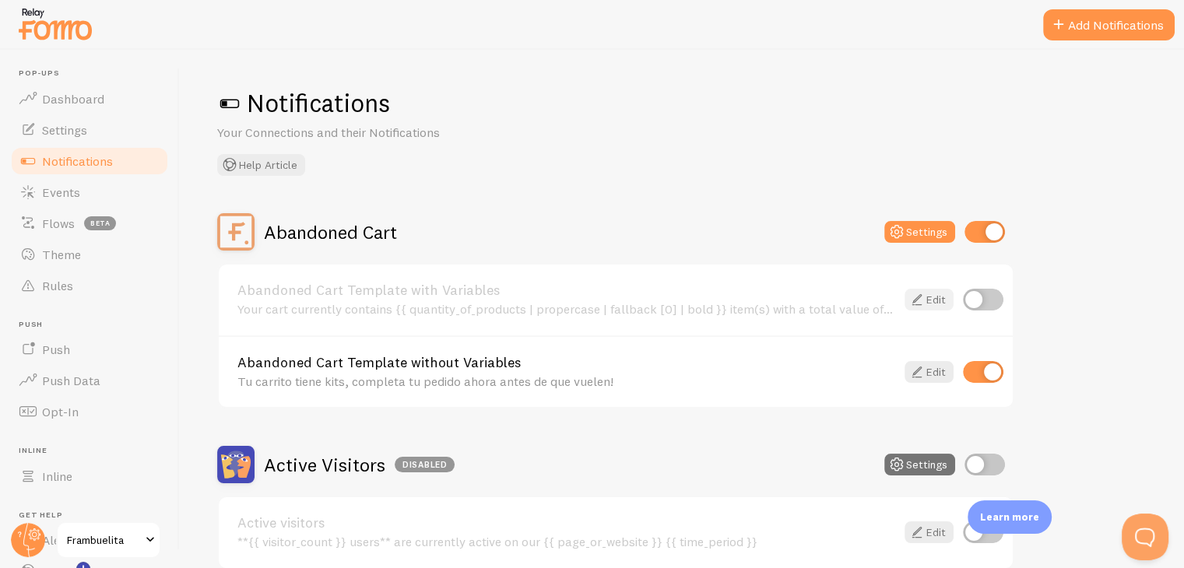
click at [931, 302] on link "Edit" at bounding box center [929, 300] width 49 height 22
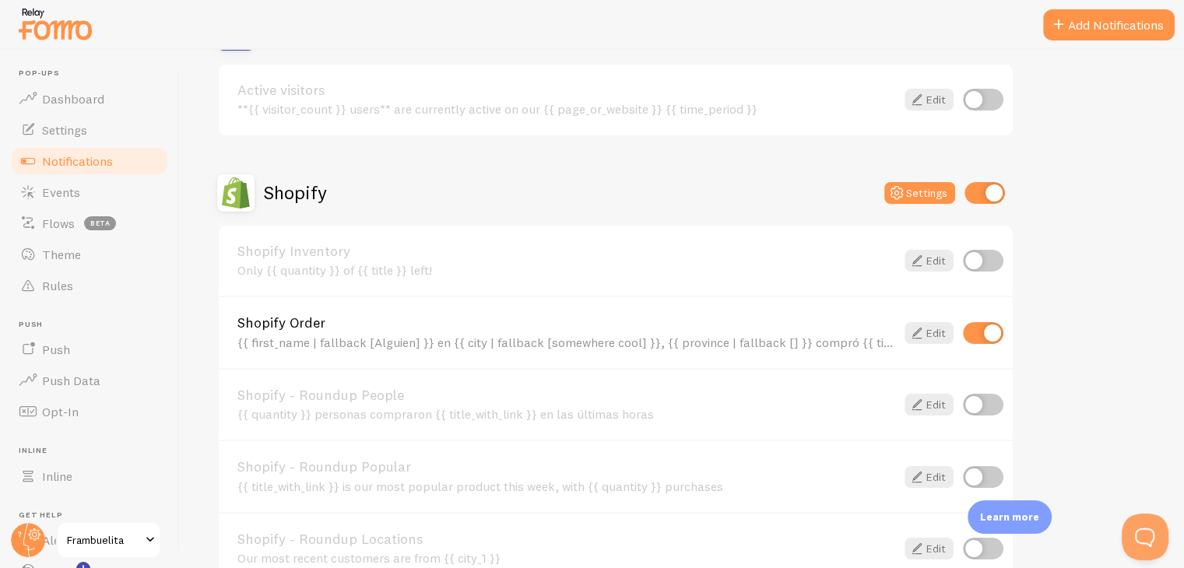
scroll to position [682, 0]
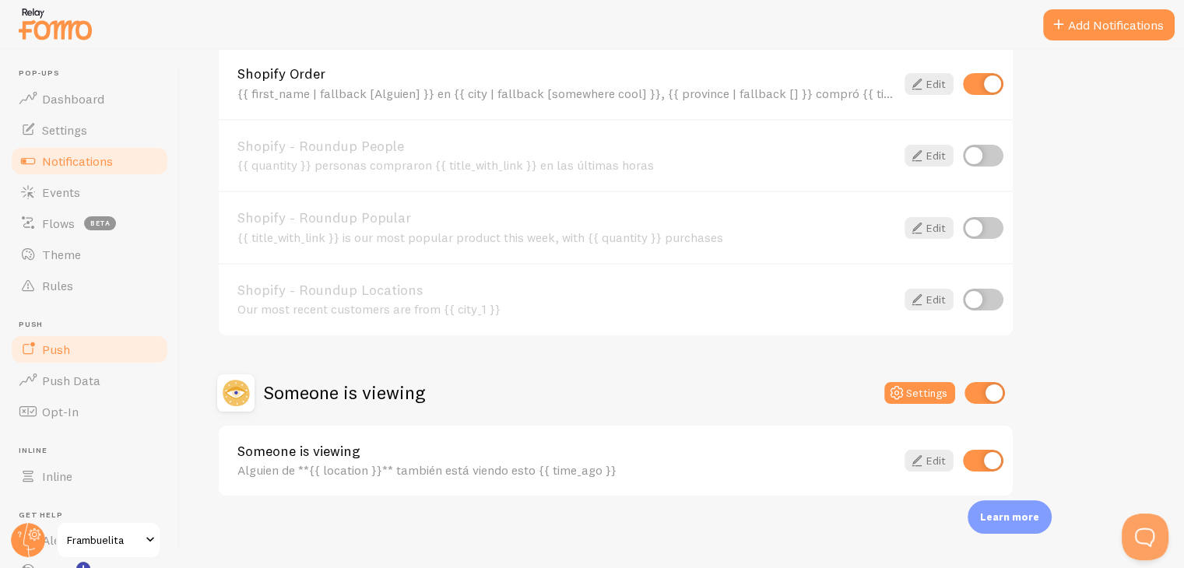
click at [125, 358] on link "Push" at bounding box center [89, 349] width 160 height 31
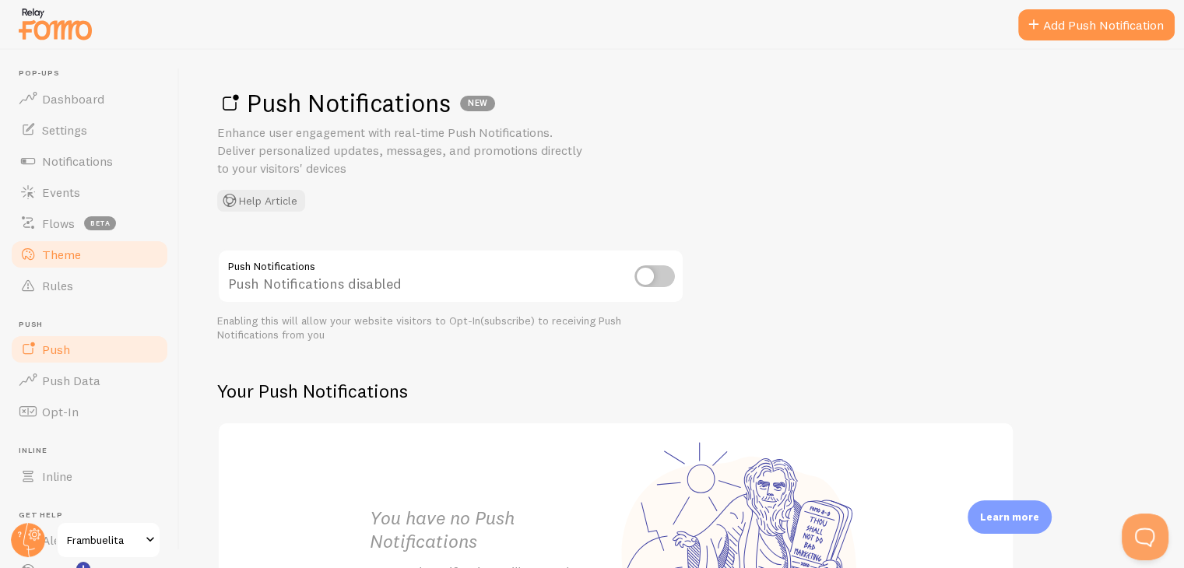
click at [93, 255] on link "Theme" at bounding box center [89, 254] width 160 height 31
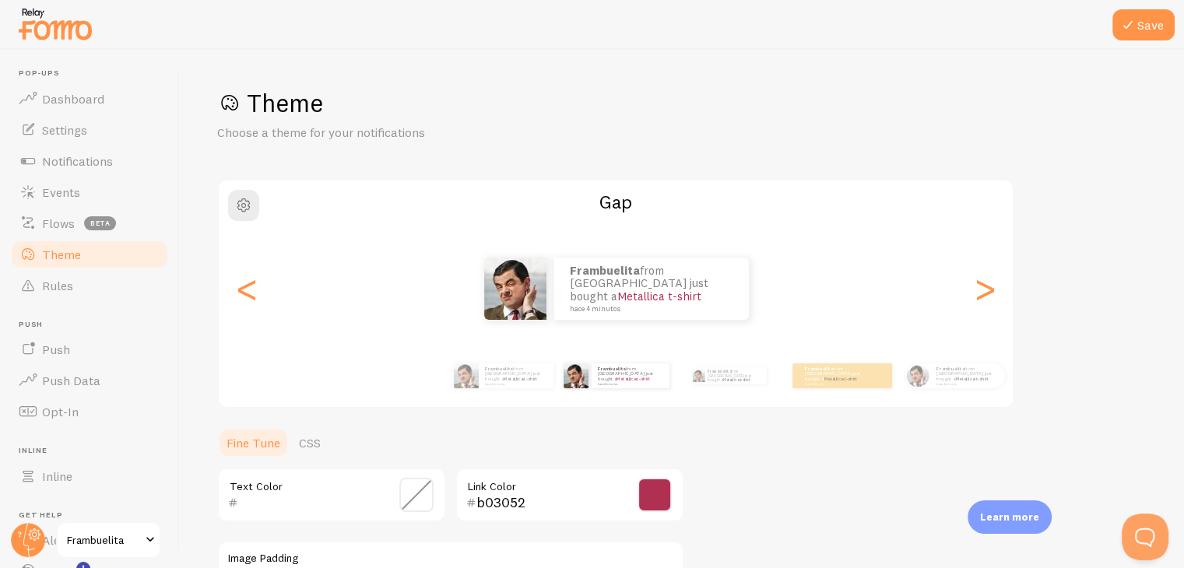
scroll to position [115, 0]
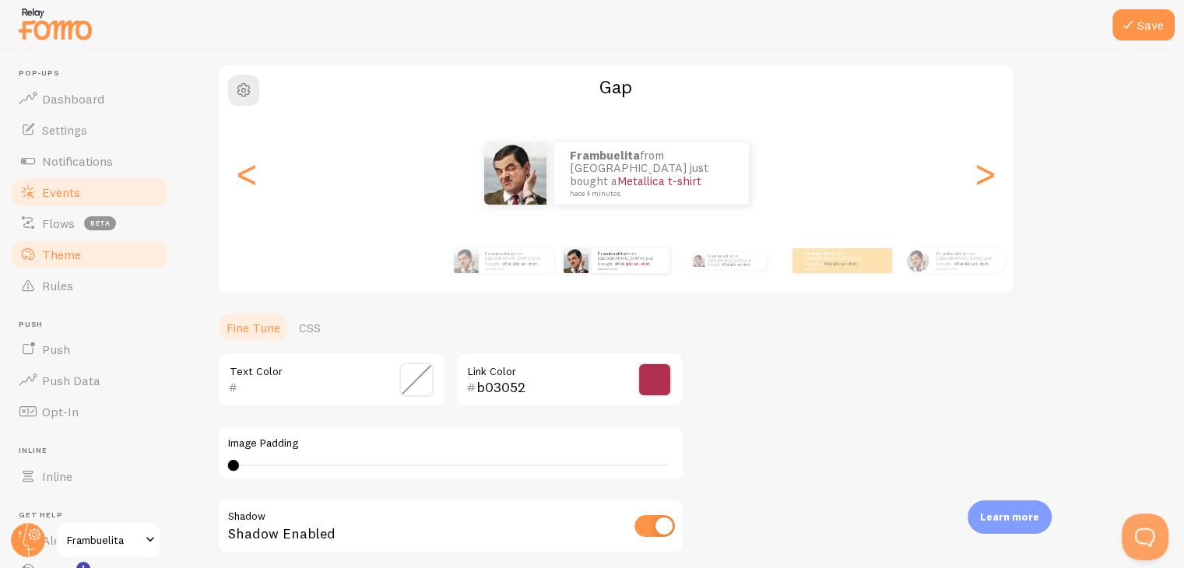
click at [110, 182] on link "Events" at bounding box center [89, 192] width 160 height 31
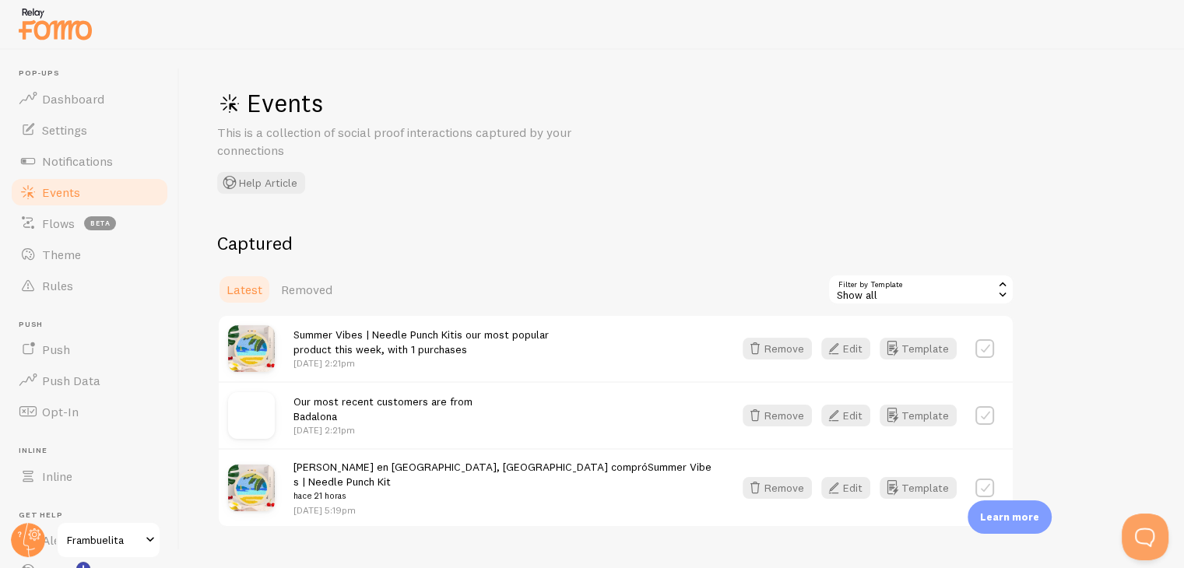
click at [454, 269] on div "Captured Latest Removed Filter by Template all Show all Show all Shopify Invent…" at bounding box center [615, 379] width 797 height 297
click at [307, 296] on span "Removed" at bounding box center [306, 290] width 51 height 16
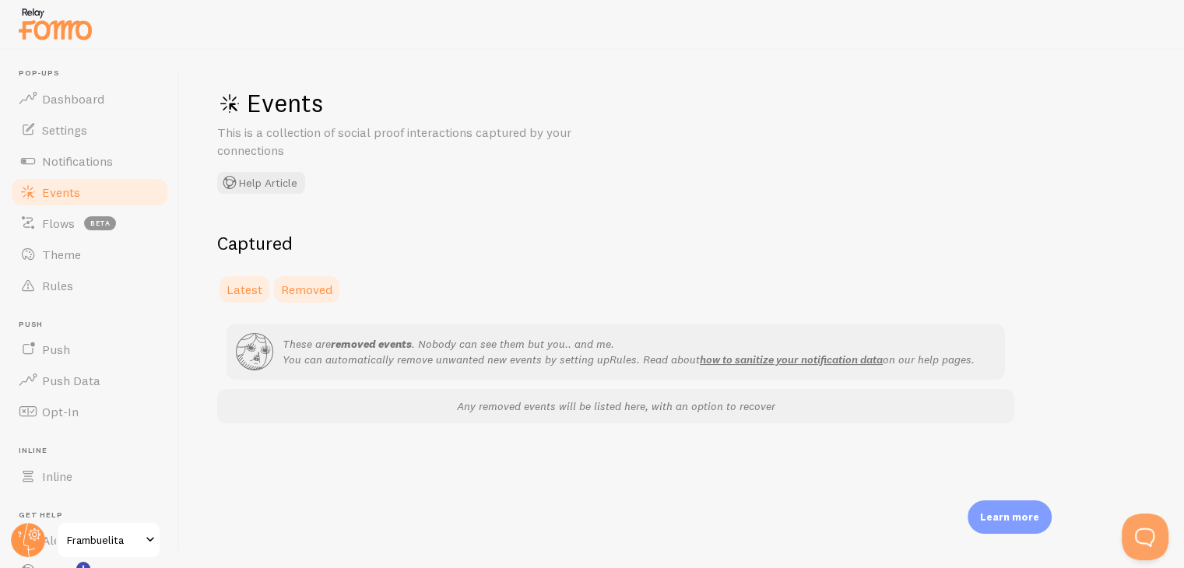
click at [241, 297] on link "Latest" at bounding box center [244, 289] width 55 height 31
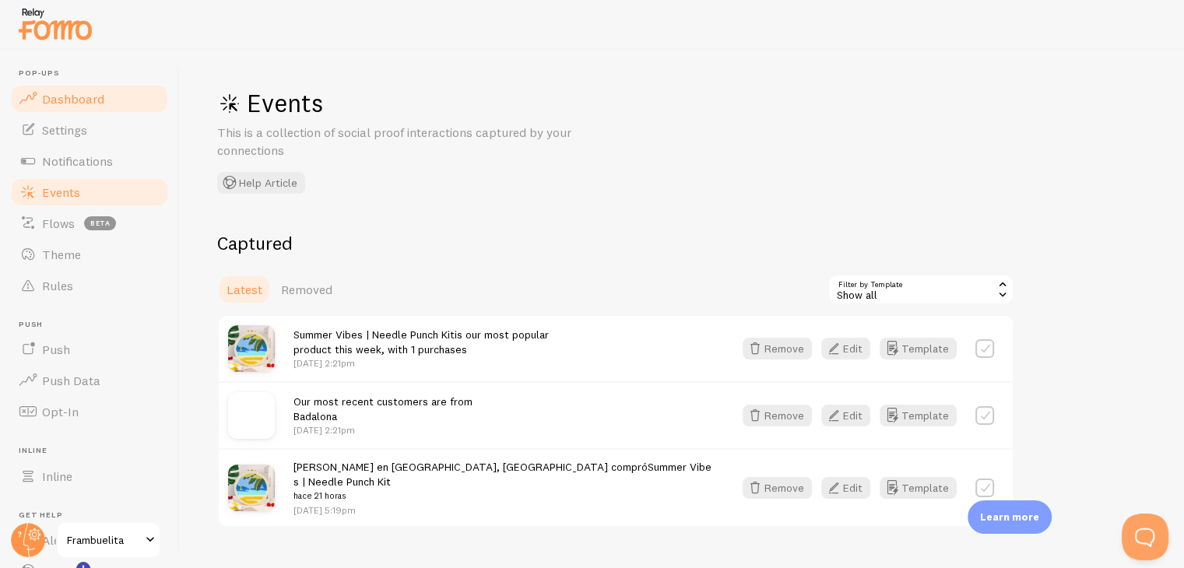
click at [65, 104] on span "Dashboard" at bounding box center [73, 99] width 62 height 16
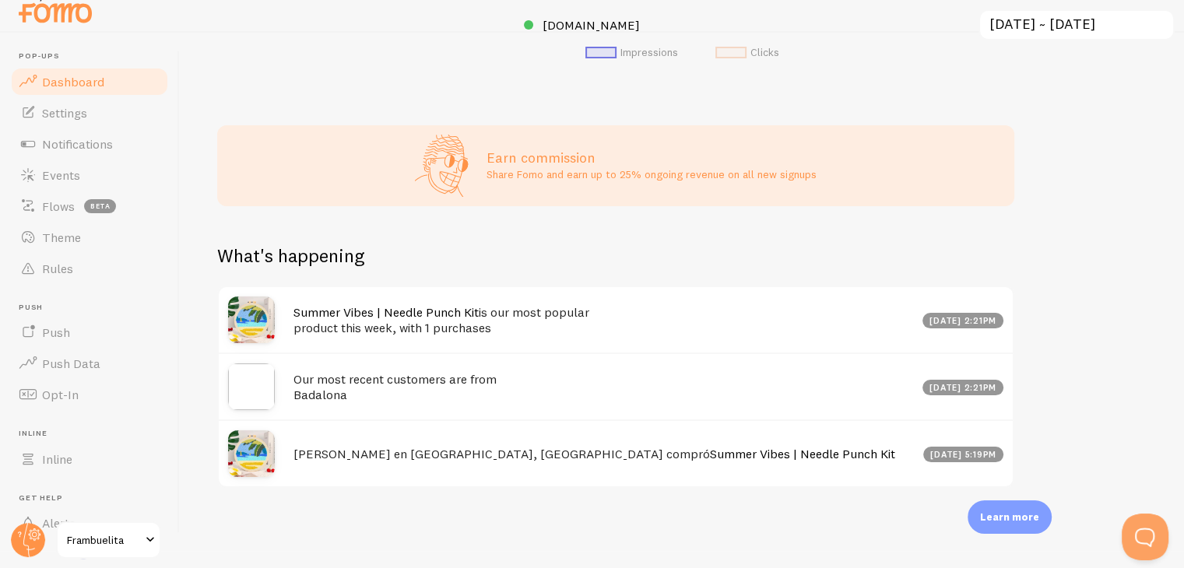
scroll to position [572, 0]
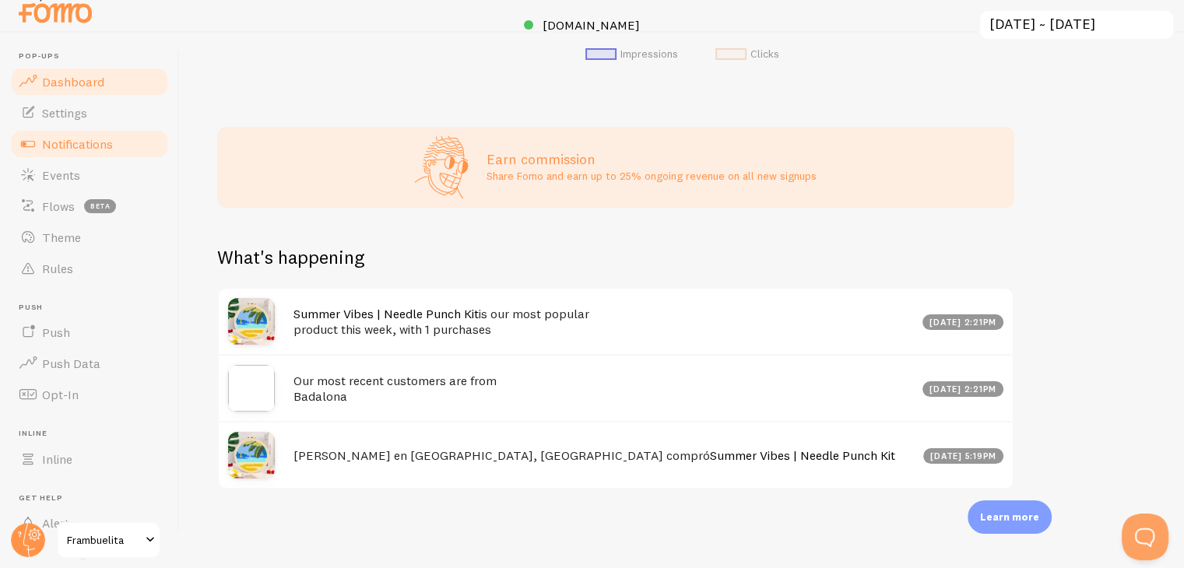
click at [49, 136] on span "Notifications" at bounding box center [77, 144] width 71 height 16
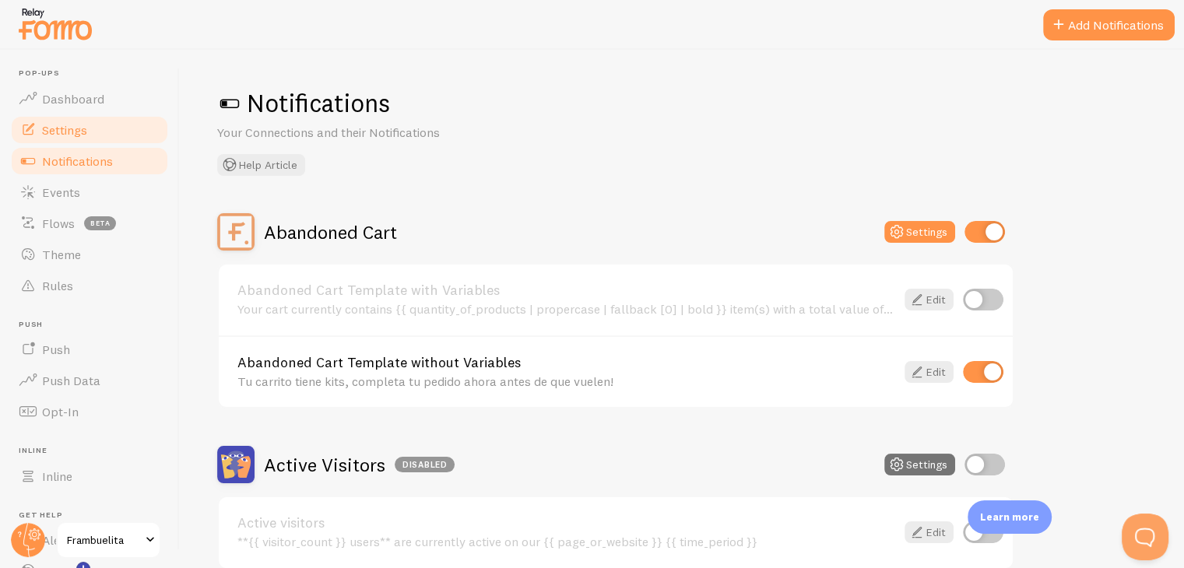
click at [62, 128] on span "Settings" at bounding box center [64, 130] width 45 height 16
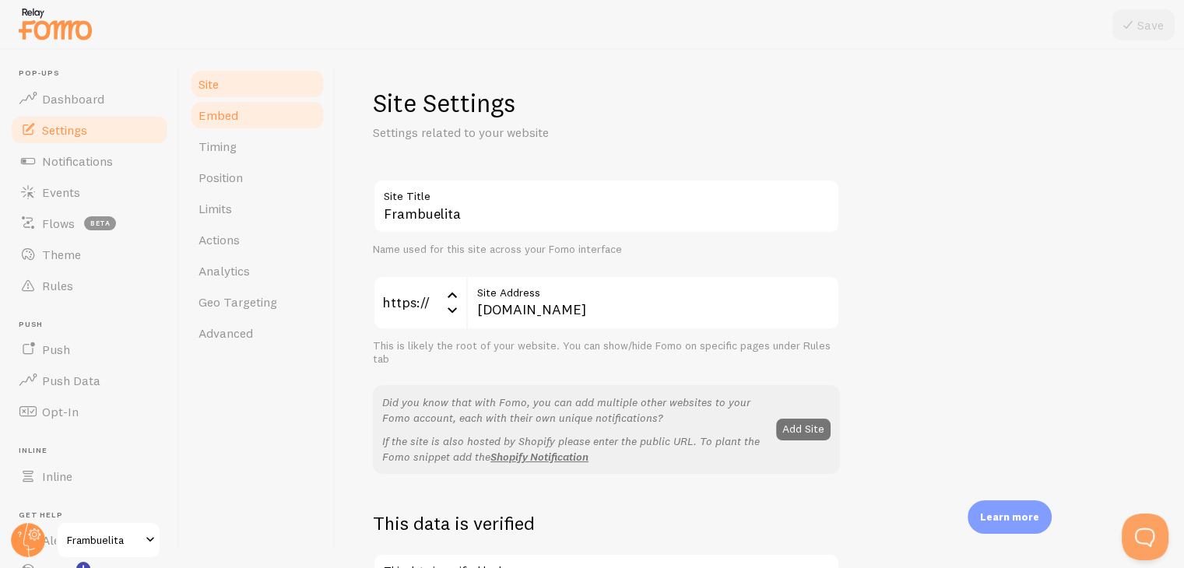
click at [315, 113] on link "Embed" at bounding box center [257, 115] width 136 height 31
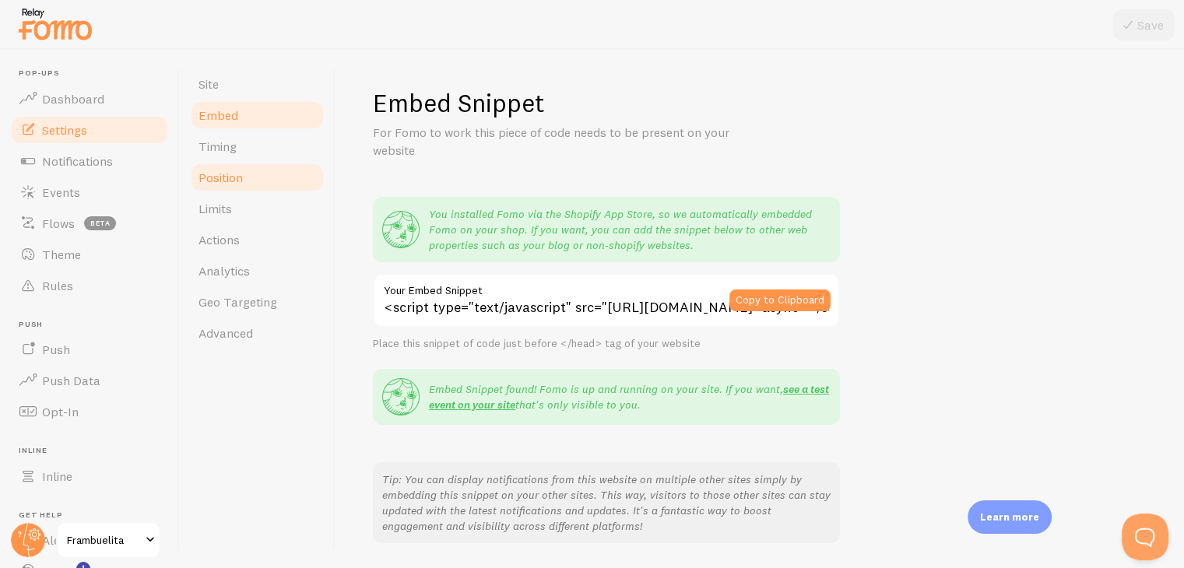
click at [299, 166] on link "Position" at bounding box center [257, 177] width 136 height 31
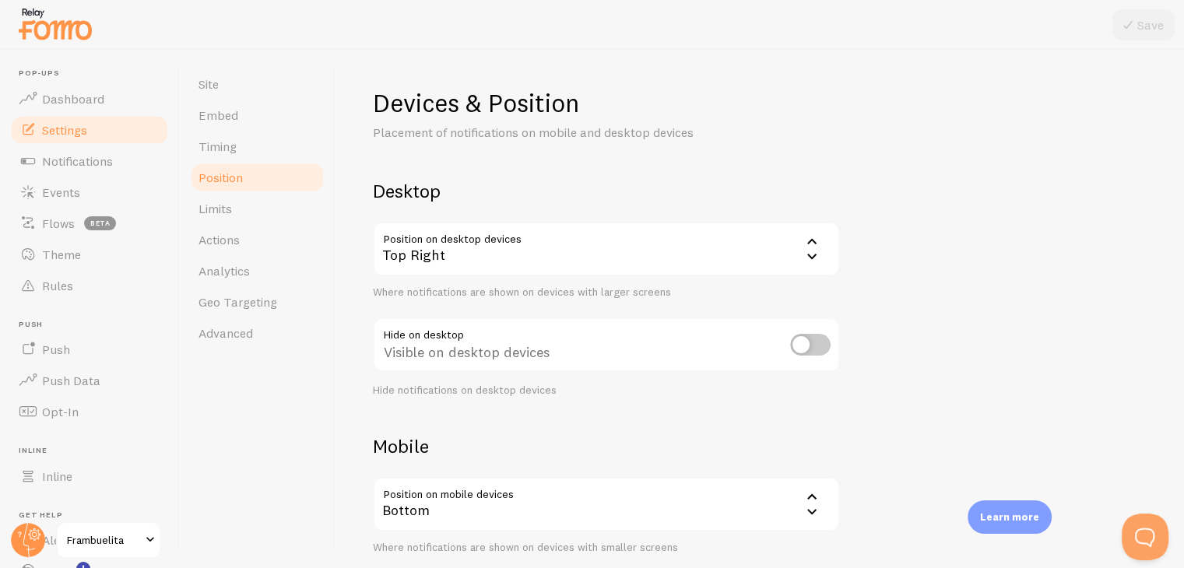
click at [433, 260] on div "Top Right" at bounding box center [606, 249] width 467 height 55
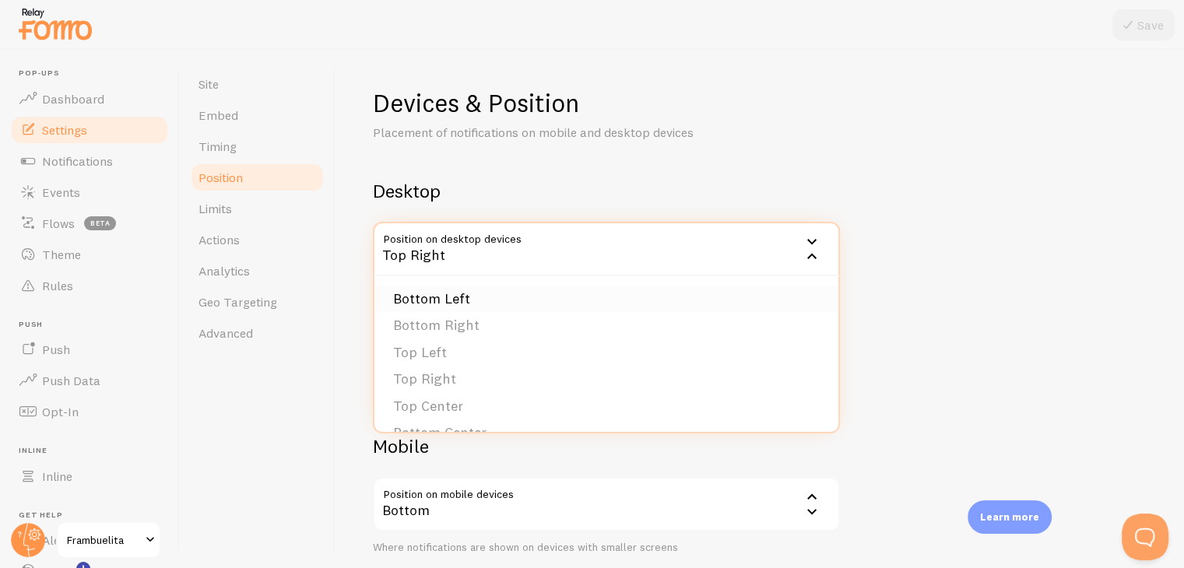
click at [458, 309] on li "Bottom Left" at bounding box center [607, 299] width 464 height 27
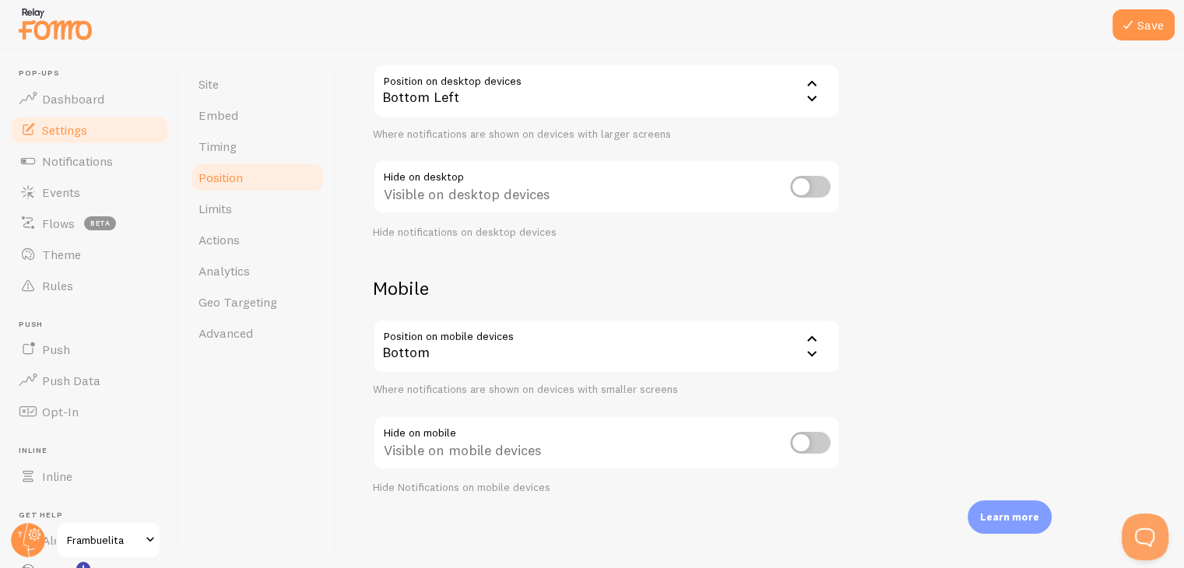
scroll to position [157, 0]
click at [1131, 26] on icon at bounding box center [1128, 25] width 19 height 19
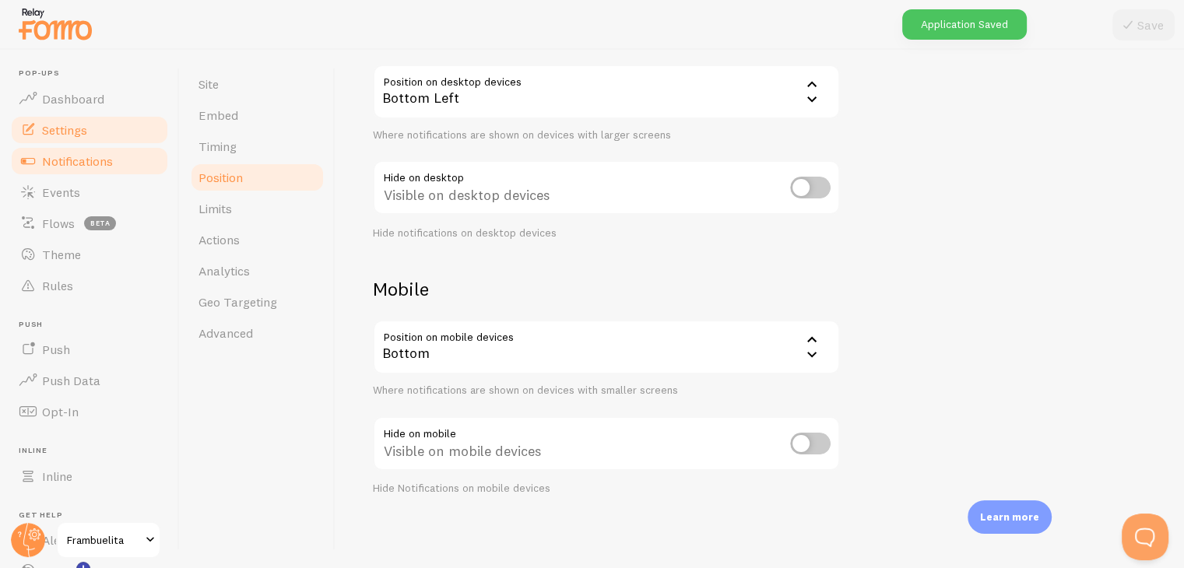
click at [73, 159] on span "Notifications" at bounding box center [77, 161] width 71 height 16
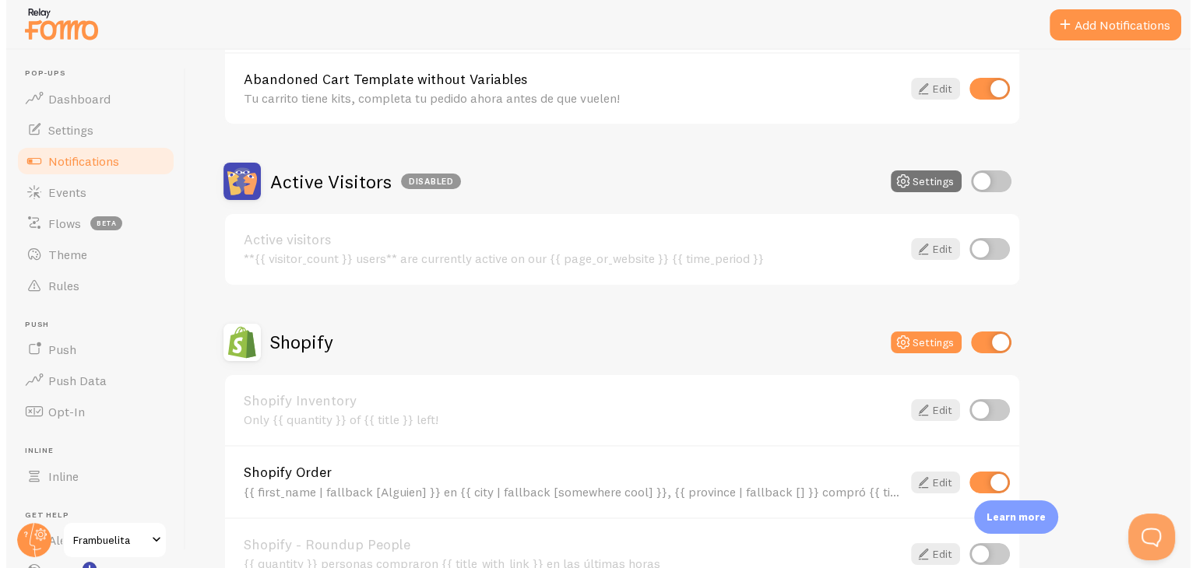
scroll to position [452, 0]
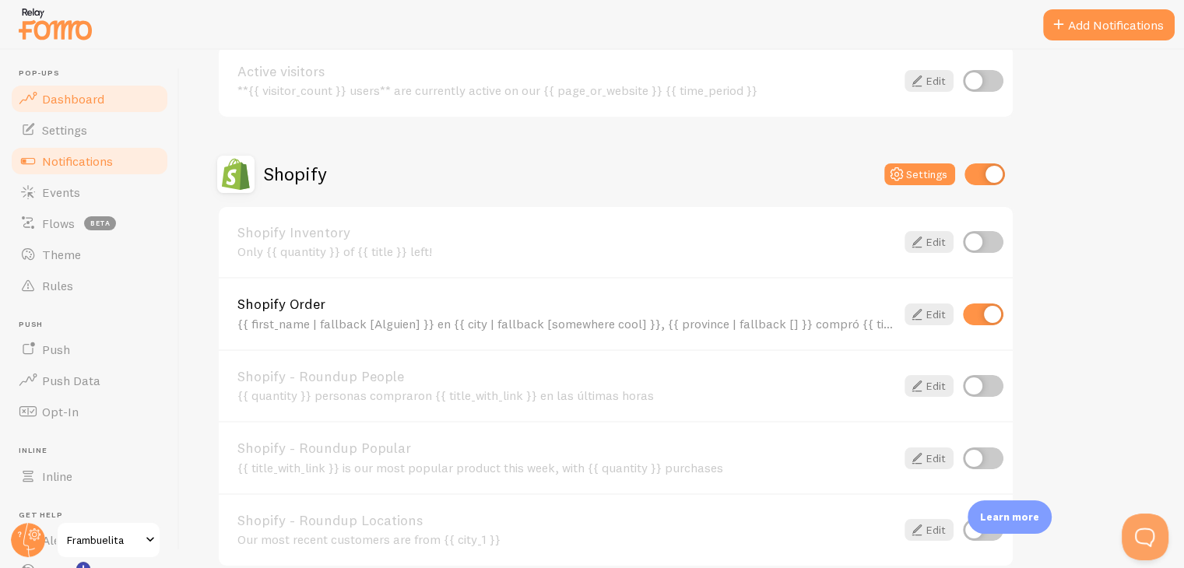
click at [87, 99] on span "Dashboard" at bounding box center [73, 99] width 62 height 16
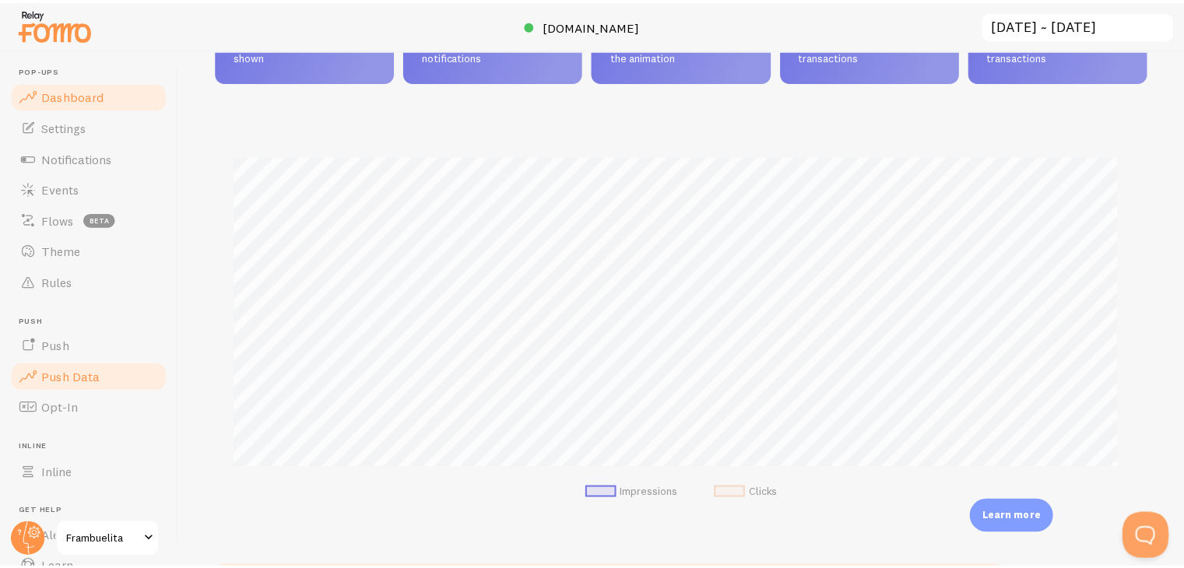
scroll to position [778246, 777737]
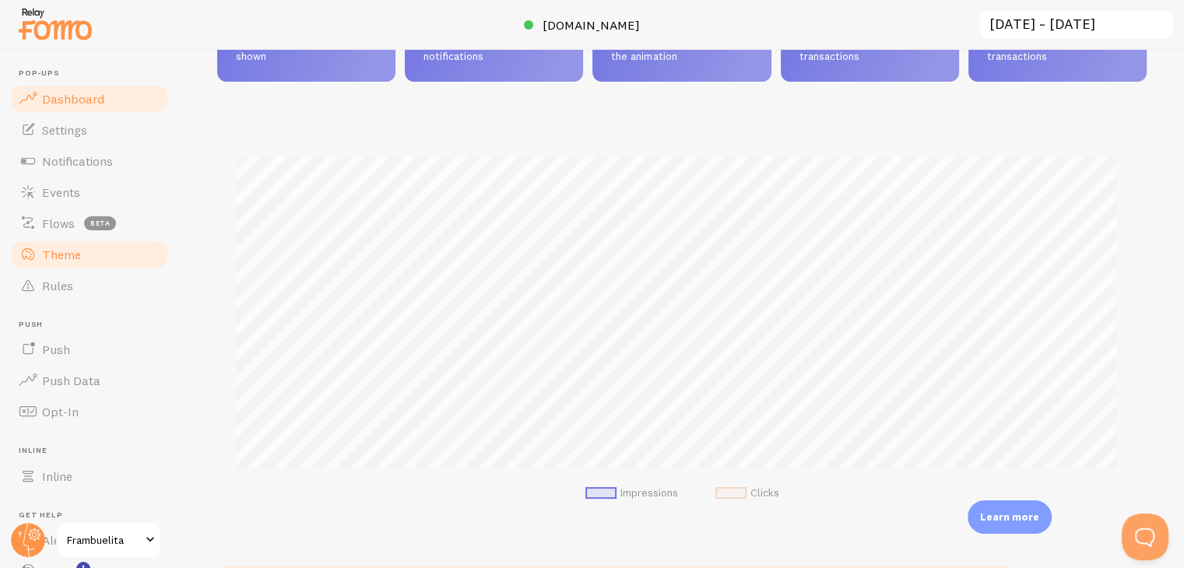
click at [100, 260] on link "Theme" at bounding box center [89, 254] width 160 height 31
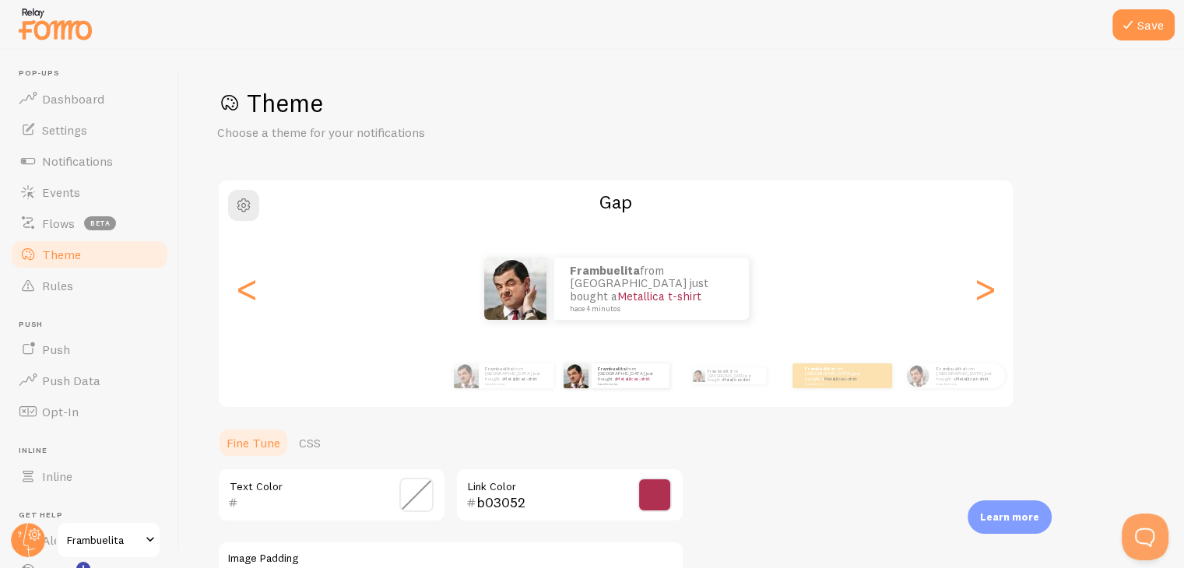
scroll to position [331, 0]
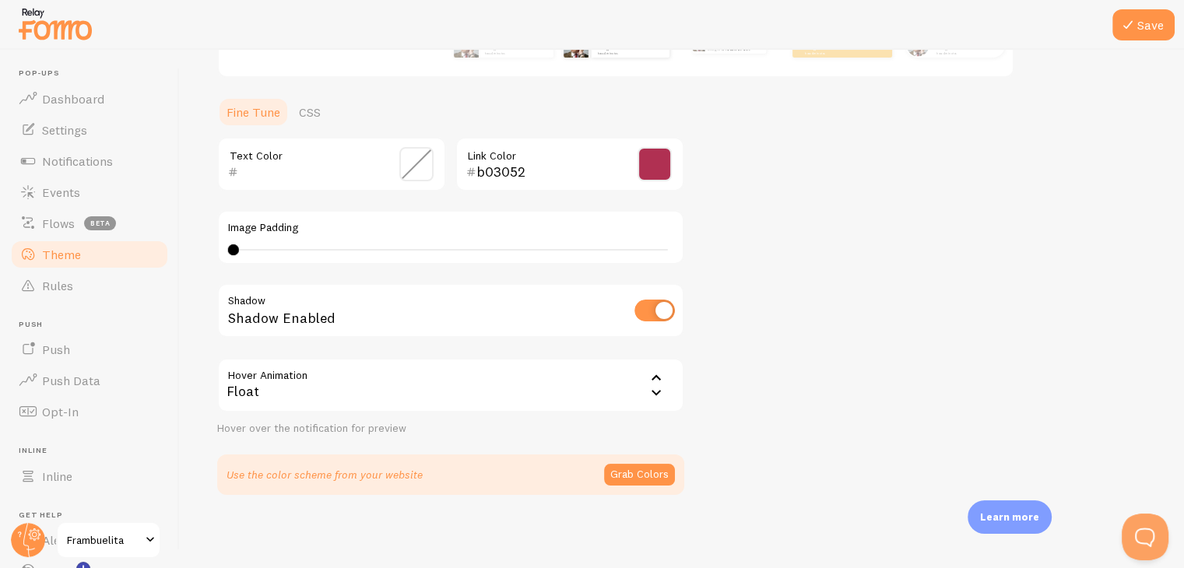
click at [283, 382] on div "Float" at bounding box center [450, 385] width 467 height 55
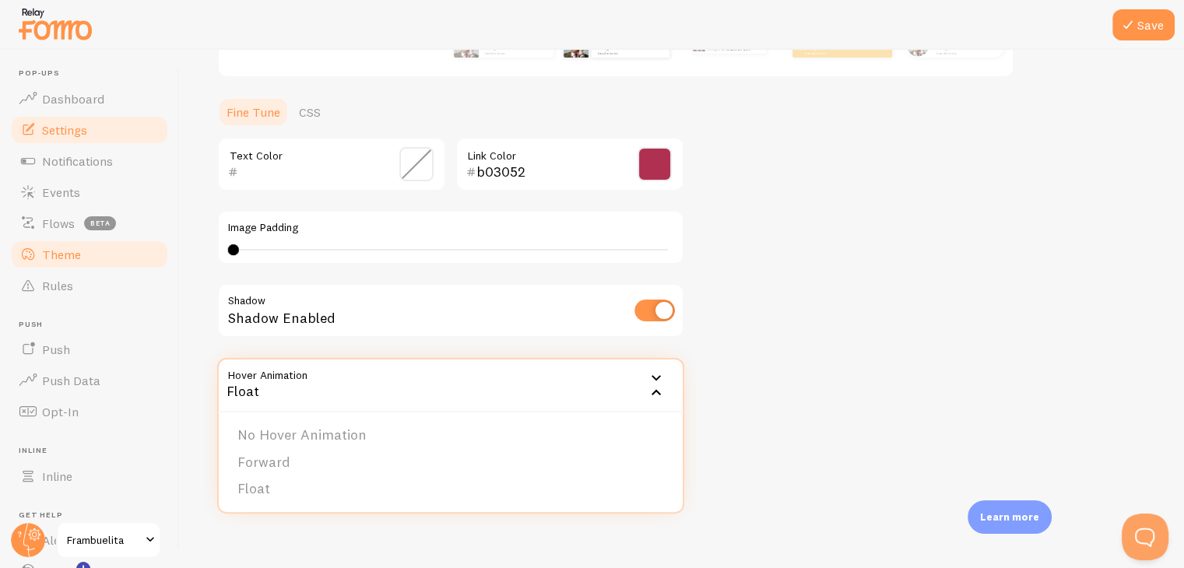
click at [128, 139] on link "Settings" at bounding box center [89, 129] width 160 height 31
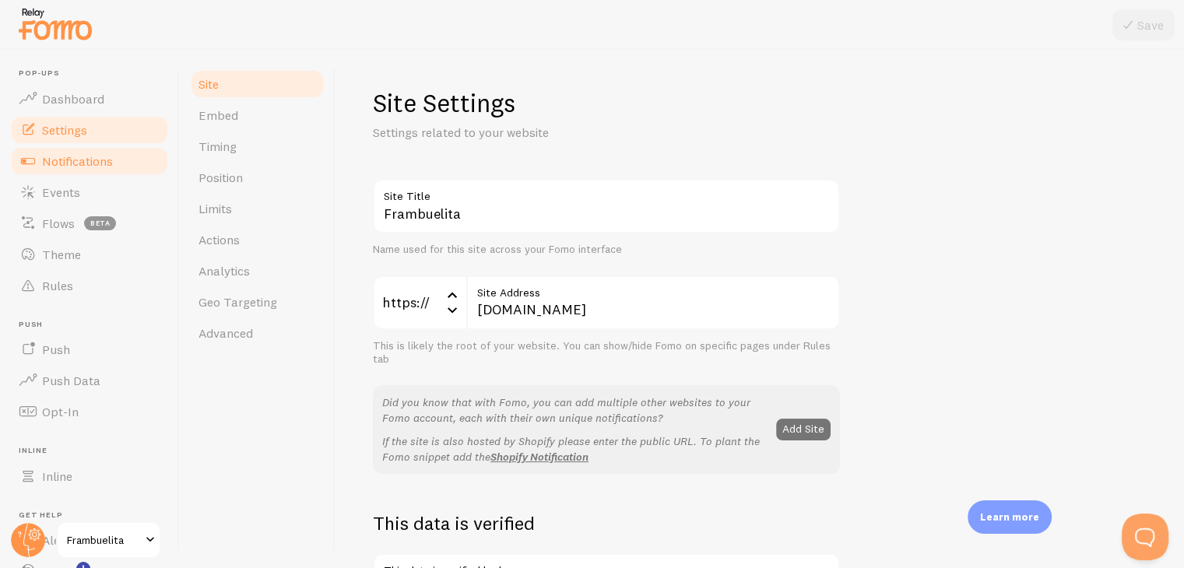
click at [130, 154] on link "Notifications" at bounding box center [89, 161] width 160 height 31
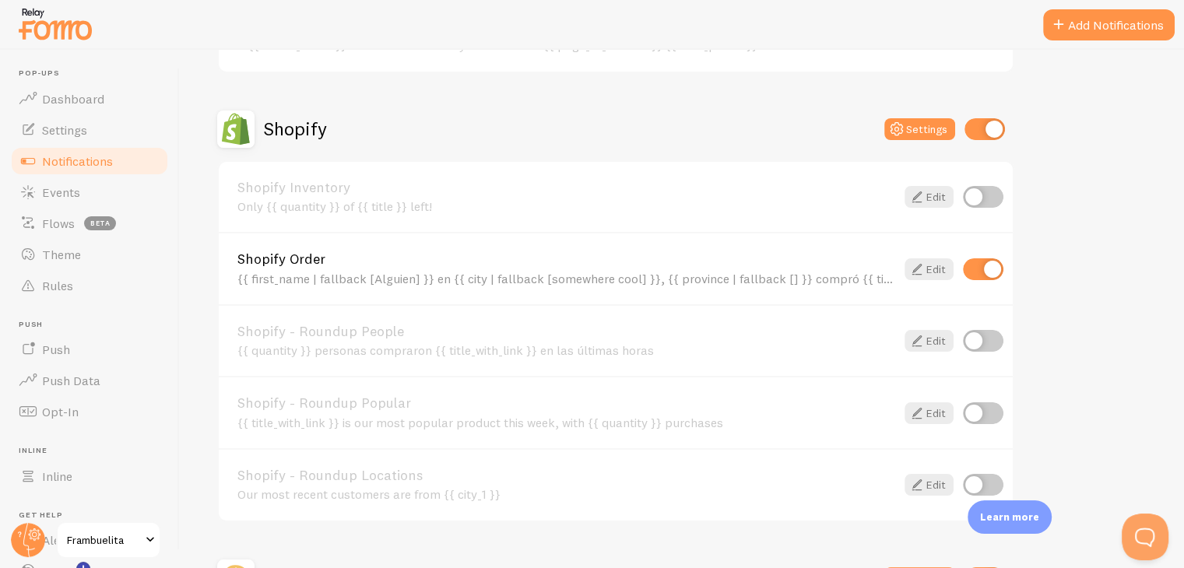
scroll to position [501, 0]
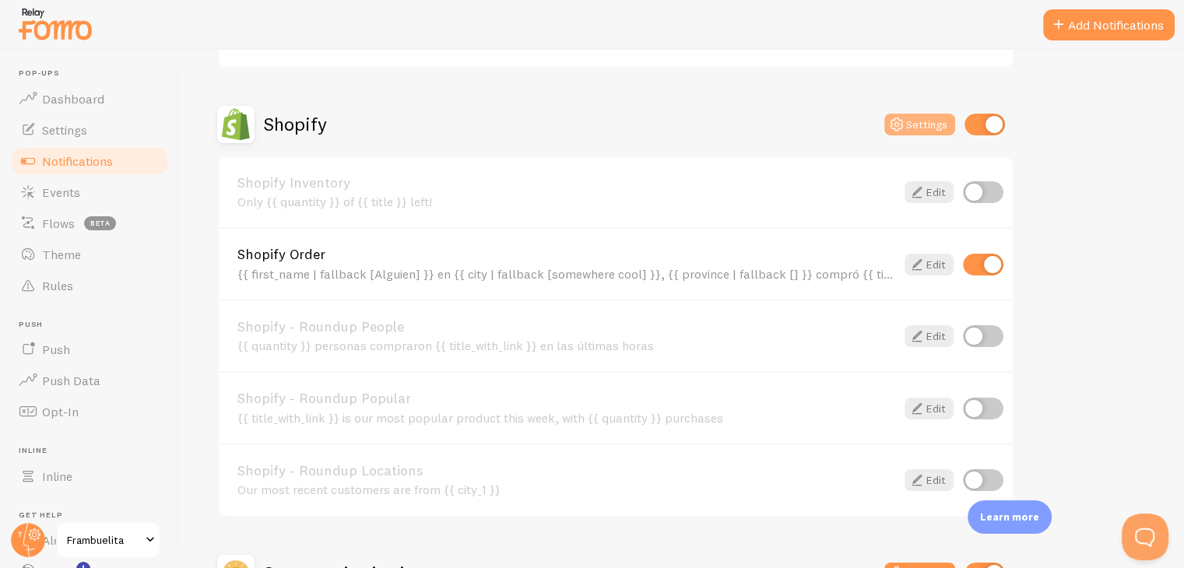
click at [903, 121] on icon at bounding box center [897, 124] width 19 height 19
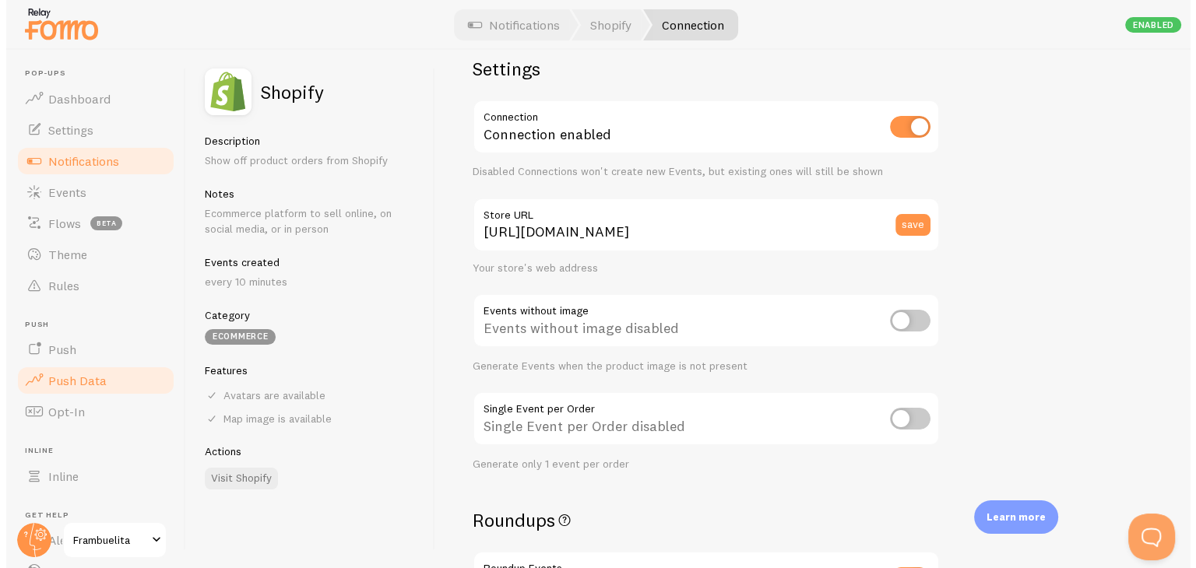
scroll to position [106, 0]
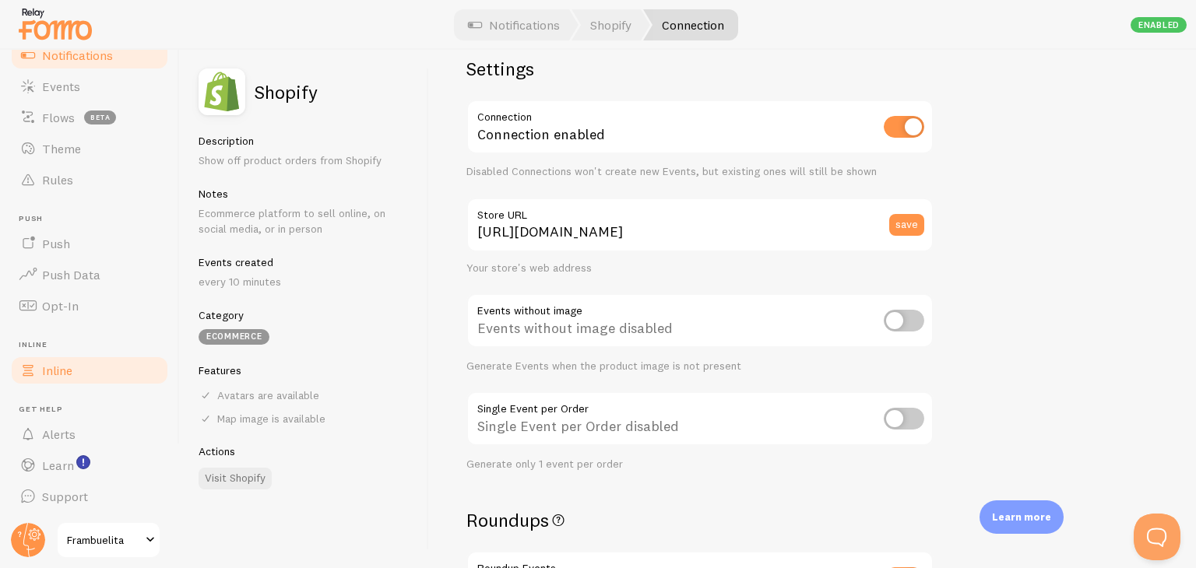
click at [111, 364] on link "Inline" at bounding box center [89, 370] width 160 height 31
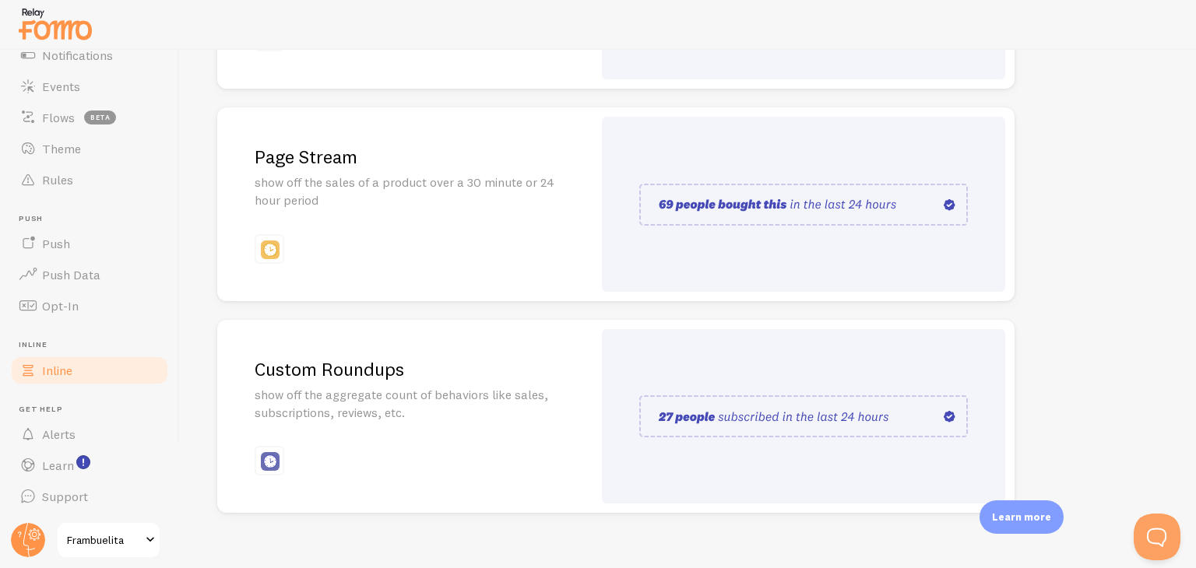
scroll to position [374, 0]
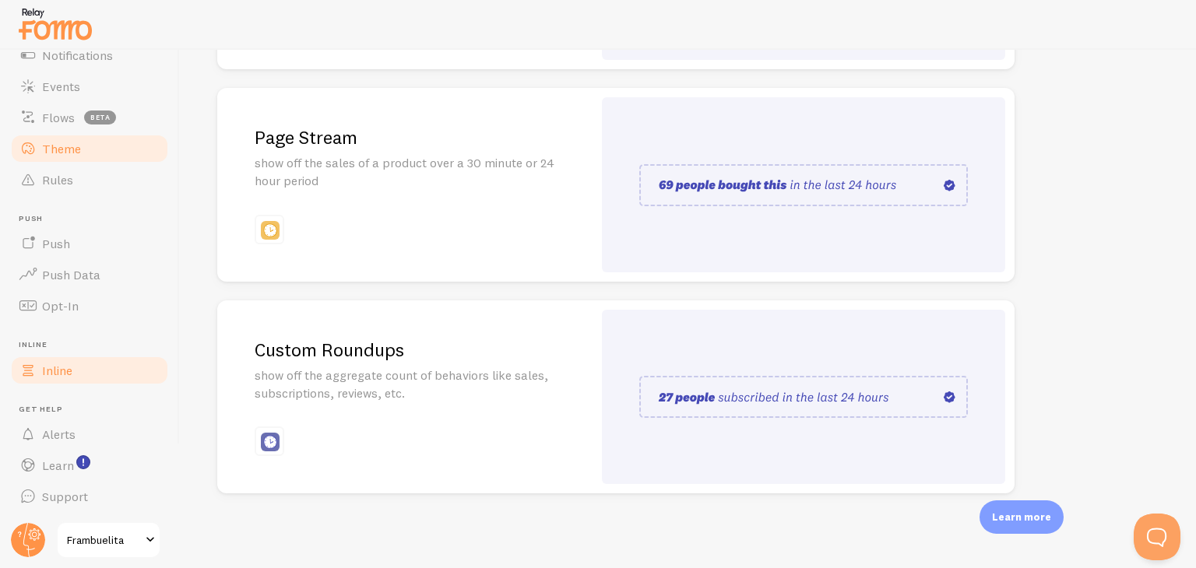
click at [62, 157] on link "Theme" at bounding box center [89, 148] width 160 height 31
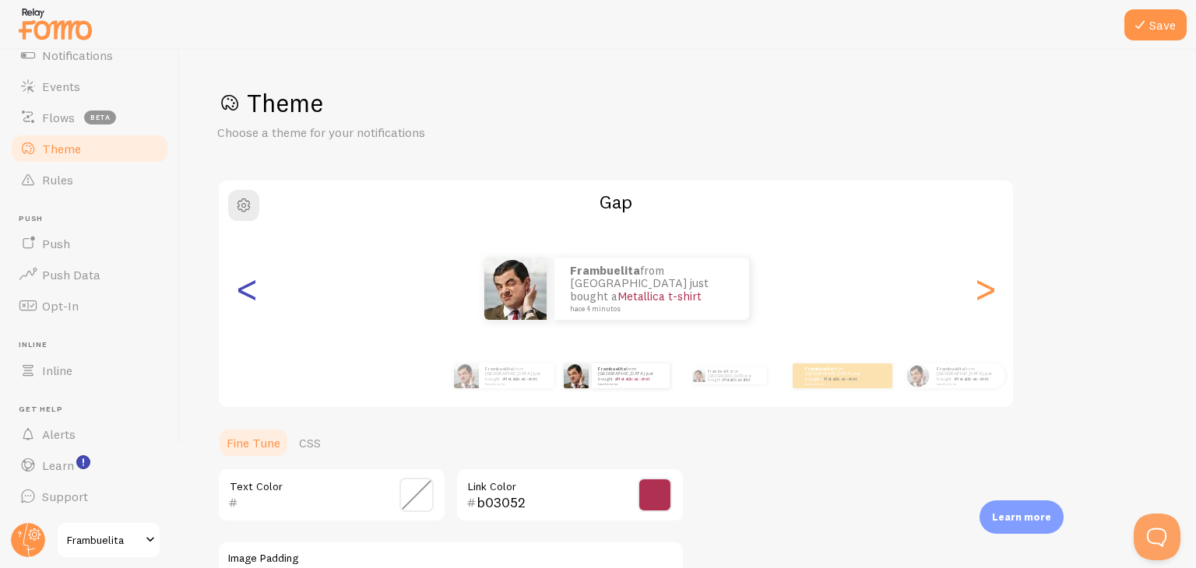
scroll to position [331, 0]
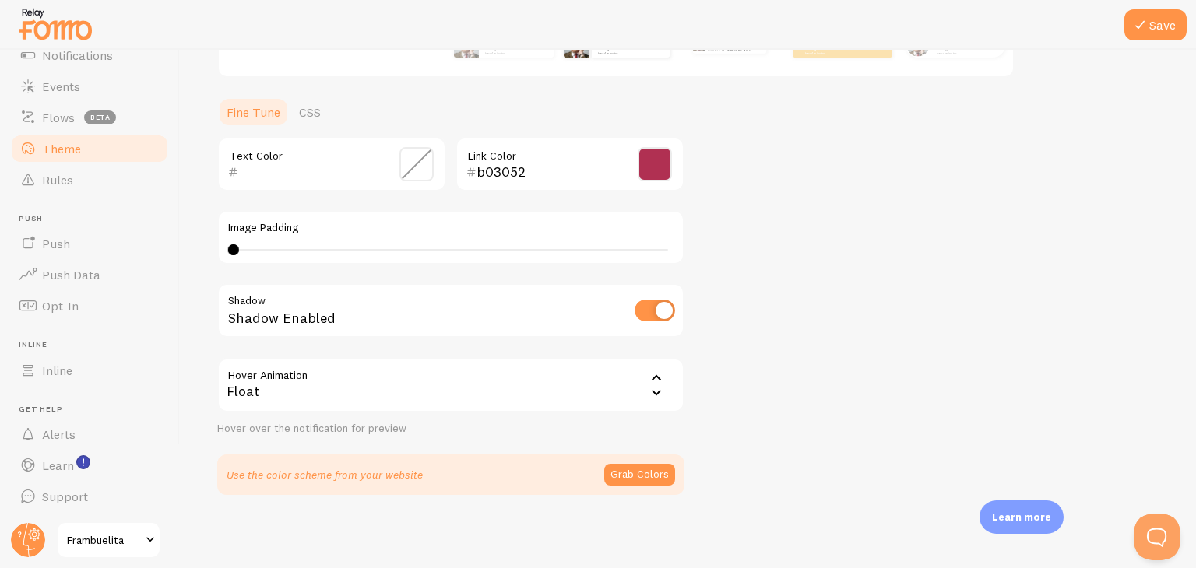
click at [113, 162] on link "Theme" at bounding box center [89, 148] width 160 height 31
click at [112, 64] on link "Notifications" at bounding box center [89, 55] width 160 height 31
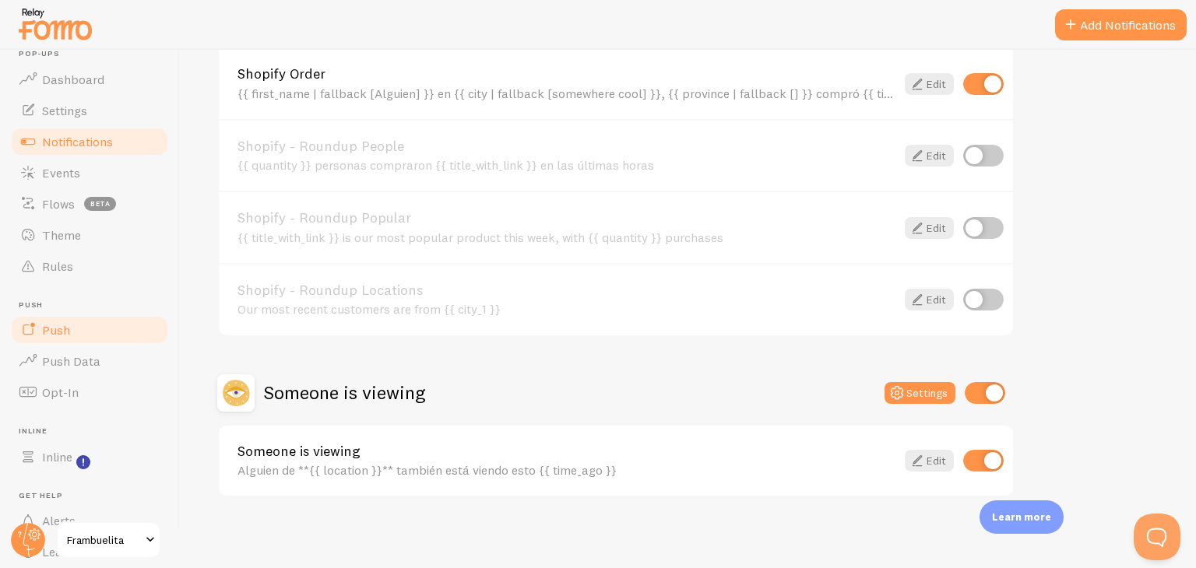
scroll to position [19, 0]
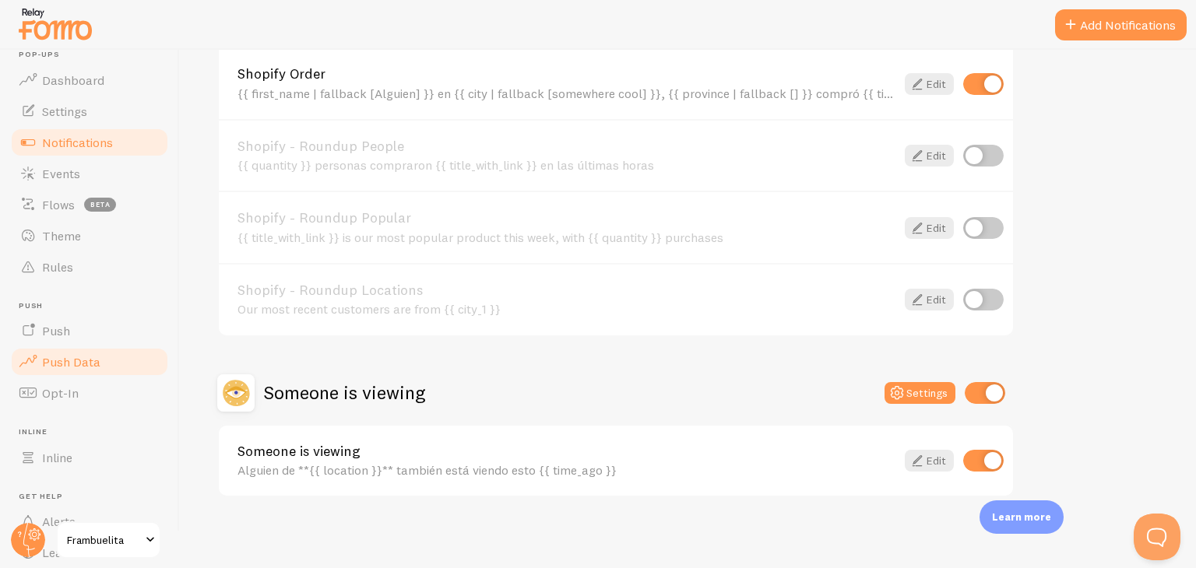
click at [87, 367] on span "Push Data" at bounding box center [71, 362] width 58 height 16
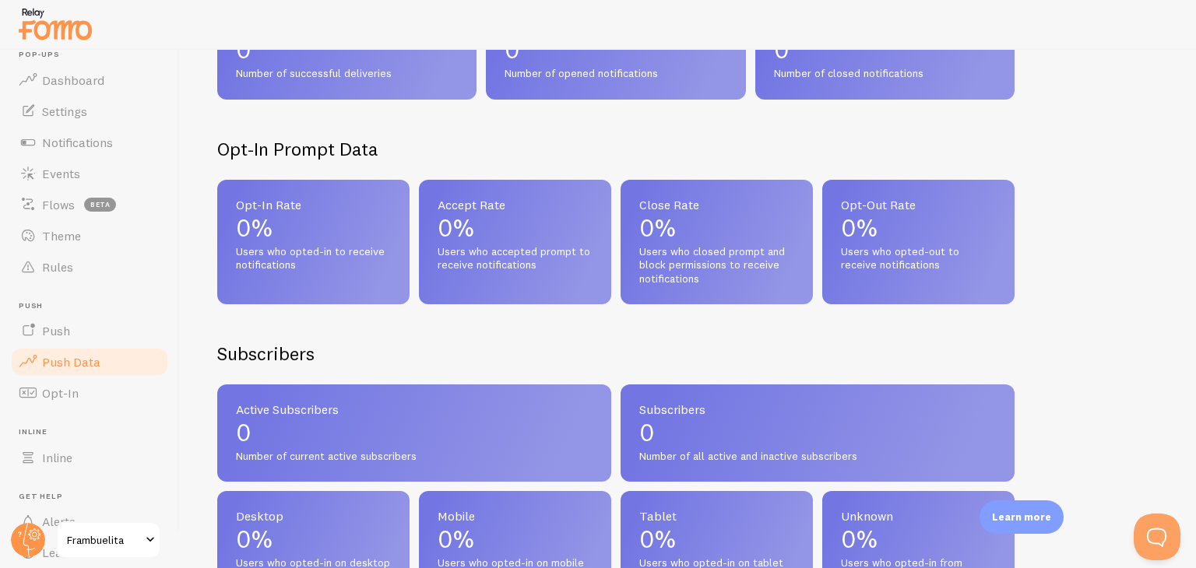
scroll to position [761, 0]
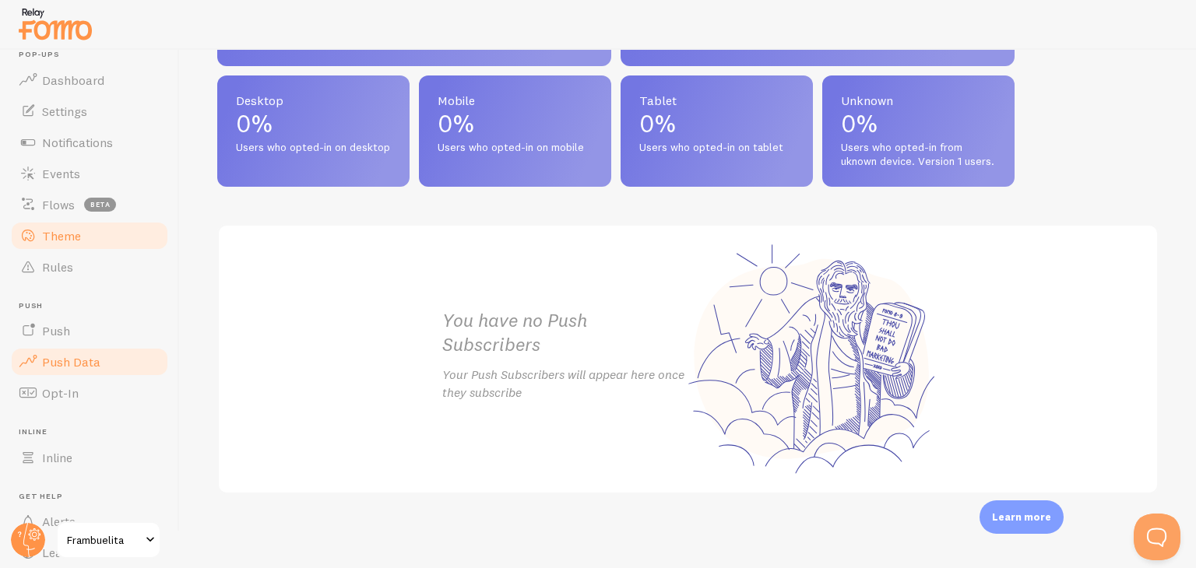
click at [78, 234] on span "Theme" at bounding box center [61, 236] width 39 height 16
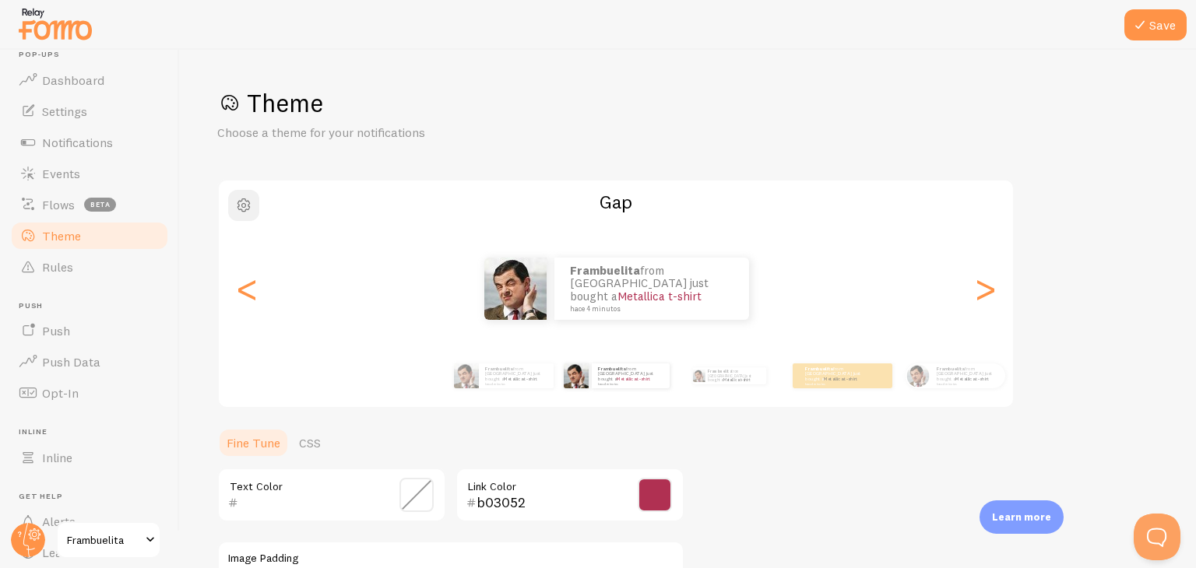
click at [239, 206] on span "button" at bounding box center [243, 205] width 19 height 19
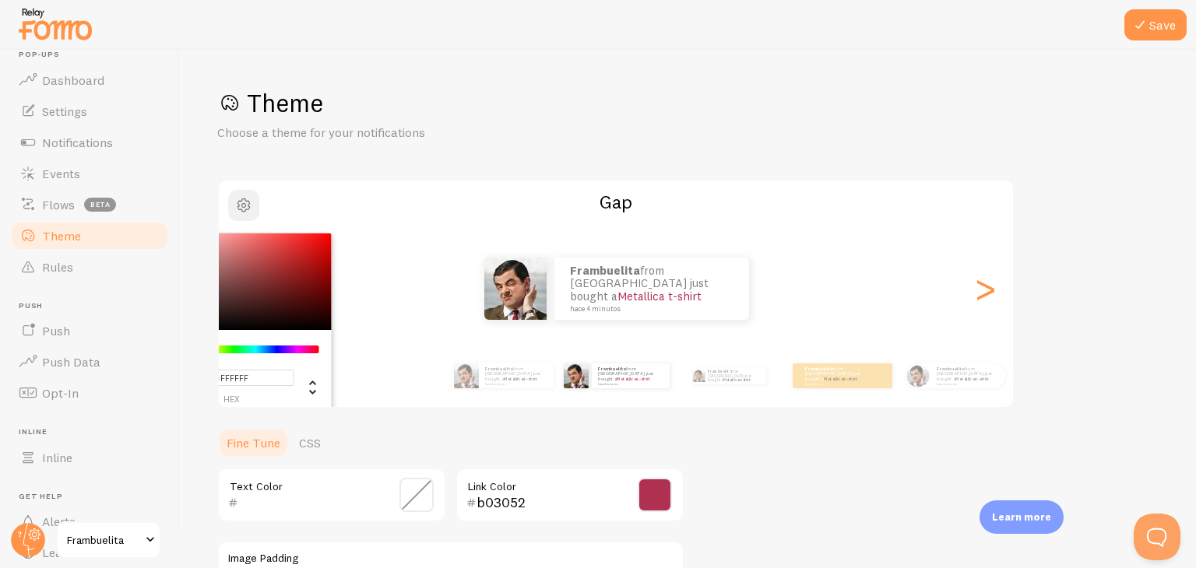
click at [239, 206] on span "button" at bounding box center [243, 205] width 19 height 19
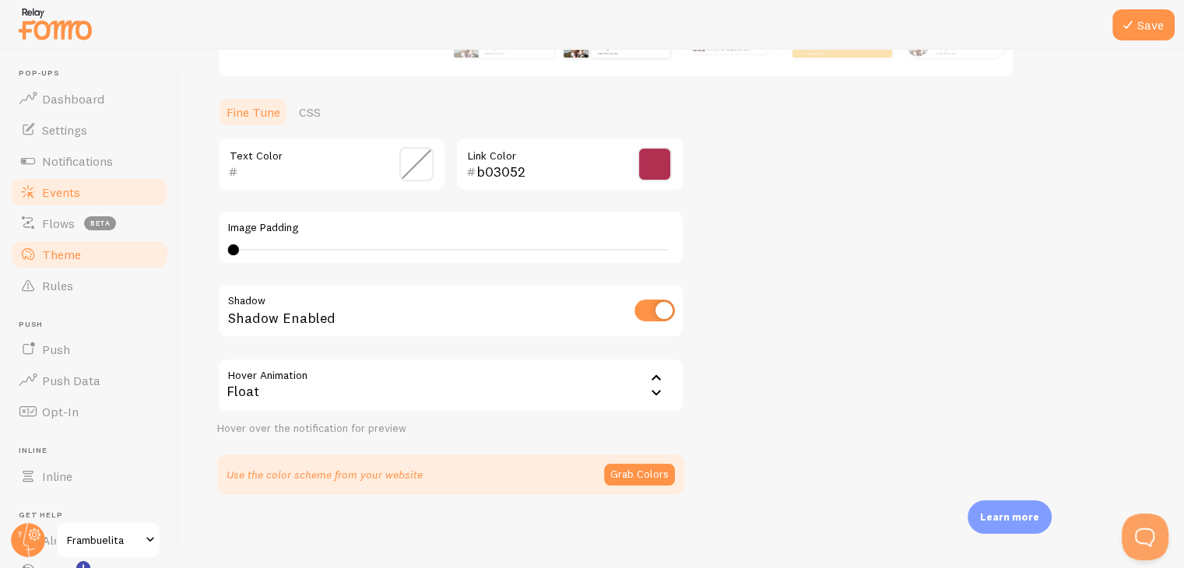
click at [82, 195] on link "Events" at bounding box center [89, 192] width 160 height 31
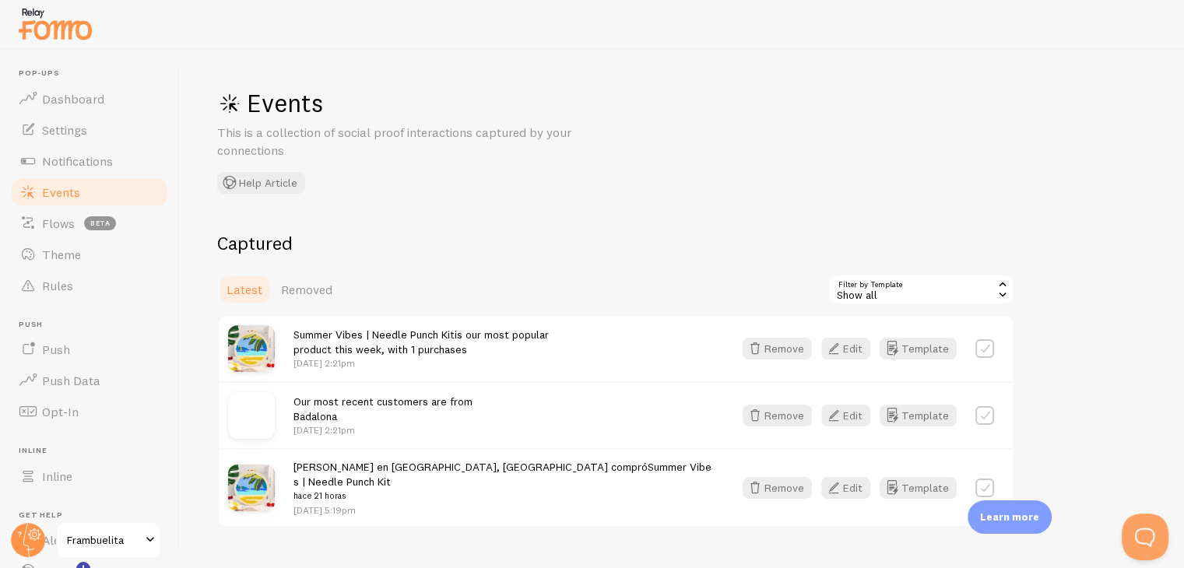
click at [88, 177] on link "Events" at bounding box center [89, 192] width 160 height 31
click at [93, 111] on link "Dashboard" at bounding box center [89, 98] width 160 height 31
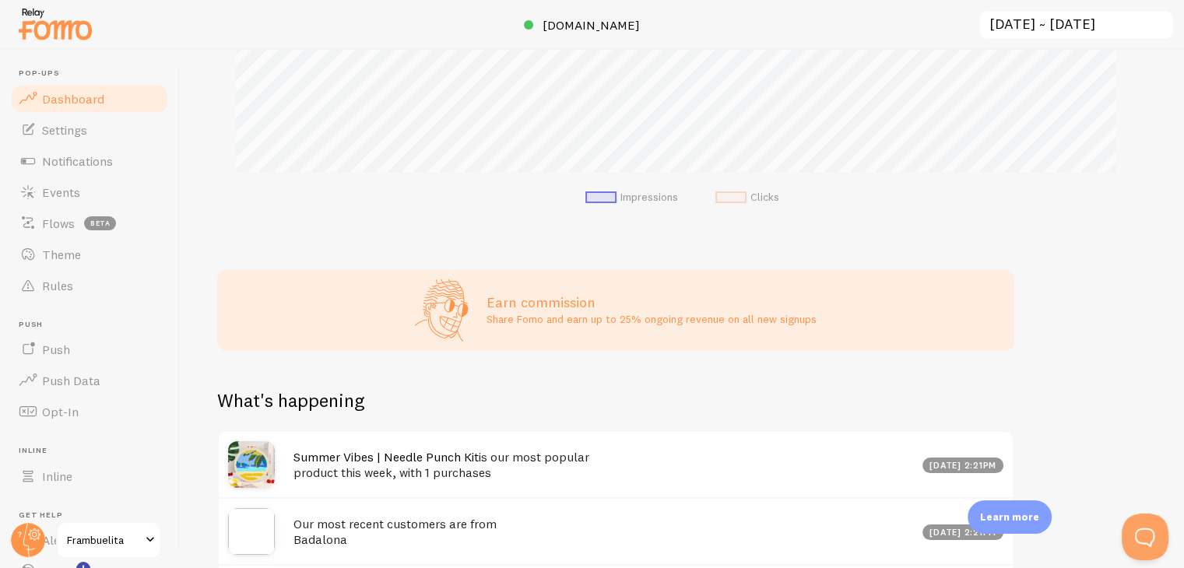
scroll to position [584, 0]
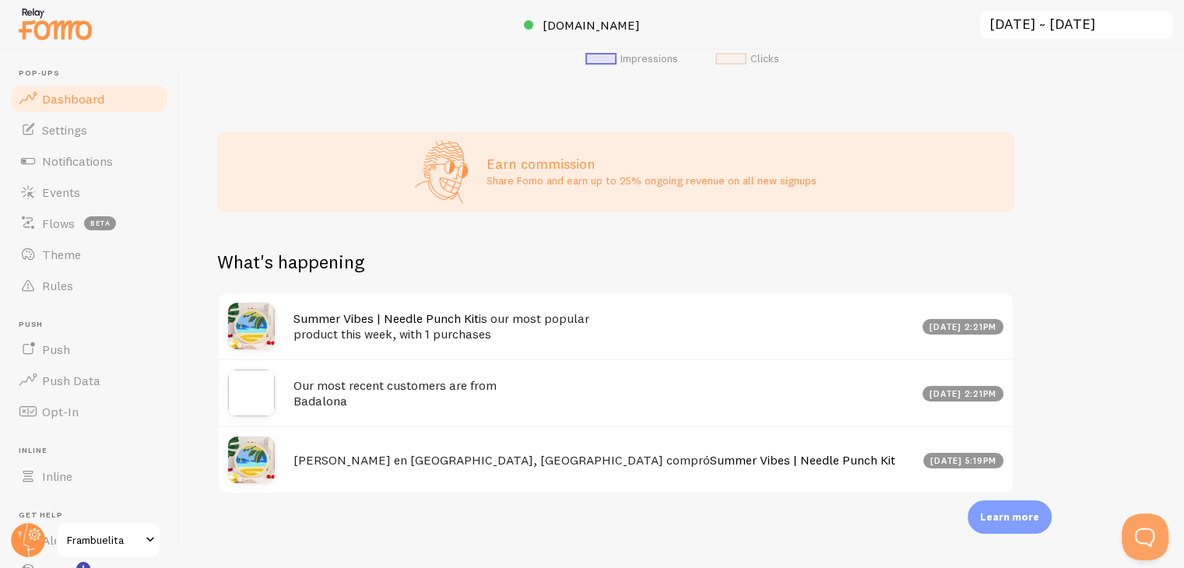
click at [321, 317] on link "Summer Vibes | Needle Punch Kit" at bounding box center [386, 319] width 185 height 16
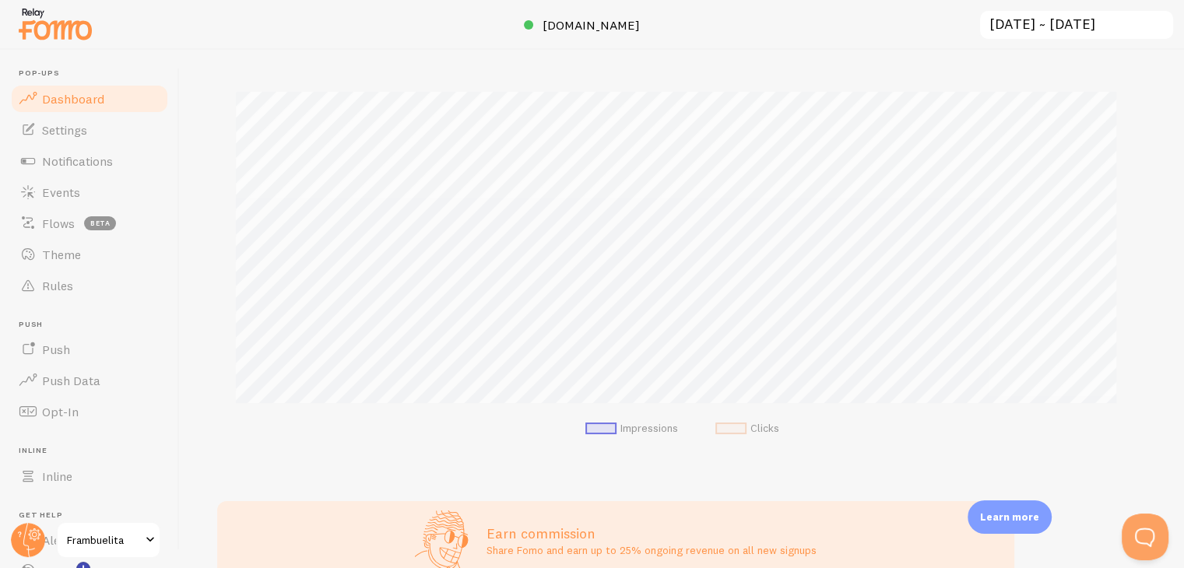
scroll to position [220, 0]
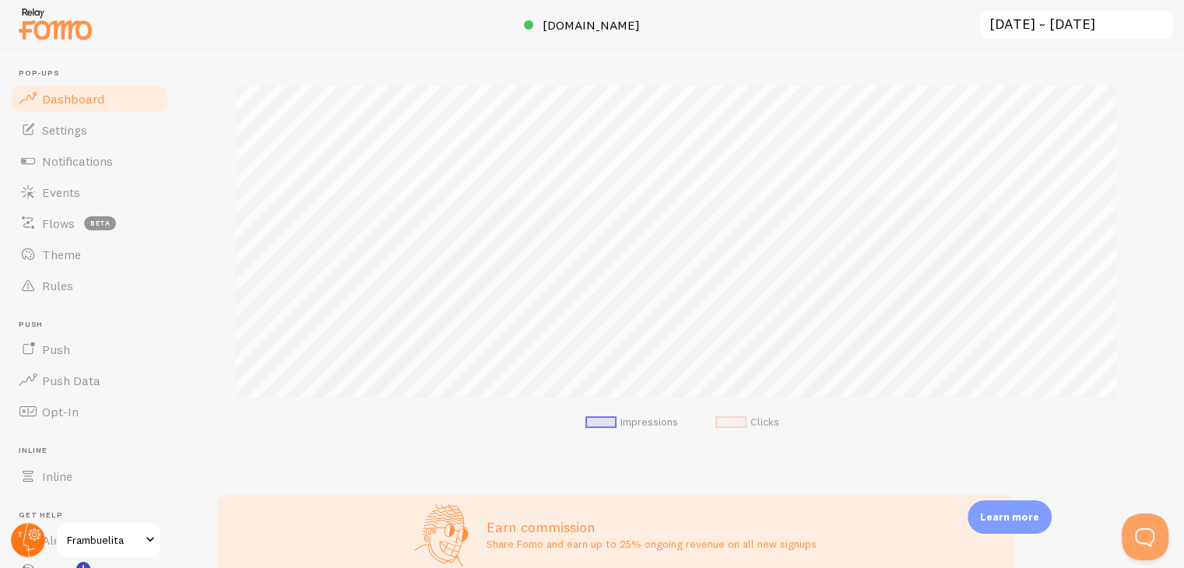
click at [32, 546] on circle at bounding box center [28, 540] width 34 height 34
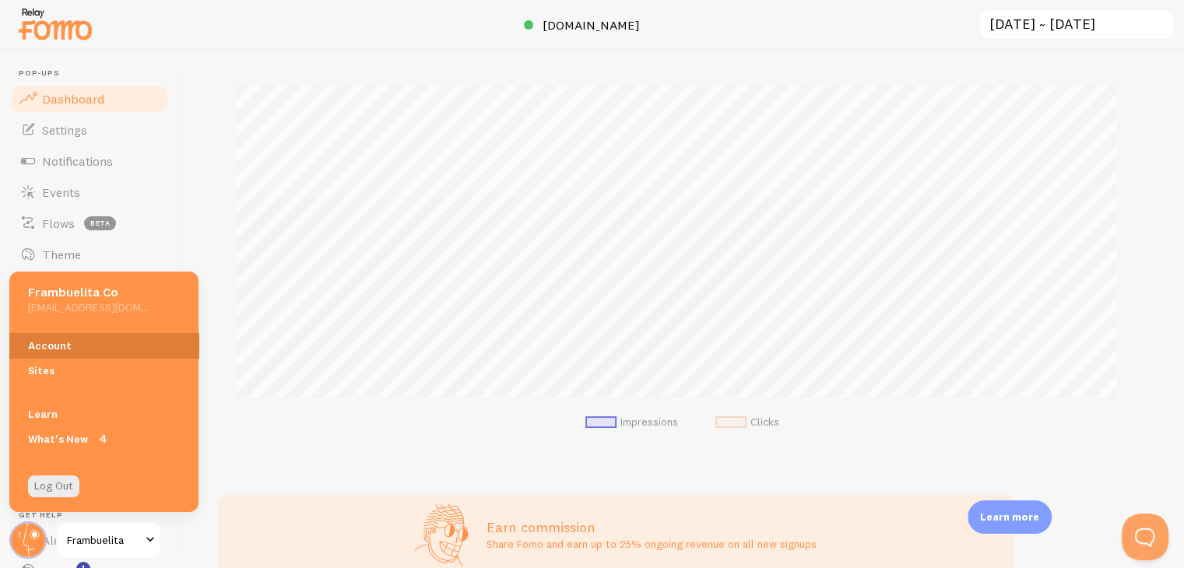
click at [56, 346] on link "Account" at bounding box center [103, 345] width 189 height 25
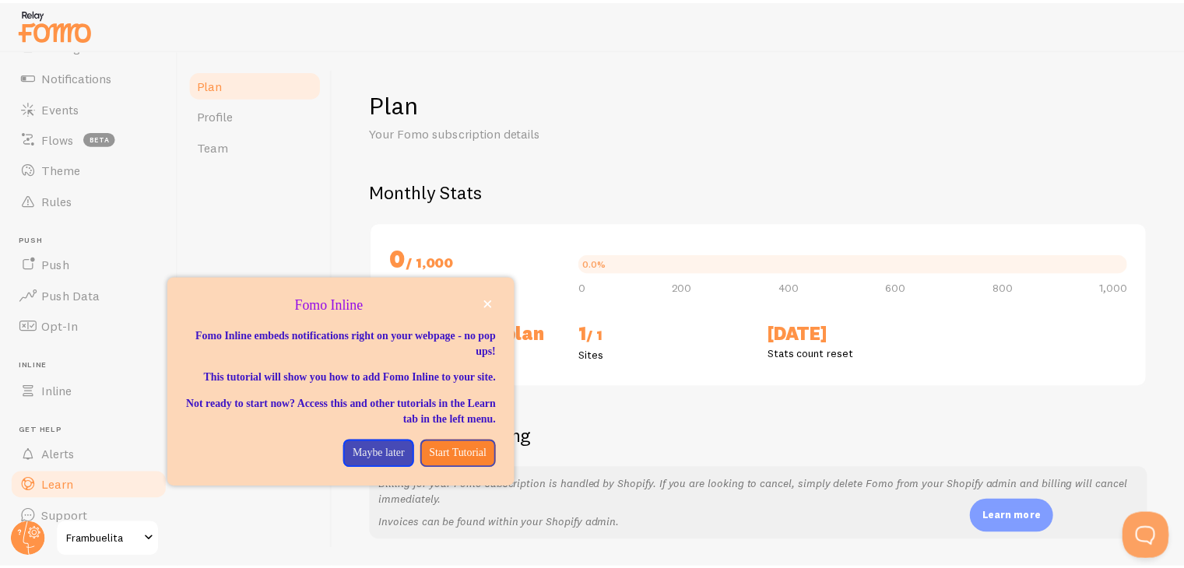
scroll to position [106, 0]
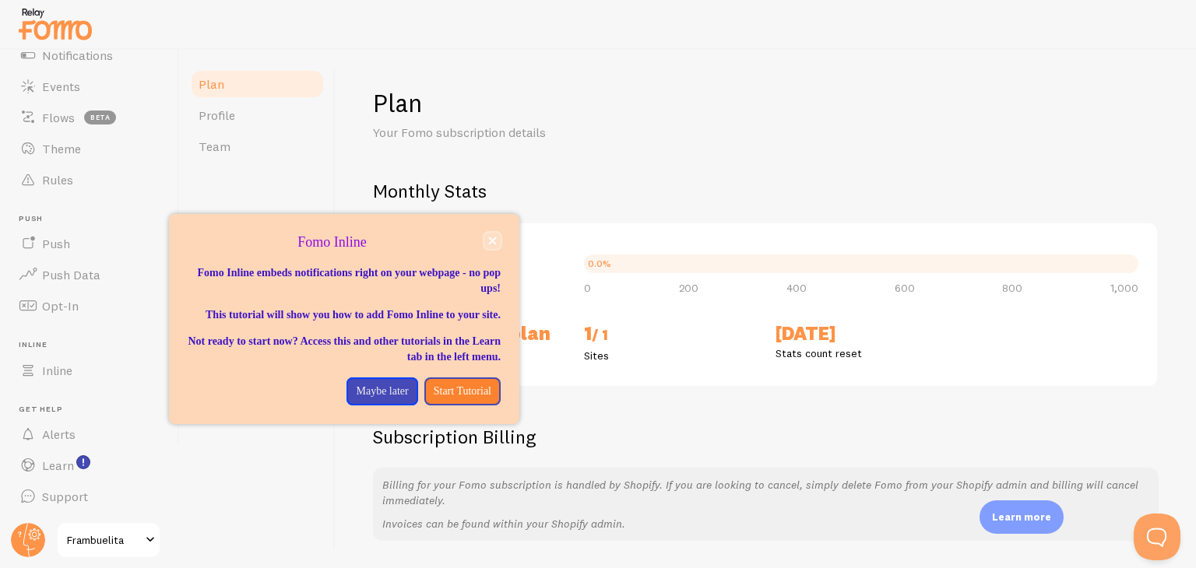
click at [491, 238] on icon "close," at bounding box center [492, 241] width 9 height 9
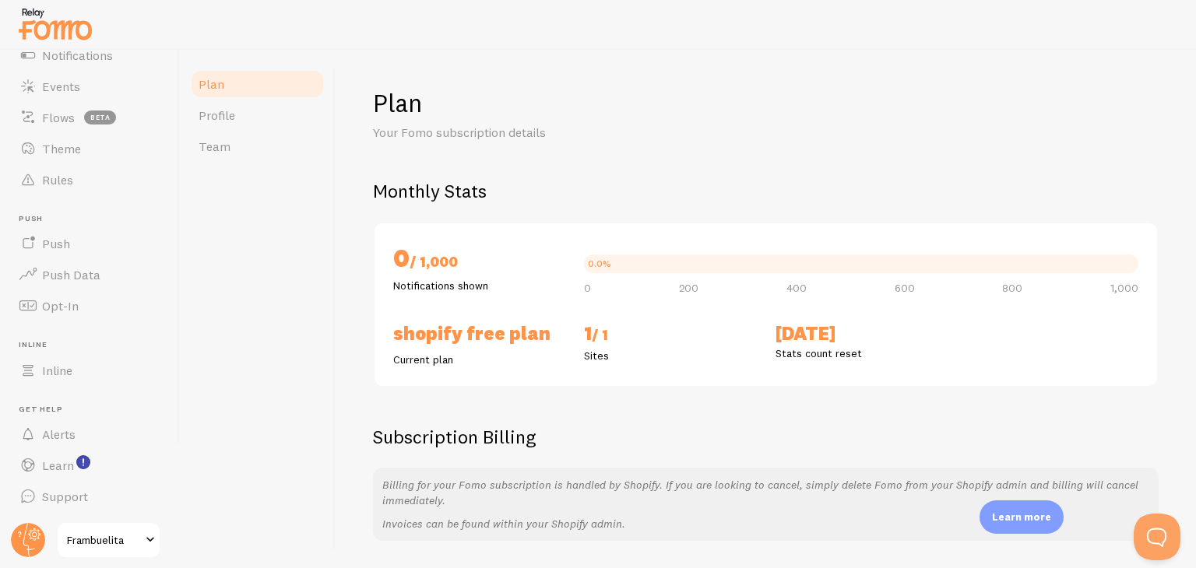
click at [128, 540] on span "Frambuelita" at bounding box center [104, 540] width 74 height 19
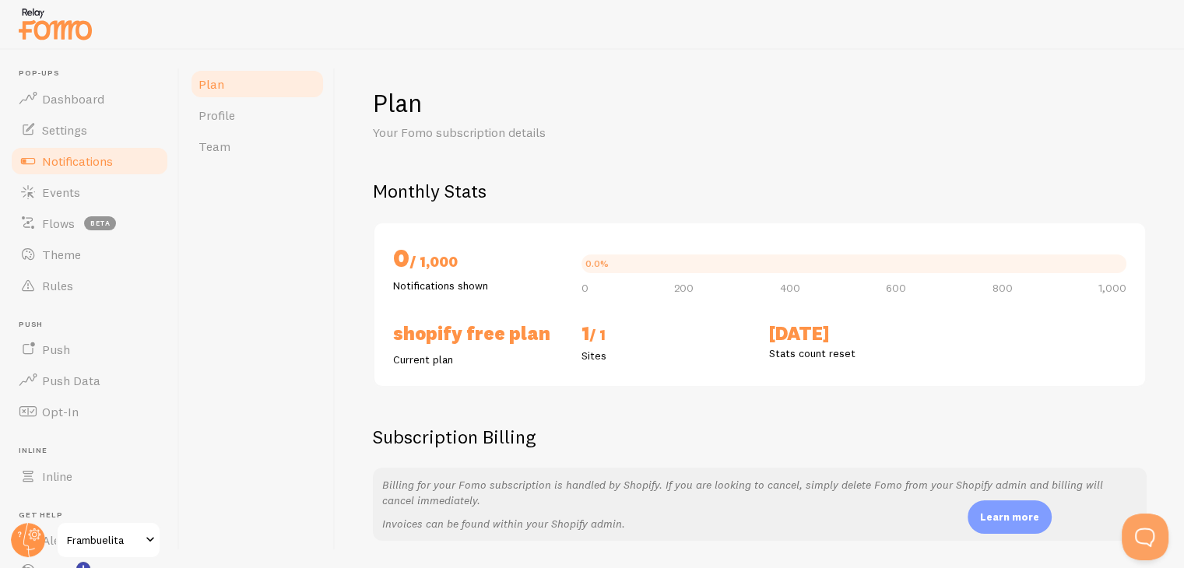
click at [77, 167] on span "Notifications" at bounding box center [77, 161] width 71 height 16
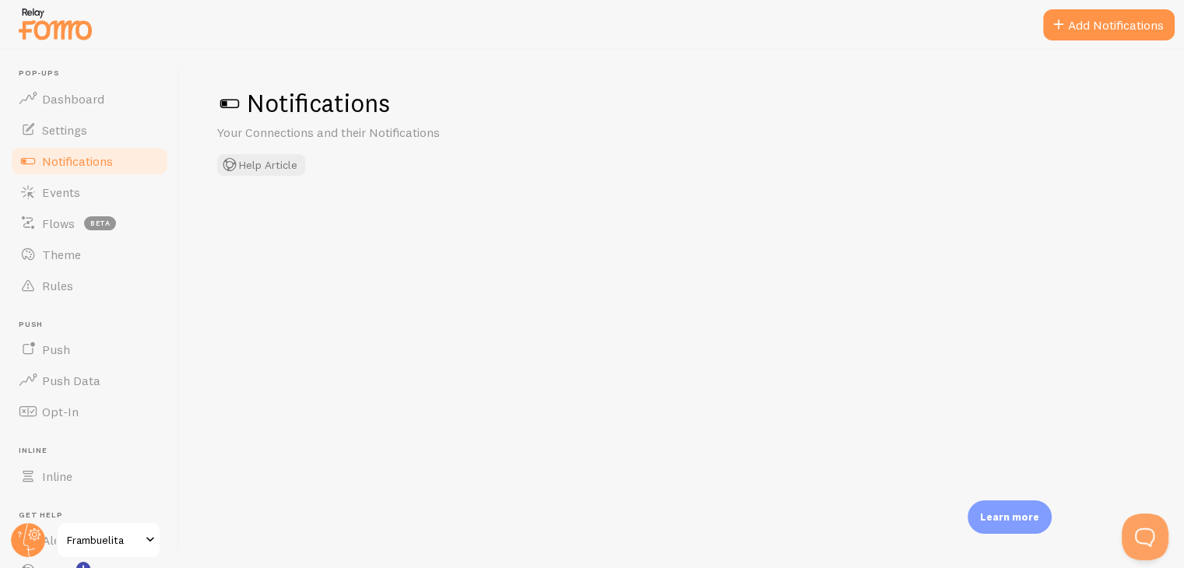
click at [77, 167] on span "Notifications" at bounding box center [77, 161] width 71 height 16
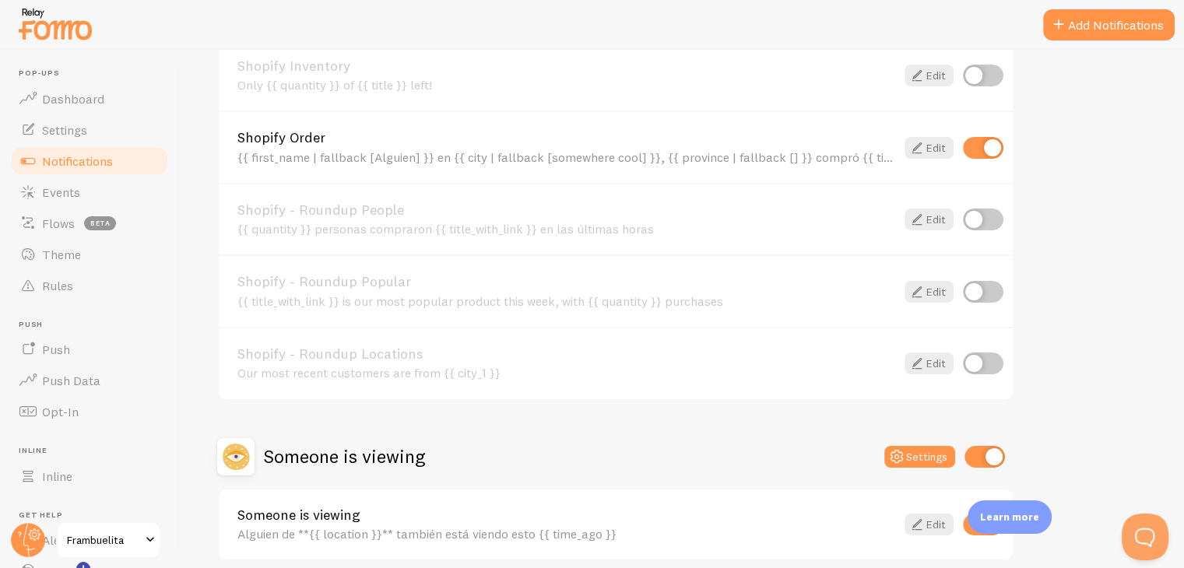
scroll to position [617, 0]
click at [923, 452] on button "Settings" at bounding box center [920, 459] width 71 height 22
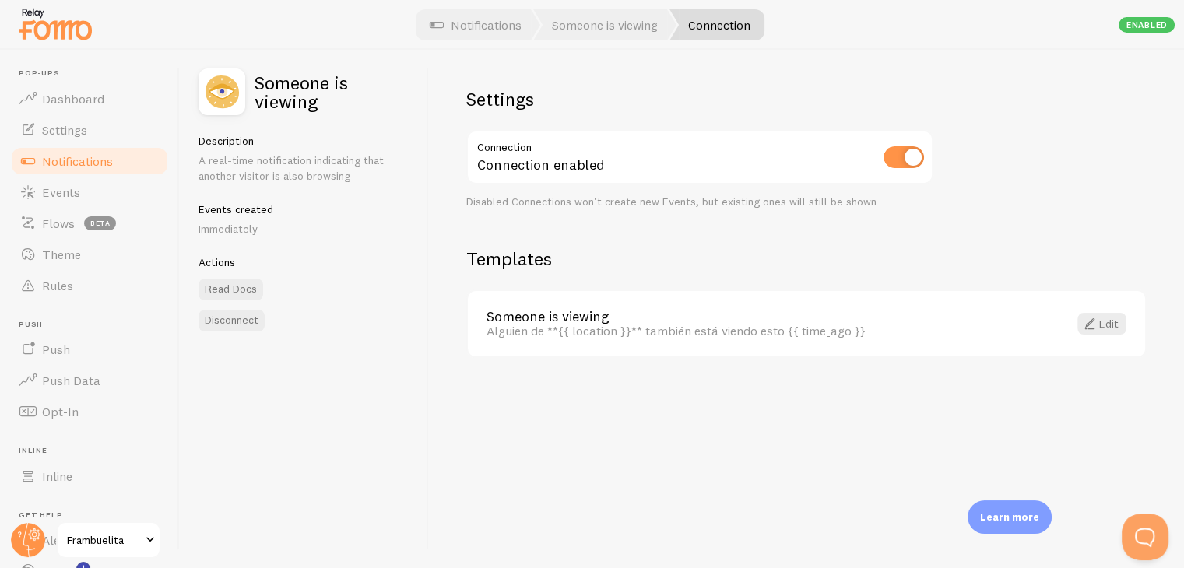
scroll to position [17, 0]
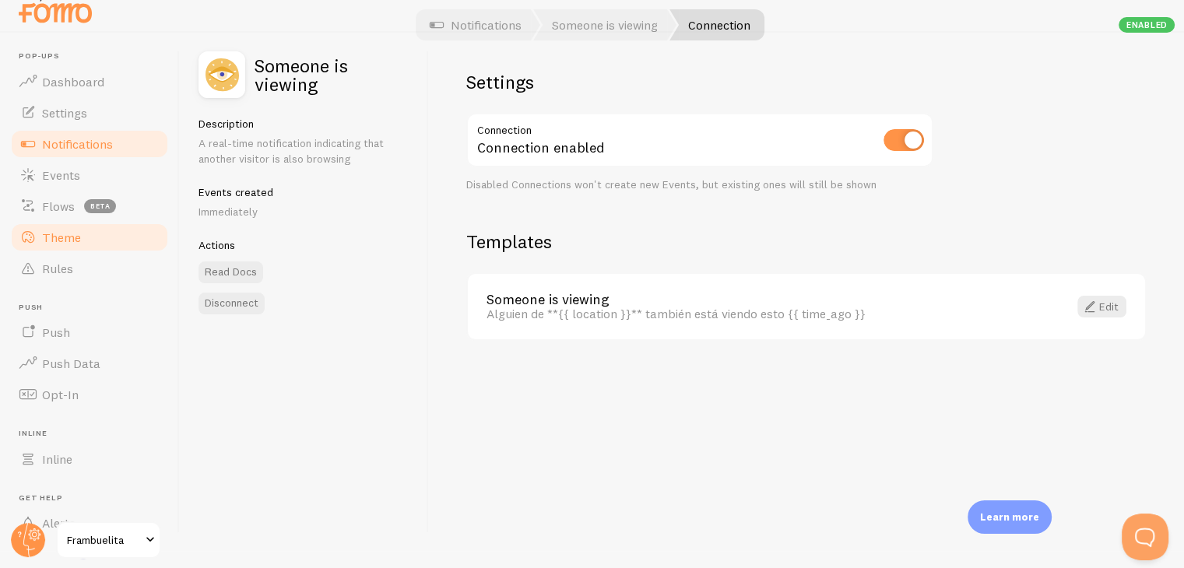
click at [73, 246] on link "Theme" at bounding box center [89, 237] width 160 height 31
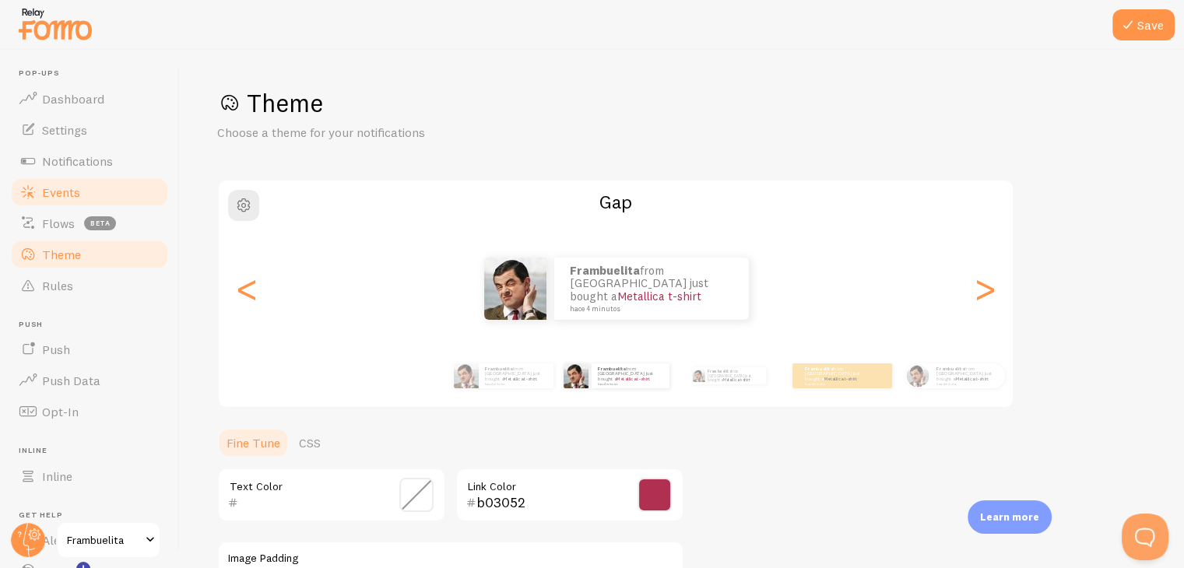
click at [111, 192] on link "Events" at bounding box center [89, 192] width 160 height 31
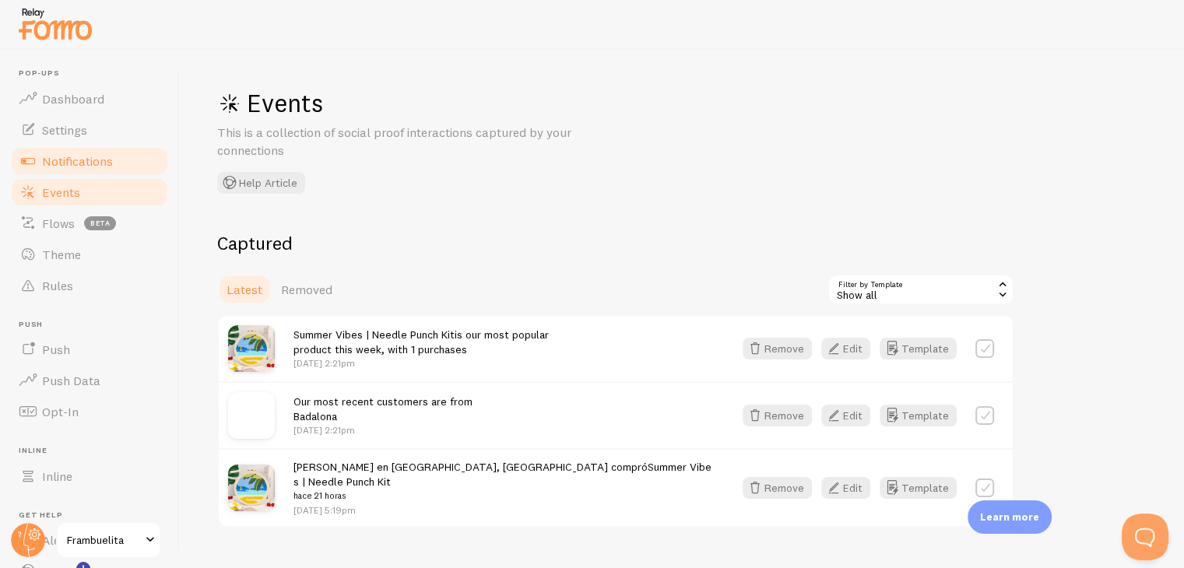
click at [106, 162] on span "Notifications" at bounding box center [77, 161] width 71 height 16
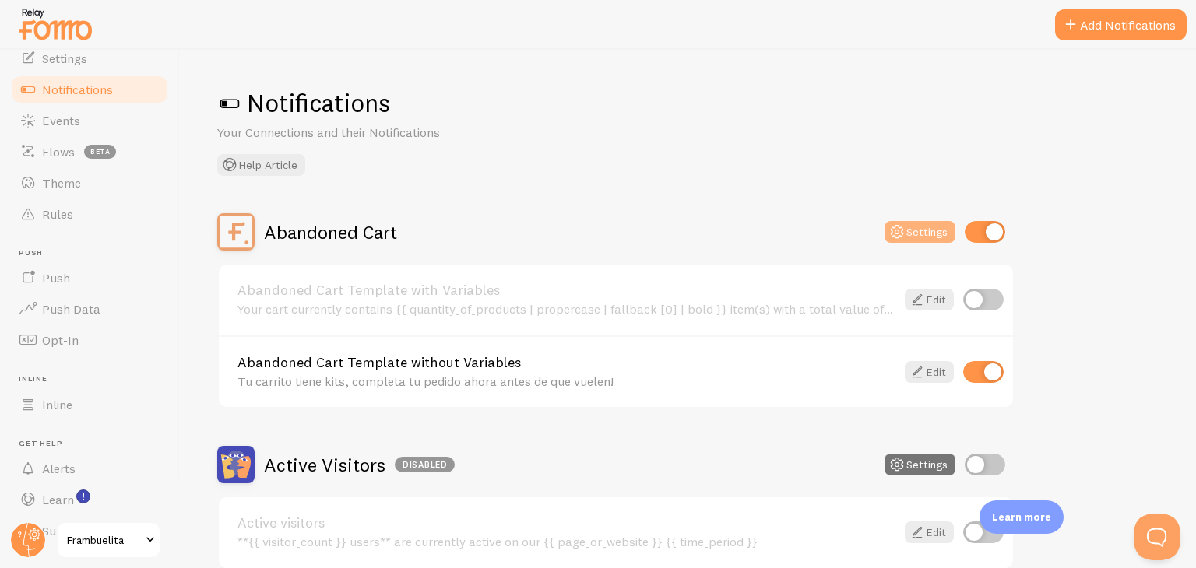
click at [913, 233] on button "Settings" at bounding box center [920, 232] width 71 height 22
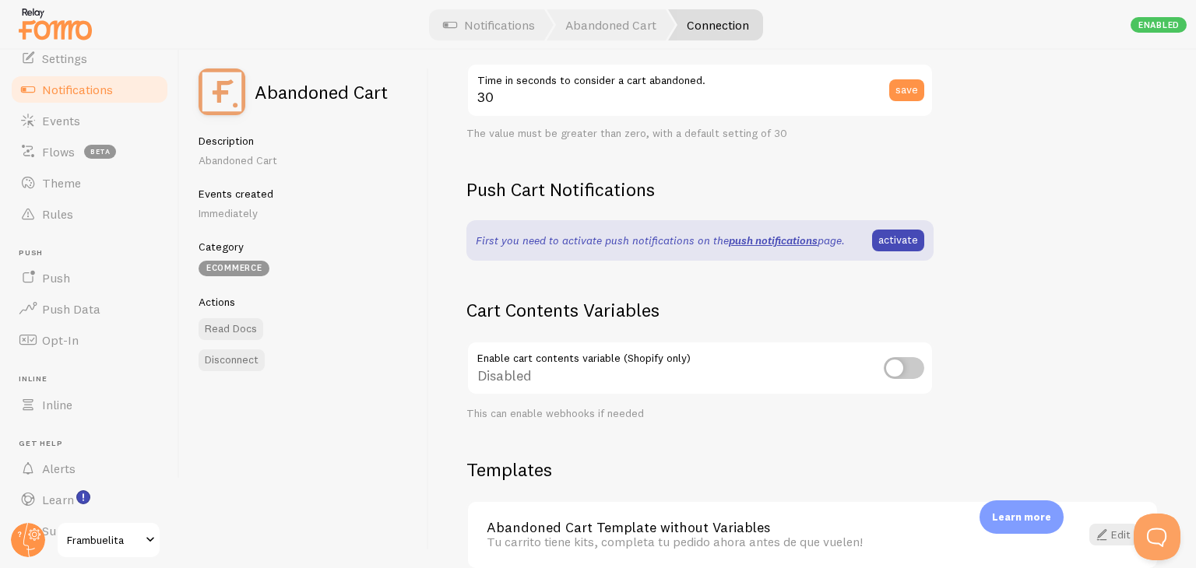
scroll to position [431, 0]
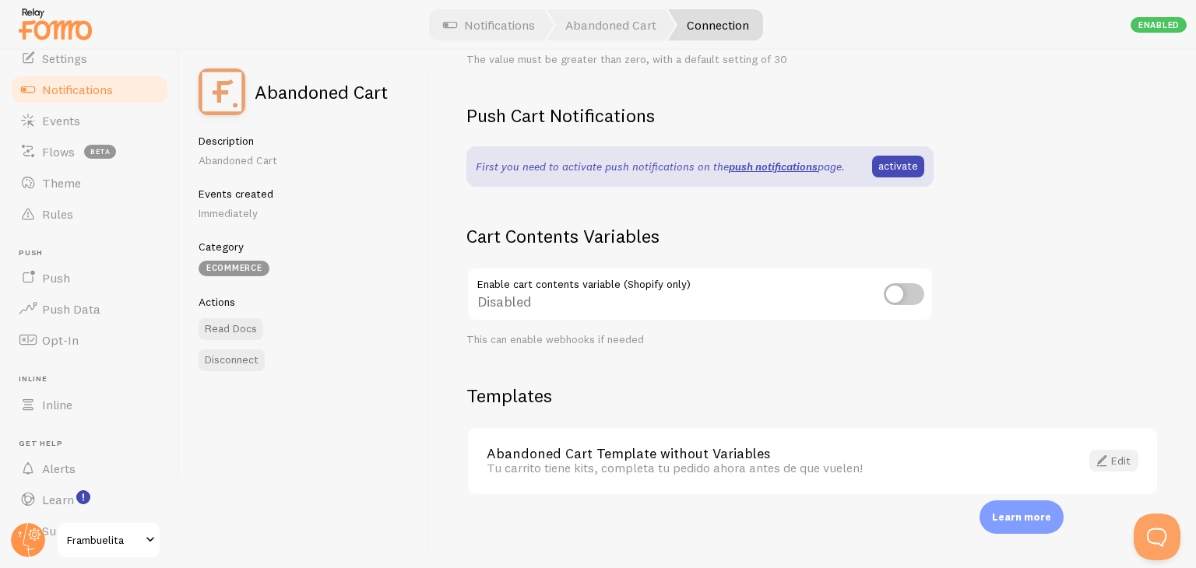
click at [1111, 458] on link "Edit" at bounding box center [1113, 461] width 49 height 22
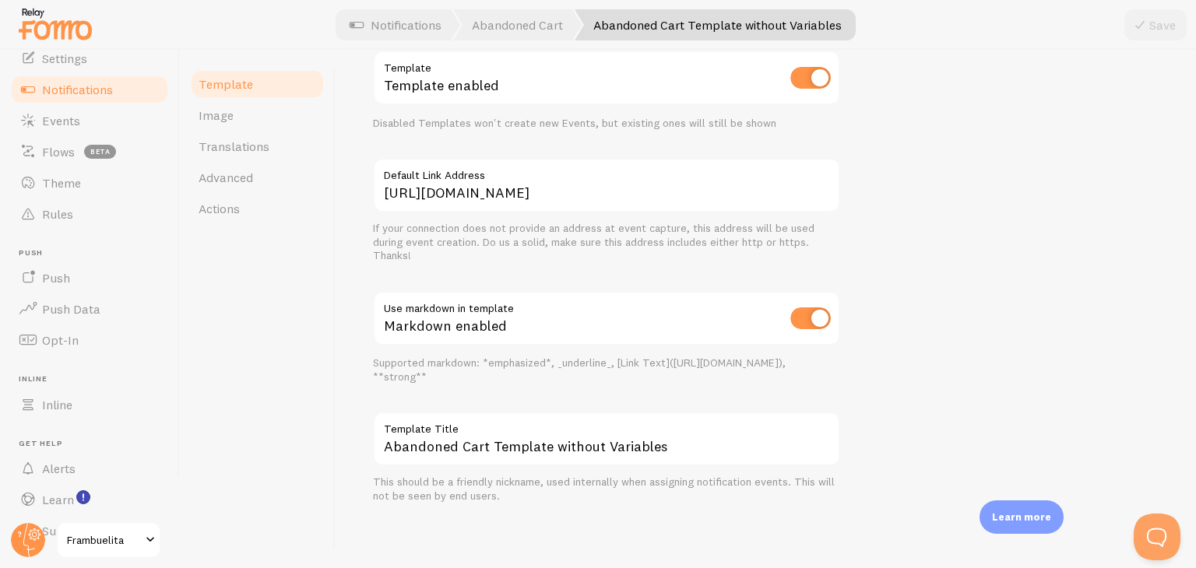
scroll to position [554, 0]
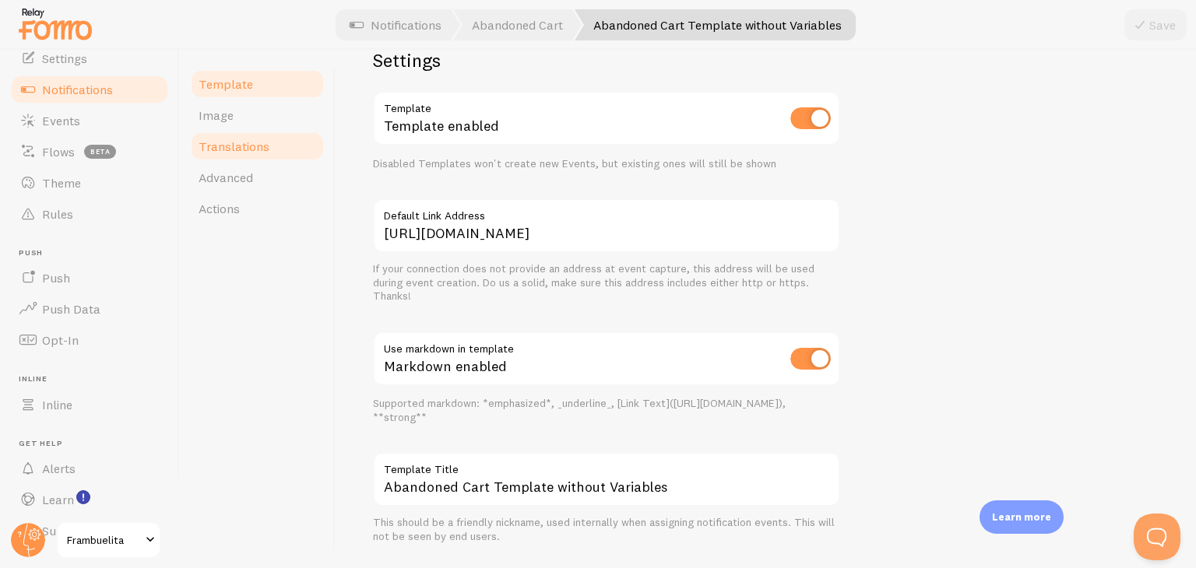
click at [244, 159] on link "Translations" at bounding box center [257, 146] width 136 height 31
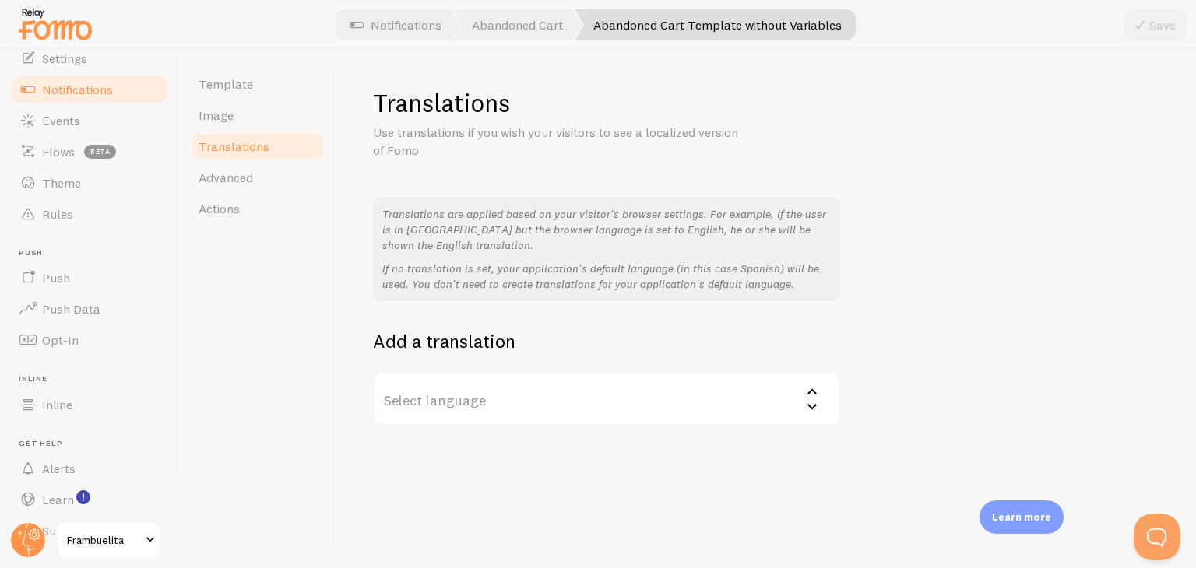
click at [679, 403] on label "Select language" at bounding box center [606, 399] width 467 height 55
click at [916, 290] on div "Translations are applied based on your visitor's browser settings. For example,…" at bounding box center [766, 312] width 786 height 230
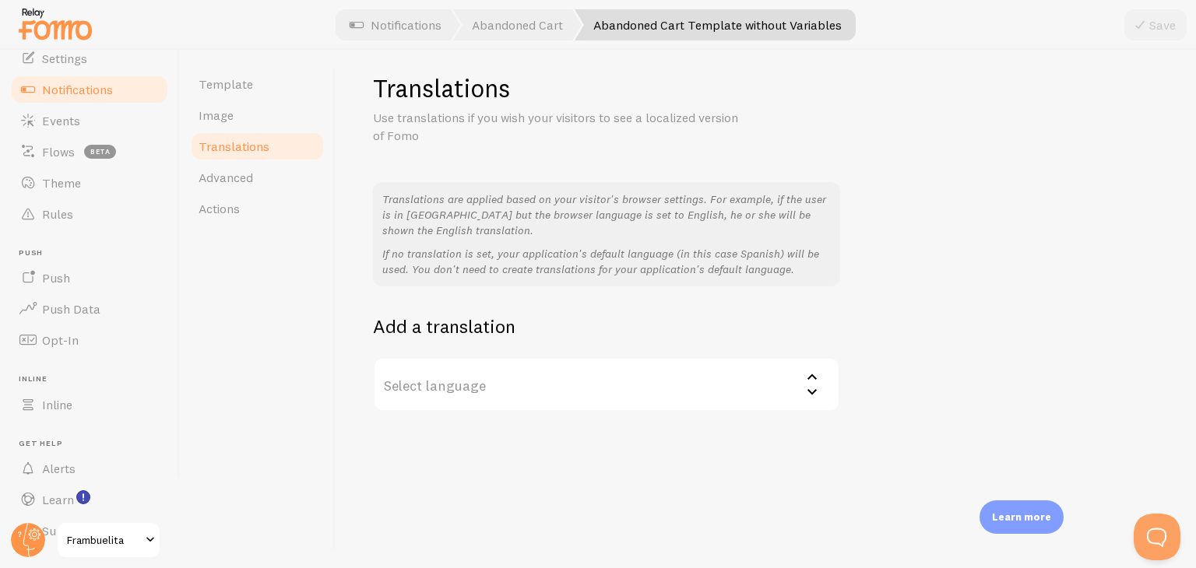
click at [723, 400] on label "Select language" at bounding box center [606, 384] width 467 height 55
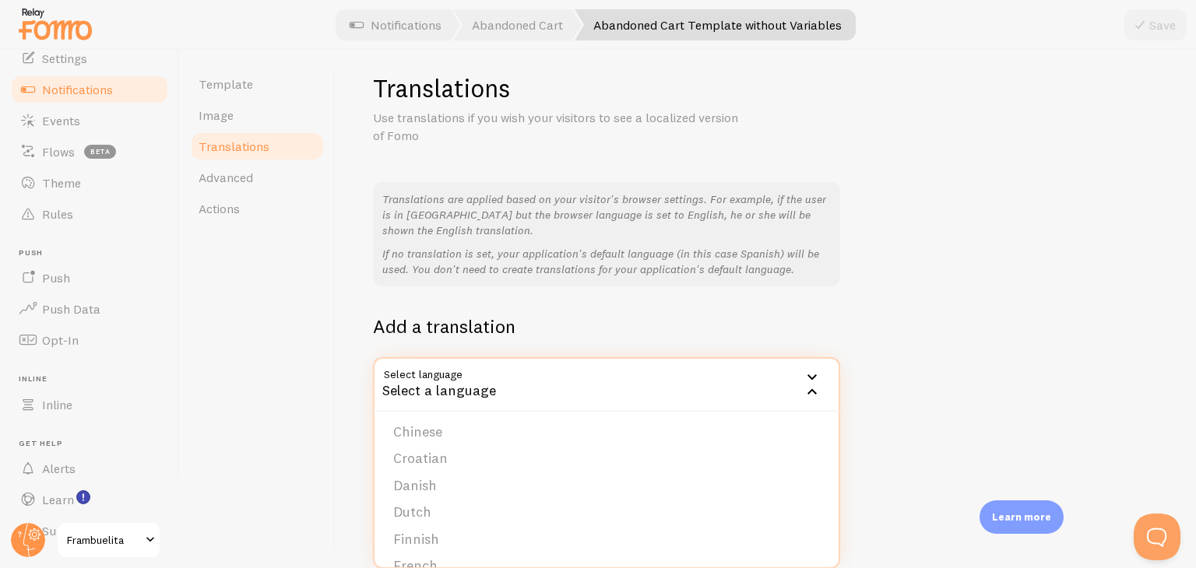
scroll to position [83, 0]
click at [882, 93] on h1 "Translations" at bounding box center [766, 88] width 786 height 32
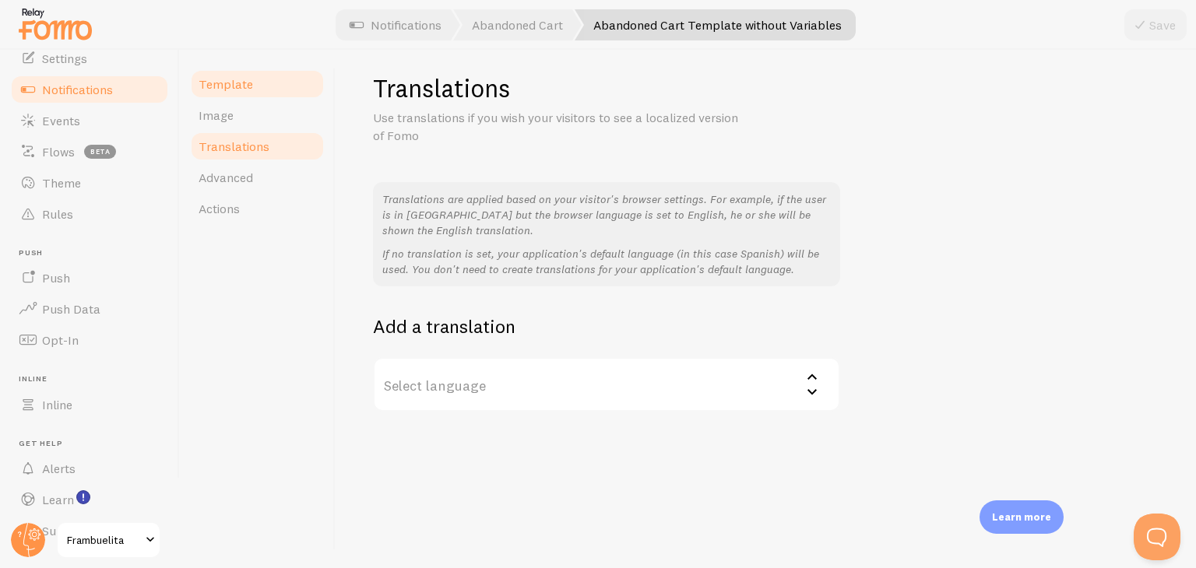
click at [230, 95] on link "Template" at bounding box center [257, 84] width 136 height 31
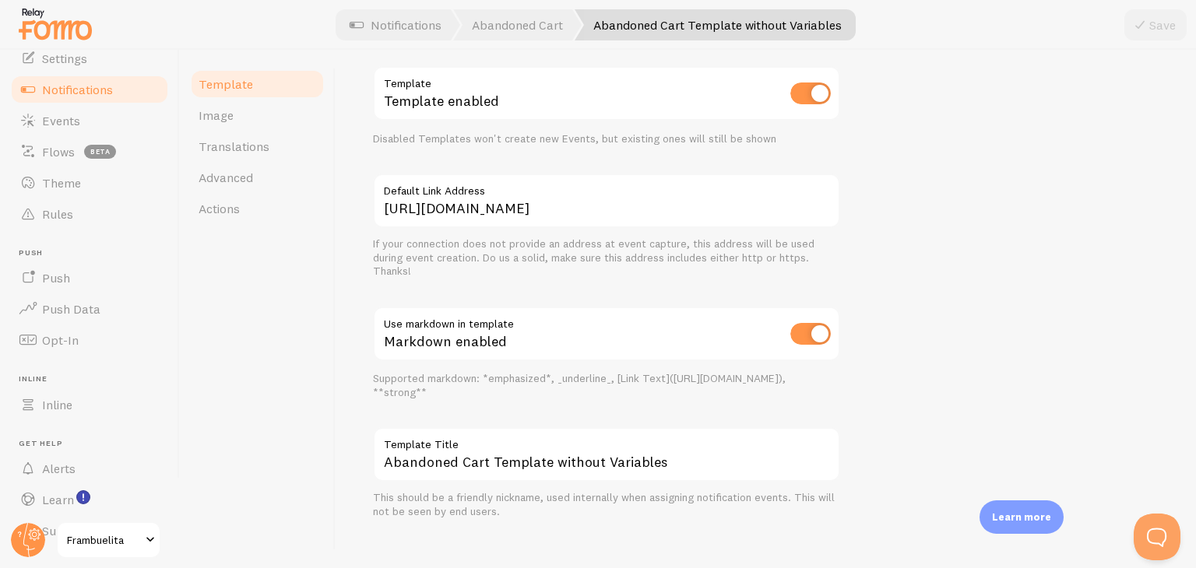
scroll to position [595, 0]
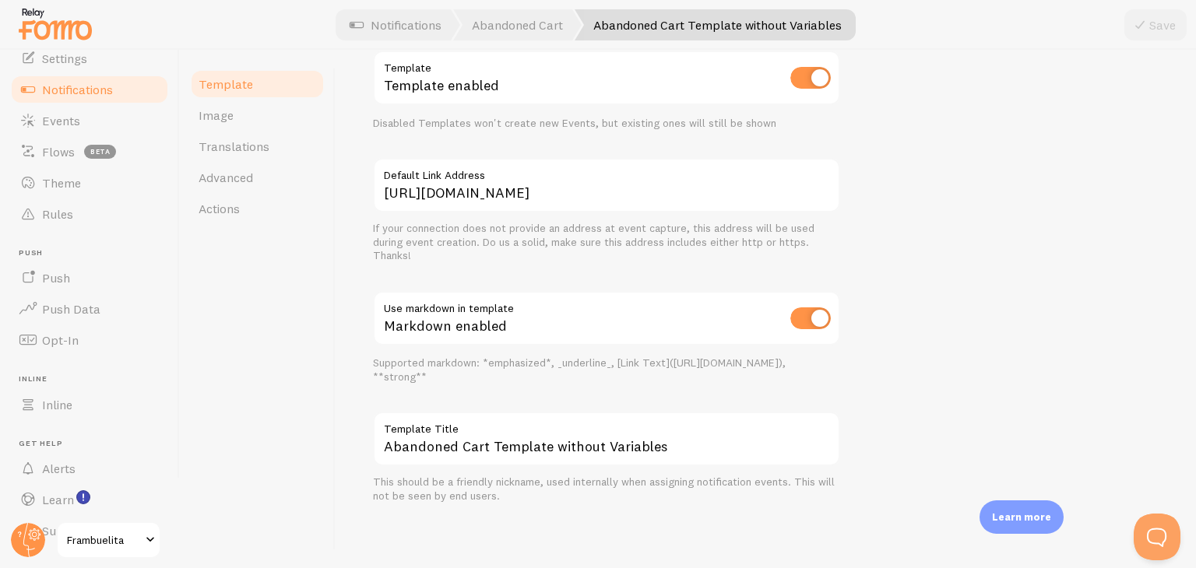
drag, startPoint x: 552, startPoint y: 284, endPoint x: 756, endPoint y: 304, distance: 205.0
click at [756, 304] on div "Settings Template Template enabled Disabled Templates won't create new Events, …" at bounding box center [606, 255] width 467 height 495
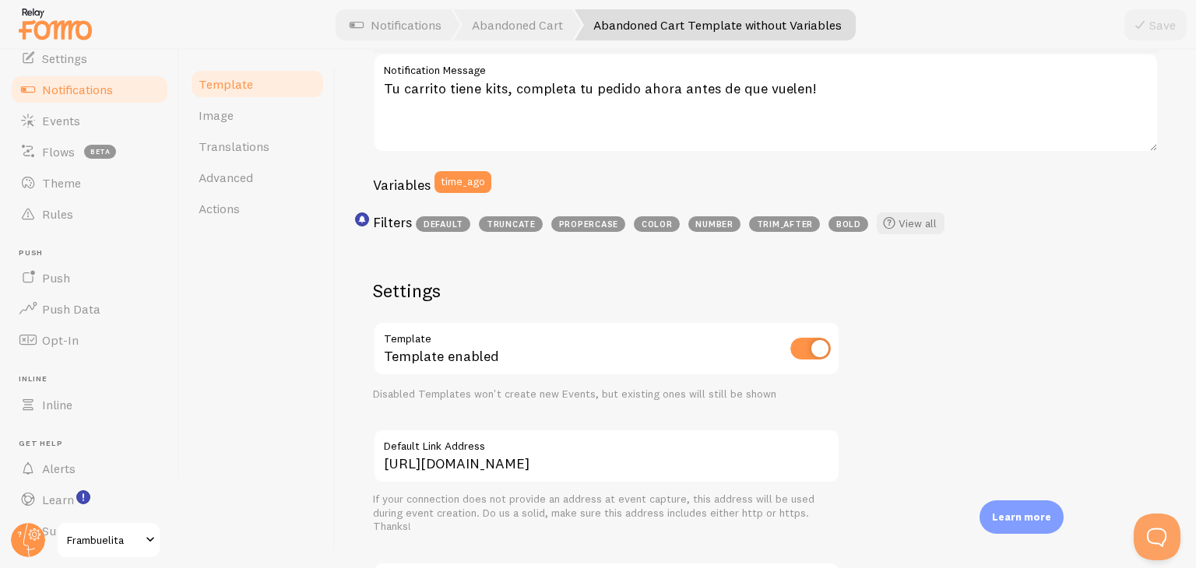
scroll to position [323, 0]
click at [267, 141] on link "Translations" at bounding box center [257, 146] width 136 height 31
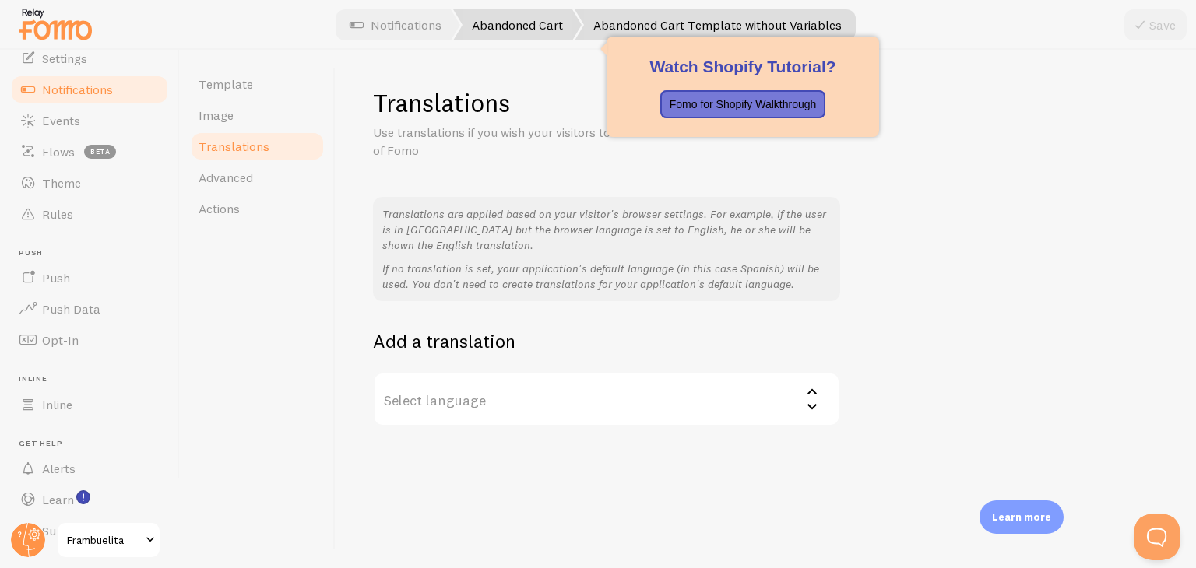
click at [511, 32] on link "Abandoned Cart" at bounding box center [517, 24] width 128 height 31
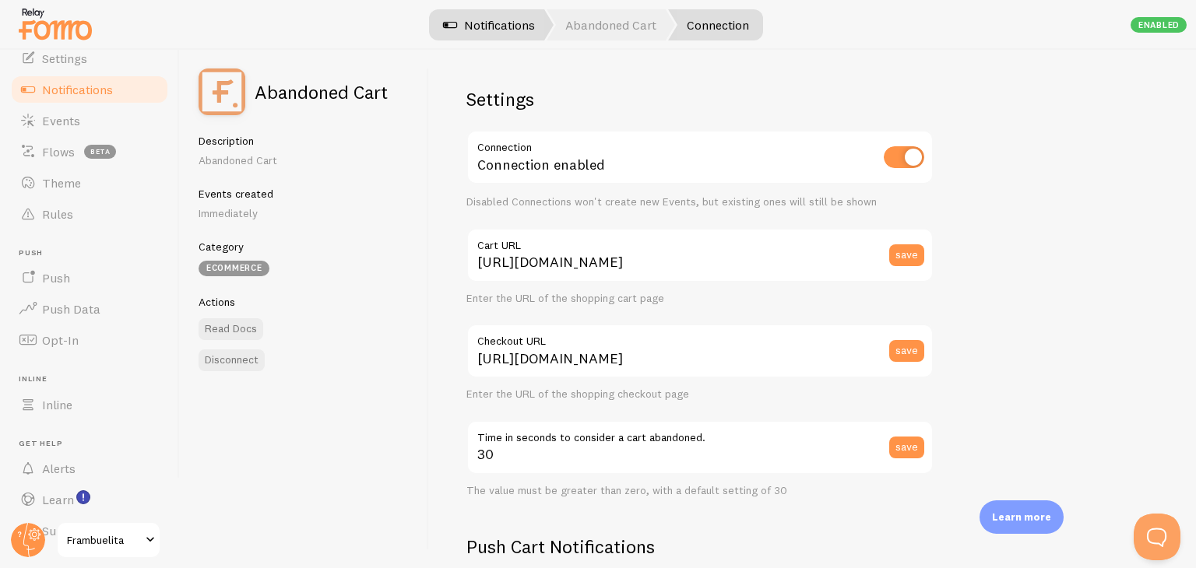
click at [489, 31] on link "Notifications" at bounding box center [488, 24] width 129 height 31
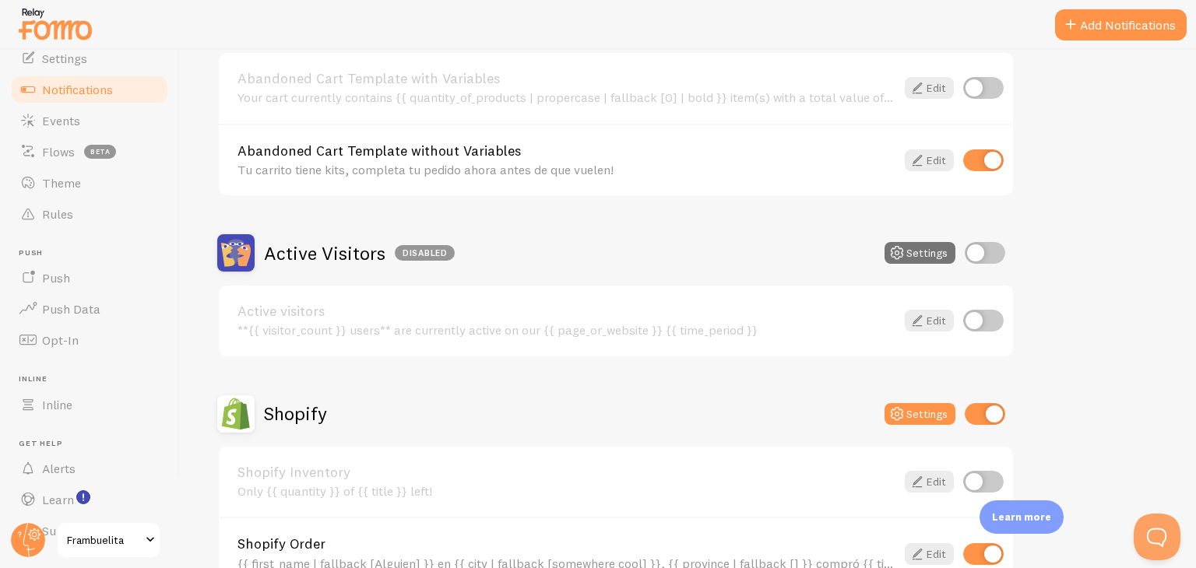
scroll to position [215, 0]
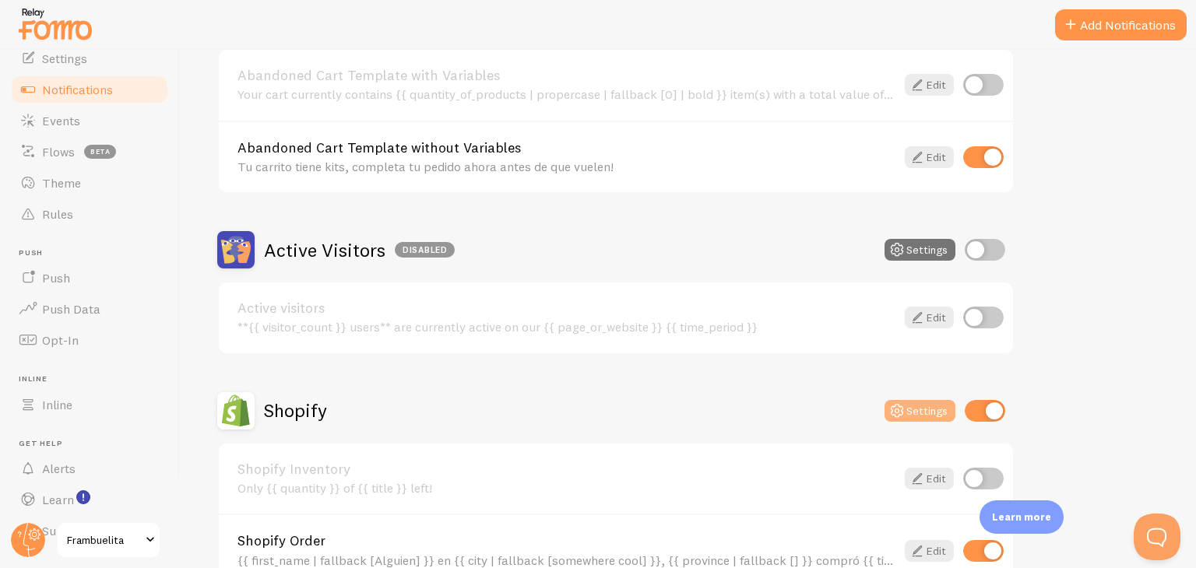
click at [901, 410] on icon at bounding box center [897, 411] width 19 height 19
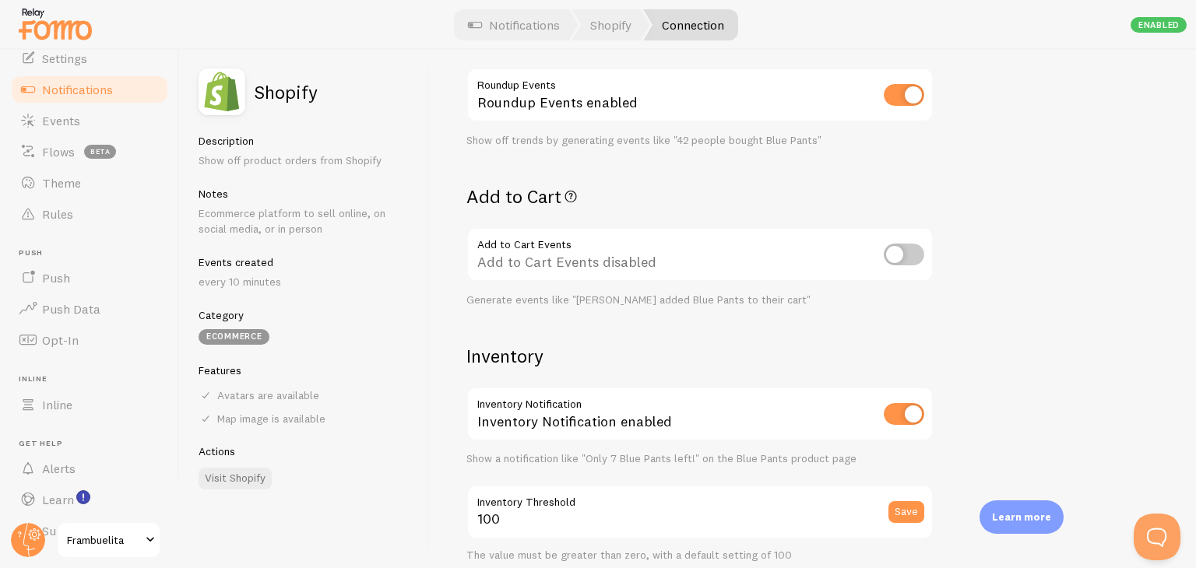
scroll to position [495, 0]
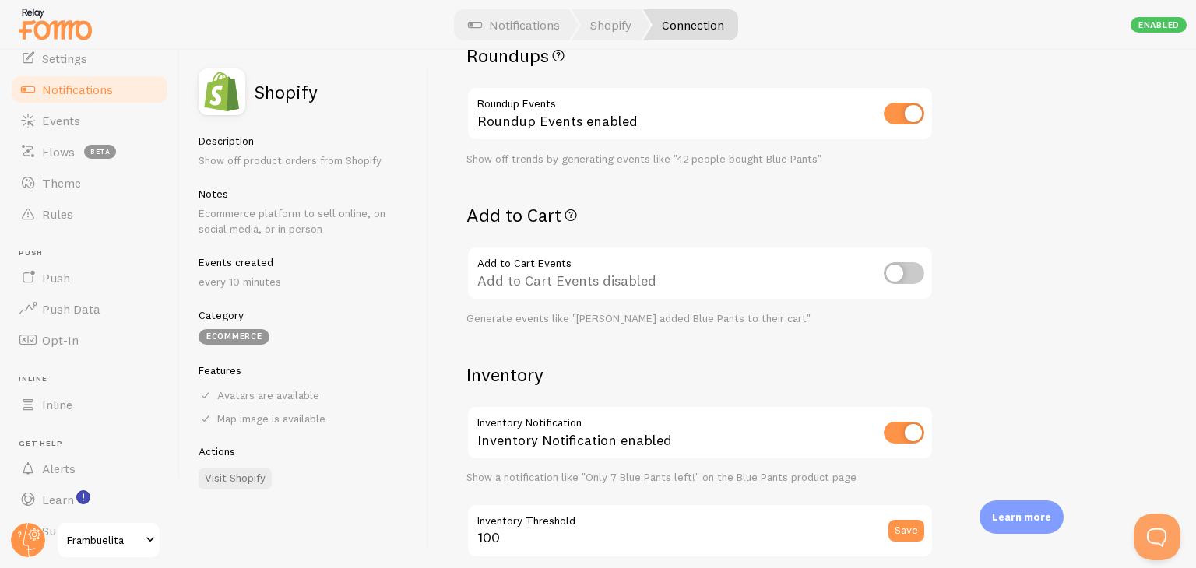
click at [913, 273] on input "checkbox" at bounding box center [904, 273] width 40 height 22
checkbox input "true"
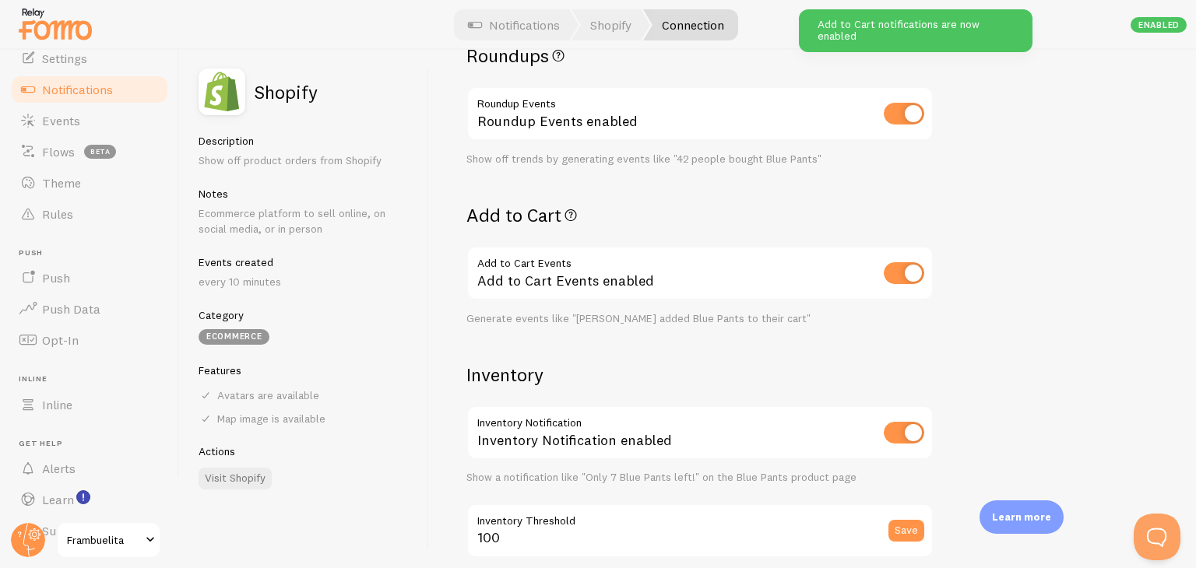
click at [613, 287] on div "Add to Cart Events enabled" at bounding box center [699, 274] width 467 height 57
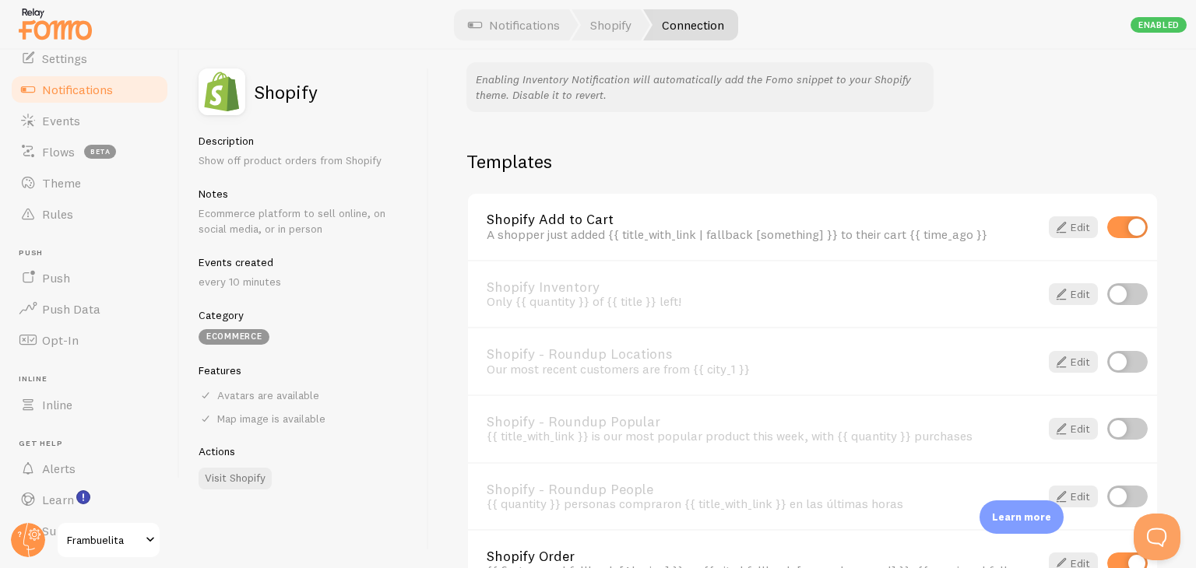
scroll to position [1131, 0]
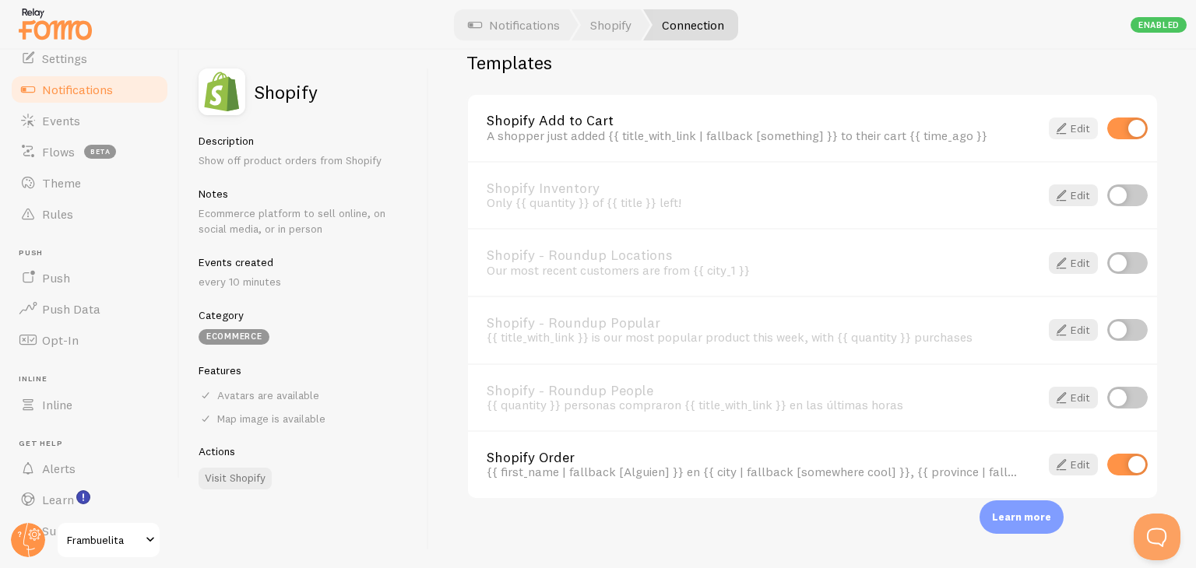
click at [1049, 125] on link "Edit" at bounding box center [1073, 129] width 49 height 22
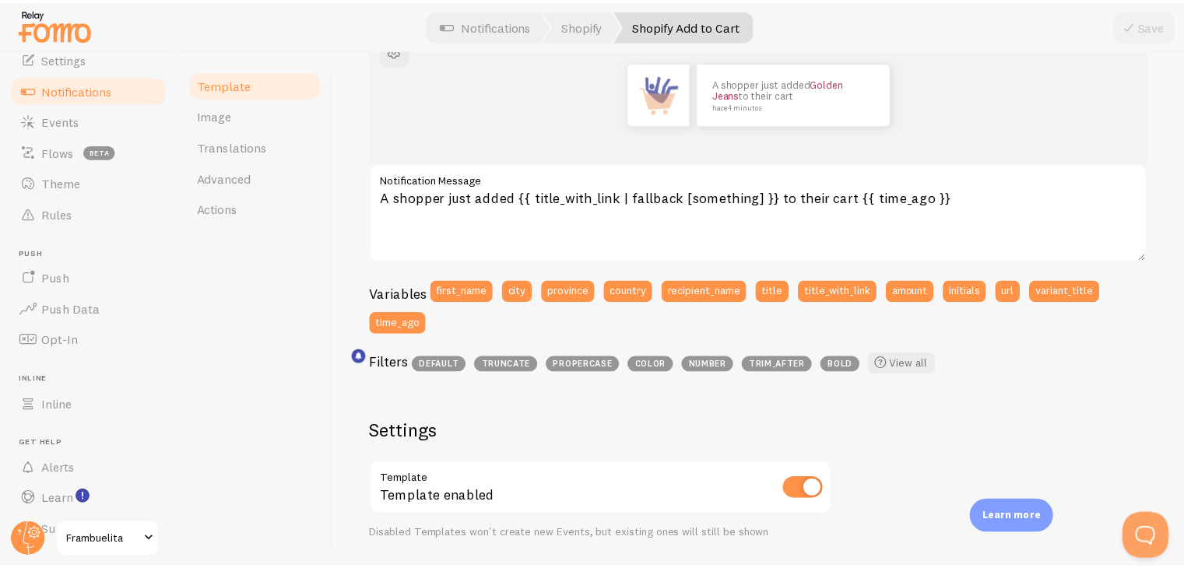
scroll to position [209, 0]
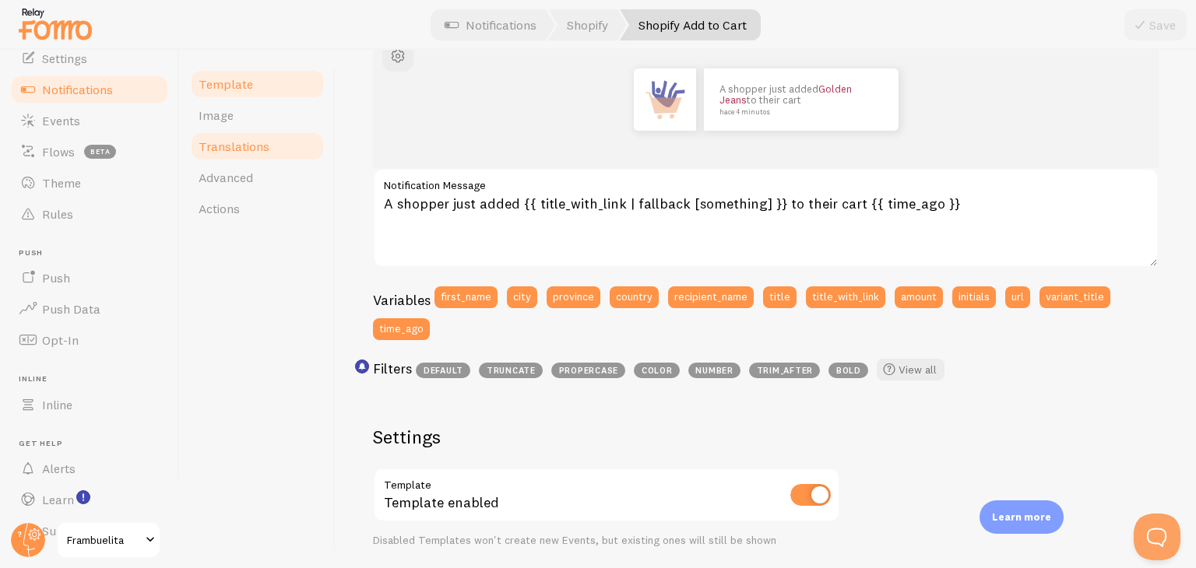
click at [274, 144] on link "Translations" at bounding box center [257, 146] width 136 height 31
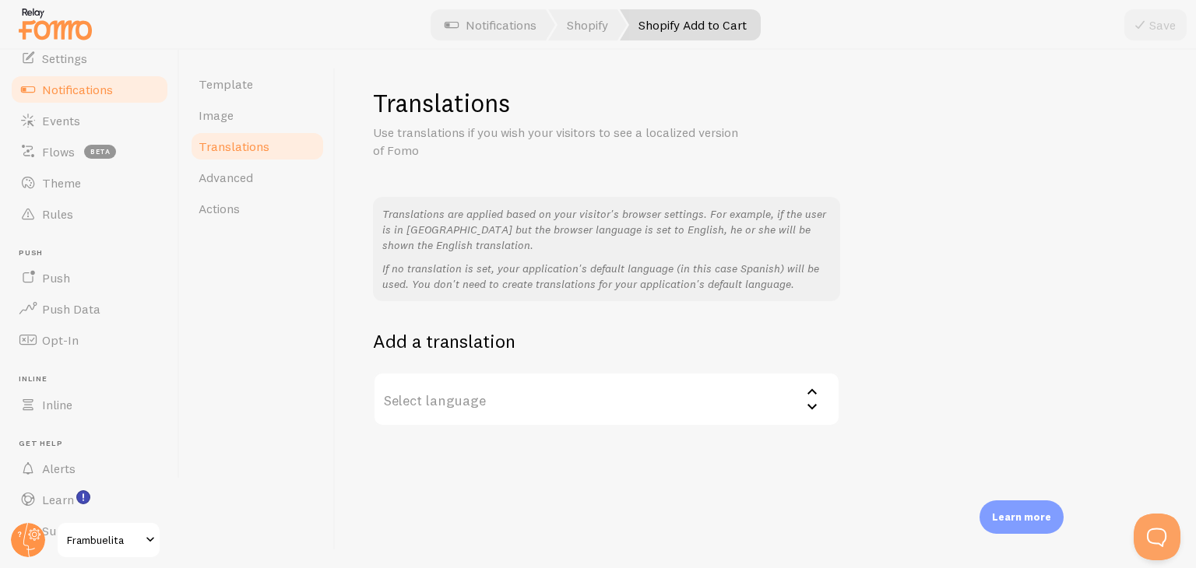
click at [579, 402] on label "Select language" at bounding box center [606, 399] width 467 height 55
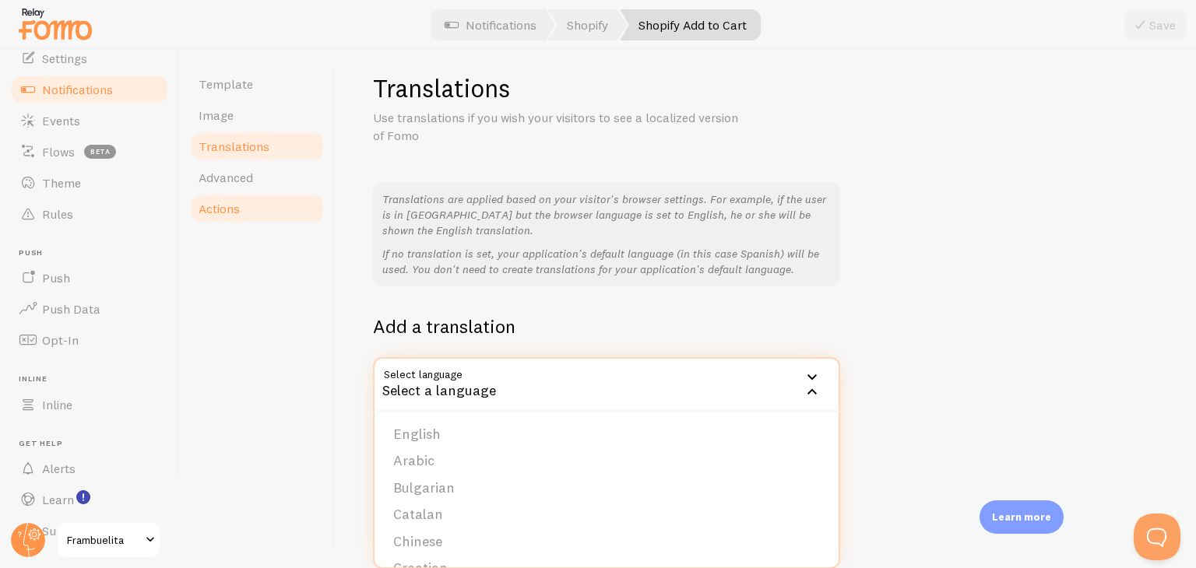
click at [265, 220] on link "Actions" at bounding box center [257, 208] width 136 height 31
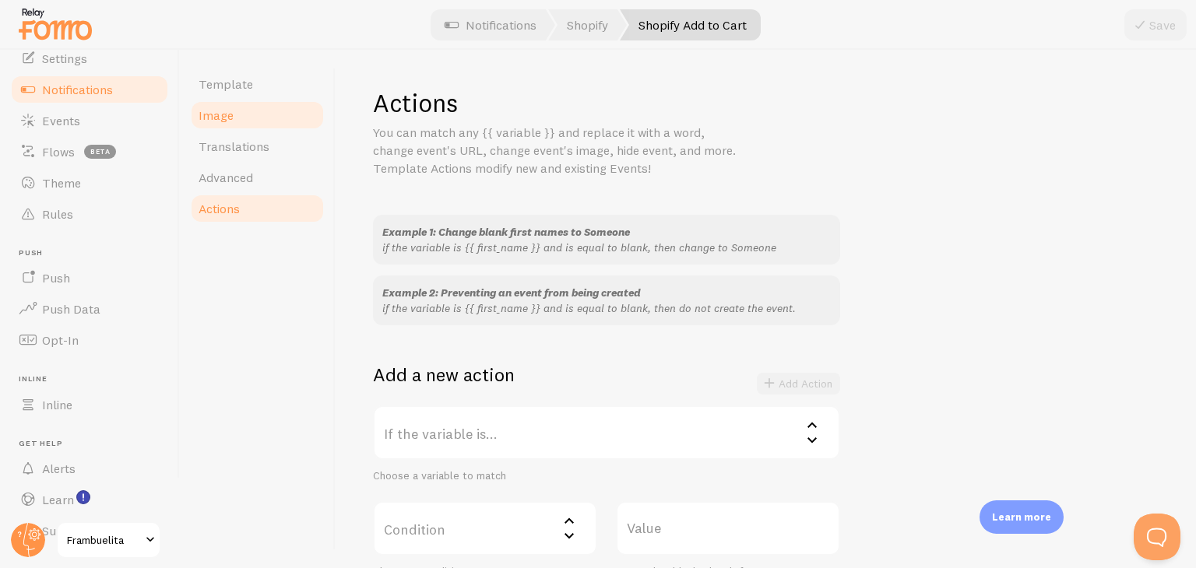
click at [247, 100] on link "Image" at bounding box center [257, 115] width 136 height 31
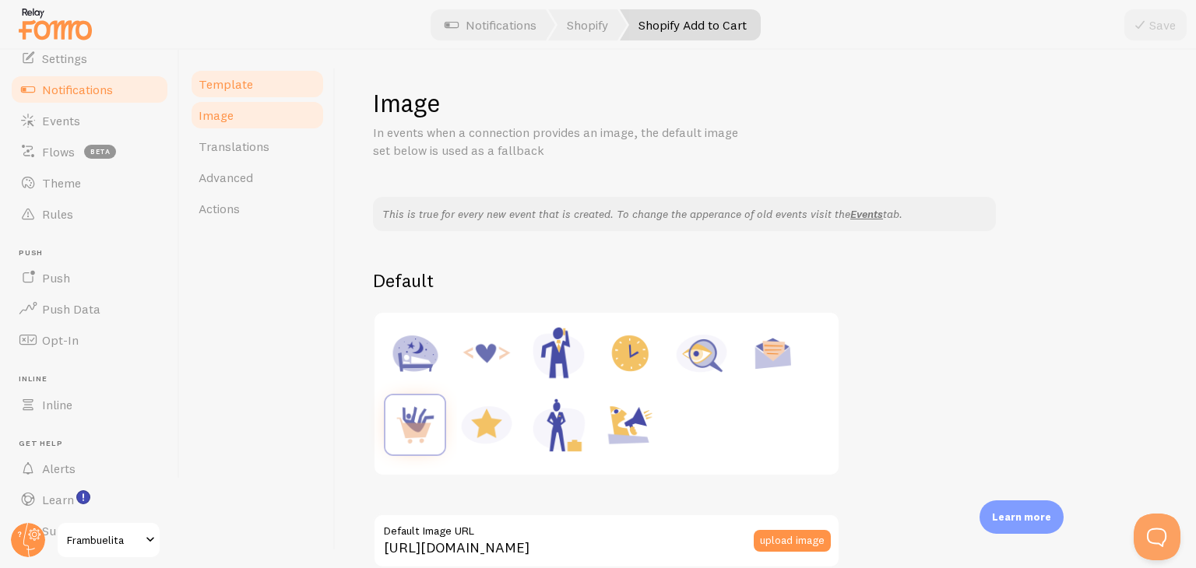
click at [246, 85] on span "Template" at bounding box center [226, 84] width 55 height 16
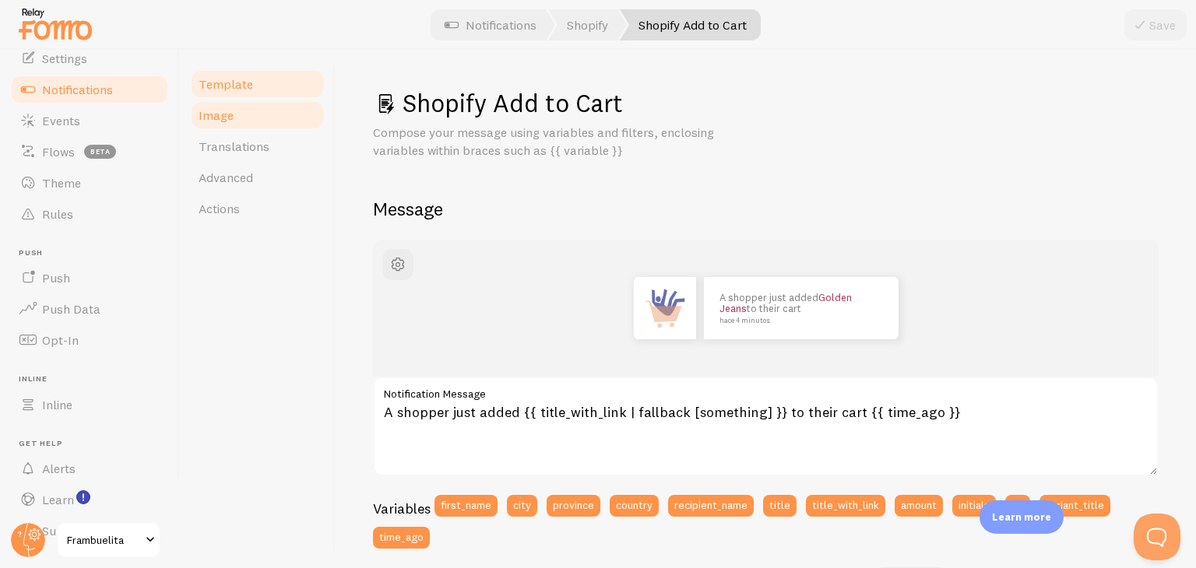
click at [271, 114] on link "Image" at bounding box center [257, 115] width 136 height 31
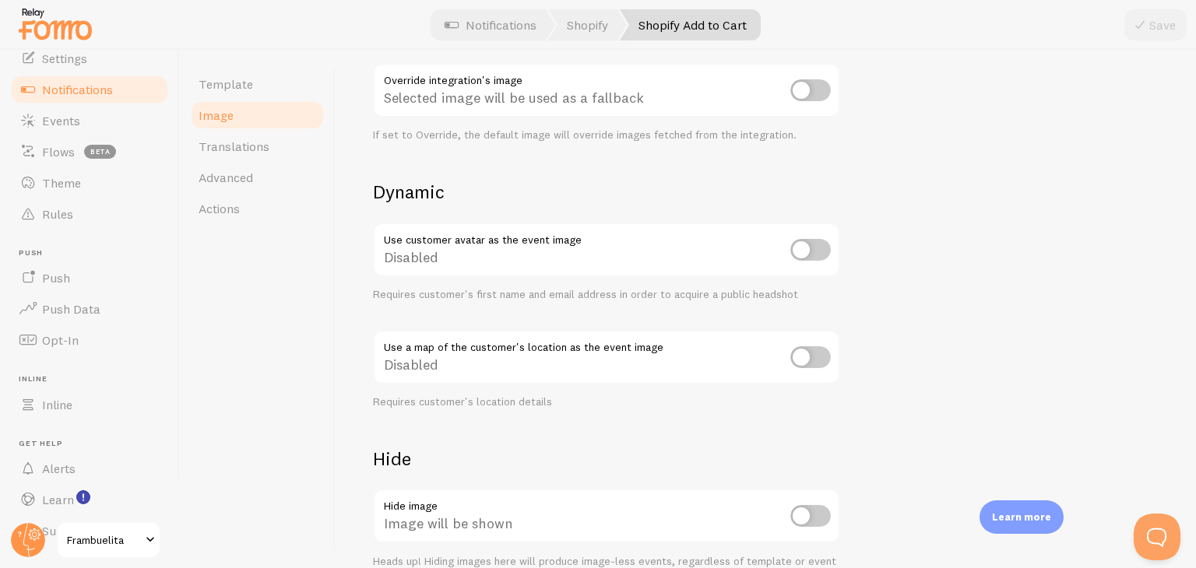
scroll to position [656, 0]
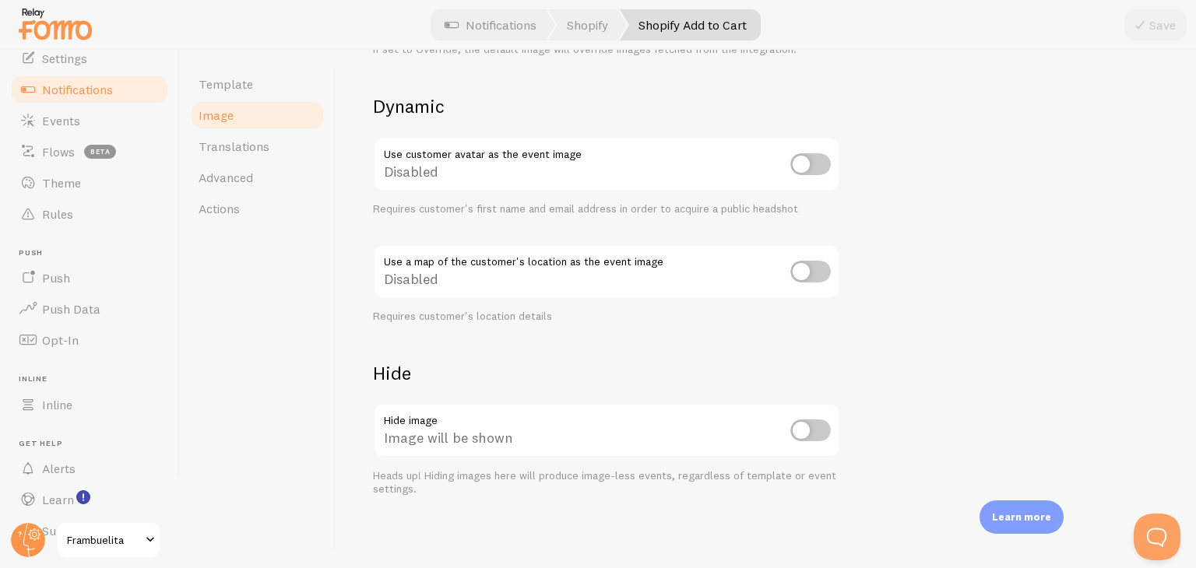
click at [806, 431] on input "checkbox" at bounding box center [810, 431] width 40 height 22
checkbox input "true"
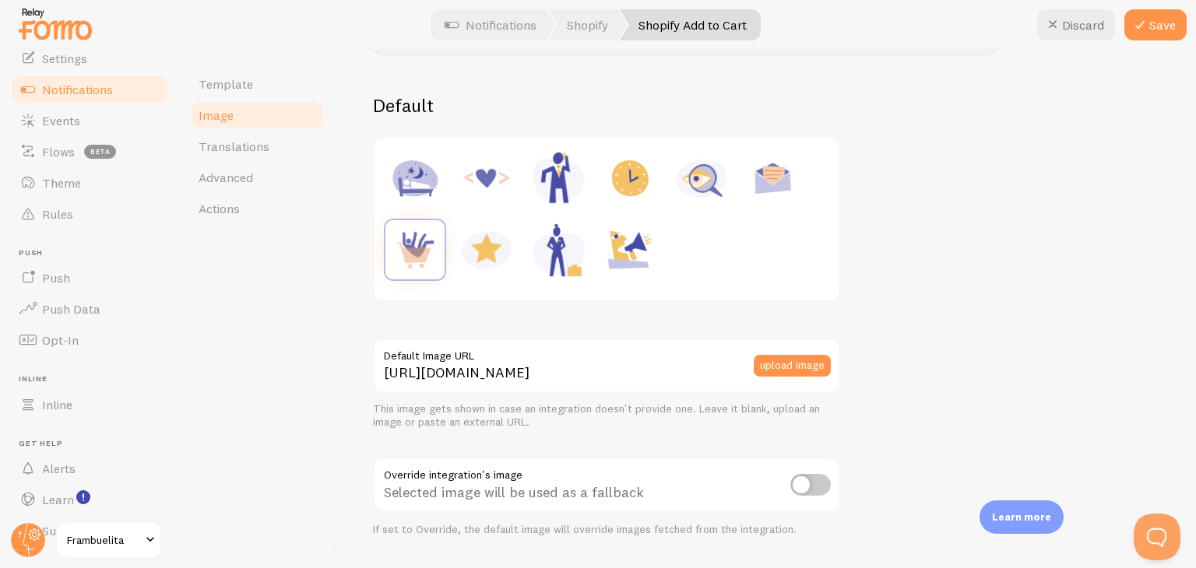
scroll to position [142, 0]
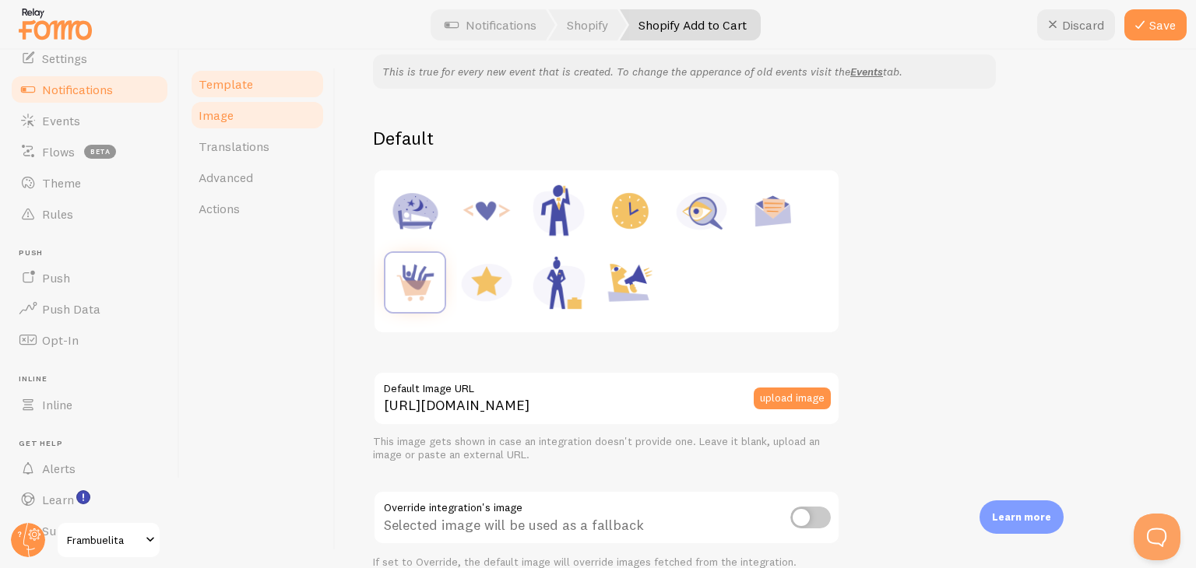
click at [259, 91] on link "Template" at bounding box center [257, 84] width 136 height 31
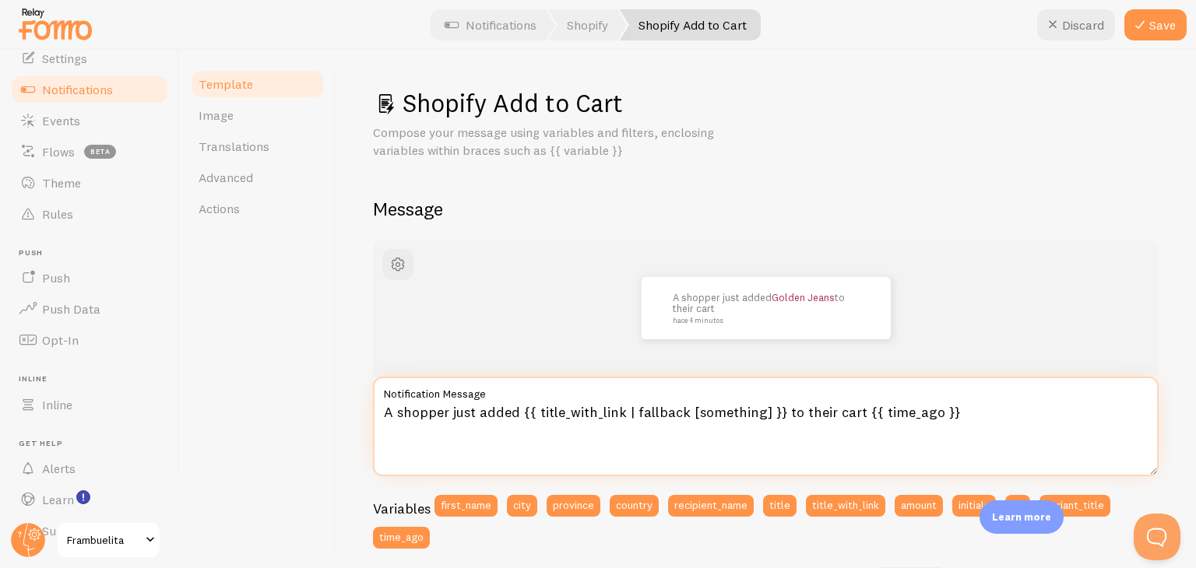
drag, startPoint x: 519, startPoint y: 412, endPoint x: 378, endPoint y: 403, distance: 141.2
click at [378, 403] on textarea "A shopper just added {{ title_with_link | fallback [something] }} to their cart…" at bounding box center [766, 427] width 786 height 100
drag, startPoint x: 804, startPoint y: 406, endPoint x: 876, endPoint y: 415, distance: 73.0
click at [876, 415] on textarea "Alguien acaba de agregar {{ title_with_link | fallback [something] }} to their …" at bounding box center [766, 427] width 786 height 100
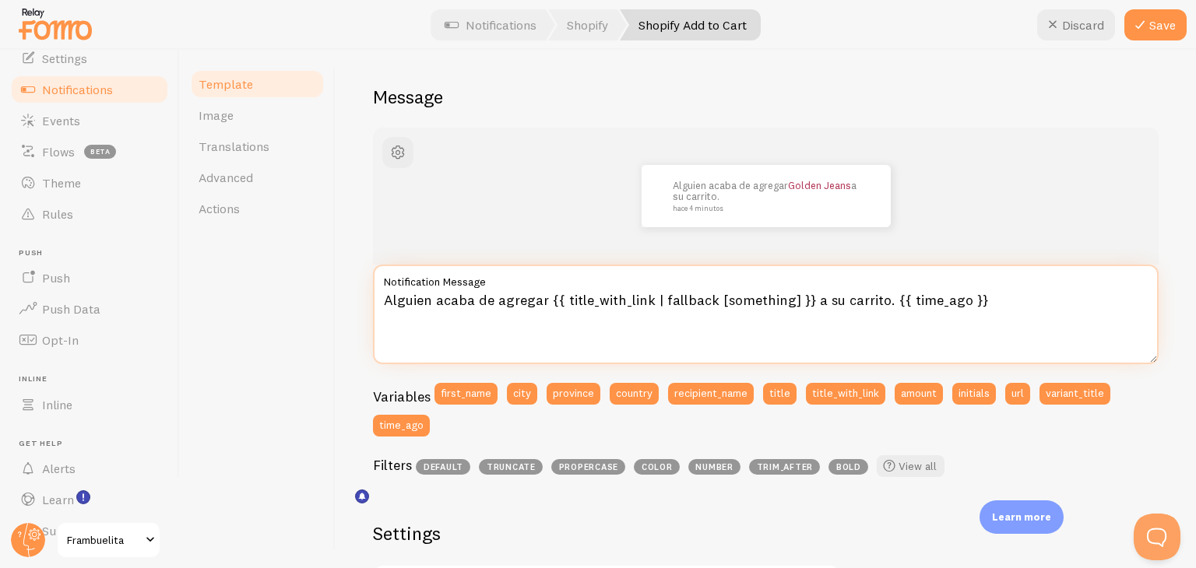
scroll to position [115, 0]
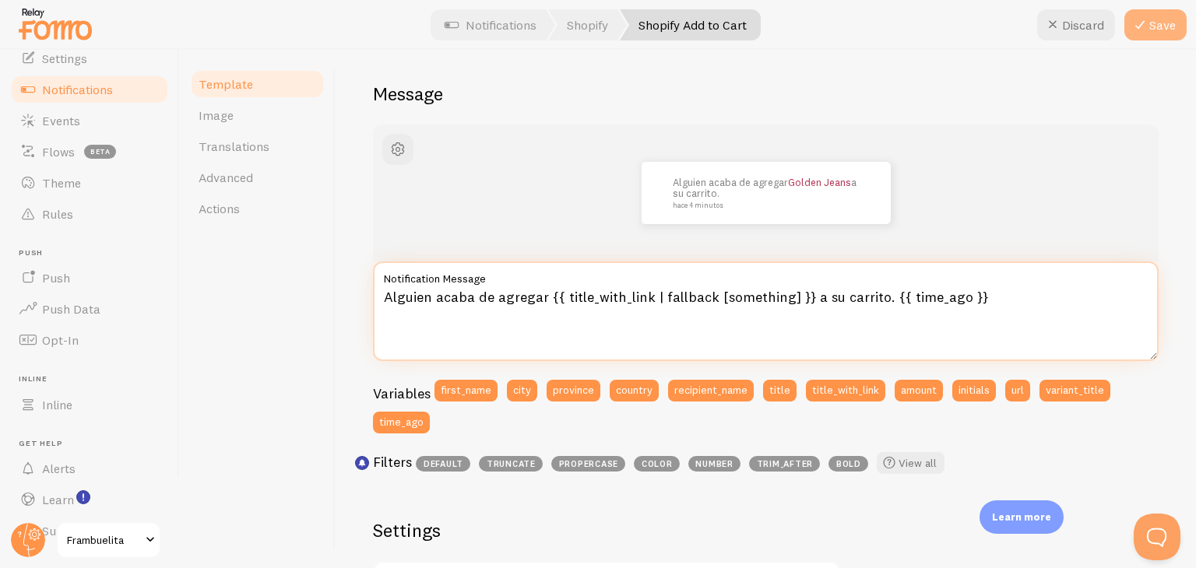
type textarea "Alguien acaba de agregar {{ title_with_link | fallback [something] }} a su carr…"
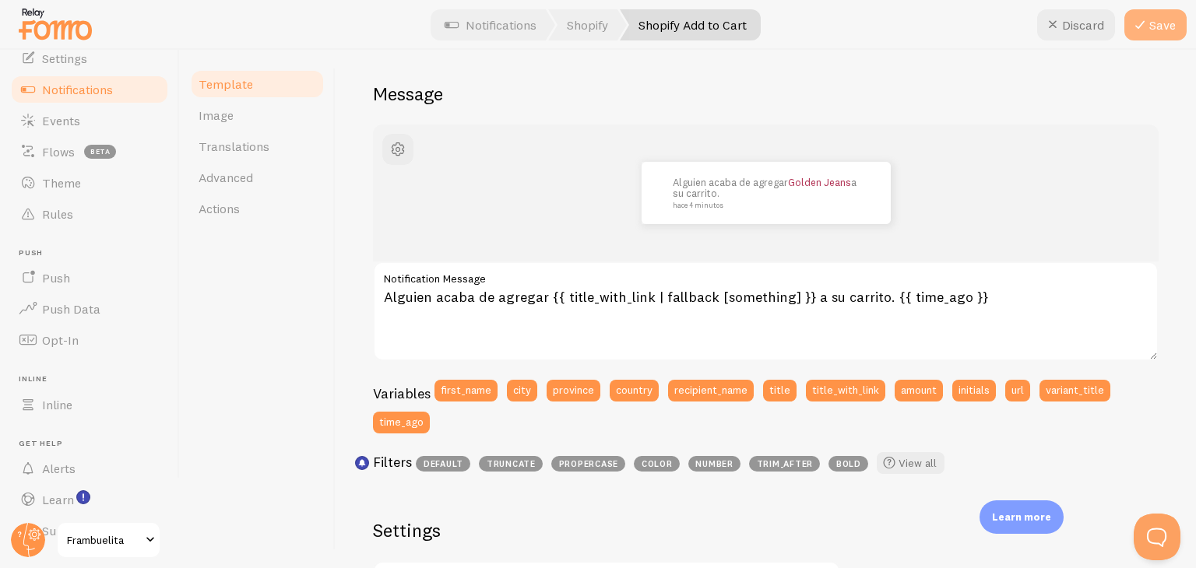
click at [1156, 38] on button "Save" at bounding box center [1155, 24] width 62 height 31
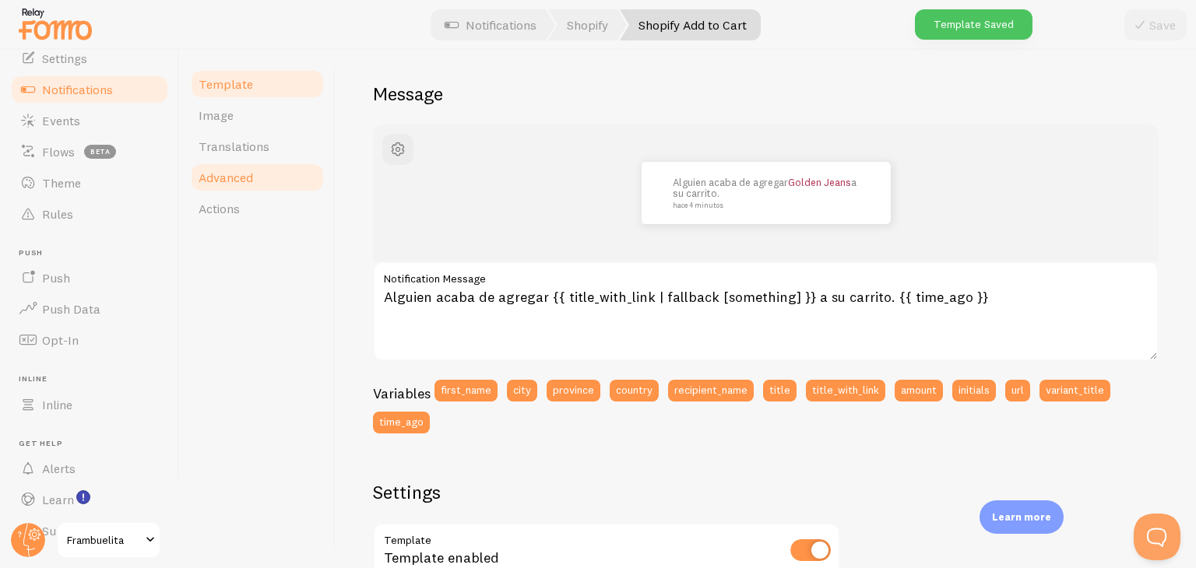
click at [283, 185] on link "Advanced" at bounding box center [257, 177] width 136 height 31
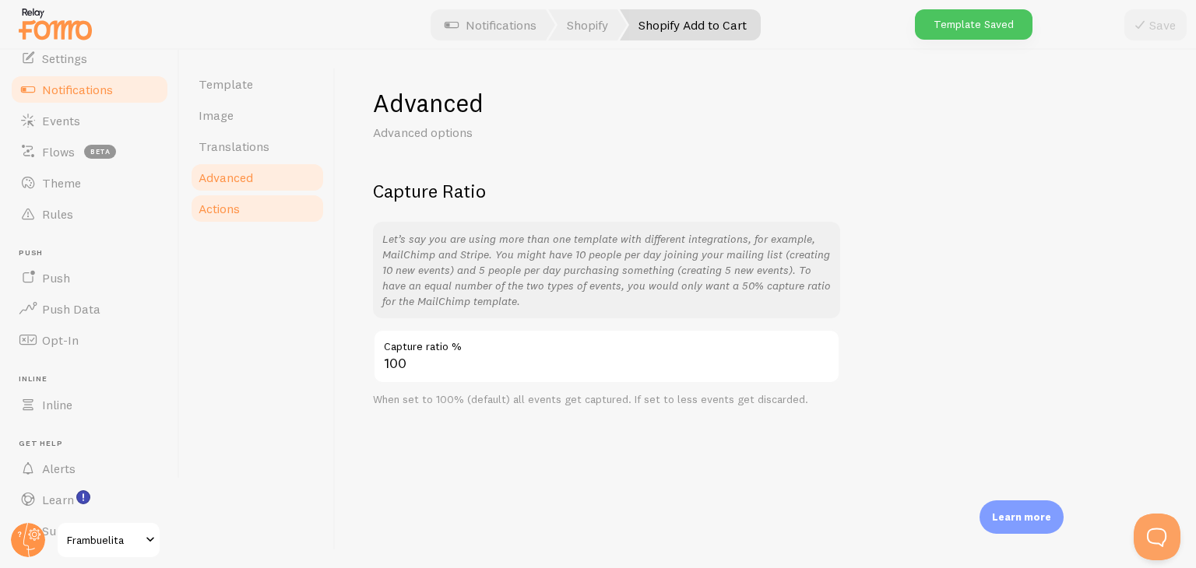
click at [273, 200] on link "Actions" at bounding box center [257, 208] width 136 height 31
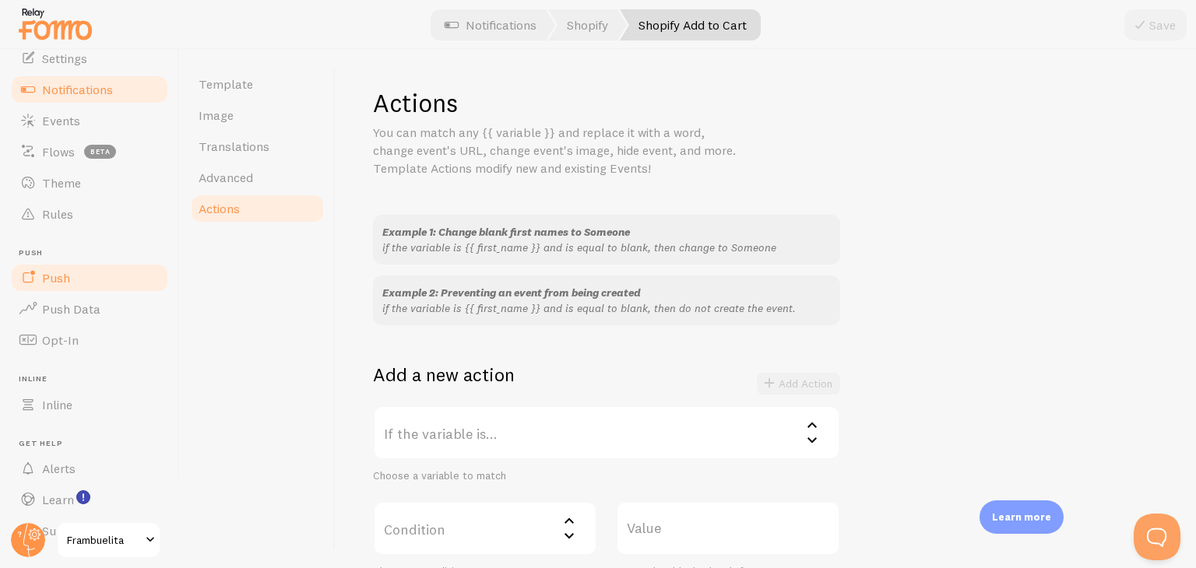
click at [102, 284] on link "Push" at bounding box center [89, 277] width 160 height 31
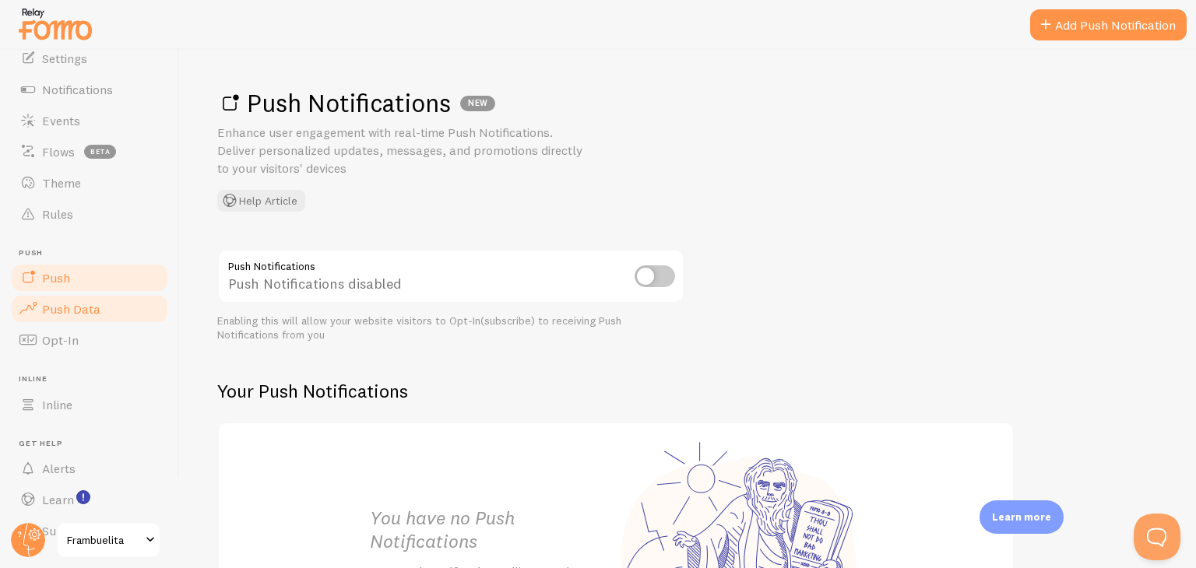
click at [106, 309] on link "Push Data" at bounding box center [89, 309] width 160 height 31
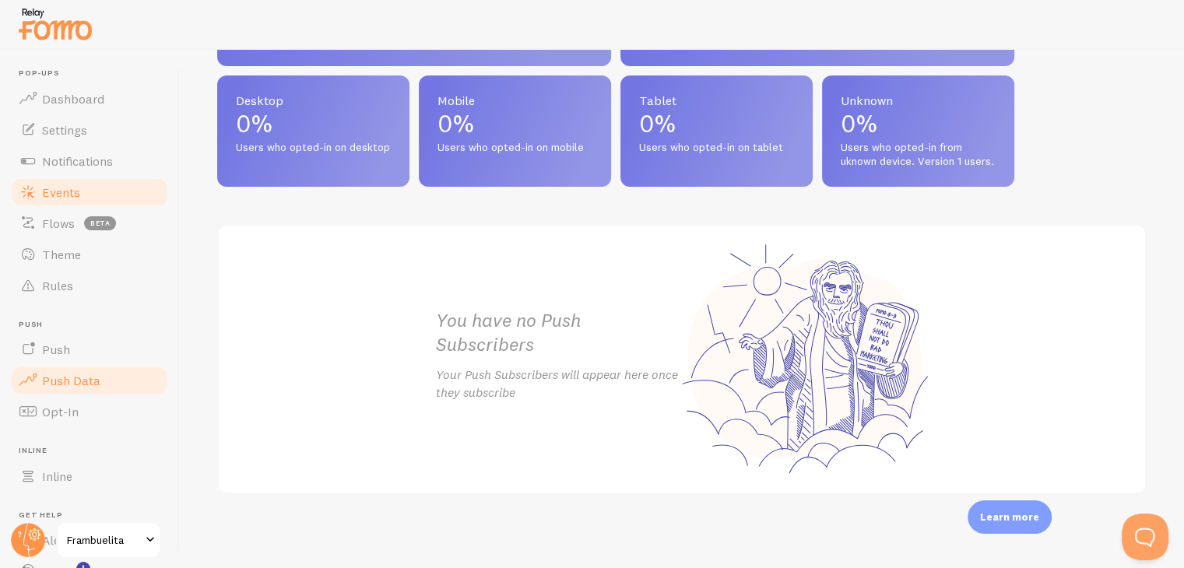
click at [131, 187] on link "Events" at bounding box center [89, 192] width 160 height 31
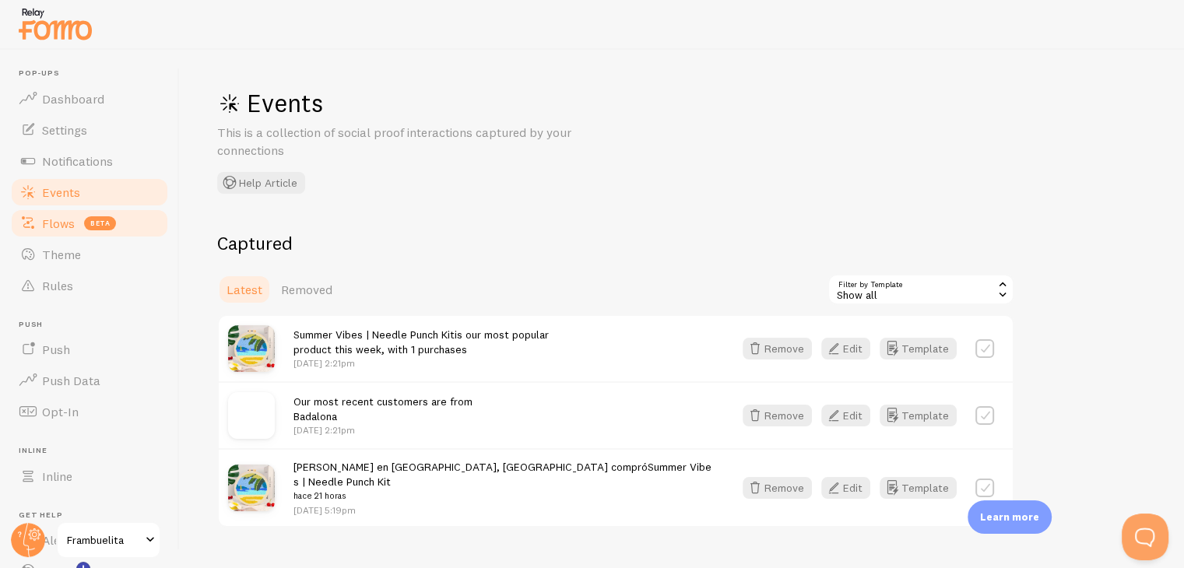
click at [56, 232] on link "Flows beta" at bounding box center [89, 223] width 160 height 31
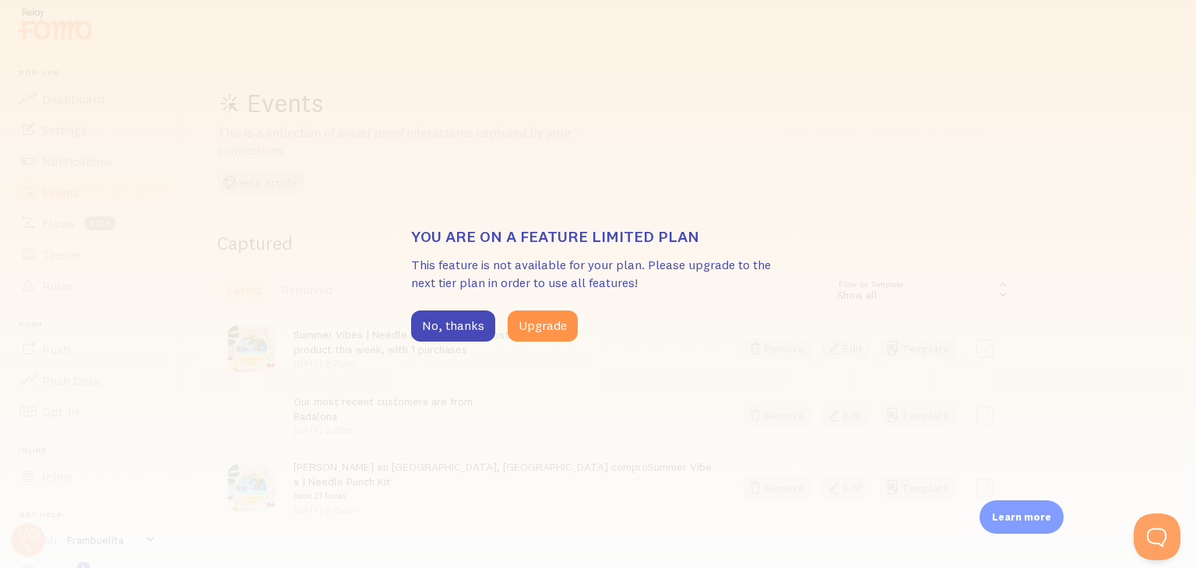
click at [464, 345] on div "You are on a feature limited plan This feature is not available for your plan. …" at bounding box center [598, 284] width 1196 height 568
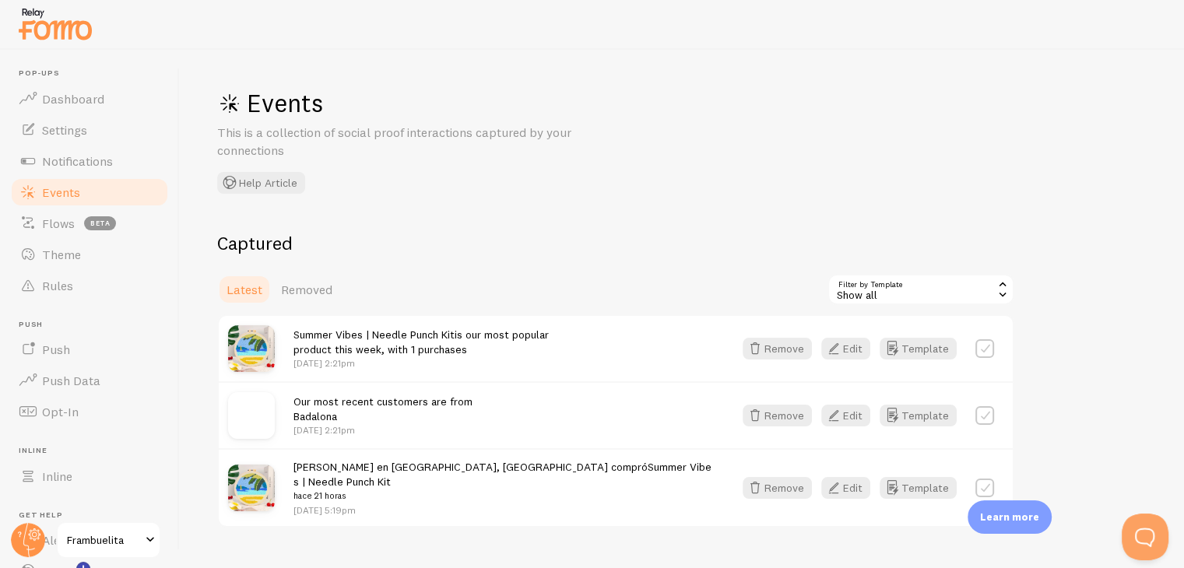
click at [456, 325] on div "Summer Vibes | Needle Punch Kit is our most popular product this week, with 1 p…" at bounding box center [616, 348] width 794 height 65
click at [90, 102] on span "Dashboard" at bounding box center [73, 99] width 62 height 16
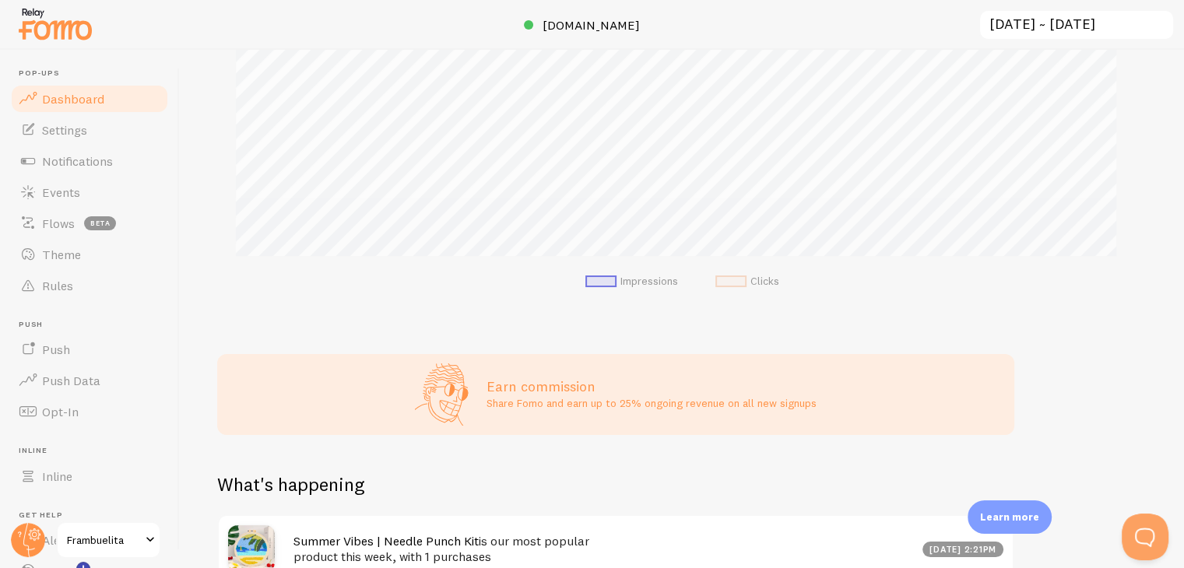
scroll to position [584, 0]
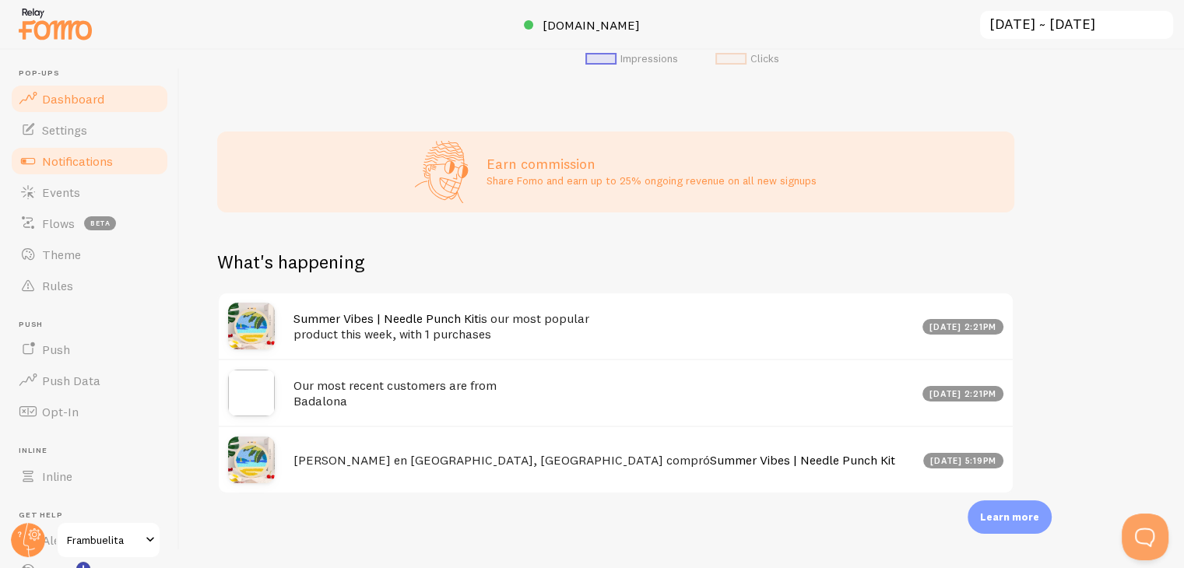
click at [76, 164] on span "Notifications" at bounding box center [77, 161] width 71 height 16
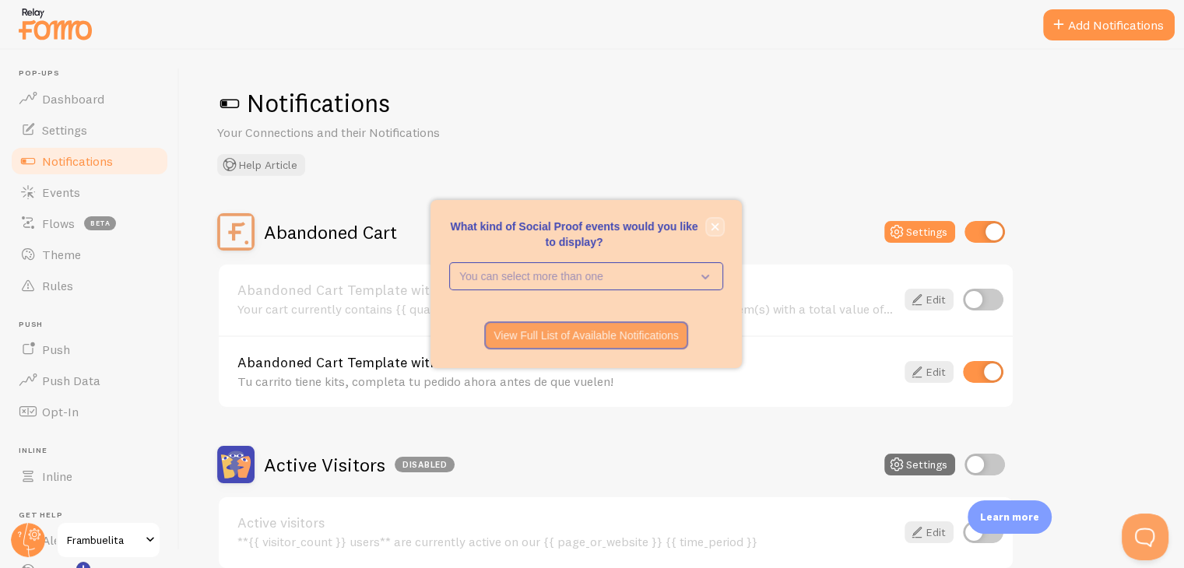
click at [710, 232] on button "close," at bounding box center [715, 227] width 16 height 16
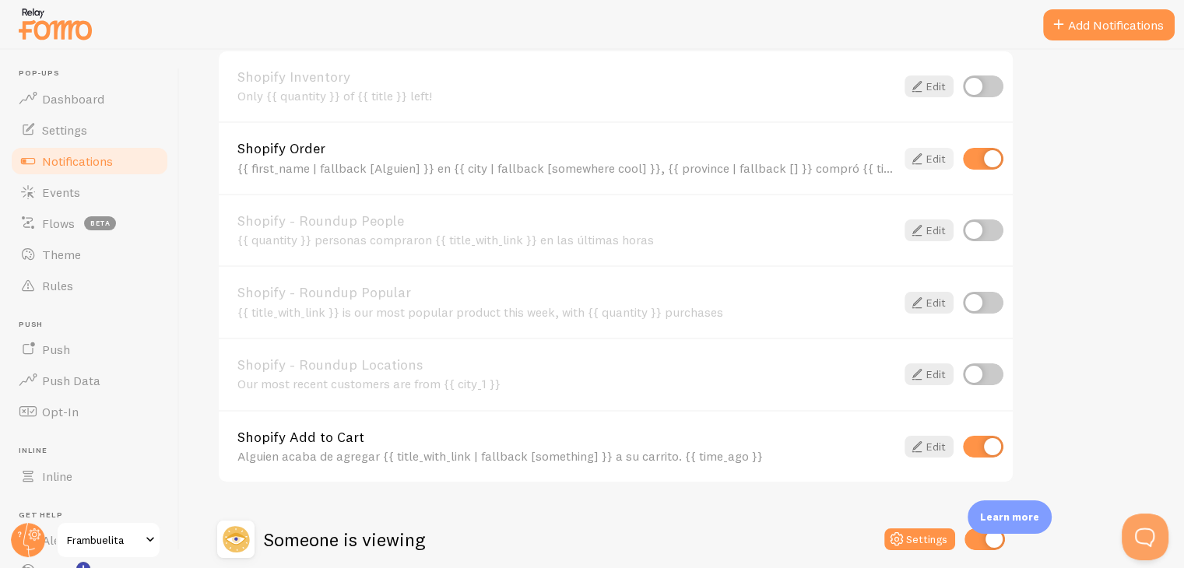
scroll to position [620, 0]
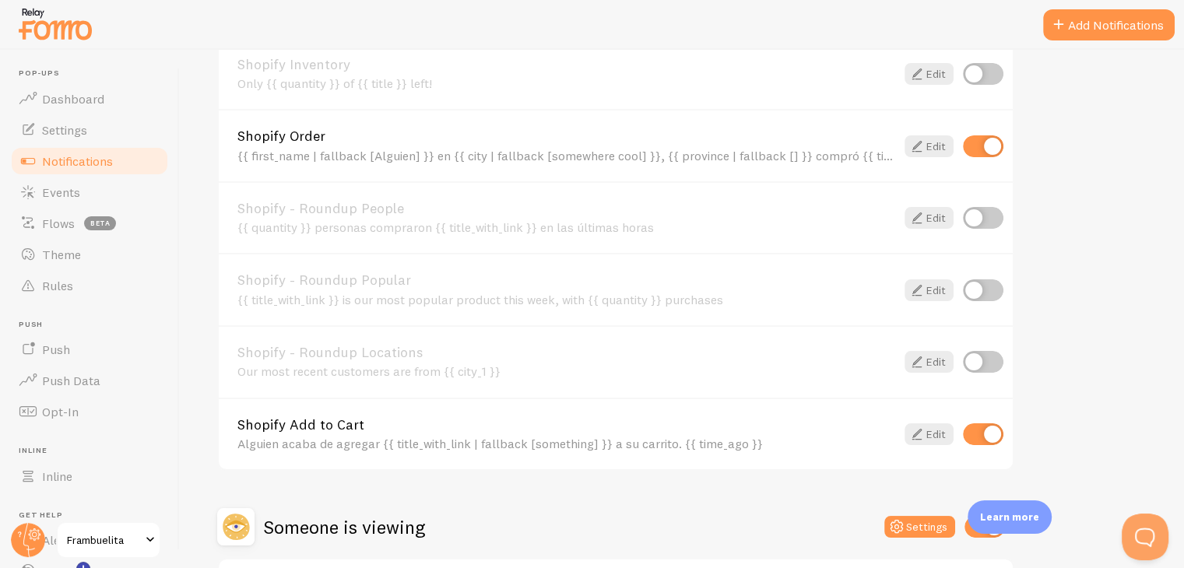
click at [983, 432] on input "checkbox" at bounding box center [983, 435] width 40 height 22
checkbox input "false"
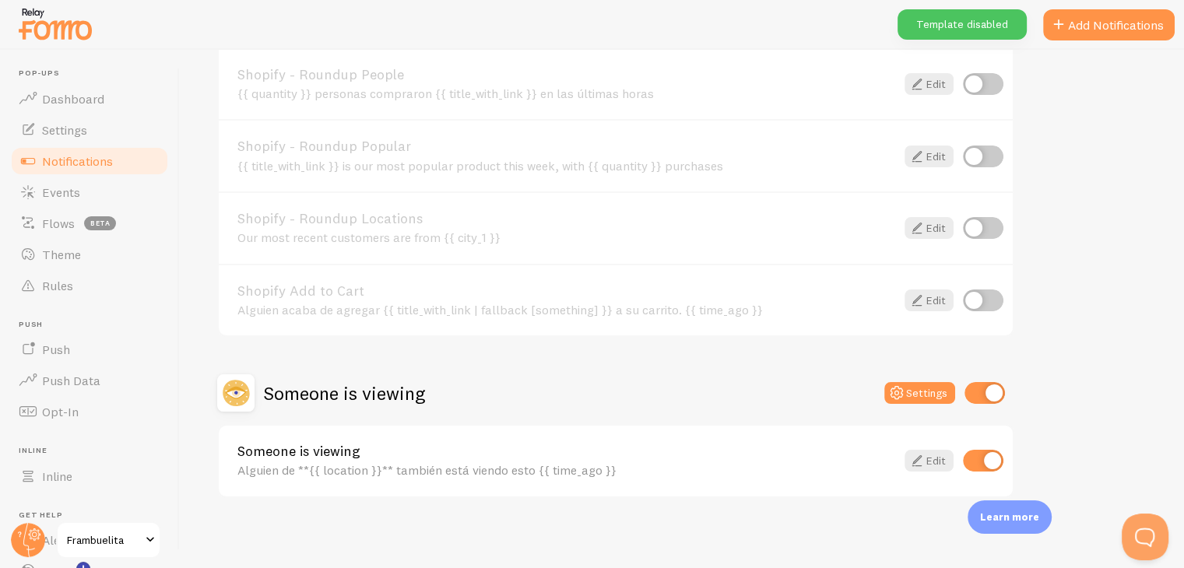
scroll to position [17, 0]
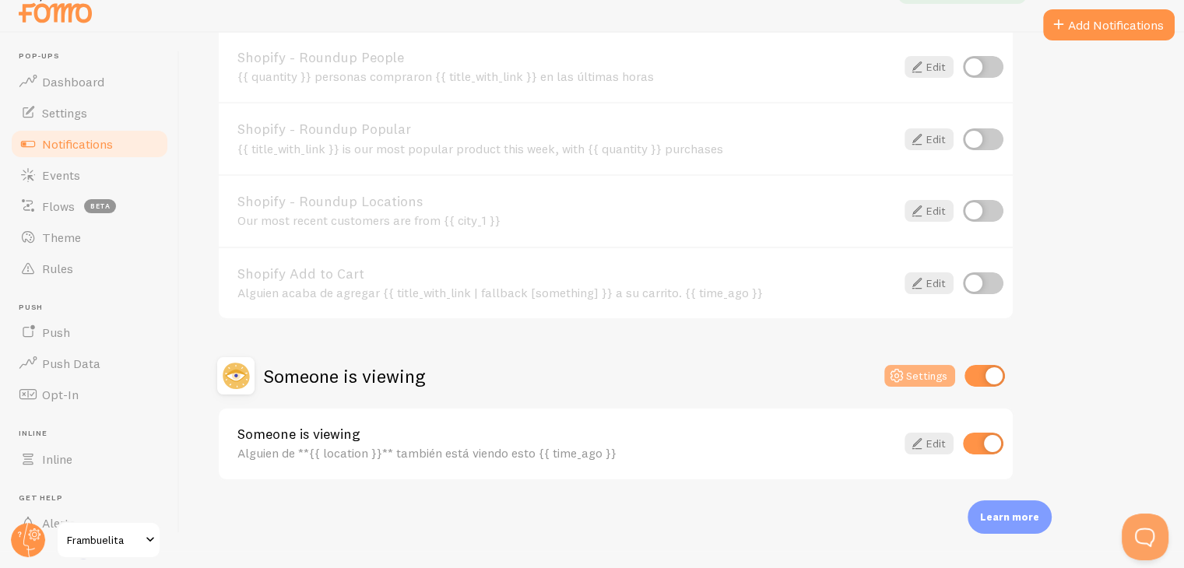
click at [913, 365] on button "Settings" at bounding box center [920, 376] width 71 height 22
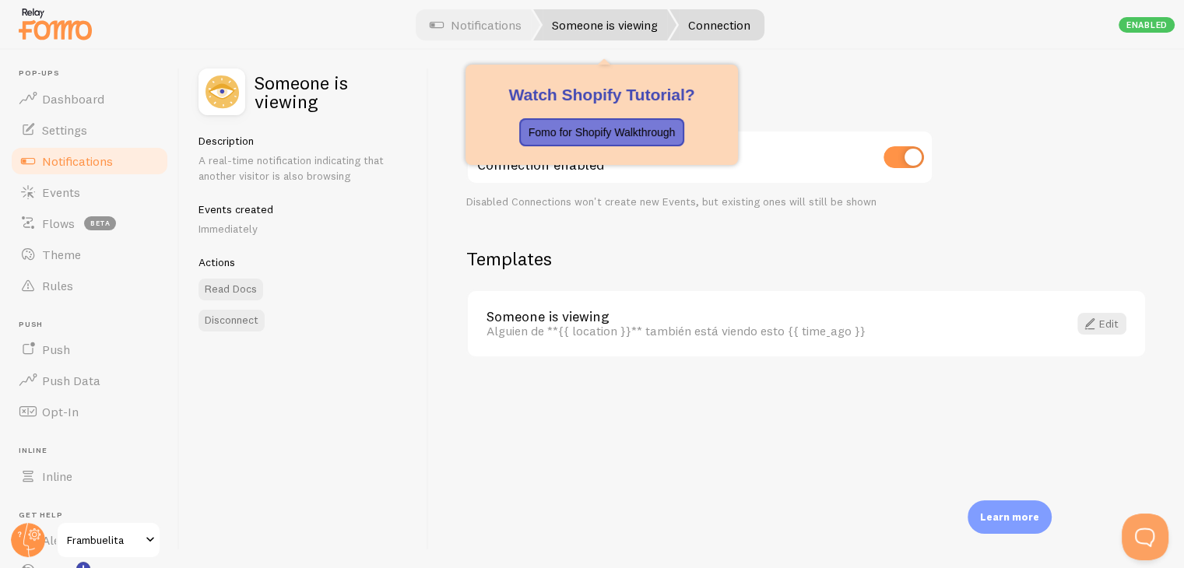
click at [570, 33] on link "Someone is viewing" at bounding box center [604, 24] width 143 height 31
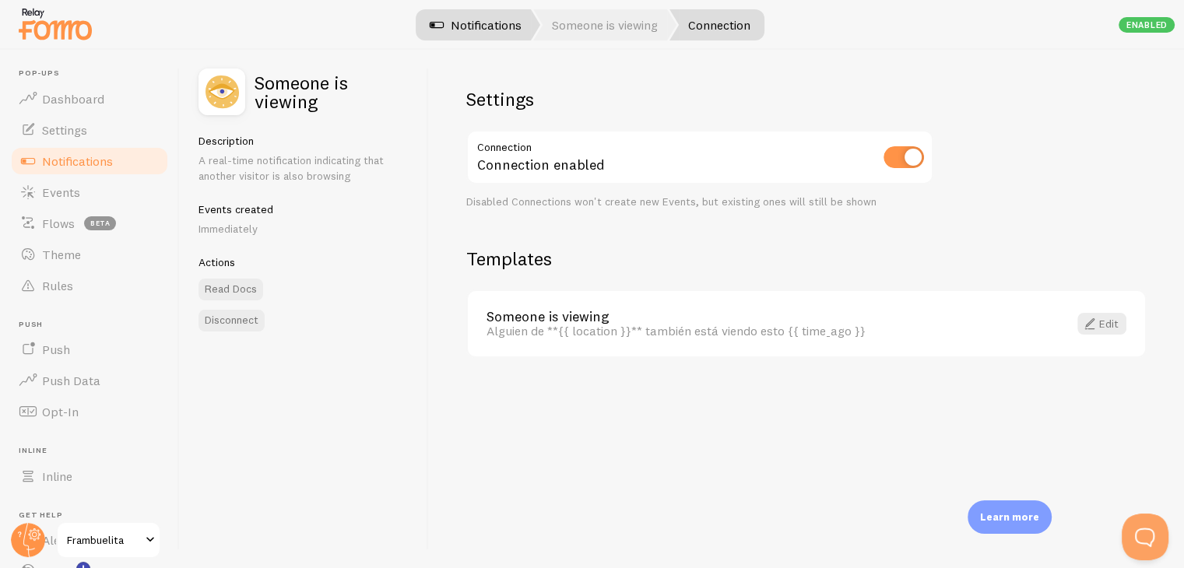
click at [479, 30] on link "Notifications" at bounding box center [475, 24] width 129 height 31
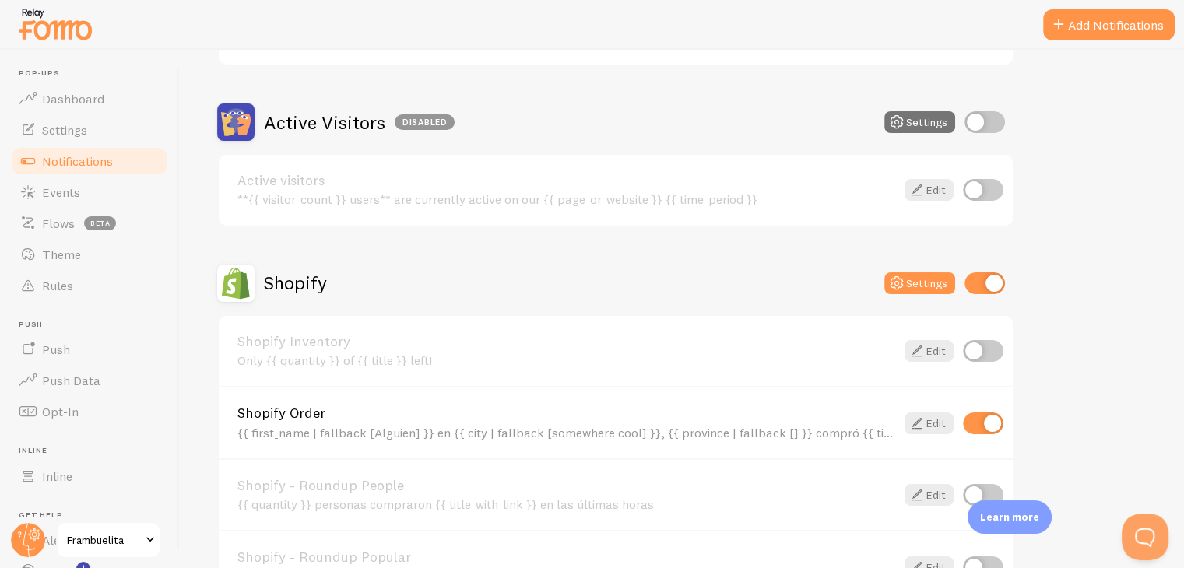
scroll to position [432, 0]
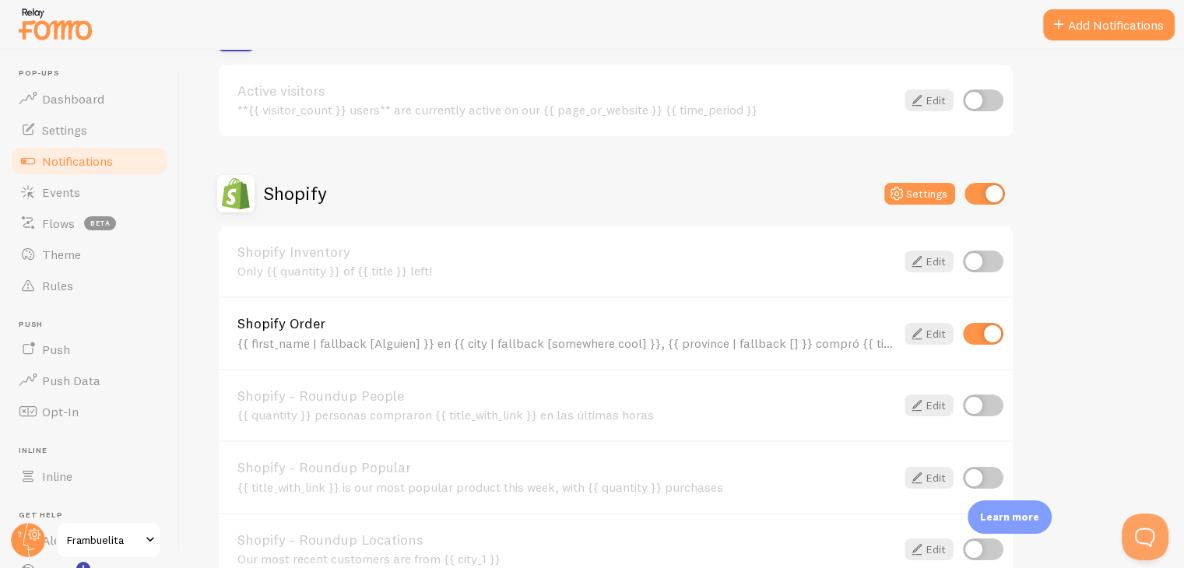
click at [451, 341] on div "{{ first_name | fallback [Alguien] }} en {{ city | fallback [somewhere cool] }}…" at bounding box center [566, 343] width 658 height 14
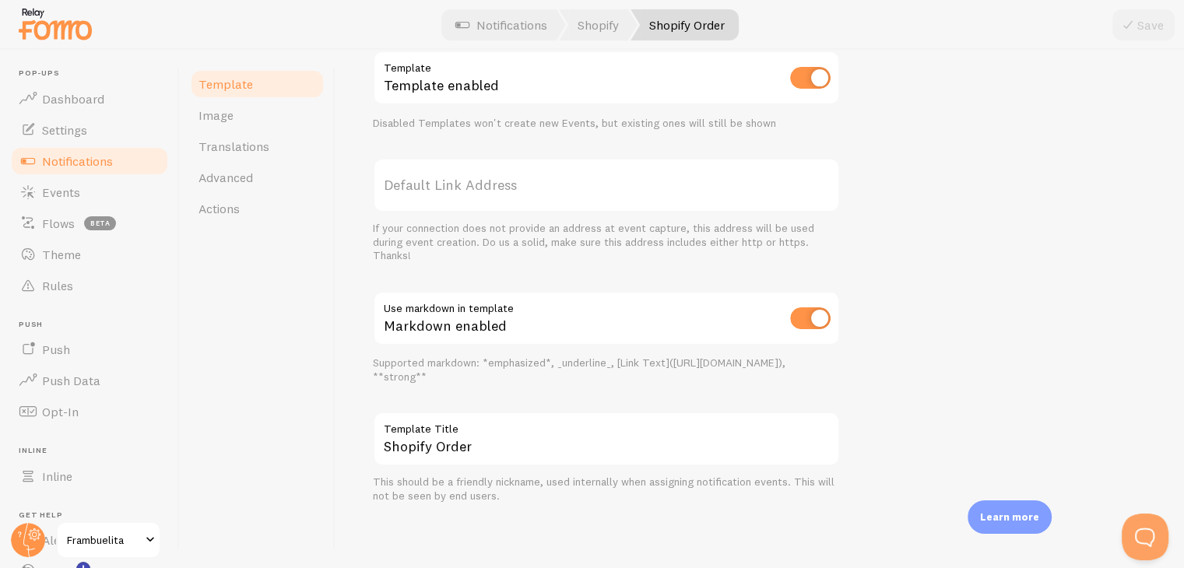
scroll to position [17, 0]
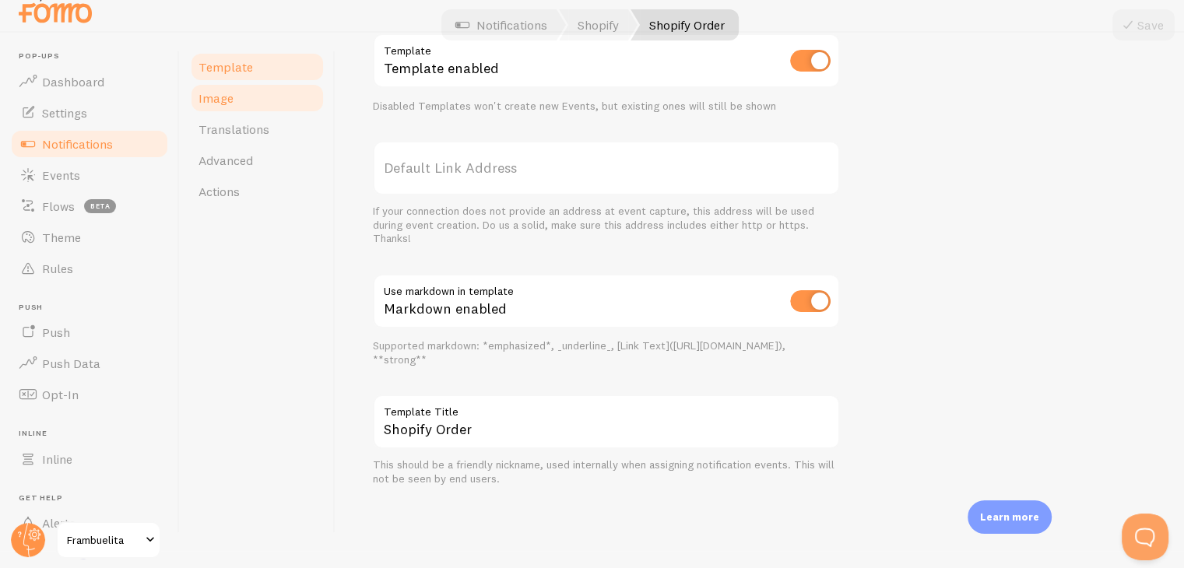
click at [224, 95] on span "Image" at bounding box center [216, 98] width 35 height 16
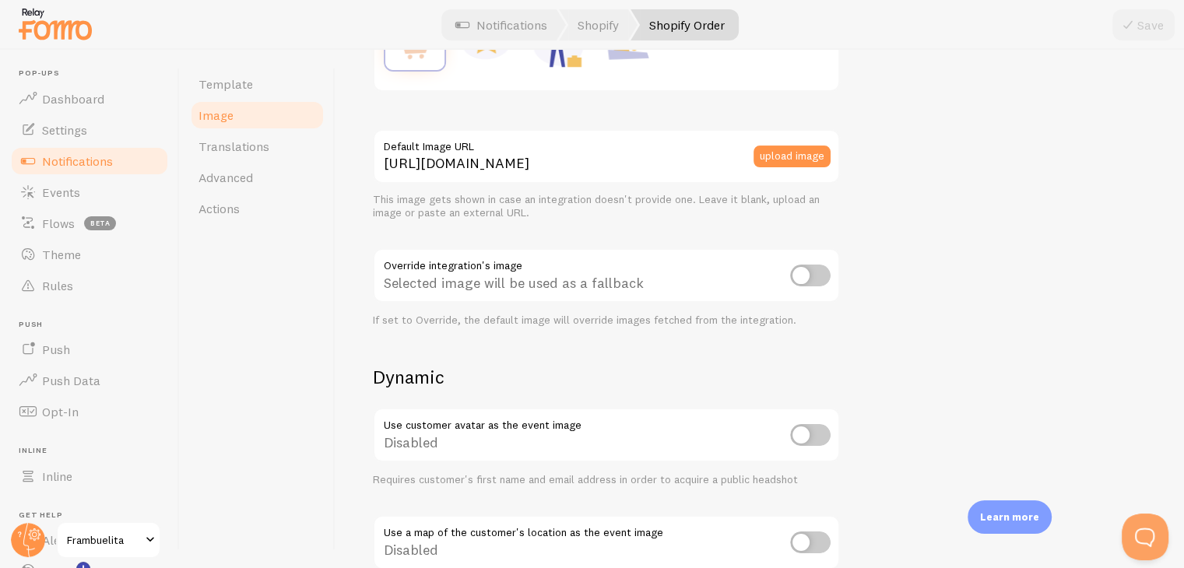
scroll to position [368, 0]
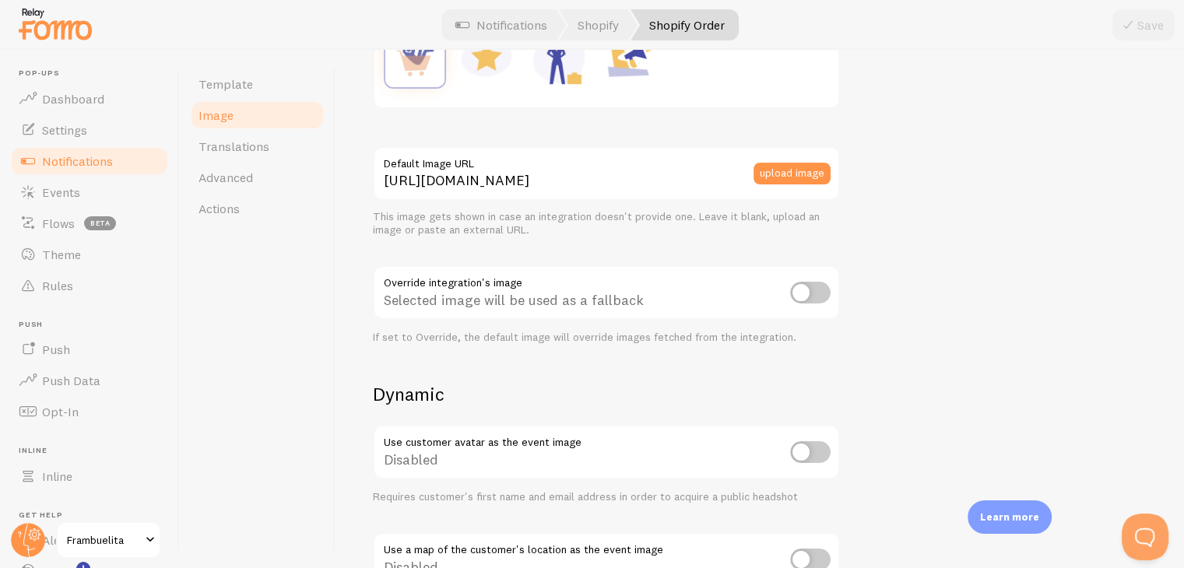
click at [710, 337] on div "If set to Override, the default image will override images fetched from the int…" at bounding box center [606, 338] width 467 height 14
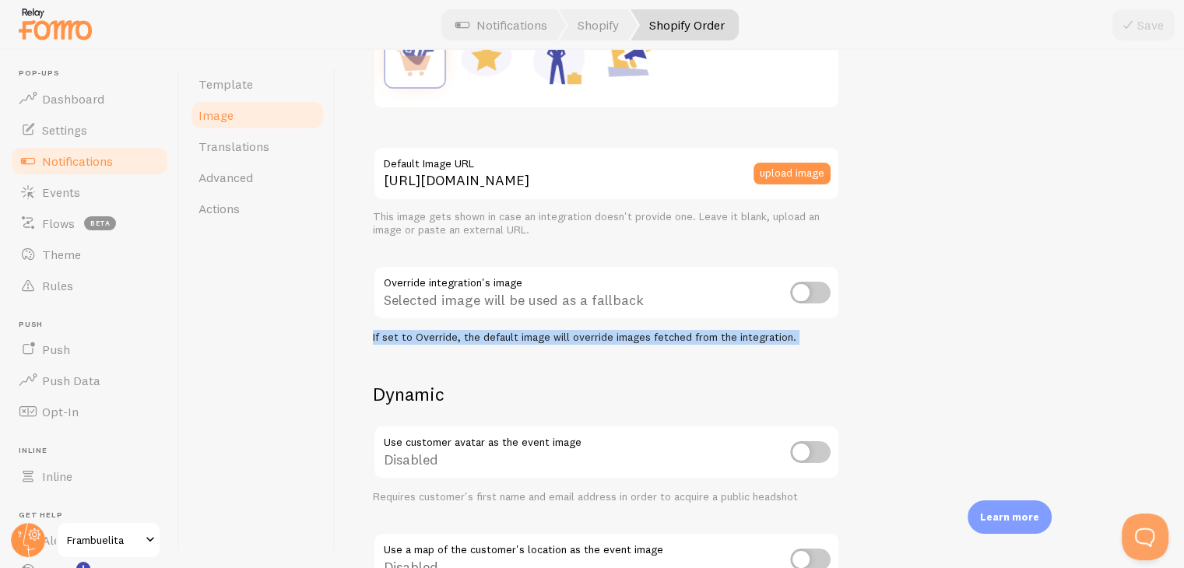
click at [710, 337] on div "If set to Override, the default image will override images fetched from the int…" at bounding box center [606, 338] width 467 height 14
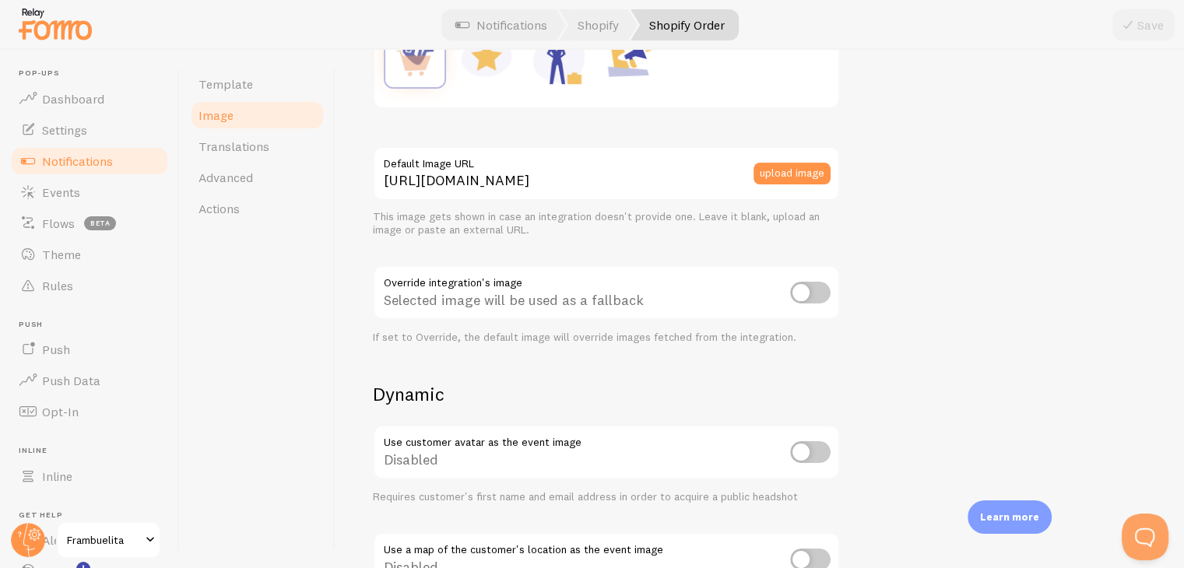
click at [666, 255] on div "https://fomo.com/images/widget/template_defaults/purchase.jpg Default Image URL…" at bounding box center [606, 245] width 467 height 199
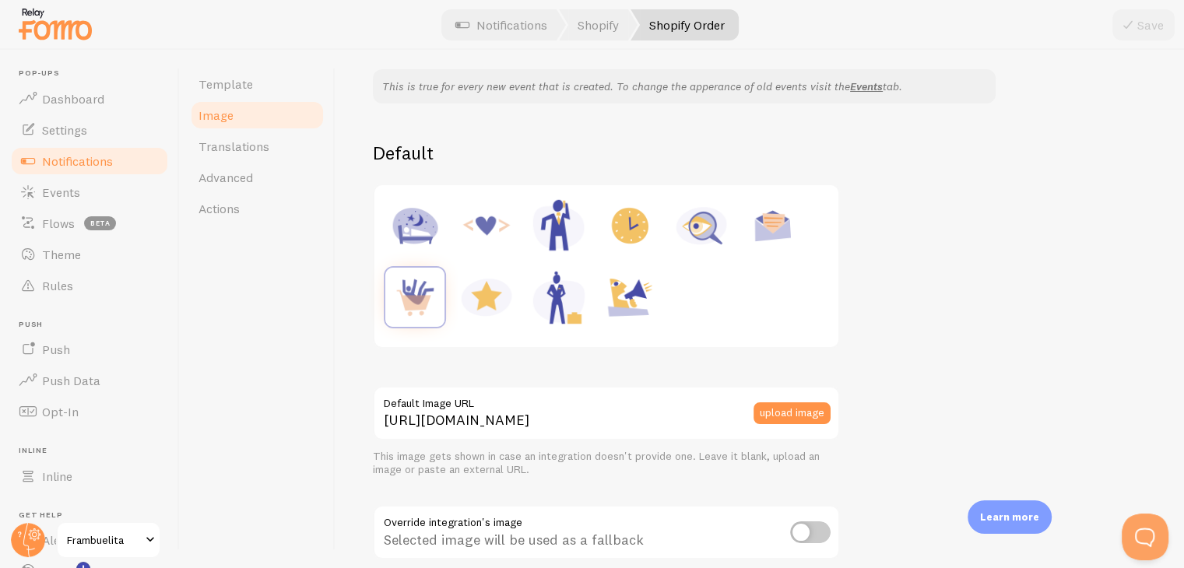
scroll to position [0, 0]
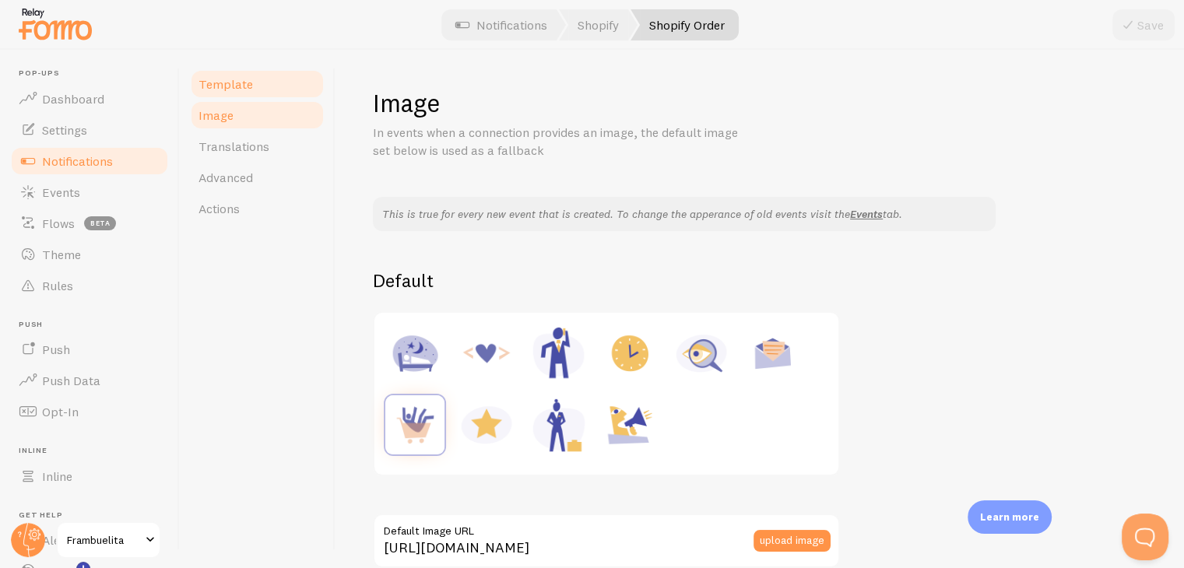
click at [241, 83] on span "Template" at bounding box center [226, 84] width 55 height 16
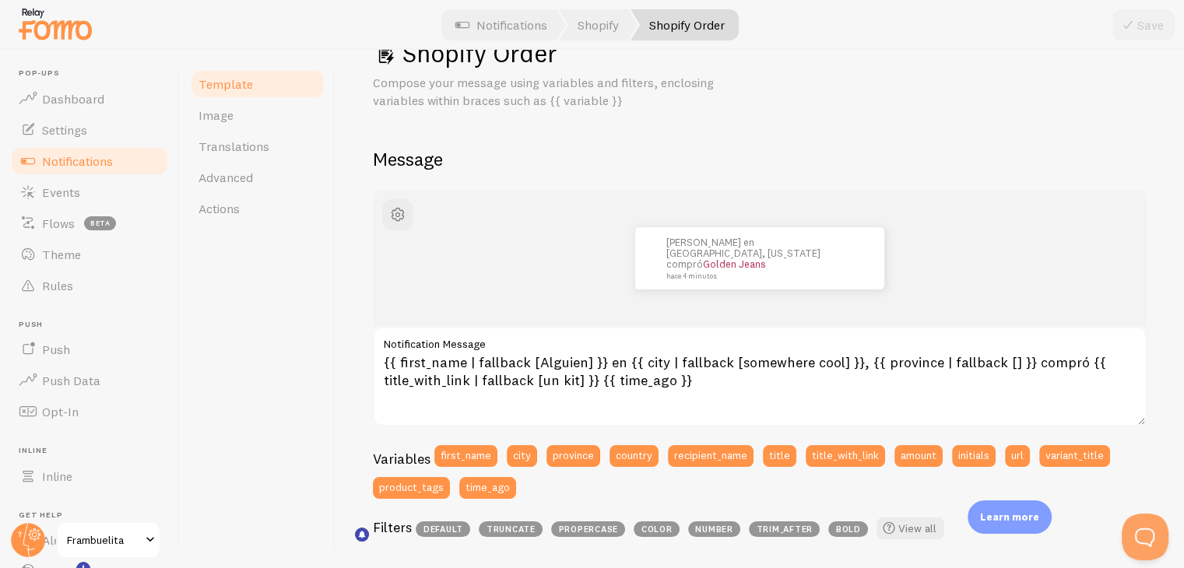
scroll to position [51, 0]
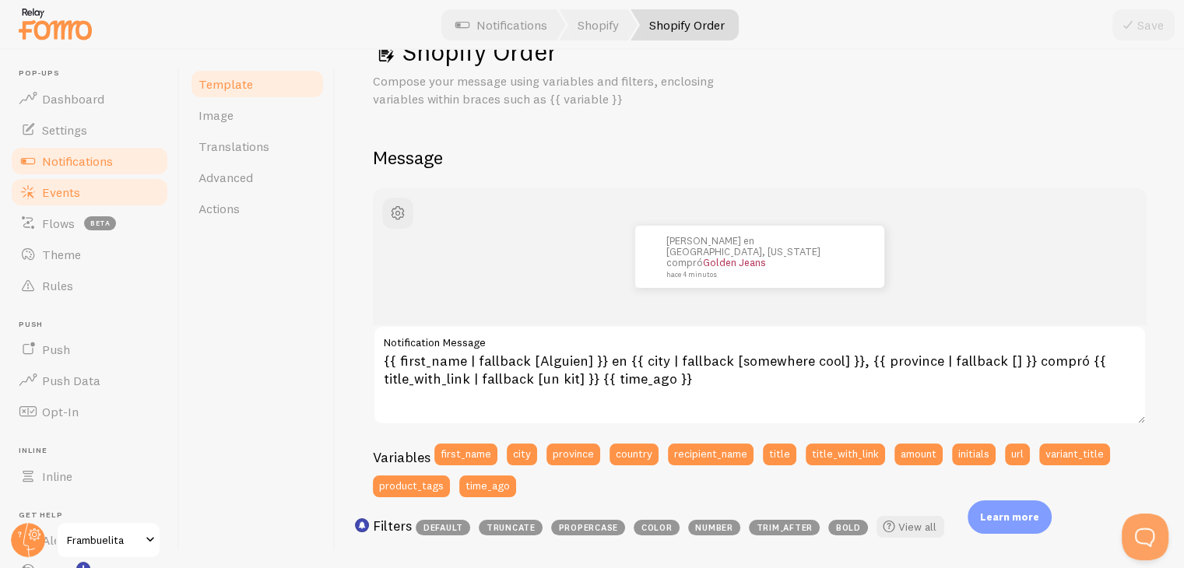
click at [70, 199] on span "Events" at bounding box center [61, 193] width 38 height 16
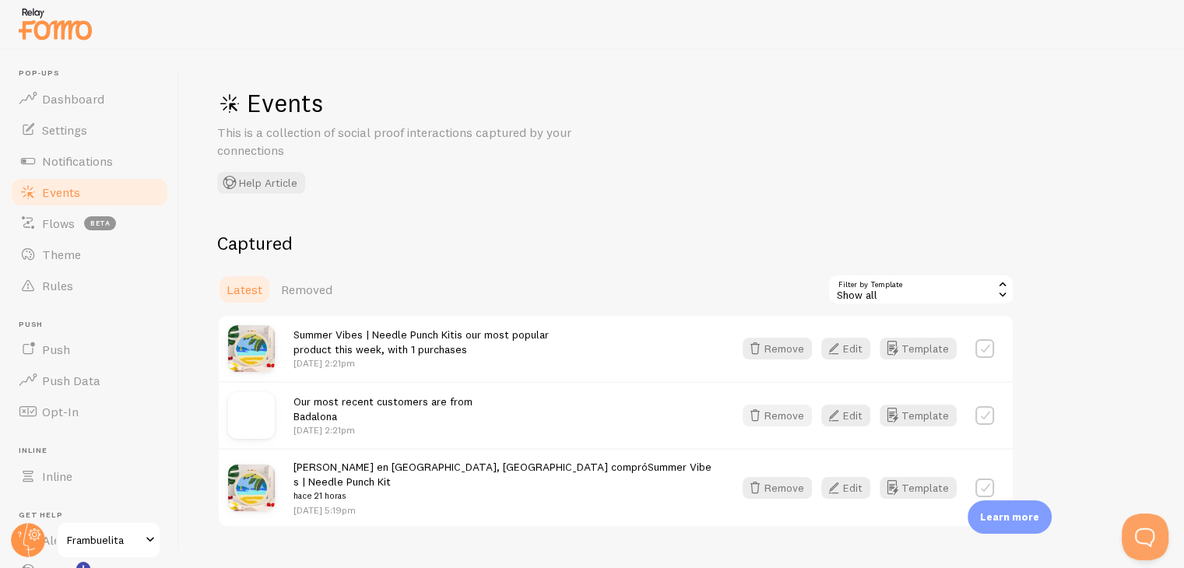
click at [781, 415] on button "Remove" at bounding box center [777, 416] width 69 height 22
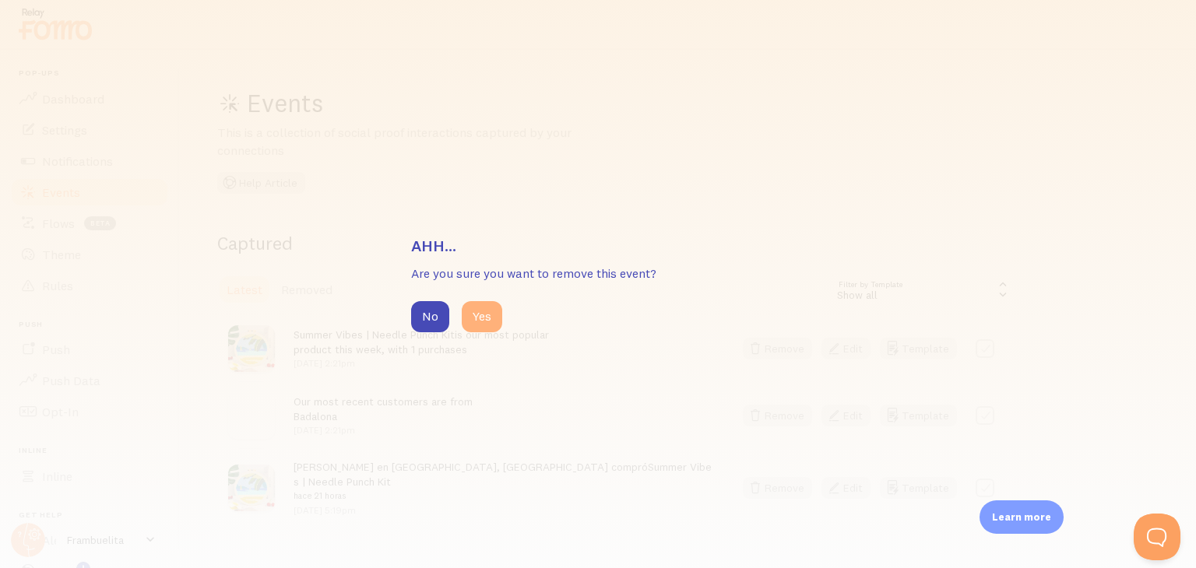
click at [465, 321] on button "Yes" at bounding box center [482, 316] width 40 height 31
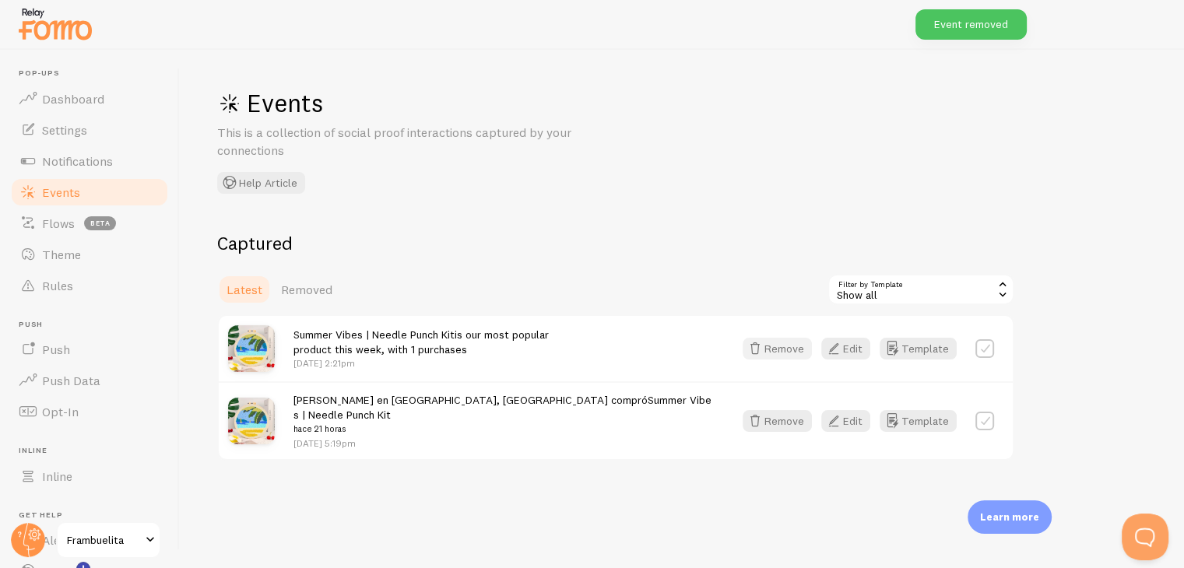
click at [786, 347] on button "Remove" at bounding box center [777, 349] width 69 height 22
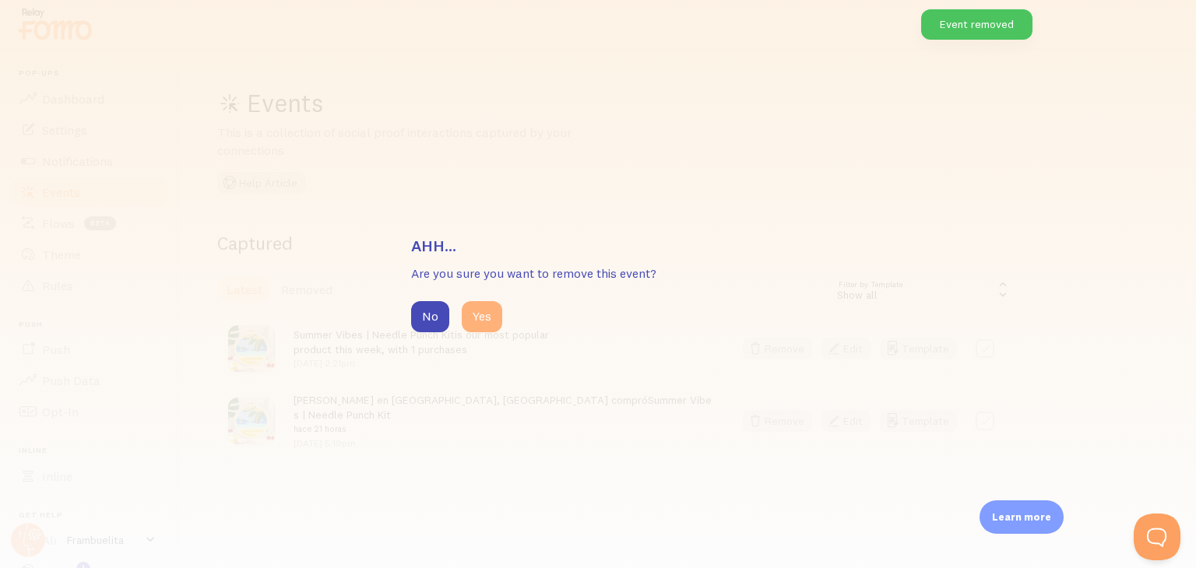
click at [489, 318] on button "Yes" at bounding box center [482, 316] width 40 height 31
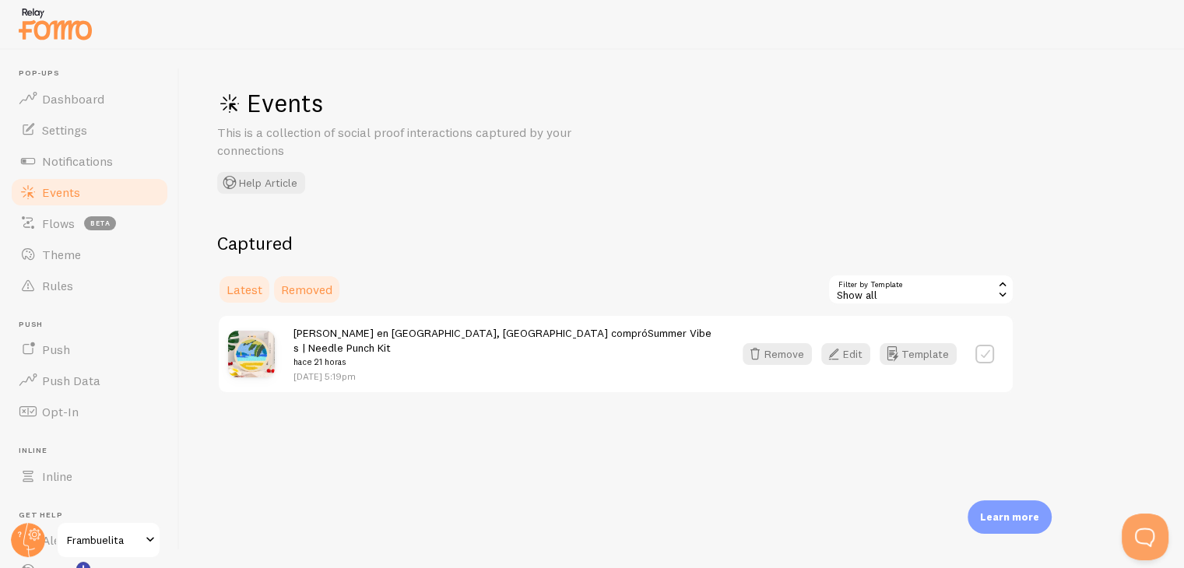
click at [303, 286] on span "Removed" at bounding box center [306, 290] width 51 height 16
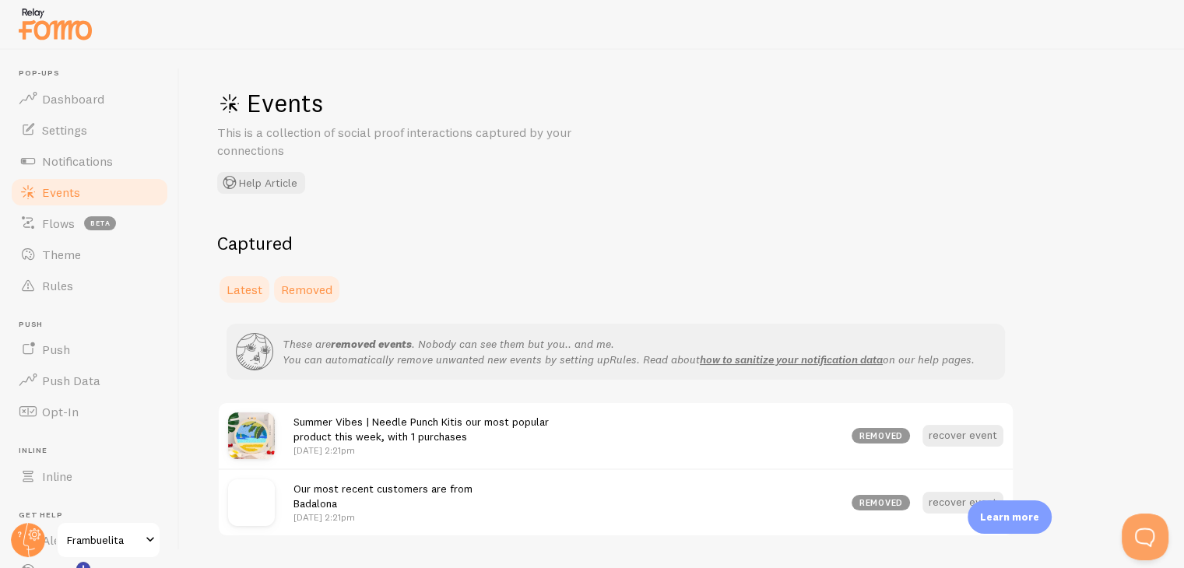
click at [242, 297] on link "Latest" at bounding box center [244, 289] width 55 height 31
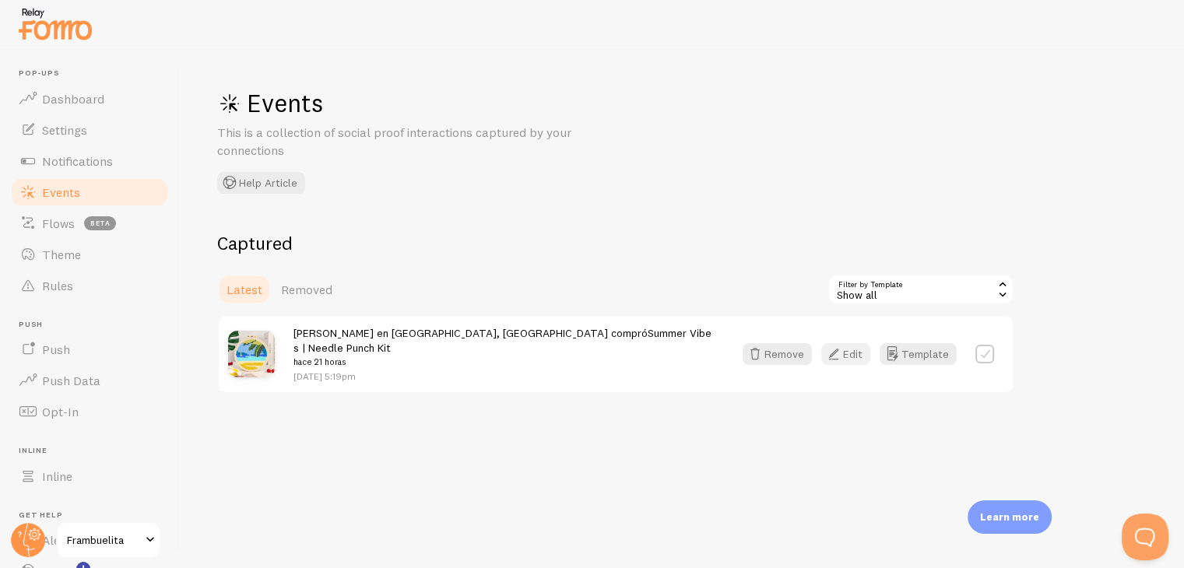
click at [855, 354] on button "Edit" at bounding box center [845, 354] width 49 height 22
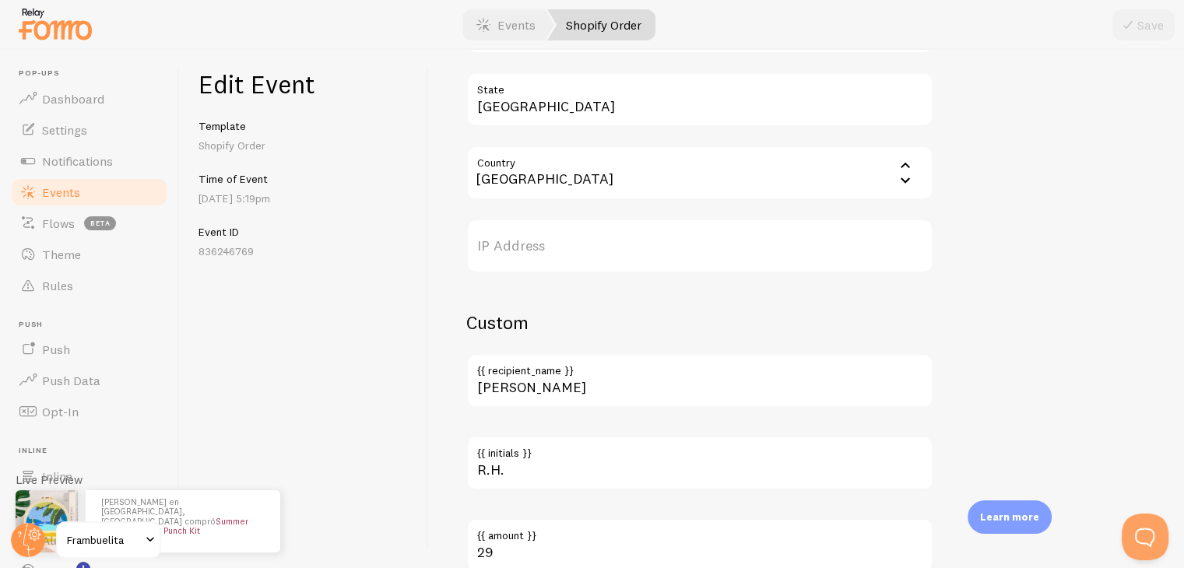
scroll to position [839, 0]
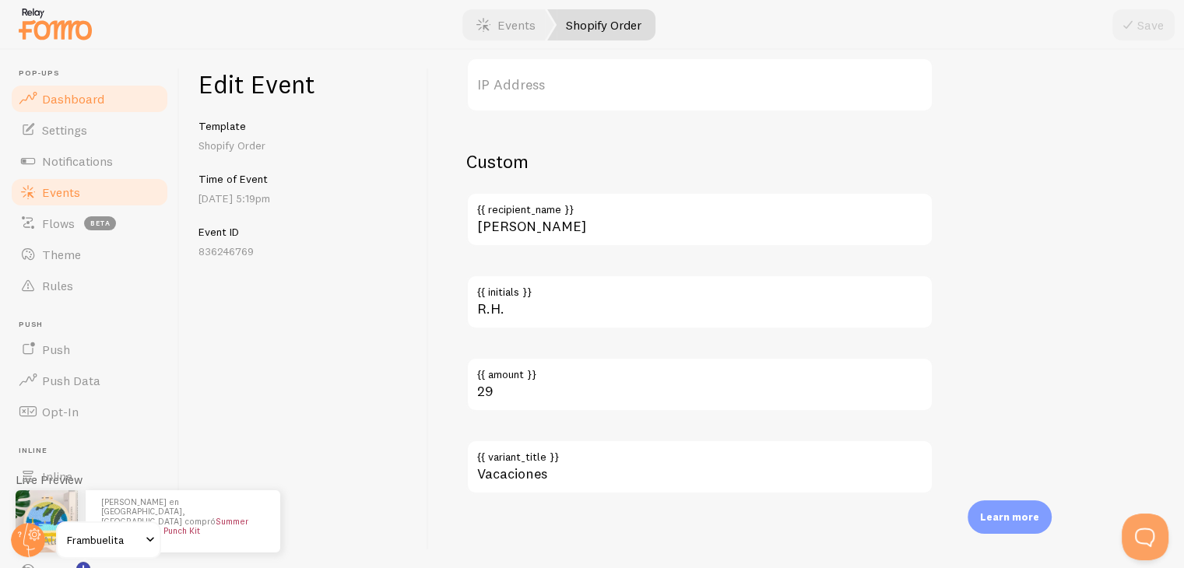
click at [37, 96] on link "Dashboard" at bounding box center [89, 98] width 160 height 31
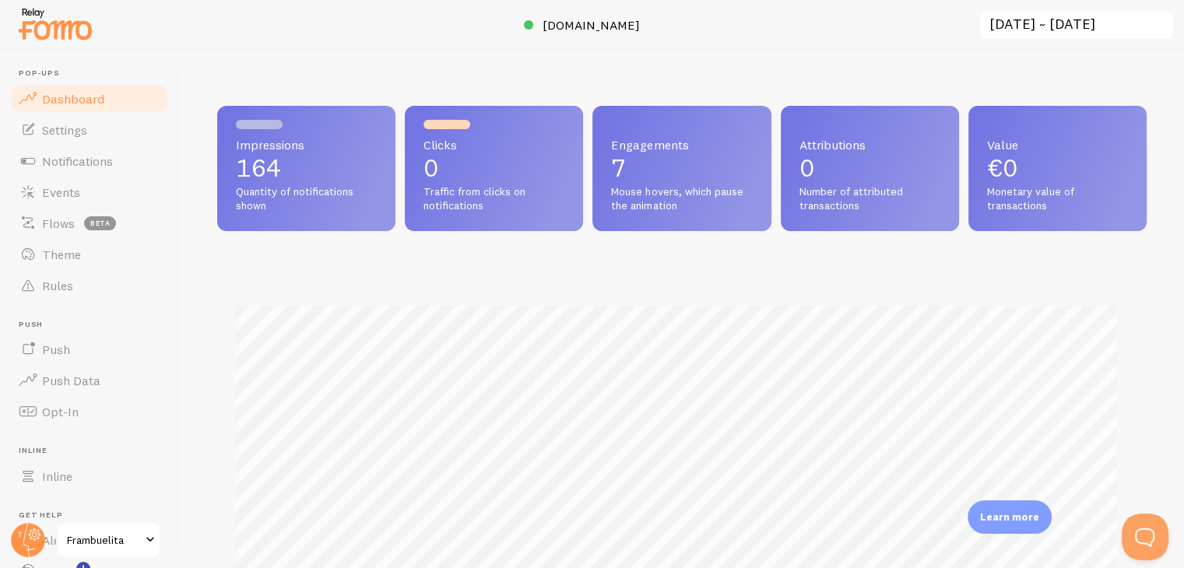
scroll to position [409, 917]
